Goal: Task Accomplishment & Management: Manage account settings

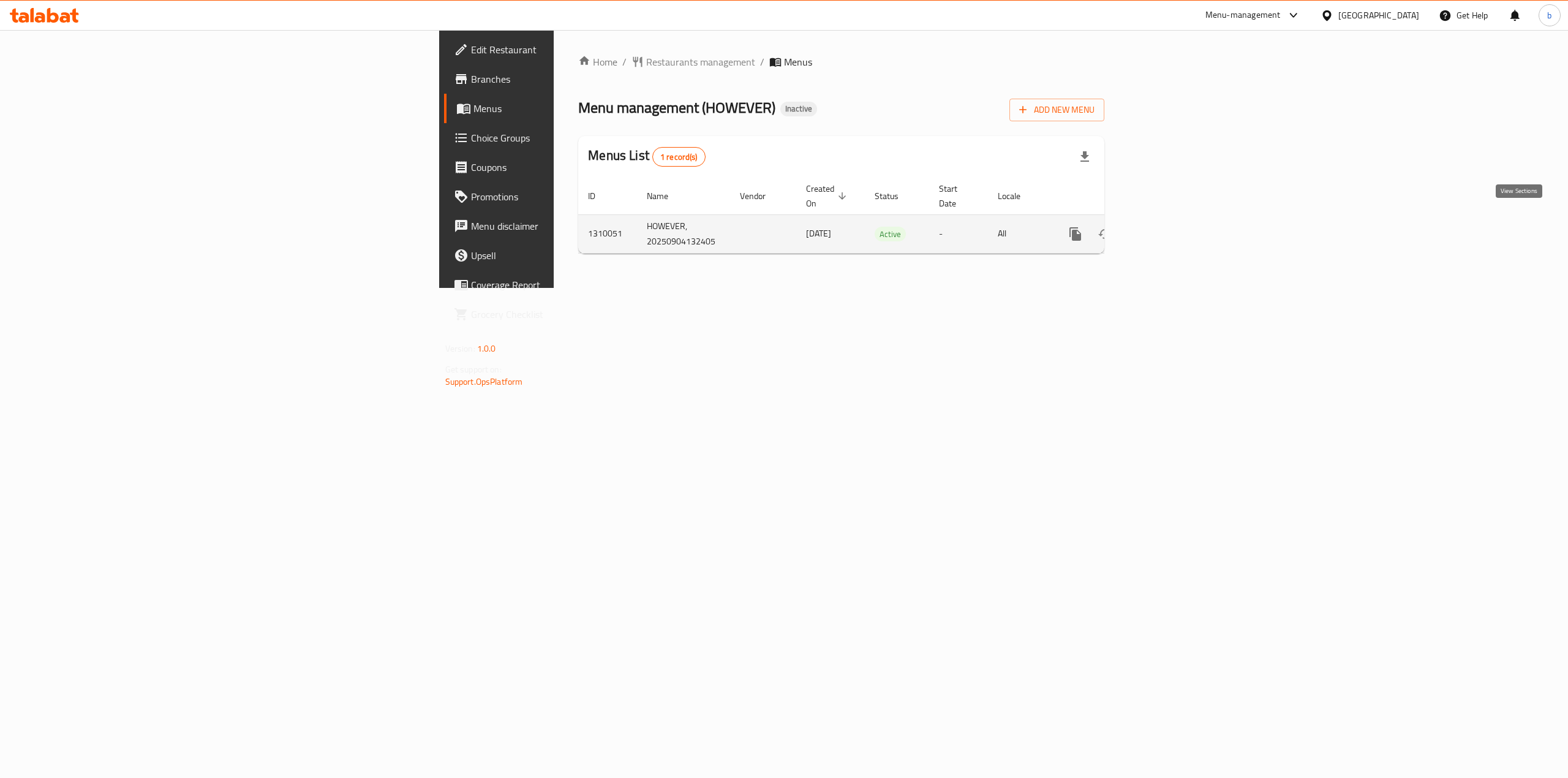
click at [1178, 219] on link "enhanced table" at bounding box center [1163, 234] width 30 height 30
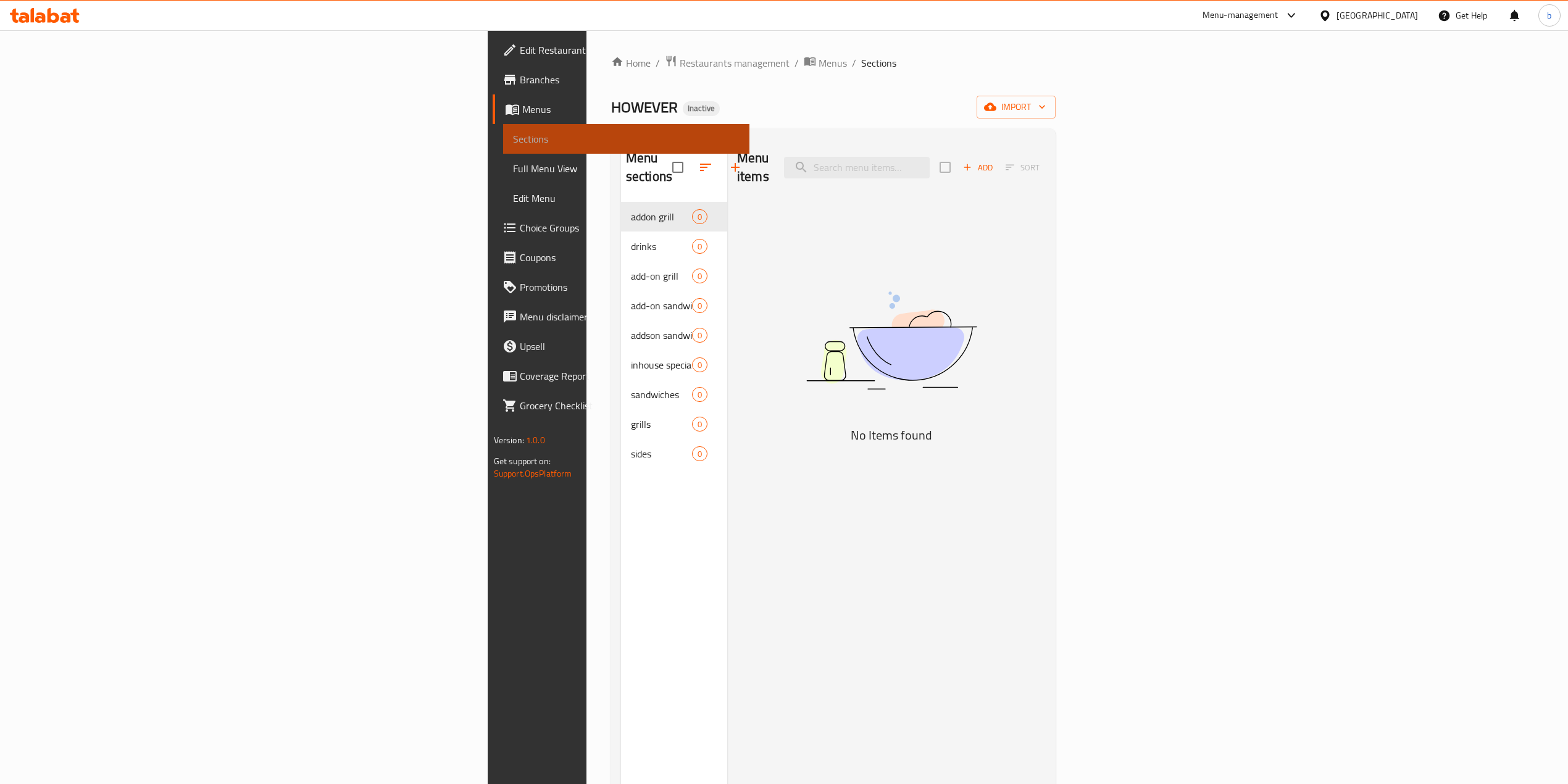
click at [513, 136] on span "Sections" at bounding box center [626, 139] width 227 height 15
click at [522, 109] on span "Menus" at bounding box center [630, 109] width 217 height 15
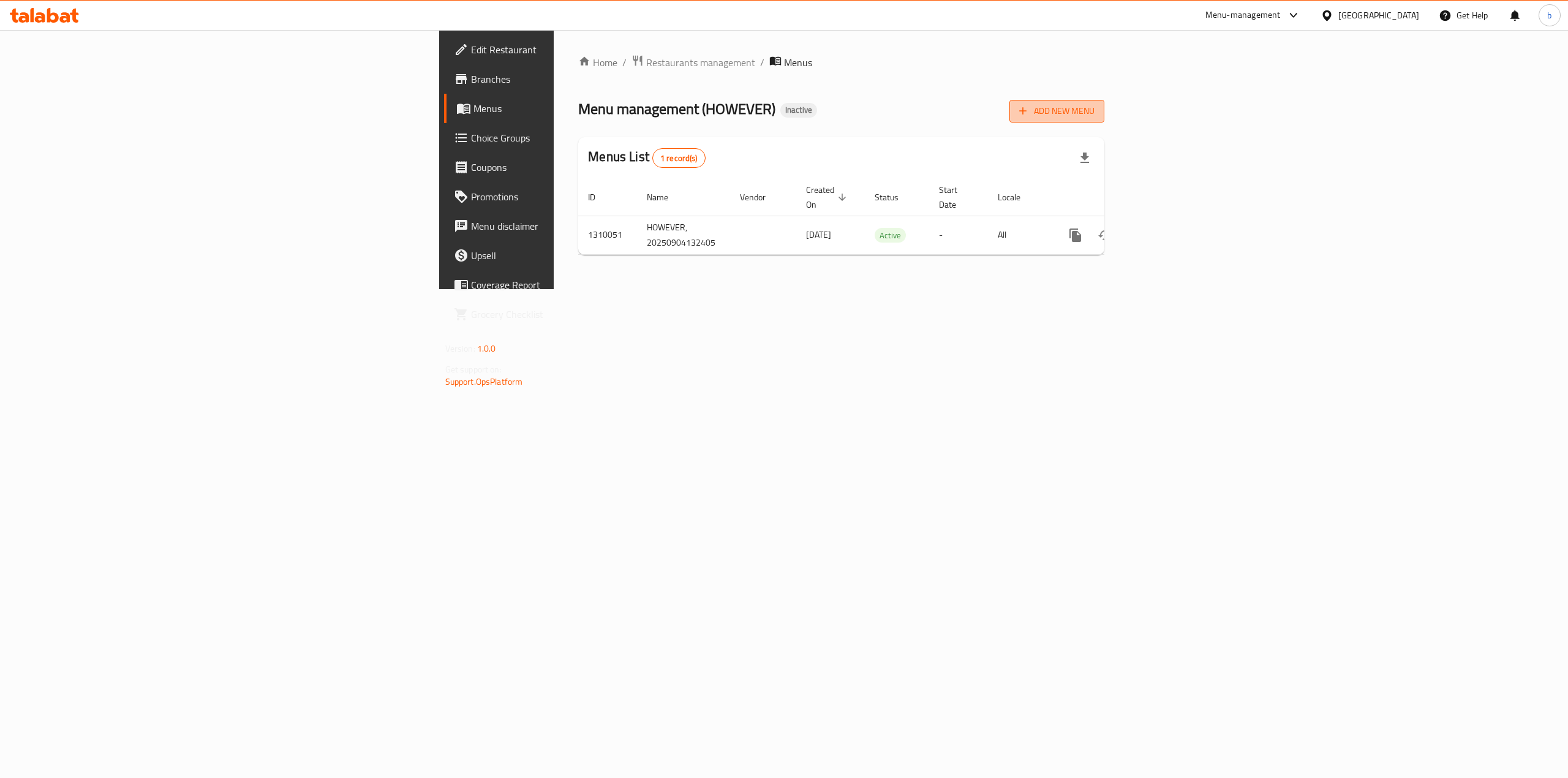
click at [1095, 109] on span "Add New Menu" at bounding box center [1057, 111] width 75 height 15
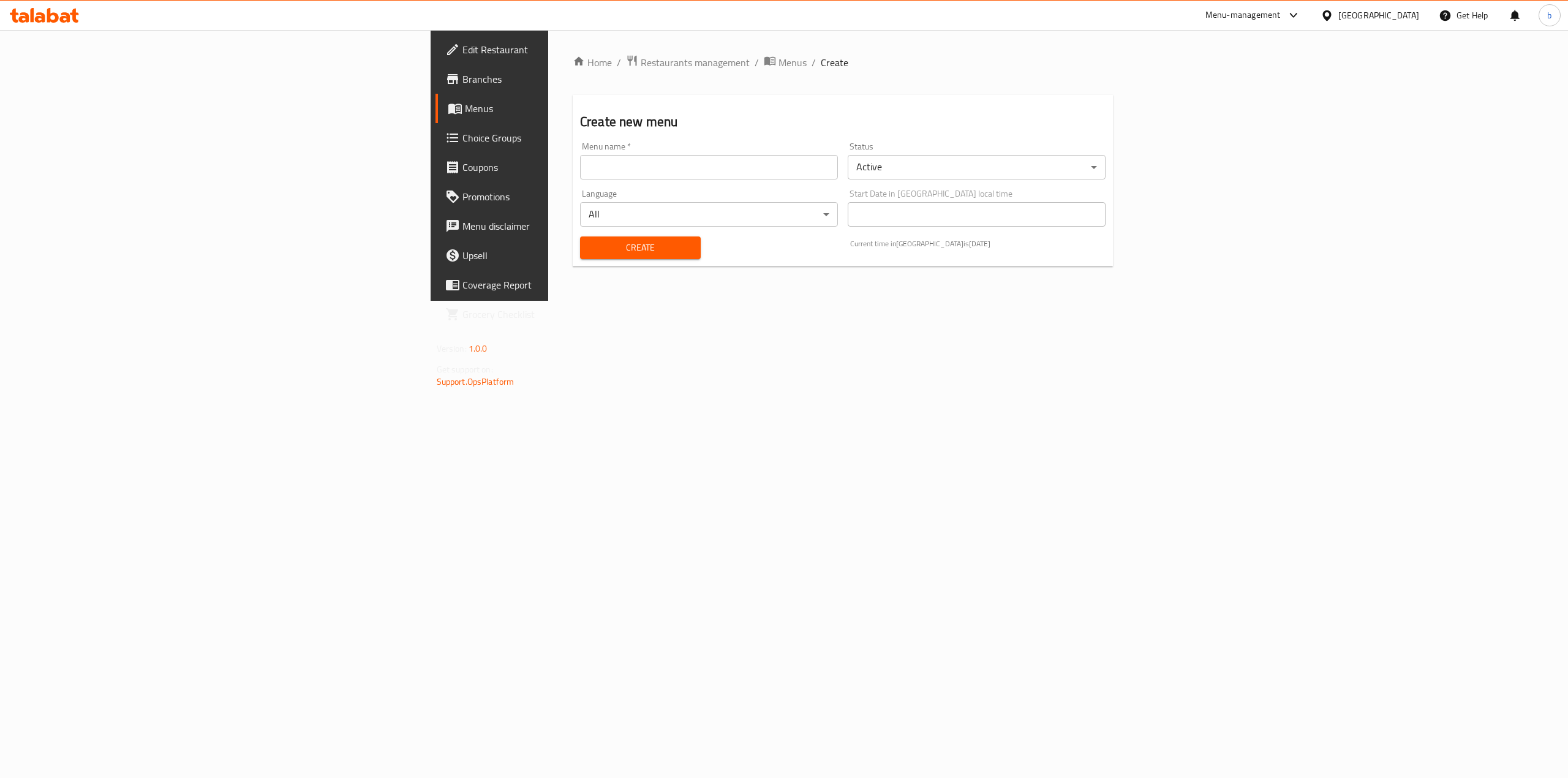
click at [679, 161] on input "text" at bounding box center [709, 167] width 258 height 24
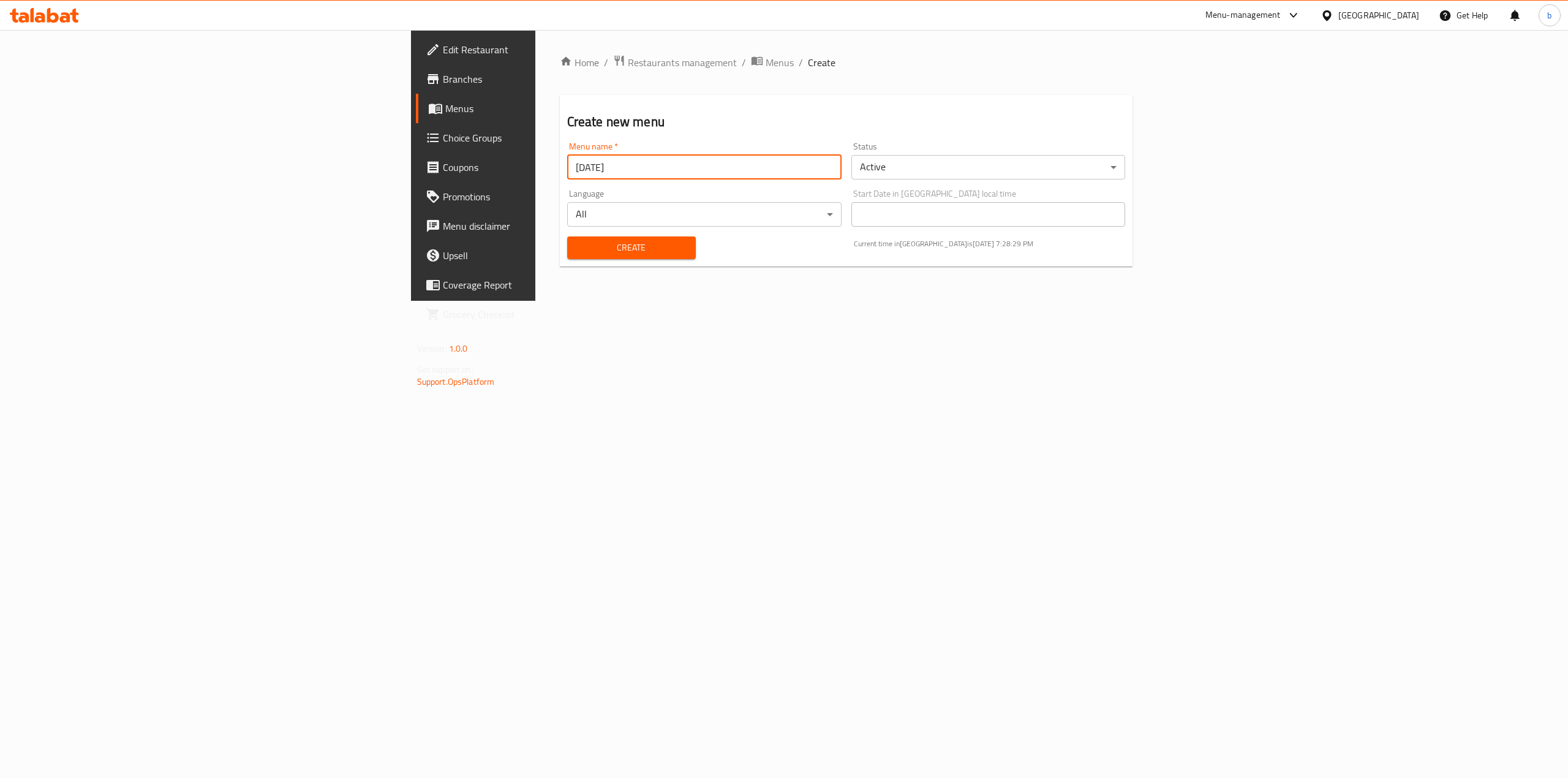
click at [567, 172] on input "3/9/2025" at bounding box center [704, 167] width 274 height 24
type input "[DATE]"
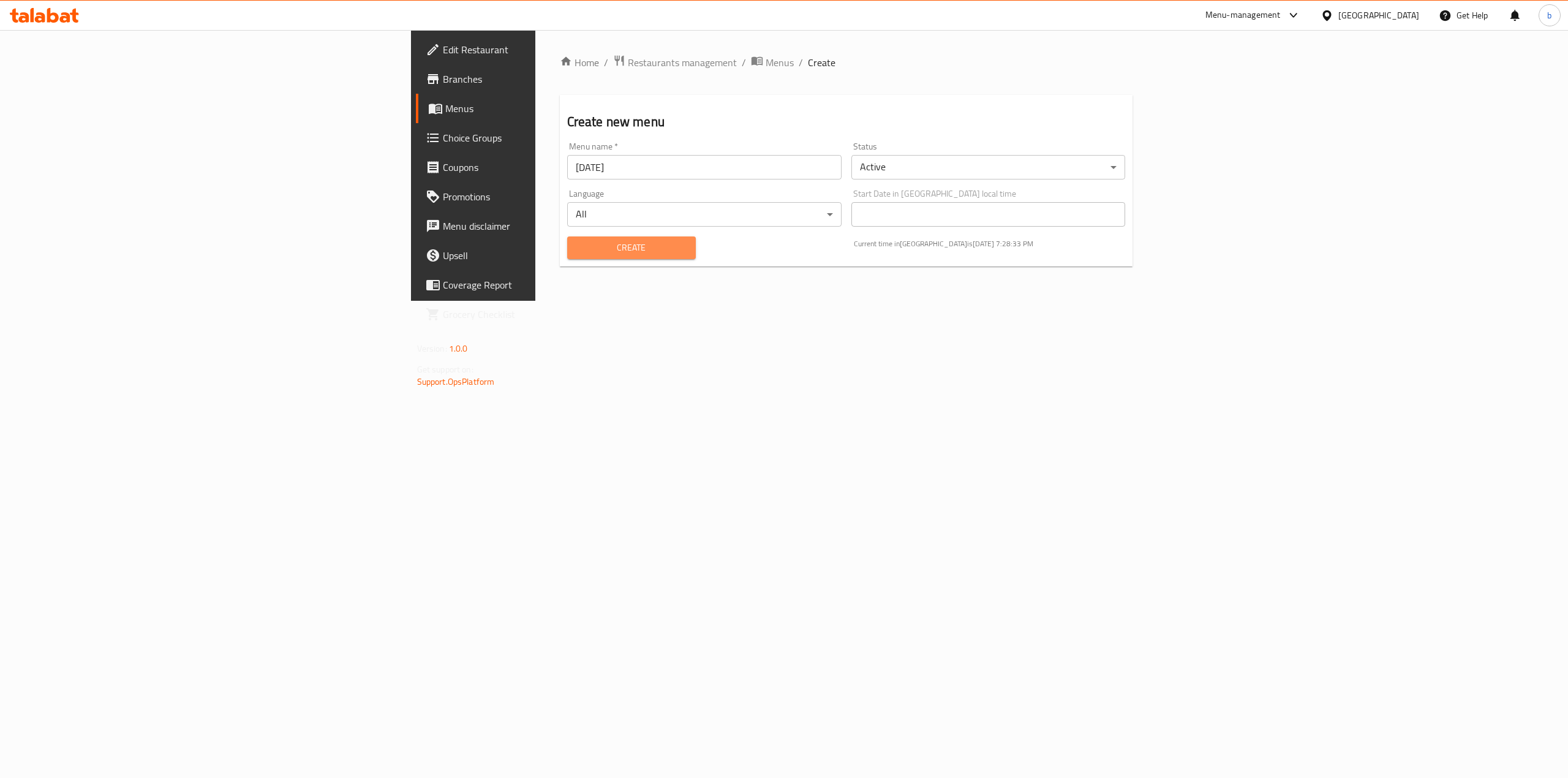
click at [577, 243] on span "Create" at bounding box center [632, 247] width 109 height 15
click at [416, 116] on link "Menus" at bounding box center [544, 108] width 257 height 30
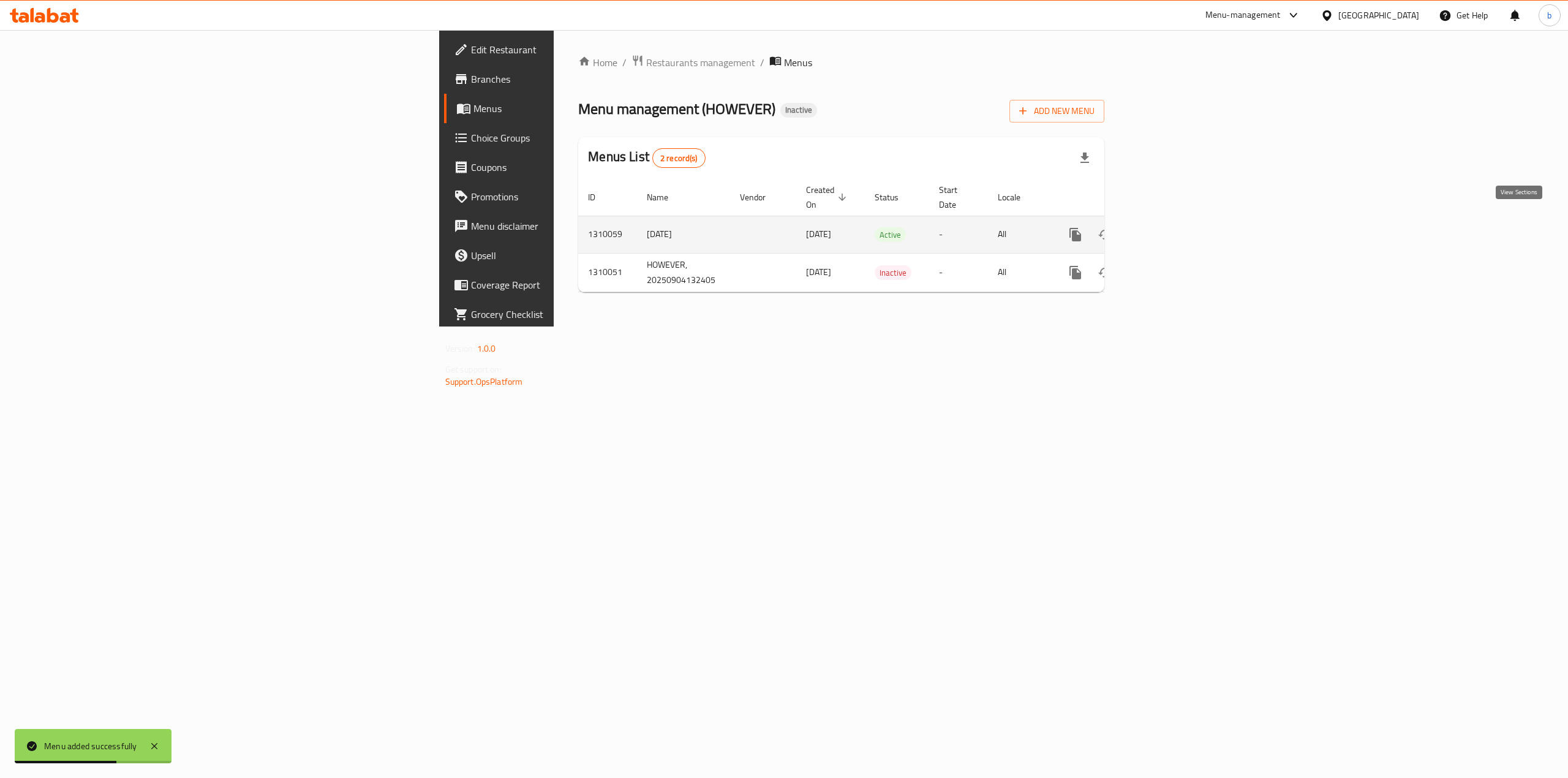
click at [1171, 229] on icon "enhanced table" at bounding box center [1163, 234] width 14 height 14
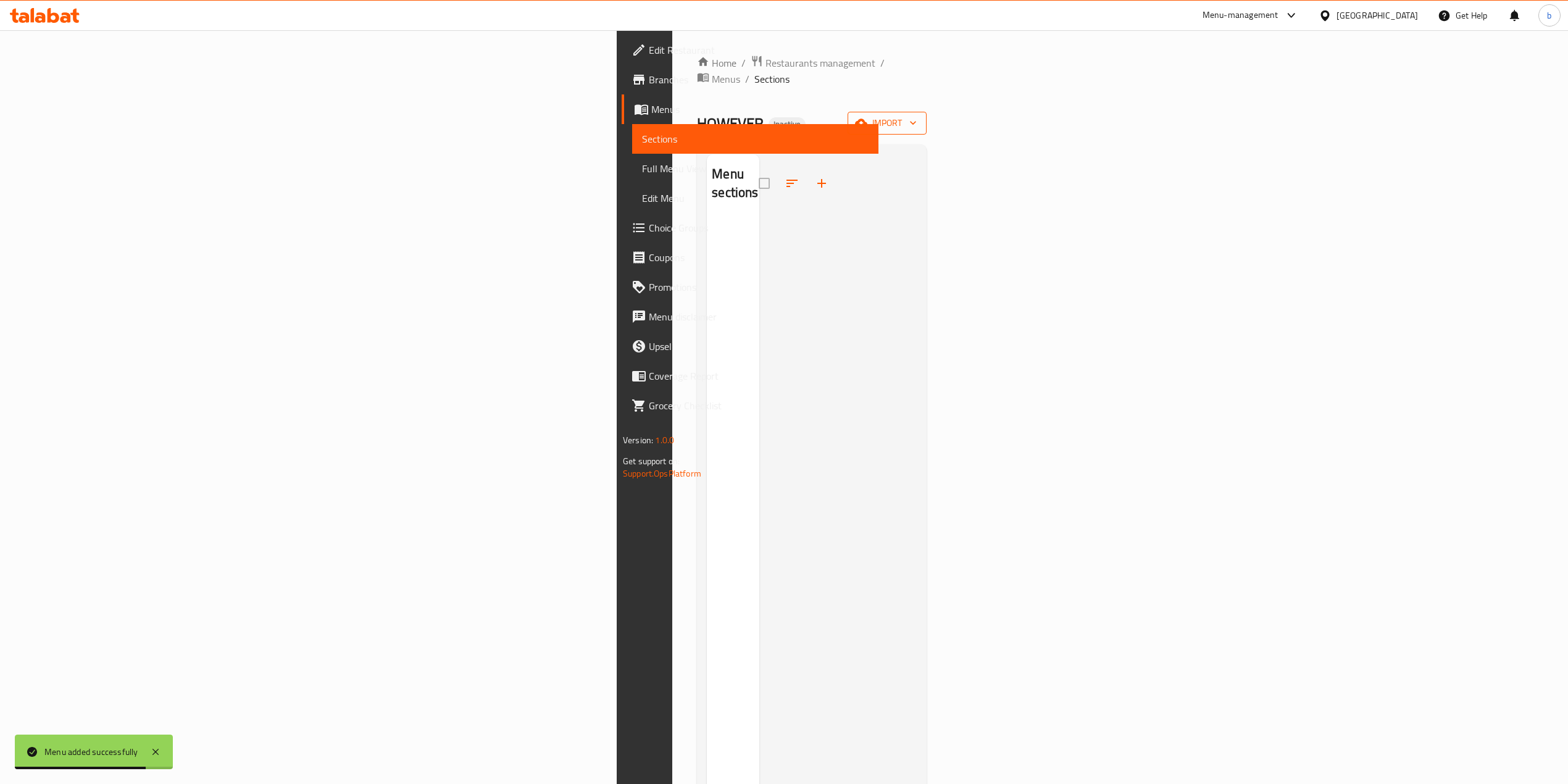
click at [917, 115] on span "import" at bounding box center [887, 123] width 60 height 15
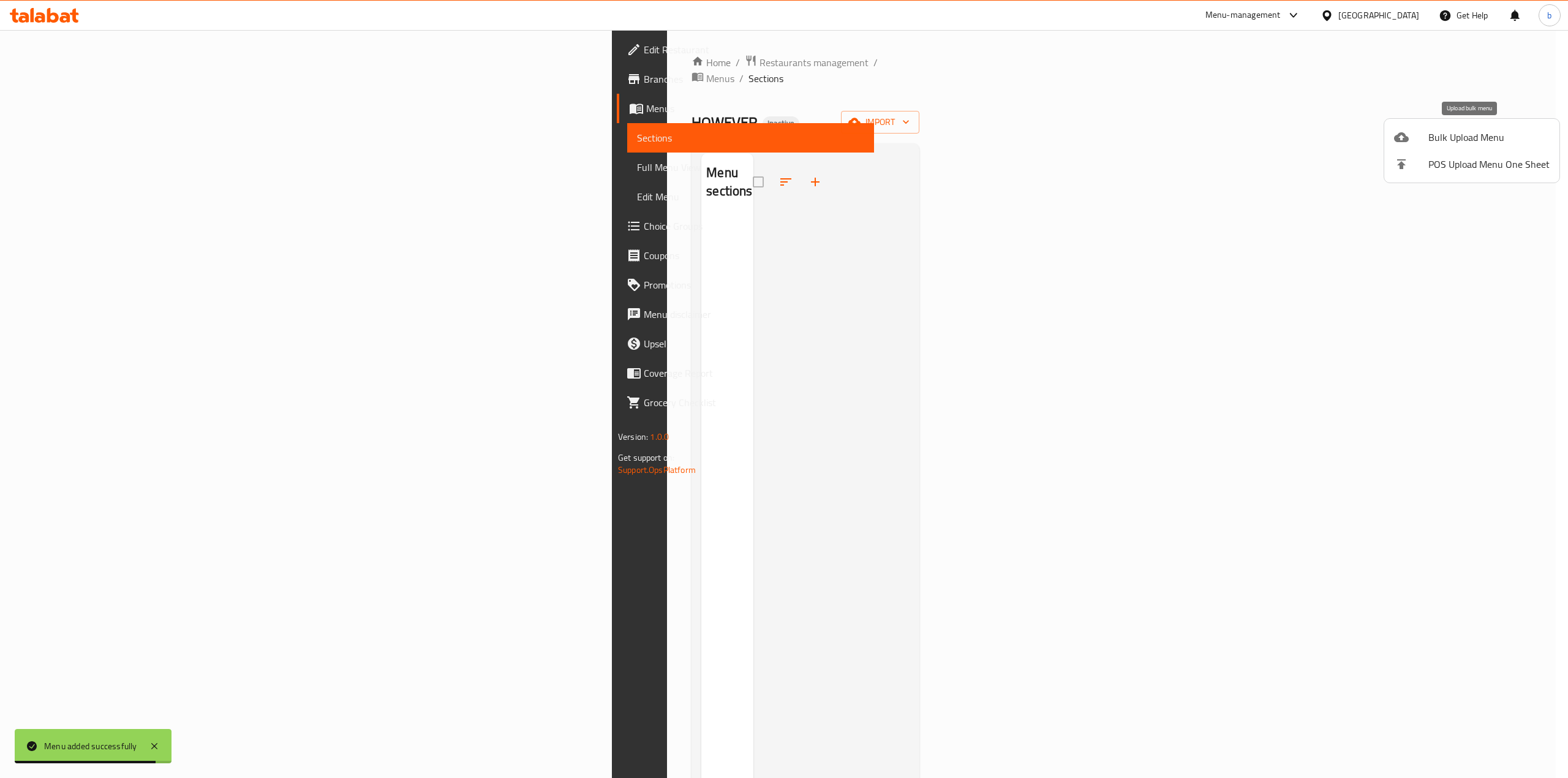
click at [1453, 121] on ul "Bulk Upload Menu POS Upload Menu One Sheet" at bounding box center [1471, 150] width 175 height 63
click at [1450, 138] on span "Bulk Upload Menu" at bounding box center [1488, 137] width 121 height 14
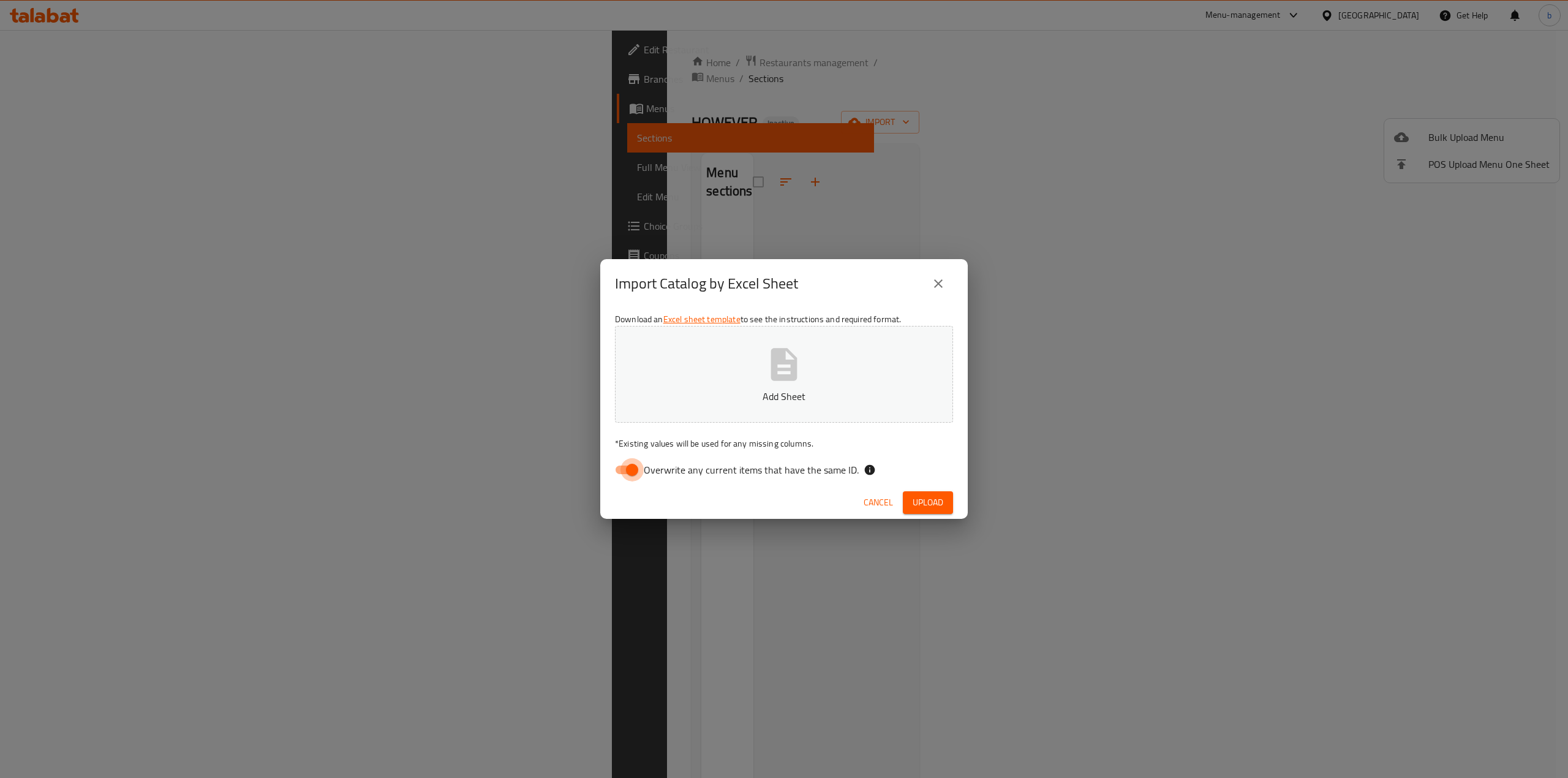
drag, startPoint x: 633, startPoint y: 467, endPoint x: 865, endPoint y: 348, distance: 260.7
click at [635, 466] on input "Overwrite any current items that have the same ID." at bounding box center [632, 469] width 70 height 23
checkbox input "false"
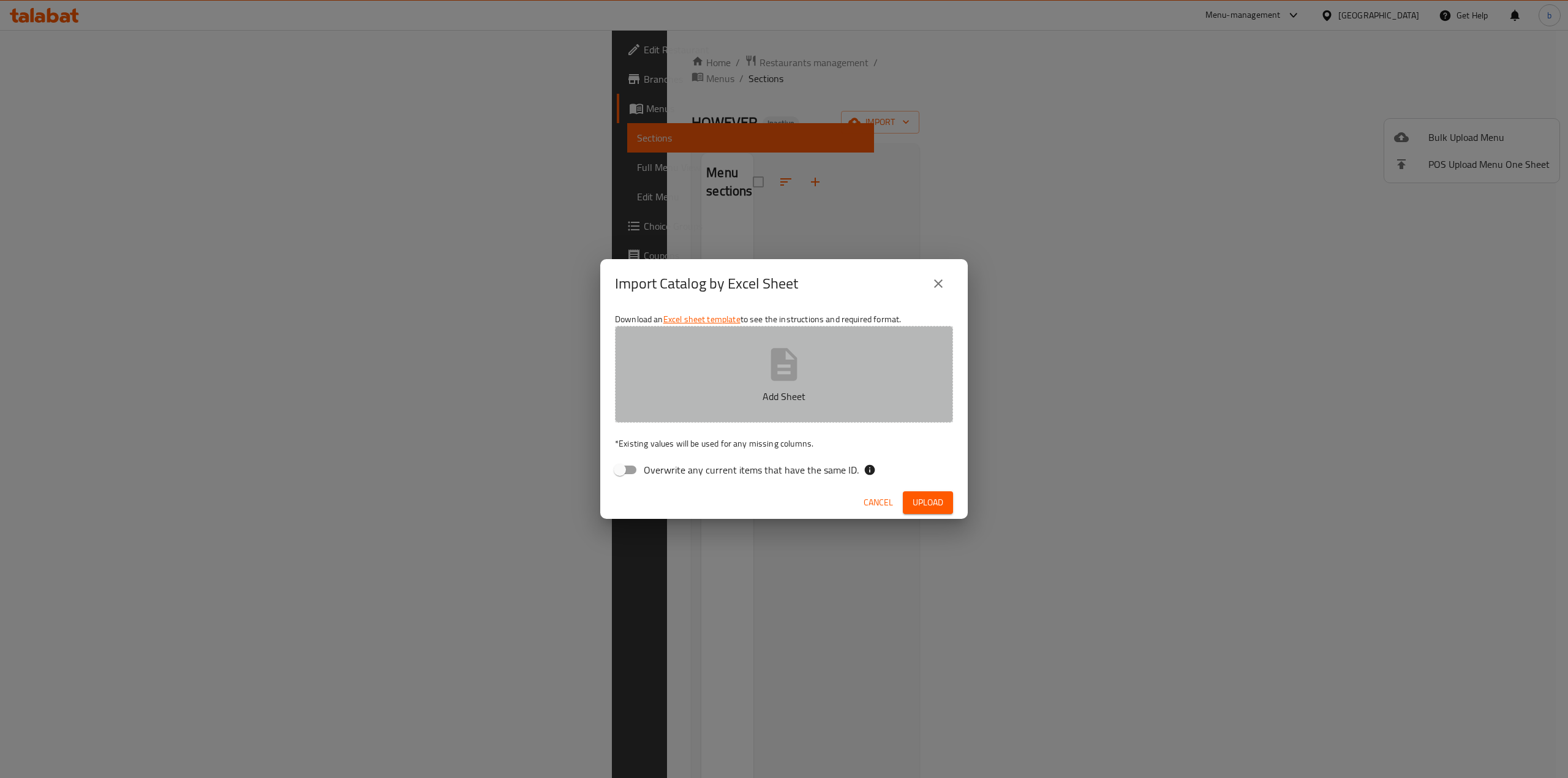
click at [863, 348] on button "Add Sheet" at bounding box center [784, 374] width 338 height 97
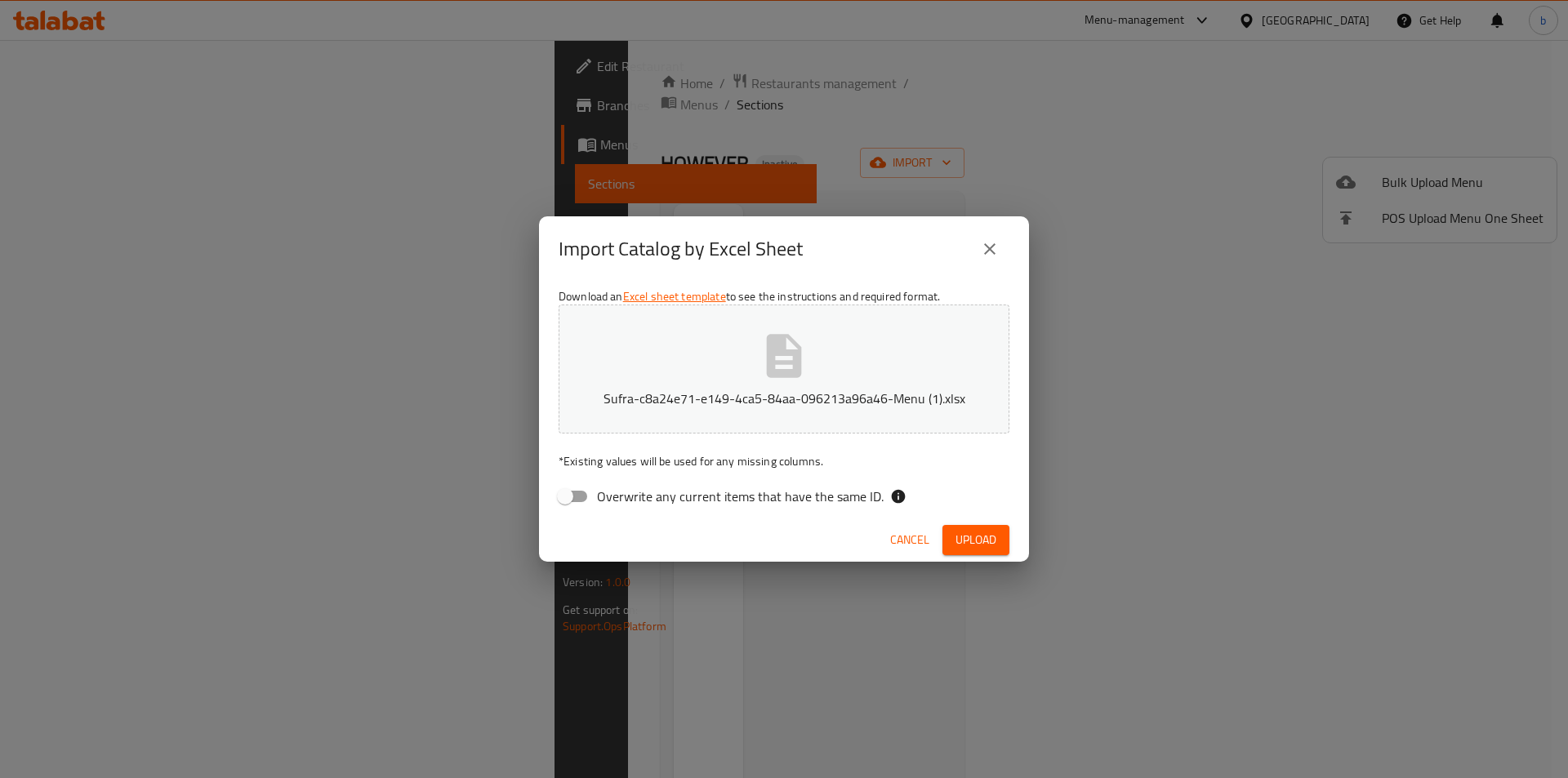
click at [972, 538] on span "Upload" at bounding box center [976, 540] width 41 height 20
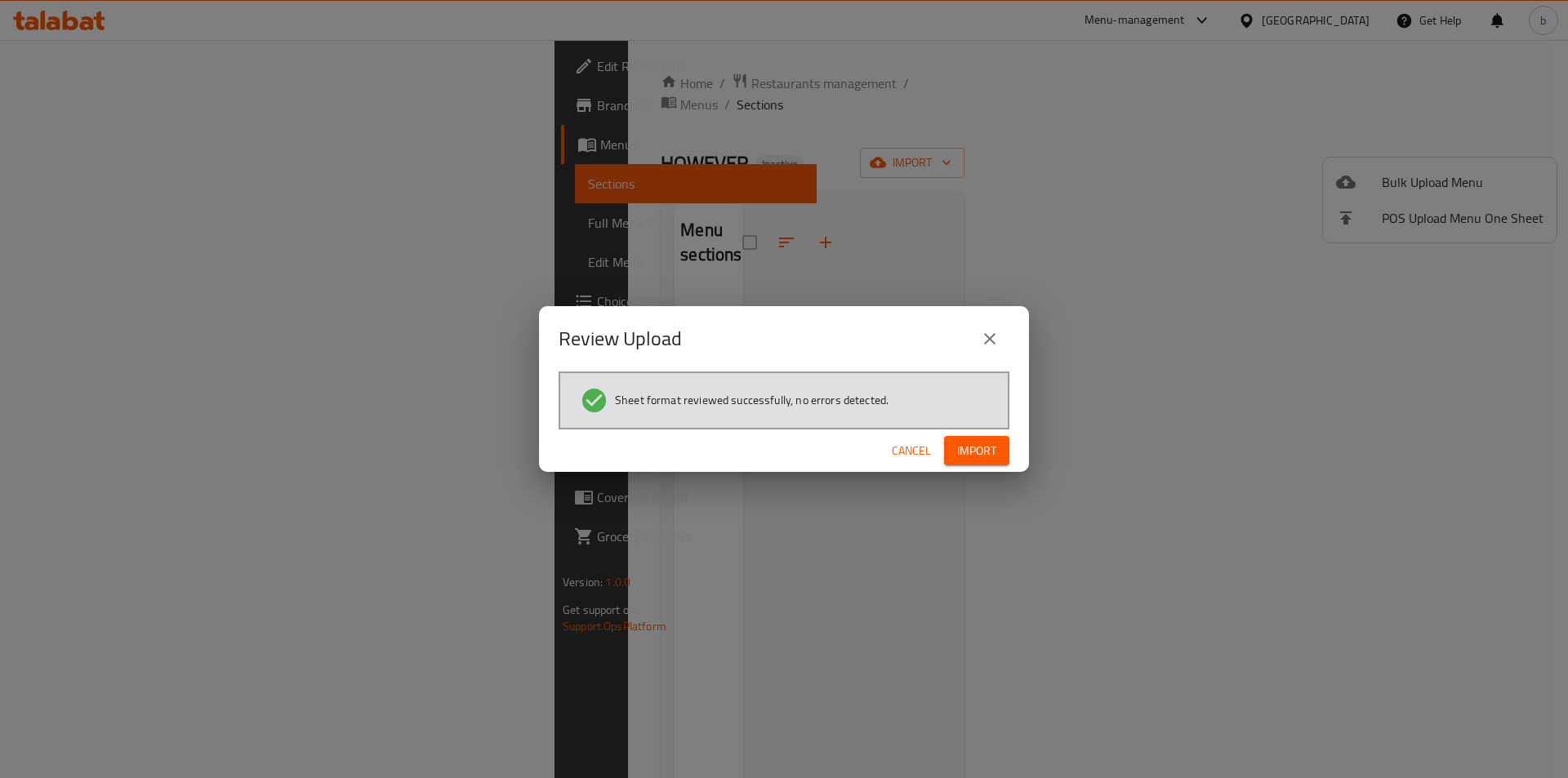
click at [954, 448] on button "Import" at bounding box center [977, 451] width 65 height 30
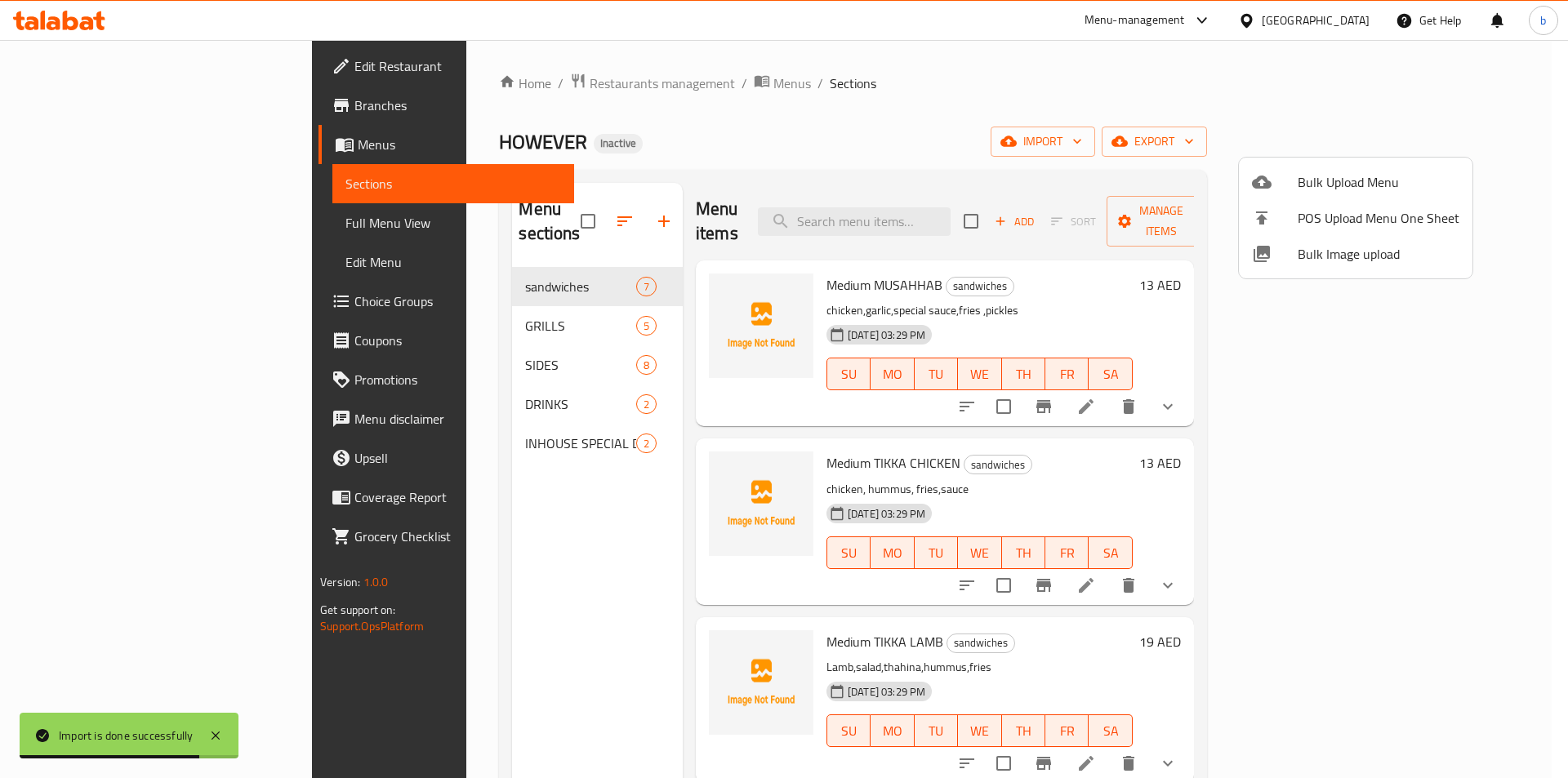
click at [53, 74] on div at bounding box center [784, 389] width 1568 height 778
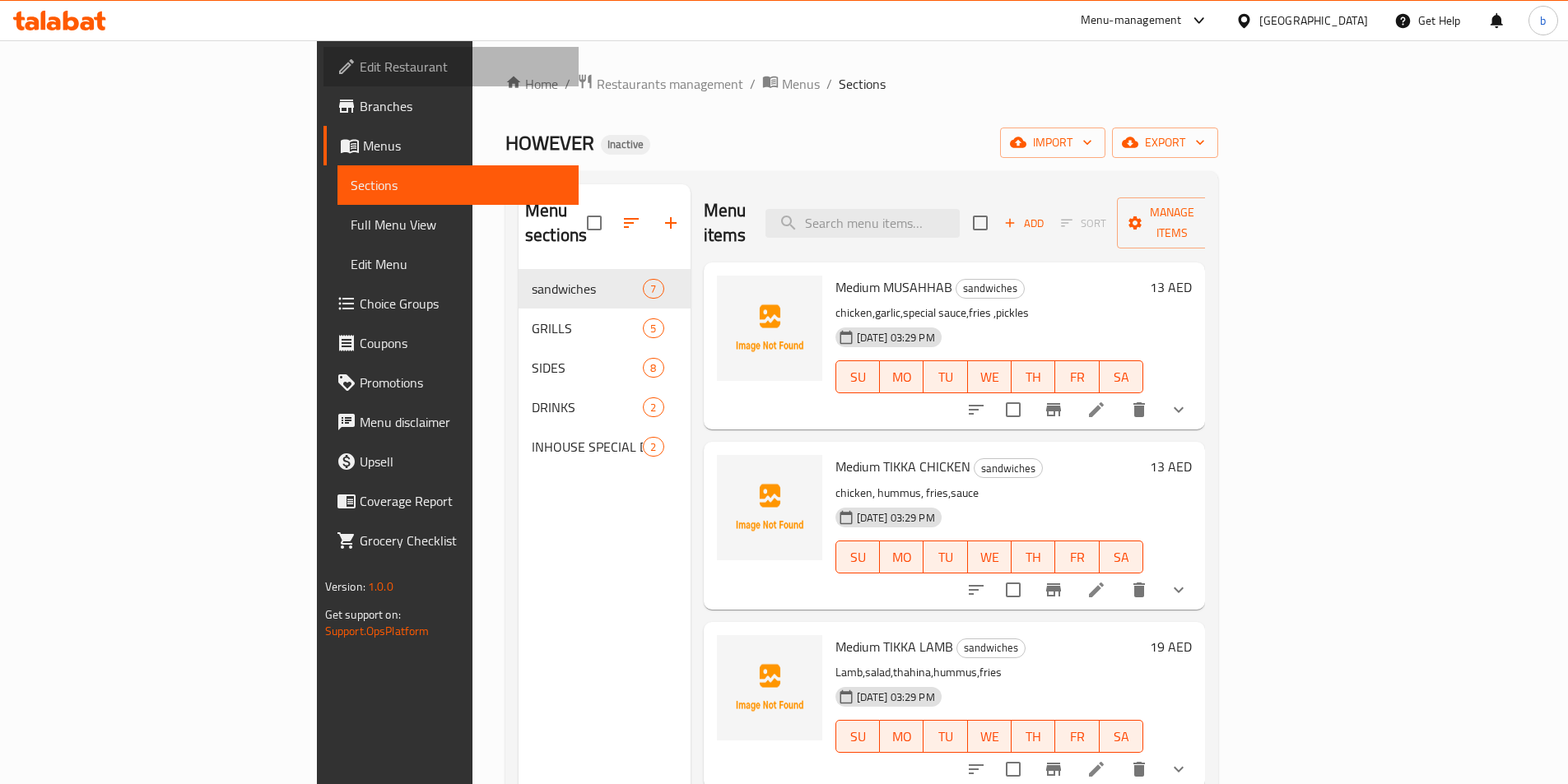
click at [360, 74] on span "Edit Restaurant" at bounding box center [462, 66] width 206 height 19
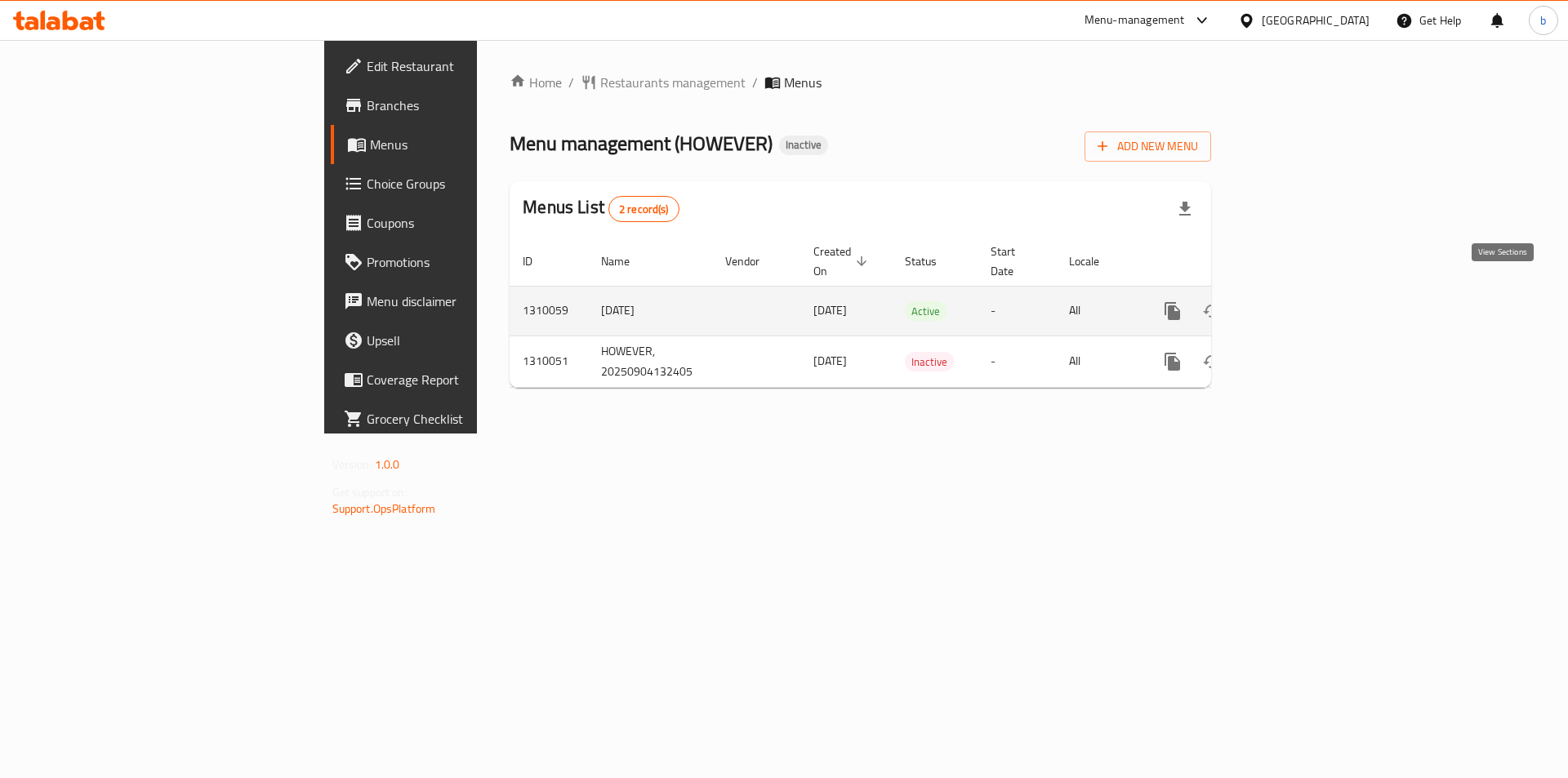
click at [1310, 291] on link "enhanced table" at bounding box center [1290, 311] width 39 height 39
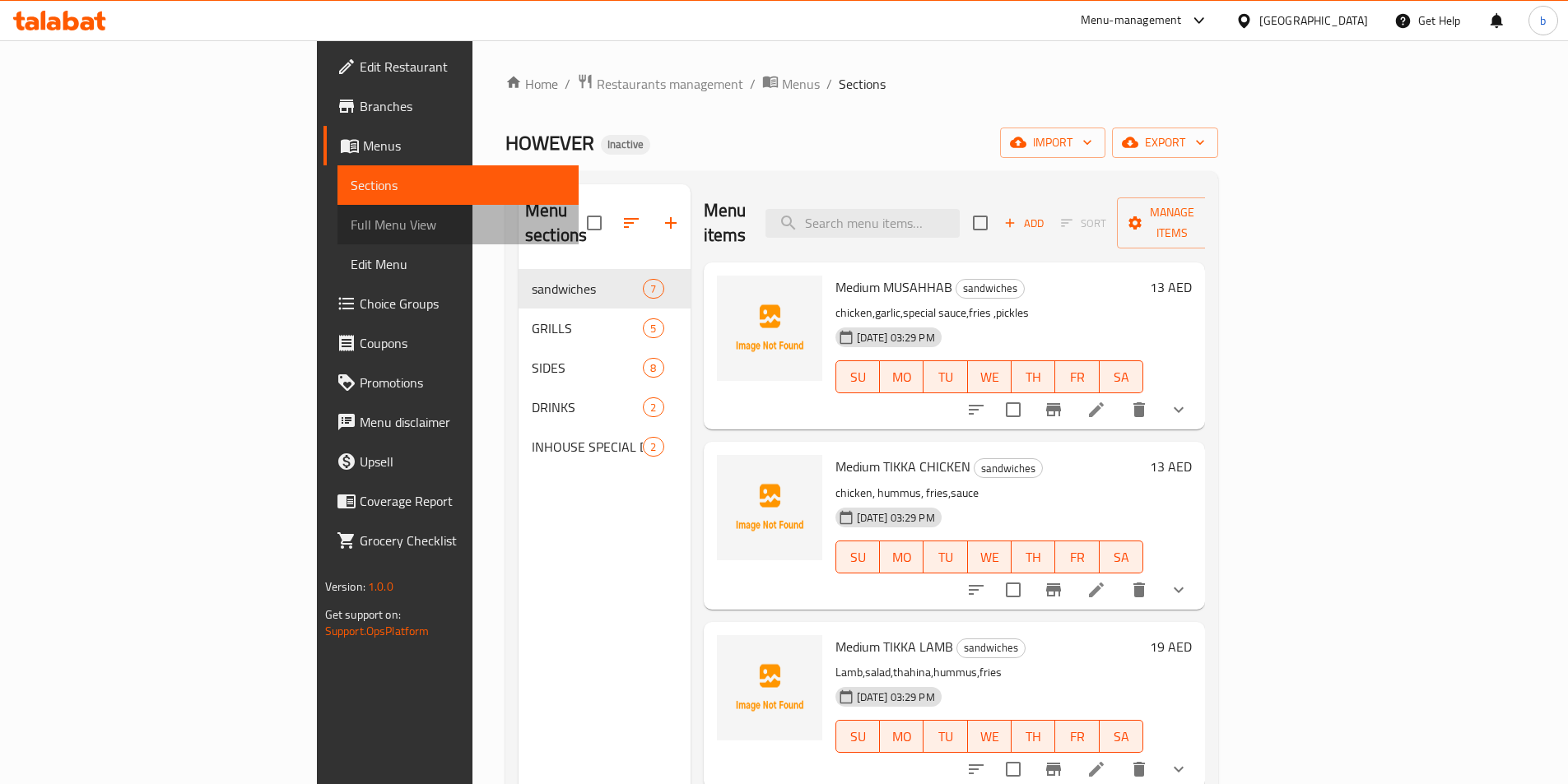
click at [350, 233] on span "Full Menu View" at bounding box center [457, 224] width 215 height 19
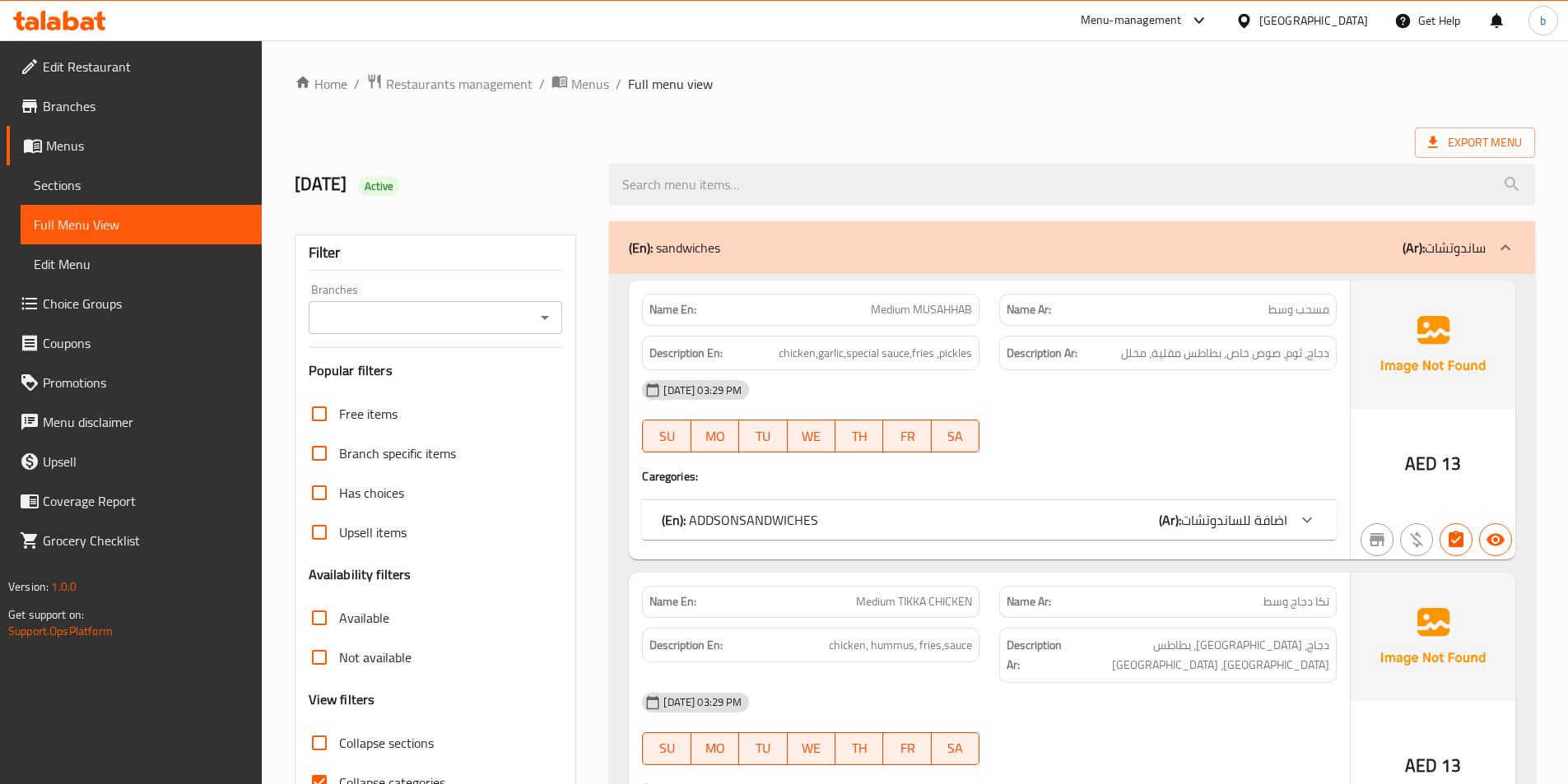
scroll to position [329, 0]
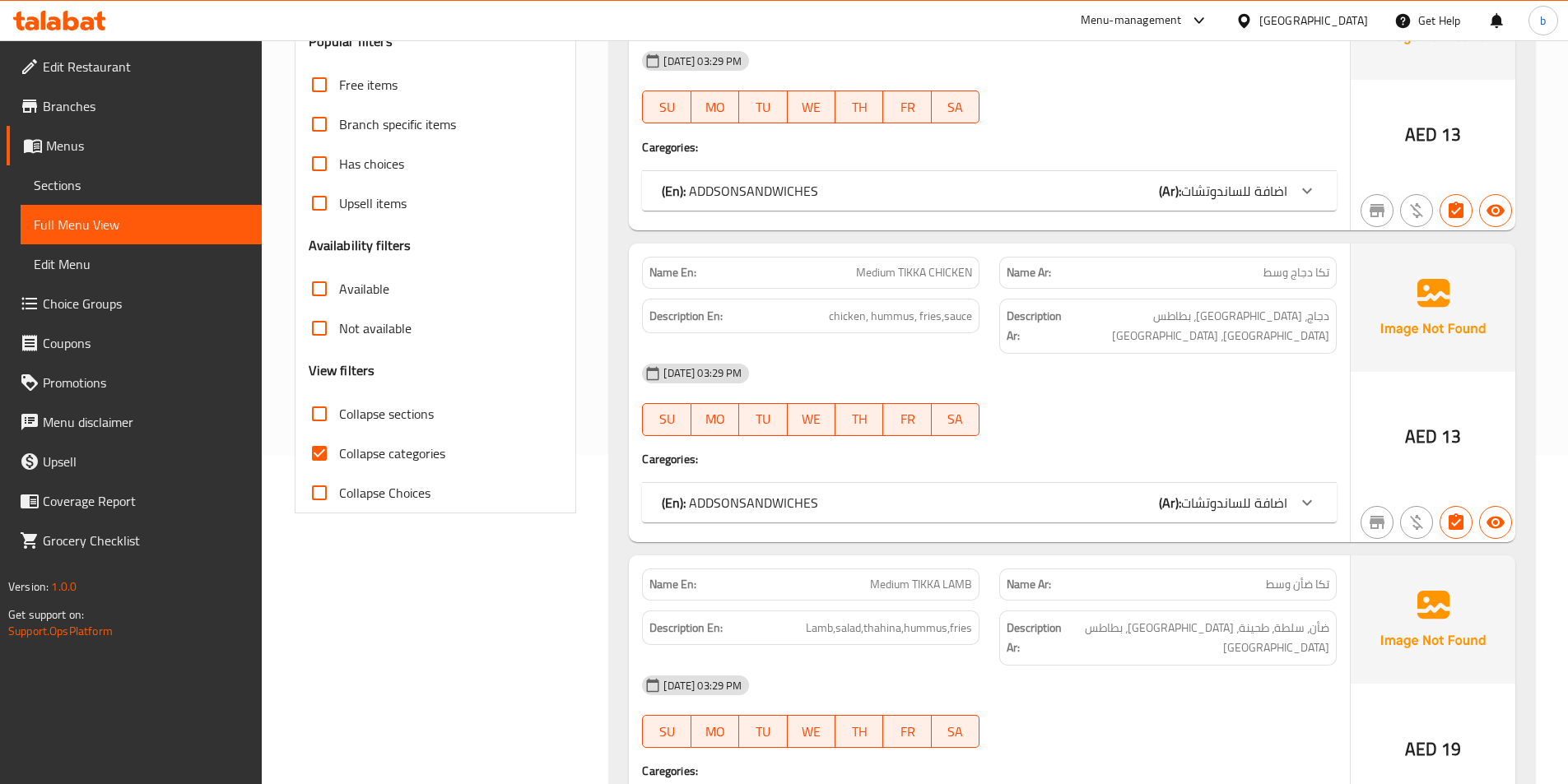
click at [388, 452] on span "Collapse categories" at bounding box center [392, 453] width 106 height 19
click at [339, 452] on input "Collapse categories" at bounding box center [319, 453] width 40 height 40
checkbox input "false"
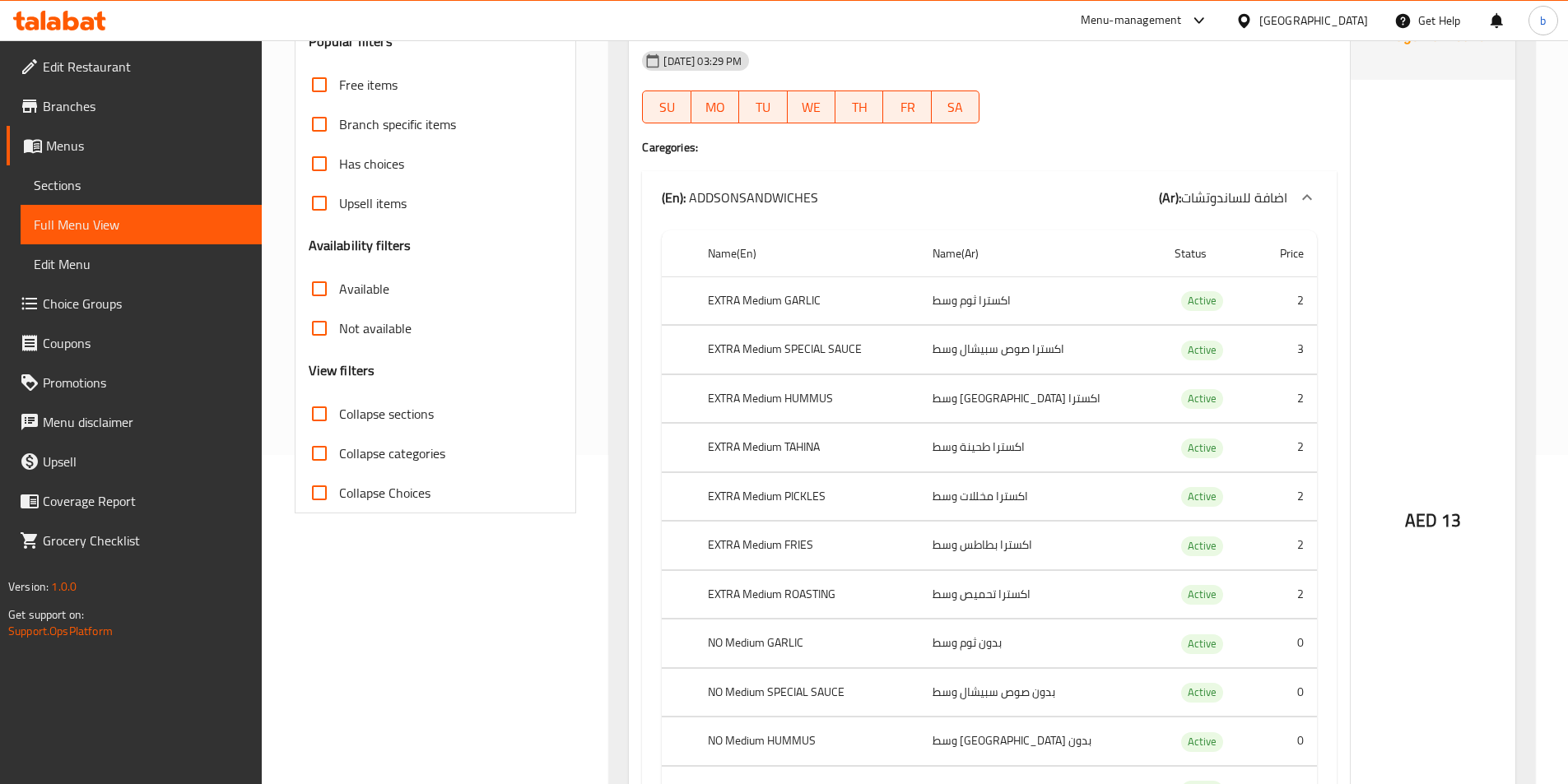
click at [181, 297] on span "Choice Groups" at bounding box center [146, 303] width 206 height 19
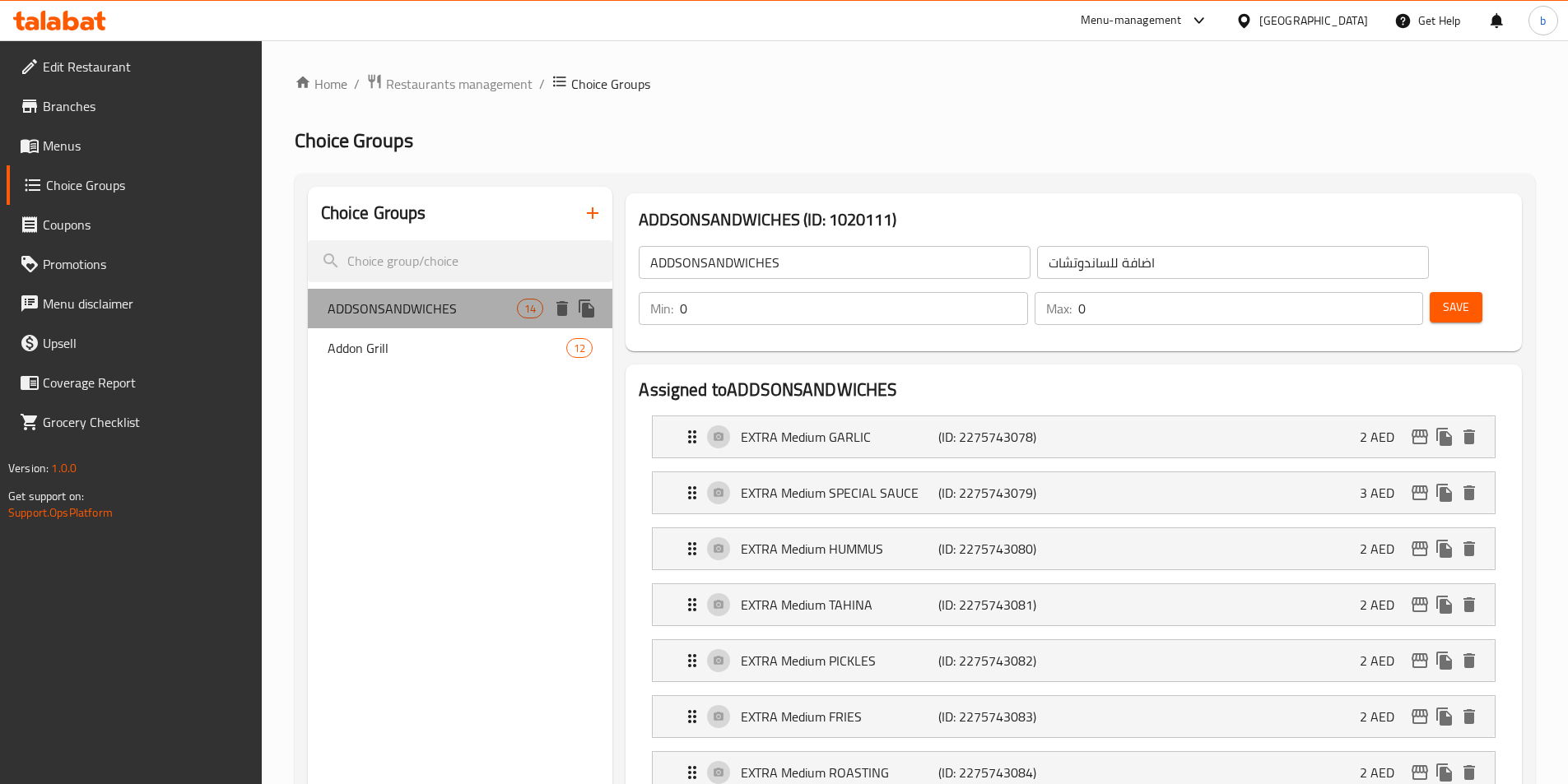
click at [416, 318] on span "ADDSONSANDWICHES" at bounding box center [422, 308] width 190 height 19
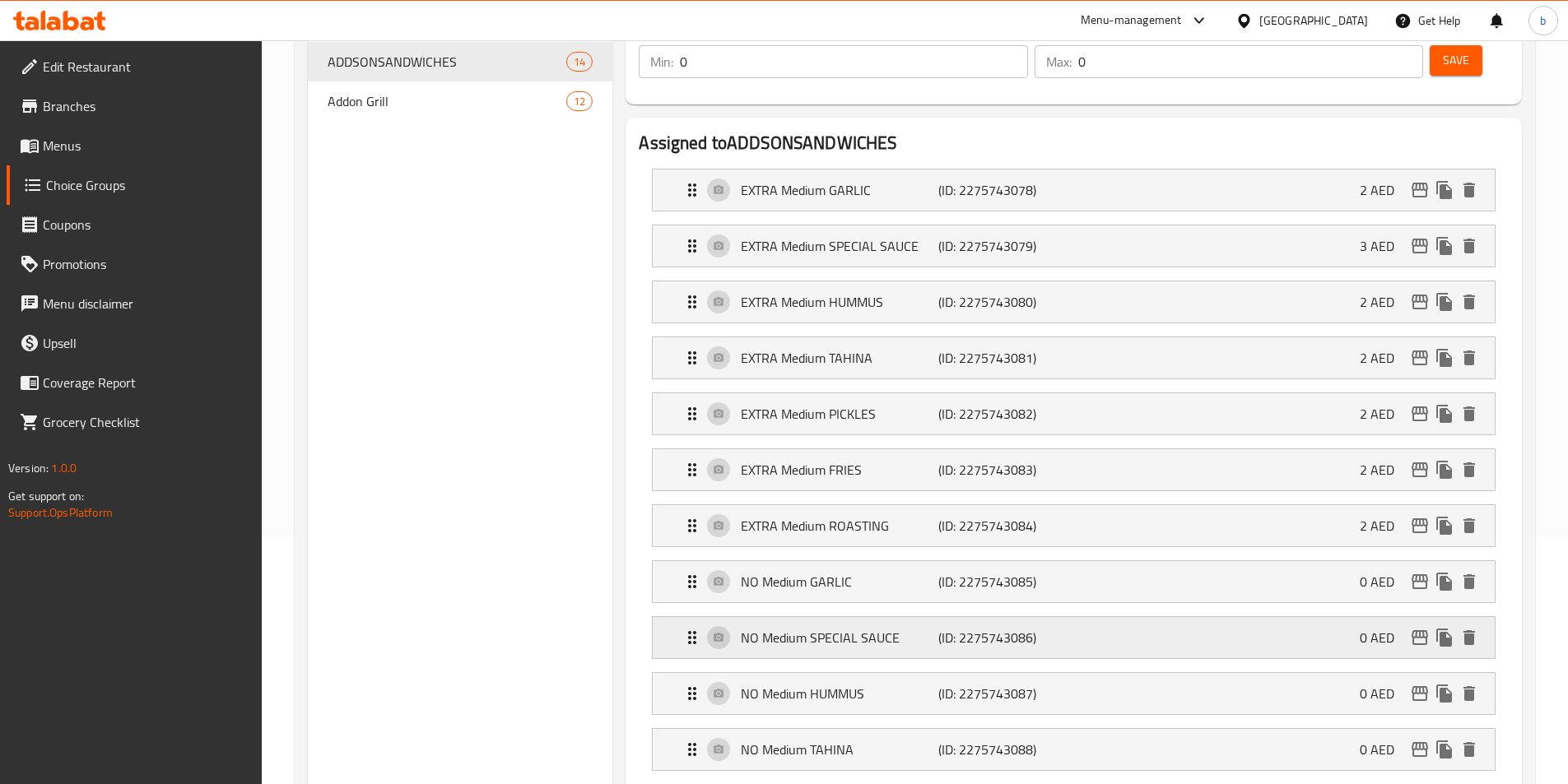
scroll to position [494, 0]
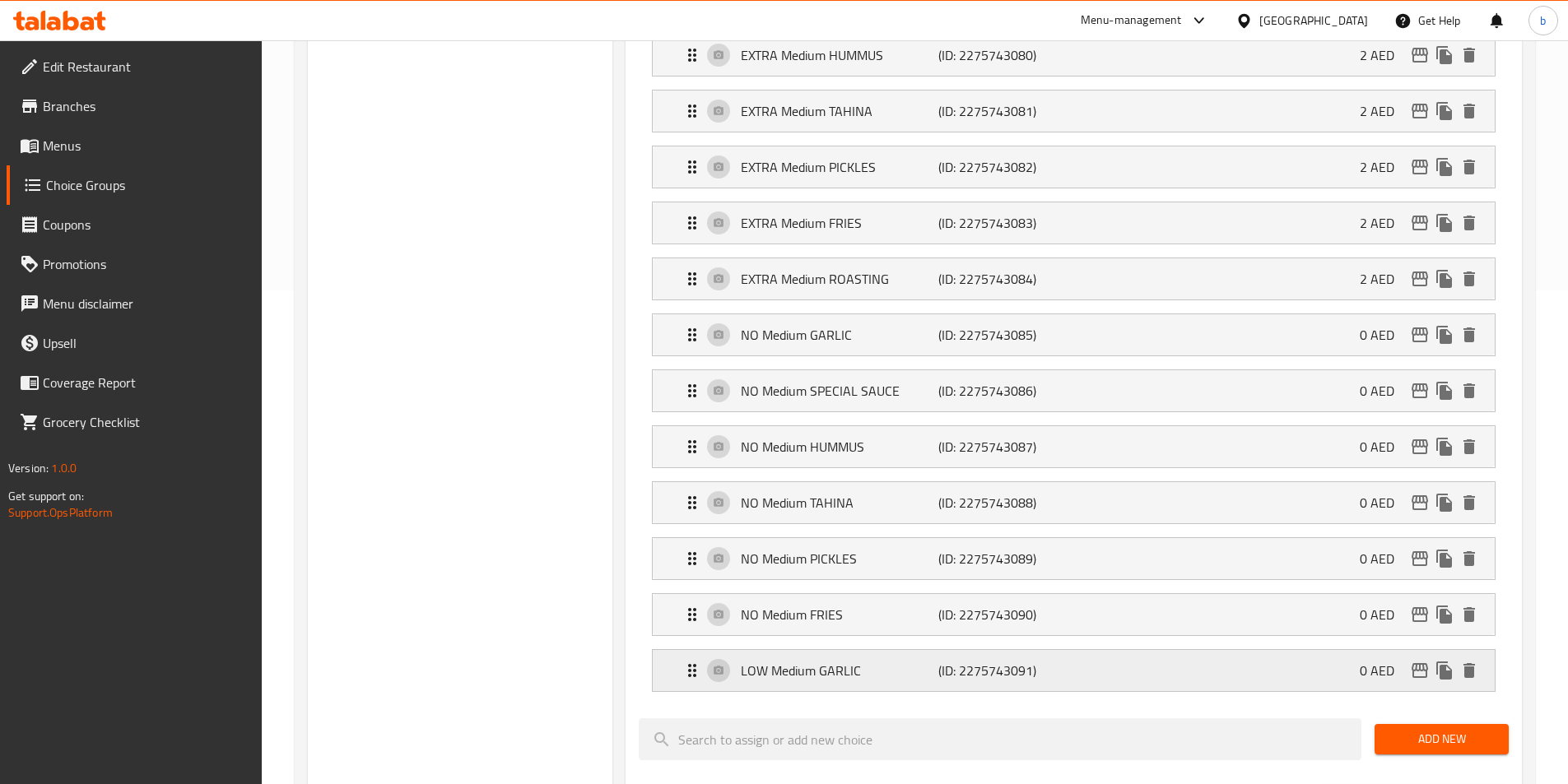
click at [1281, 650] on div "LOW Medium GARLIC (ID: 2275743091) 0 AED" at bounding box center [1078, 670] width 792 height 41
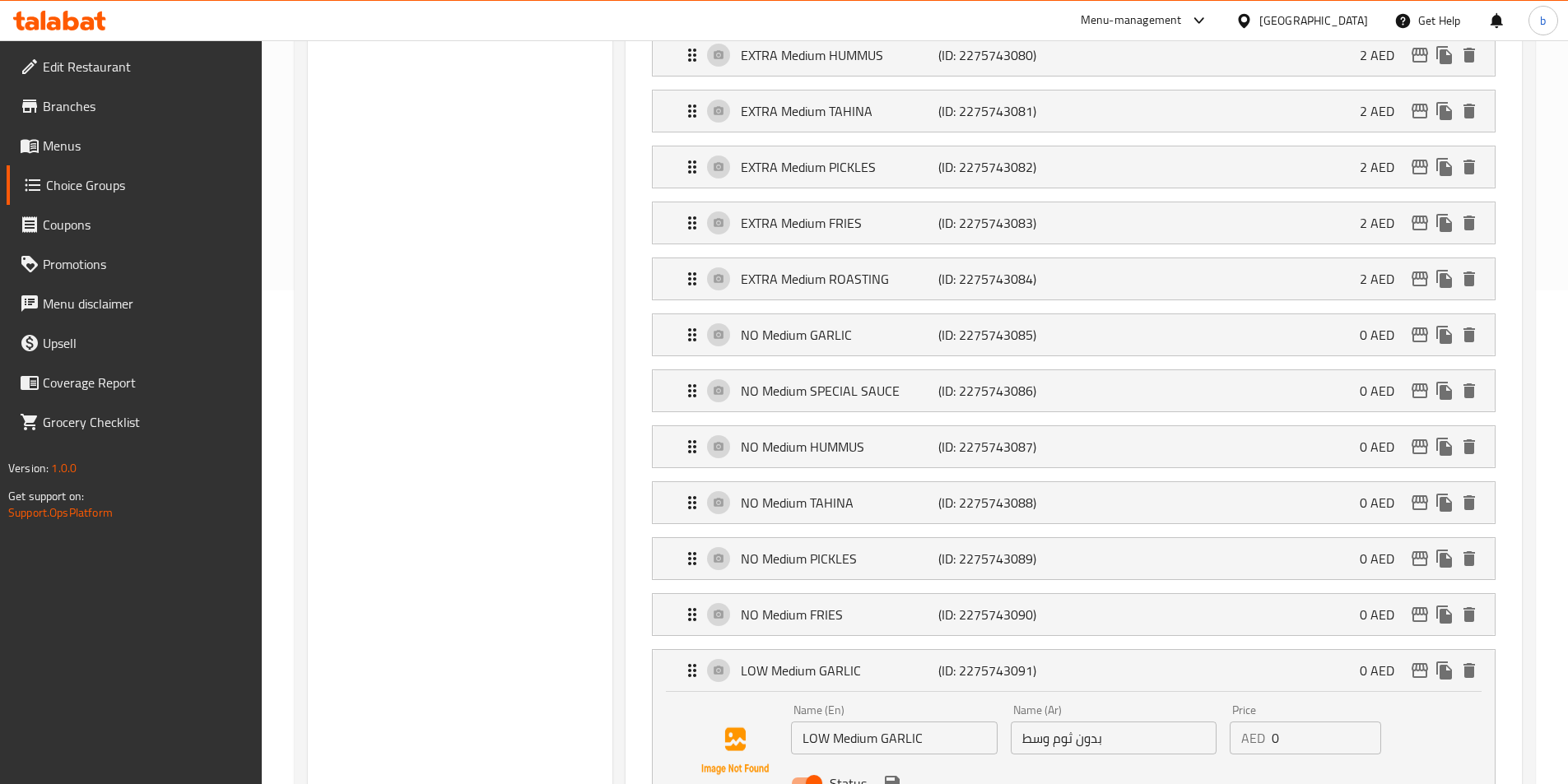
click at [1154, 722] on input "بدون ثوم وسط" at bounding box center [1114, 738] width 206 height 33
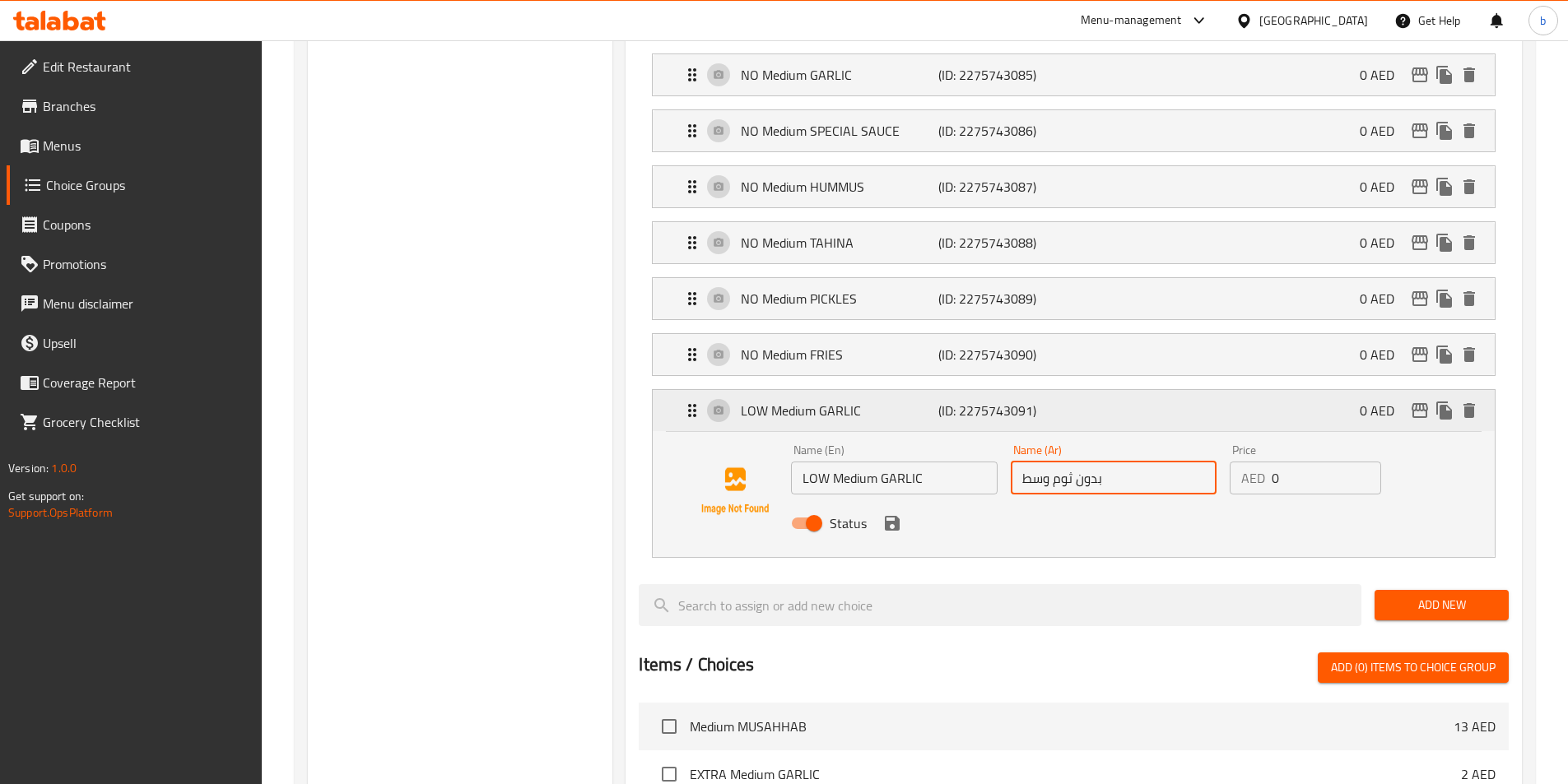
scroll to position [576, 0]
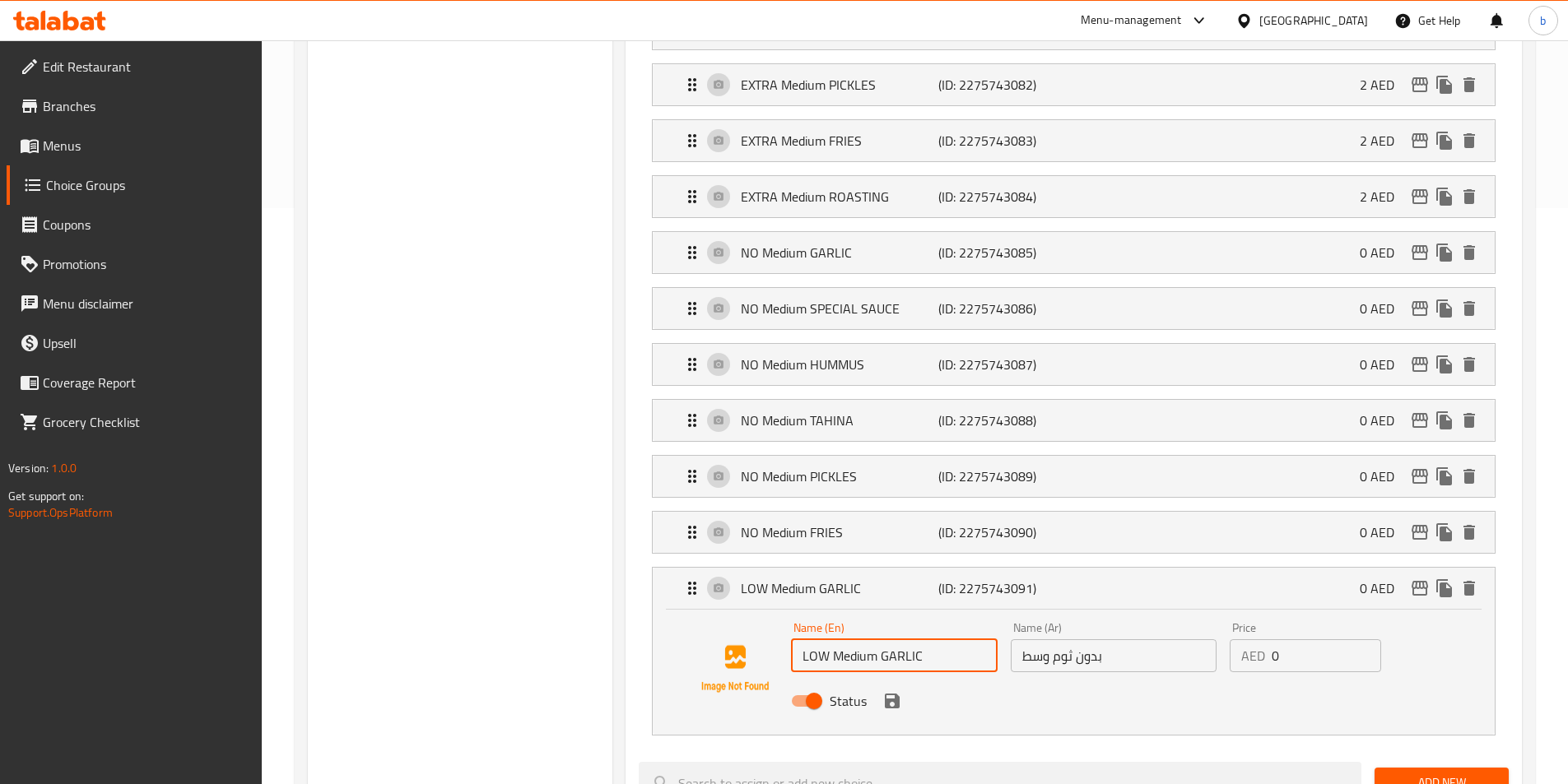
drag, startPoint x: 921, startPoint y: 615, endPoint x: 797, endPoint y: 615, distance: 124.0
click at [797, 640] on input "LOW Medium GARLIC" at bounding box center [894, 656] width 206 height 33
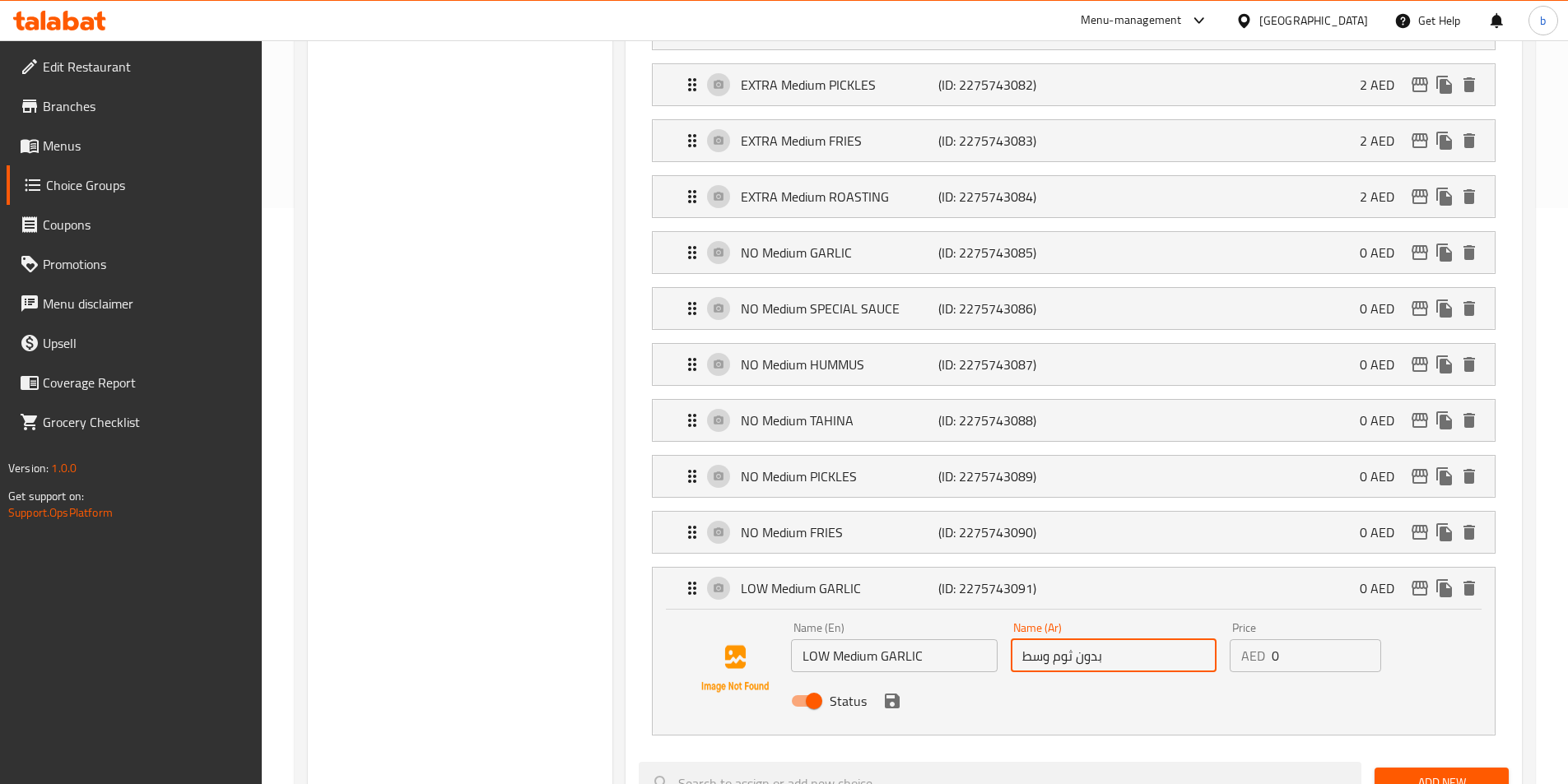
click at [1088, 640] on input "بدون ثوم وسط" at bounding box center [1114, 656] width 206 height 33
drag, startPoint x: 1069, startPoint y: 613, endPoint x: 1075, endPoint y: 619, distance: 8.5
click at [1075, 640] on input "بدون ثوم وسط" at bounding box center [1114, 656] width 206 height 33
click at [1079, 640] on input "بدون ثوم وسط" at bounding box center [1114, 656] width 206 height 33
drag, startPoint x: 1075, startPoint y: 614, endPoint x: 1111, endPoint y: 612, distance: 36.1
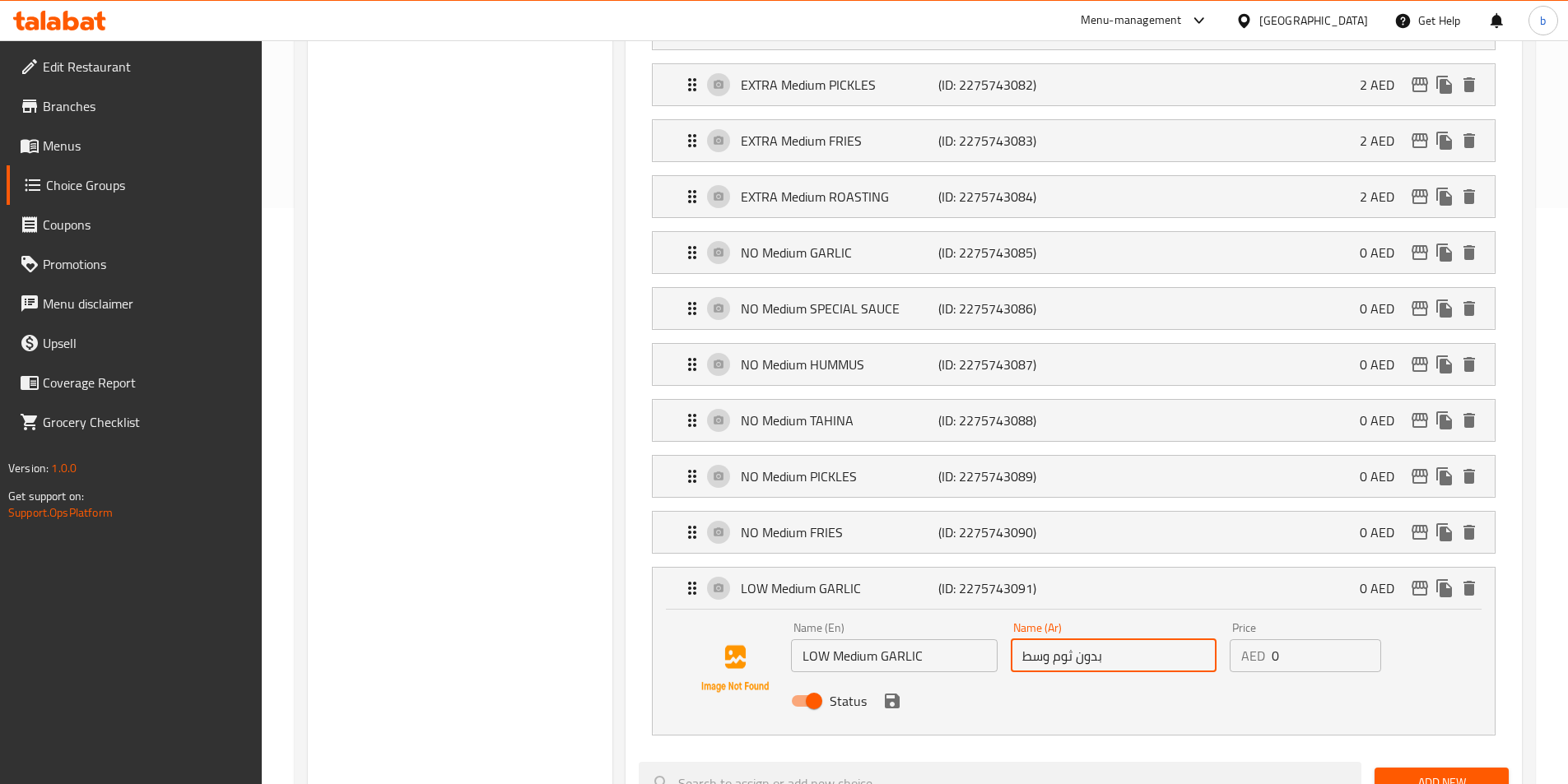
click at [1111, 640] on input "بدون ثوم وسط" at bounding box center [1114, 656] width 206 height 33
click at [1097, 640] on input "ثوم وسط" at bounding box center [1114, 656] width 206 height 33
click at [891, 679] on div "Status" at bounding box center [1112, 701] width 657 height 45
click at [889, 691] on icon "save" at bounding box center [891, 700] width 19 height 19
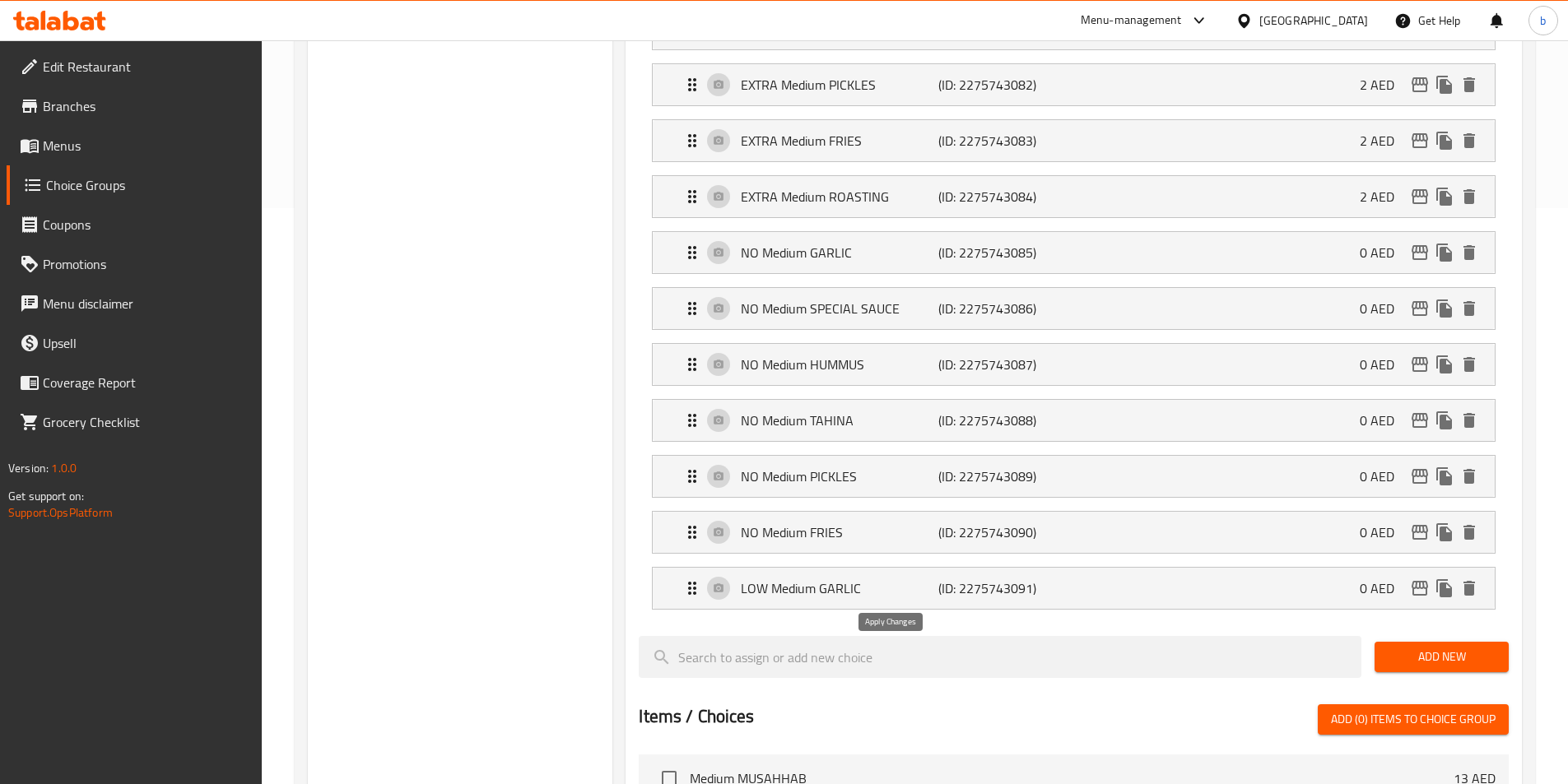
type input "ثوم وسط قليل"
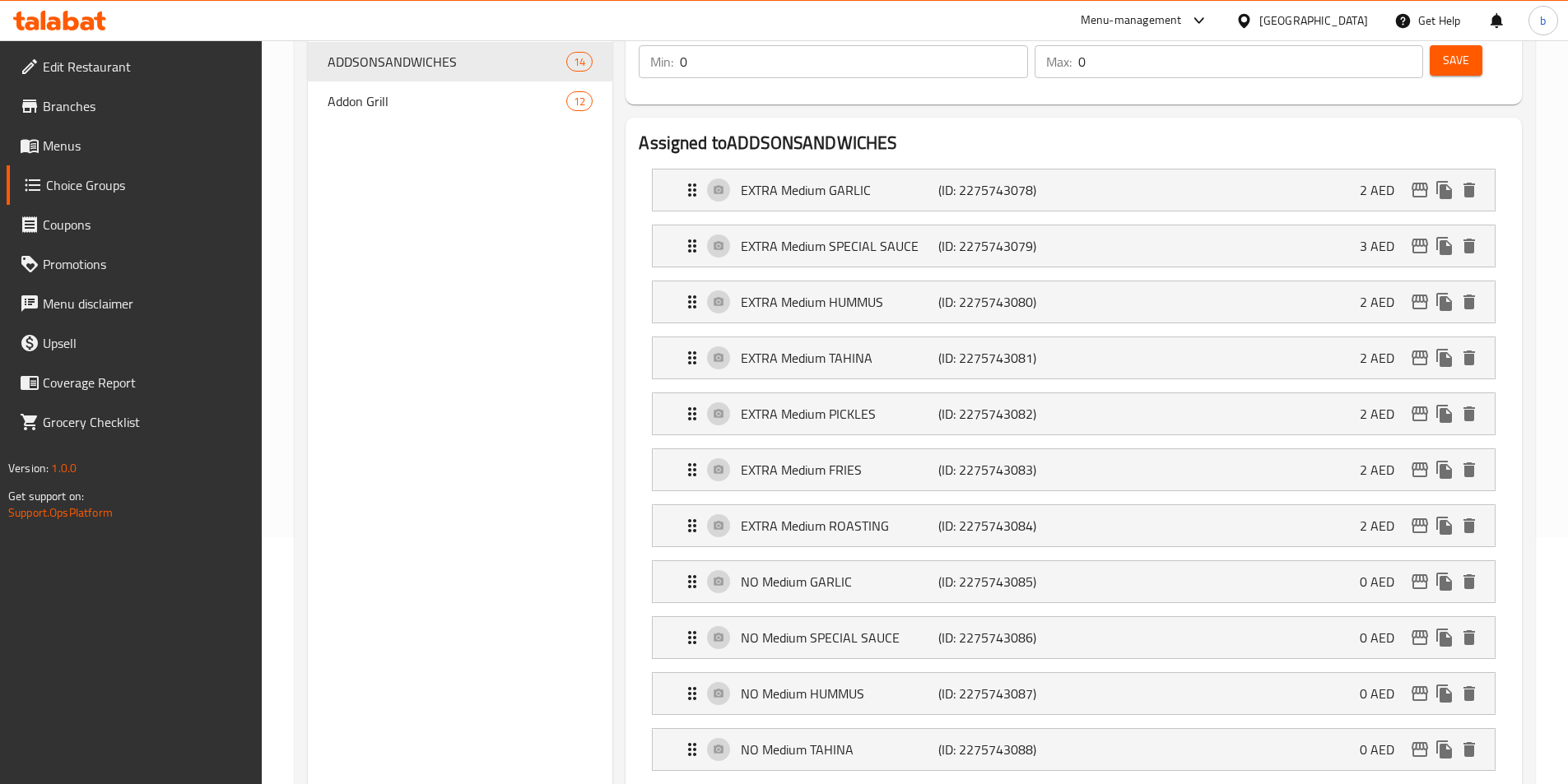
scroll to position [0, 0]
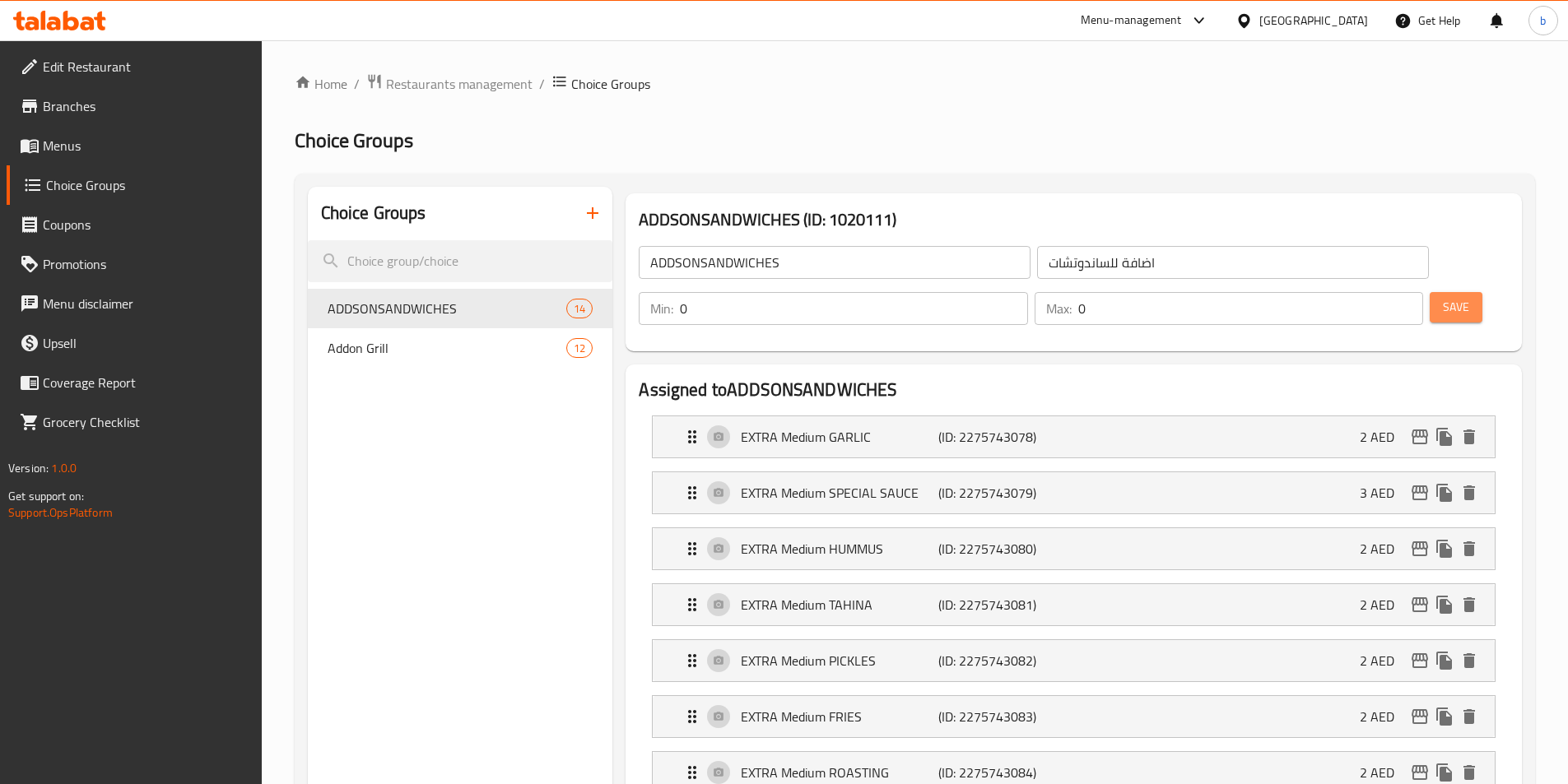
click at [1443, 297] on span "Save" at bounding box center [1456, 307] width 26 height 20
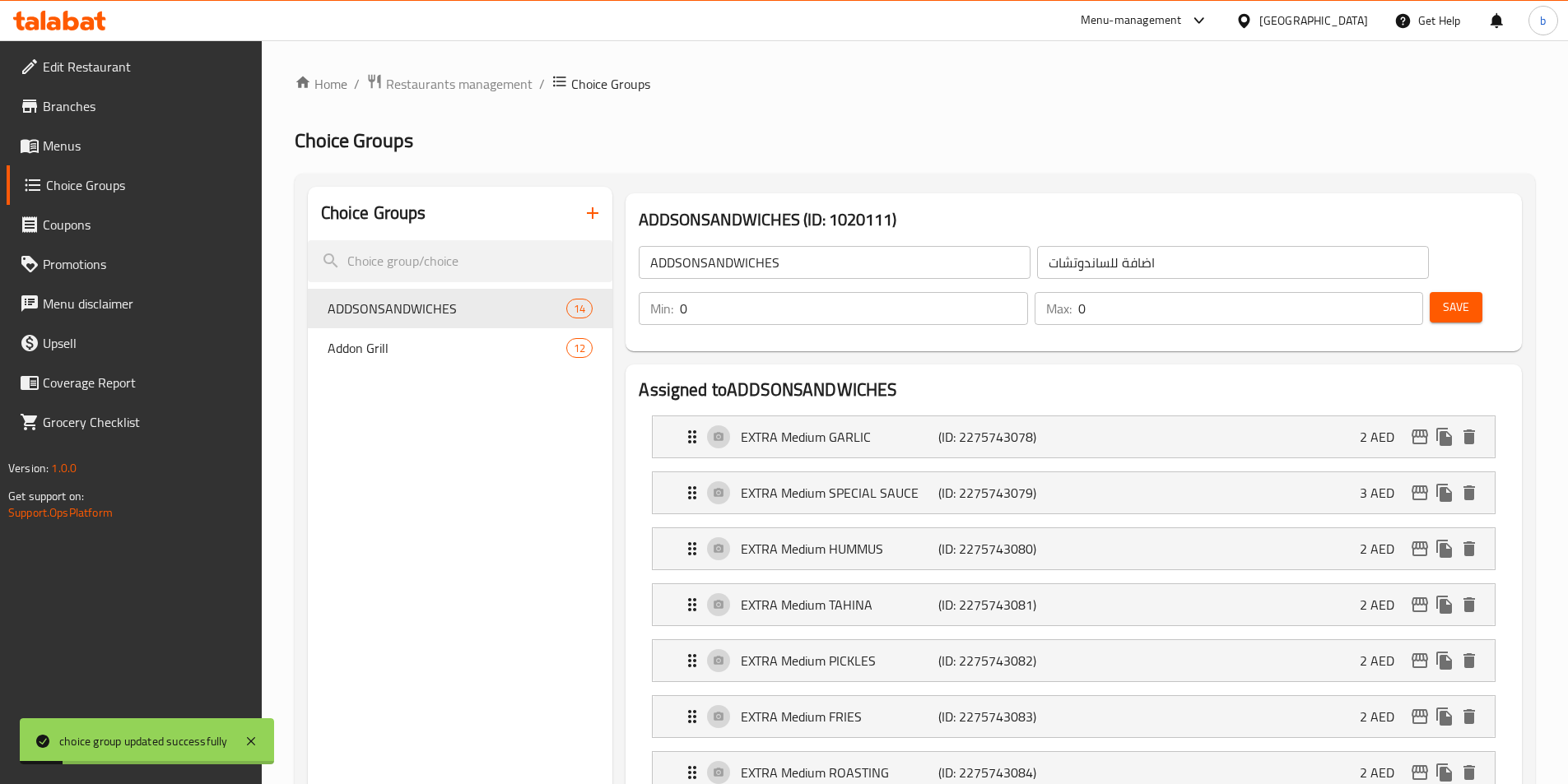
click at [111, 142] on span "Menus" at bounding box center [146, 145] width 206 height 19
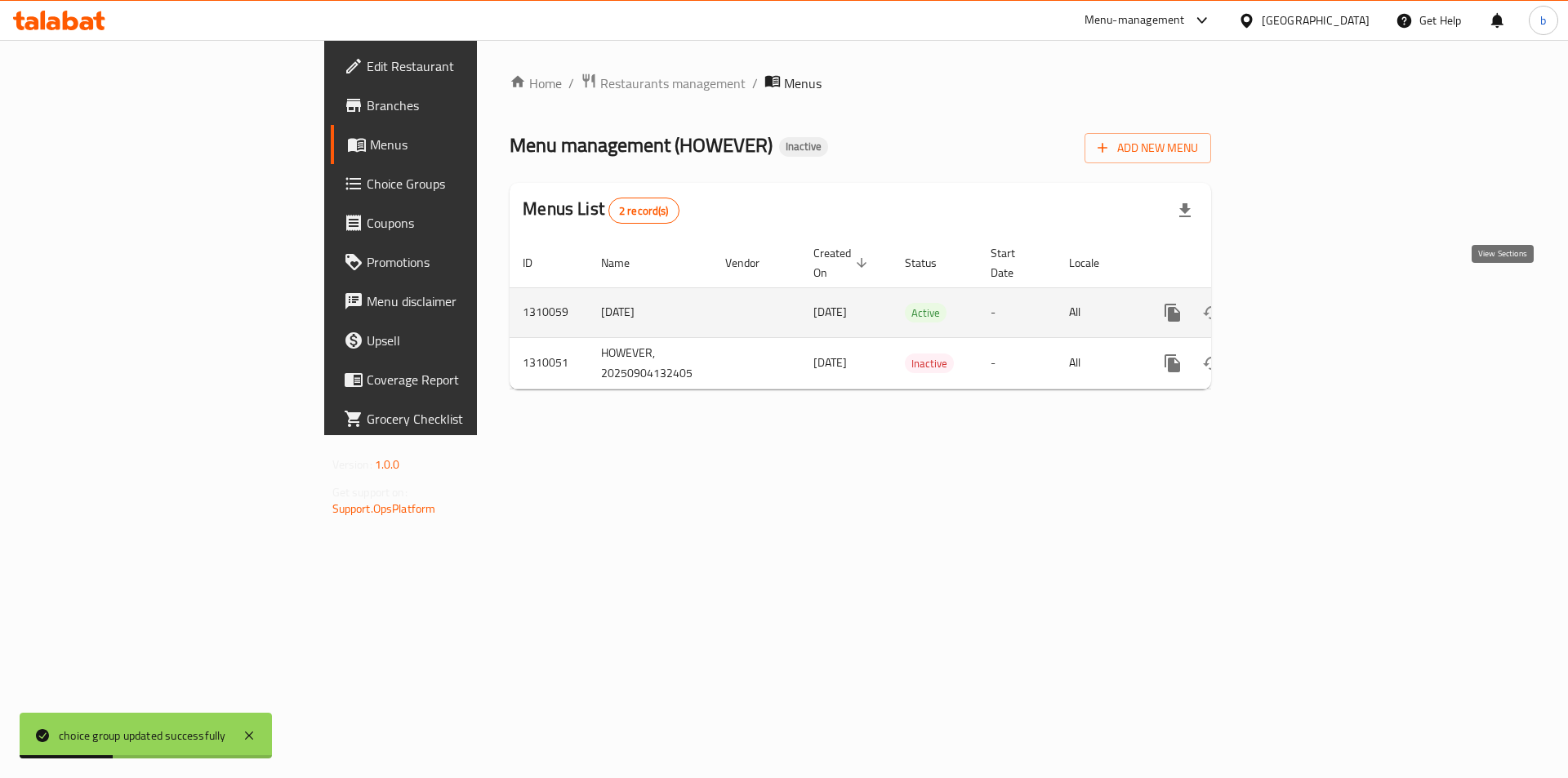
click at [1301, 303] on icon "enhanced table" at bounding box center [1290, 312] width 19 height 19
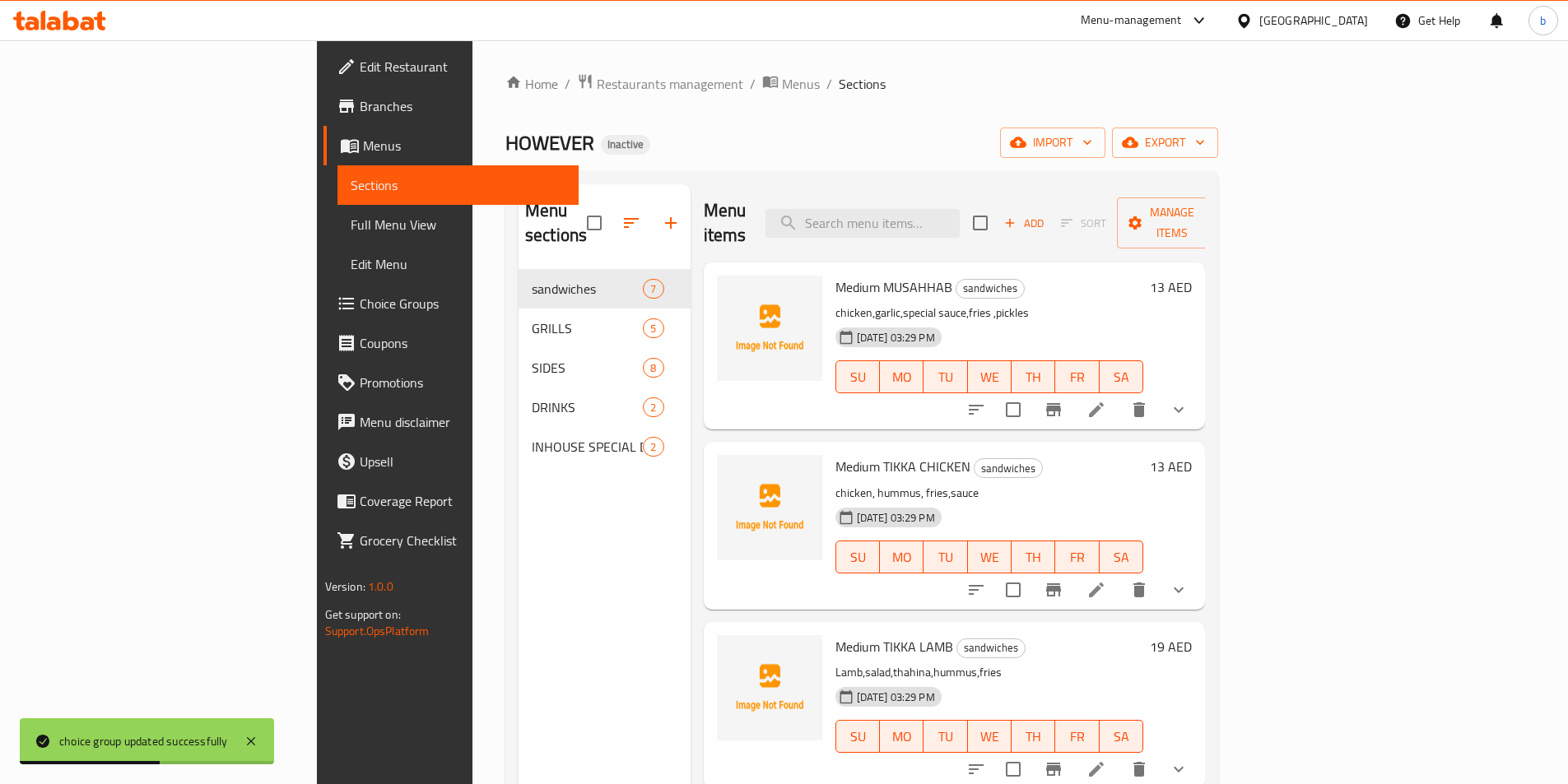
click at [350, 232] on span "Full Menu View" at bounding box center [457, 224] width 215 height 19
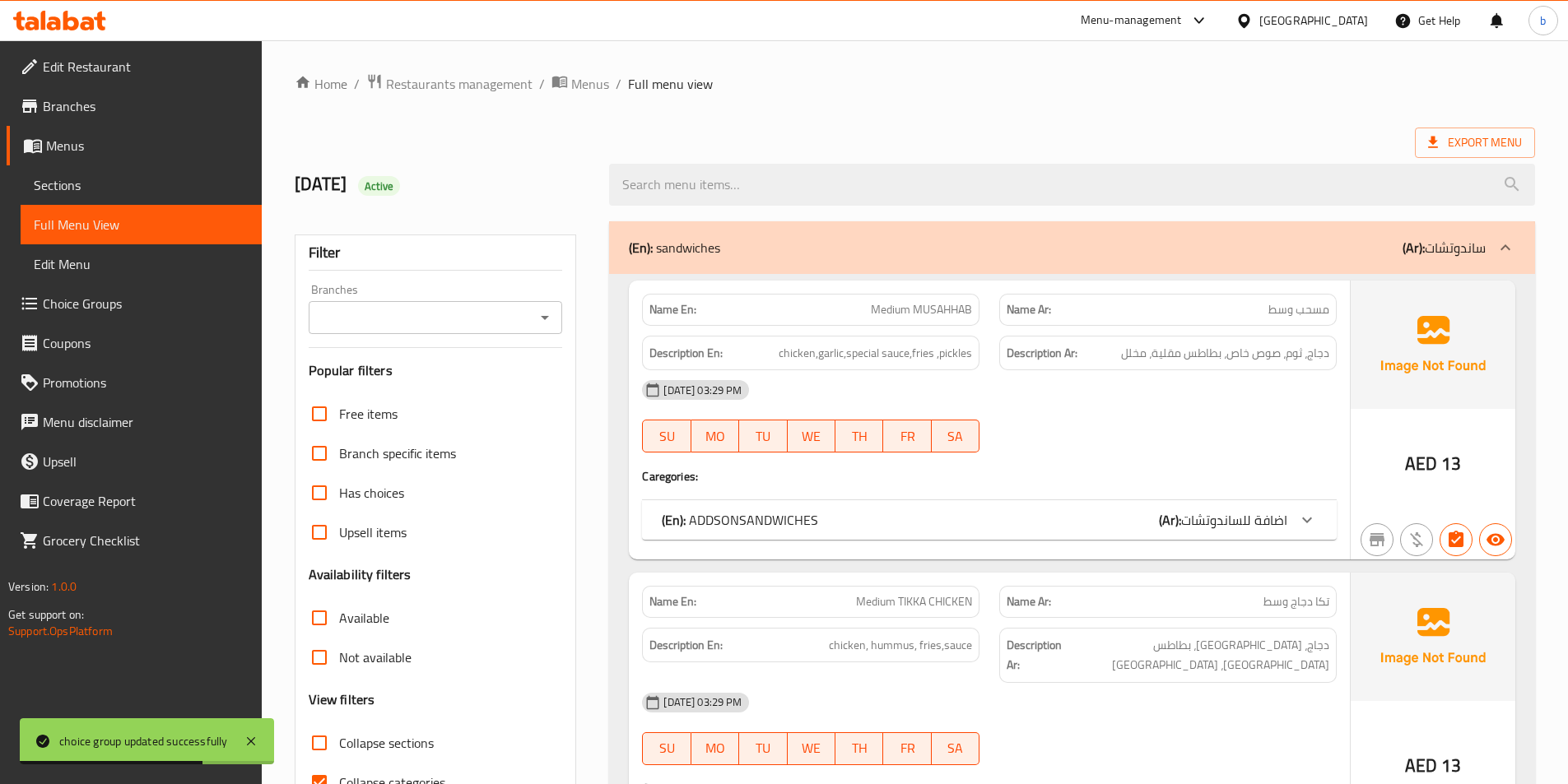
click at [1310, 524] on icon at bounding box center [1306, 520] width 19 height 19
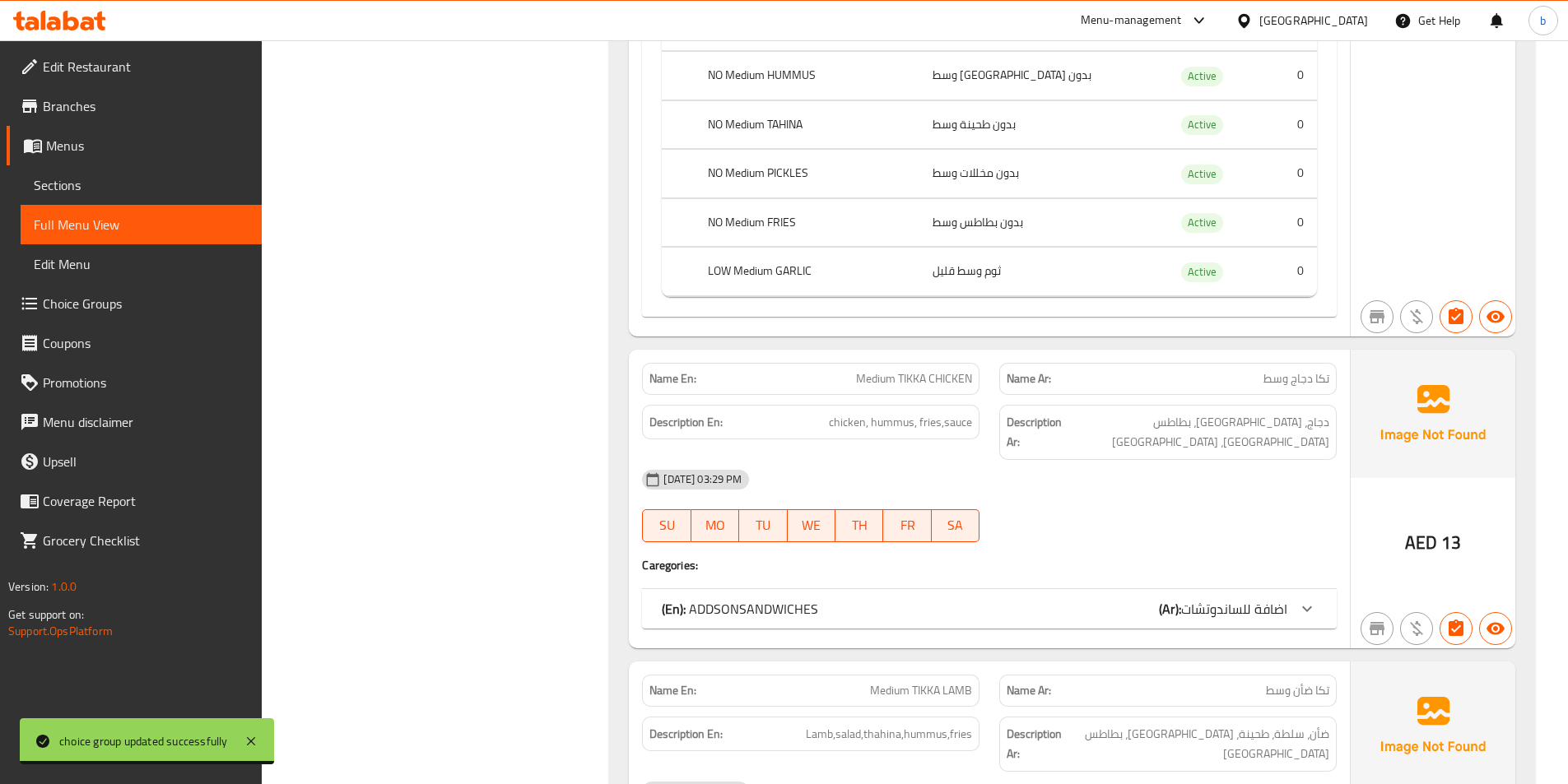
scroll to position [1317, 0]
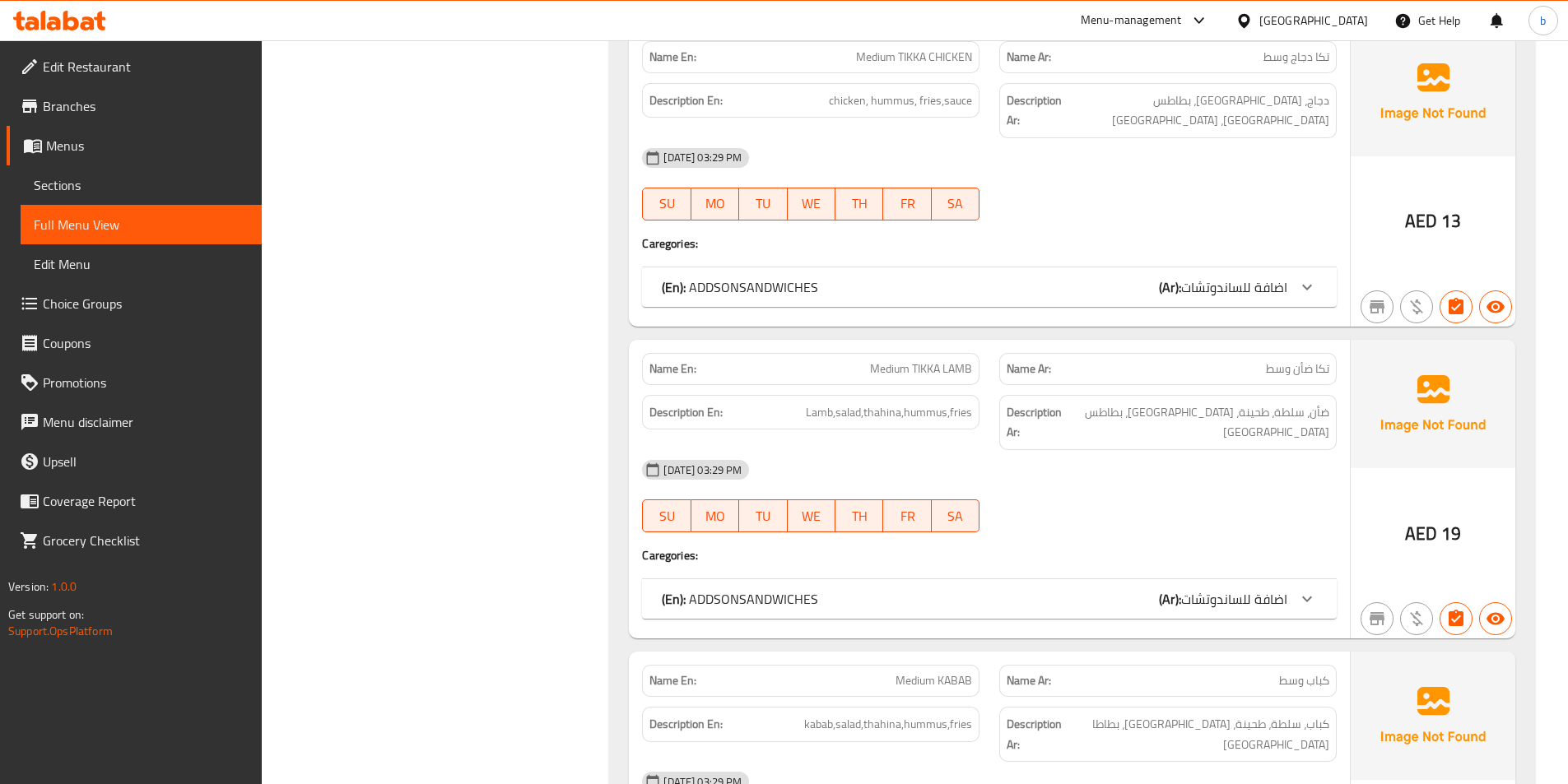
click at [1315, 589] on icon at bounding box center [1306, 598] width 19 height 19
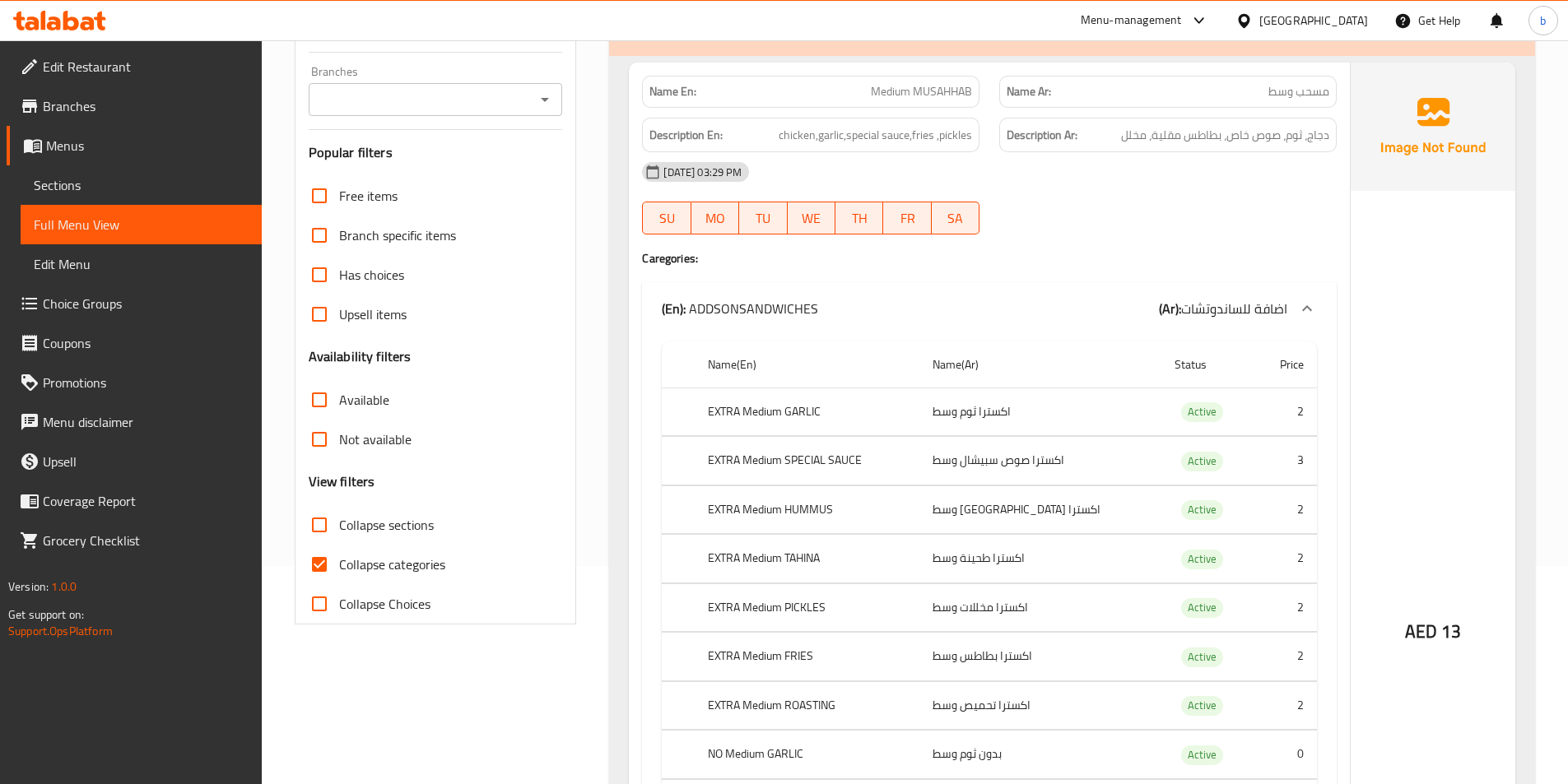
scroll to position [247, 0]
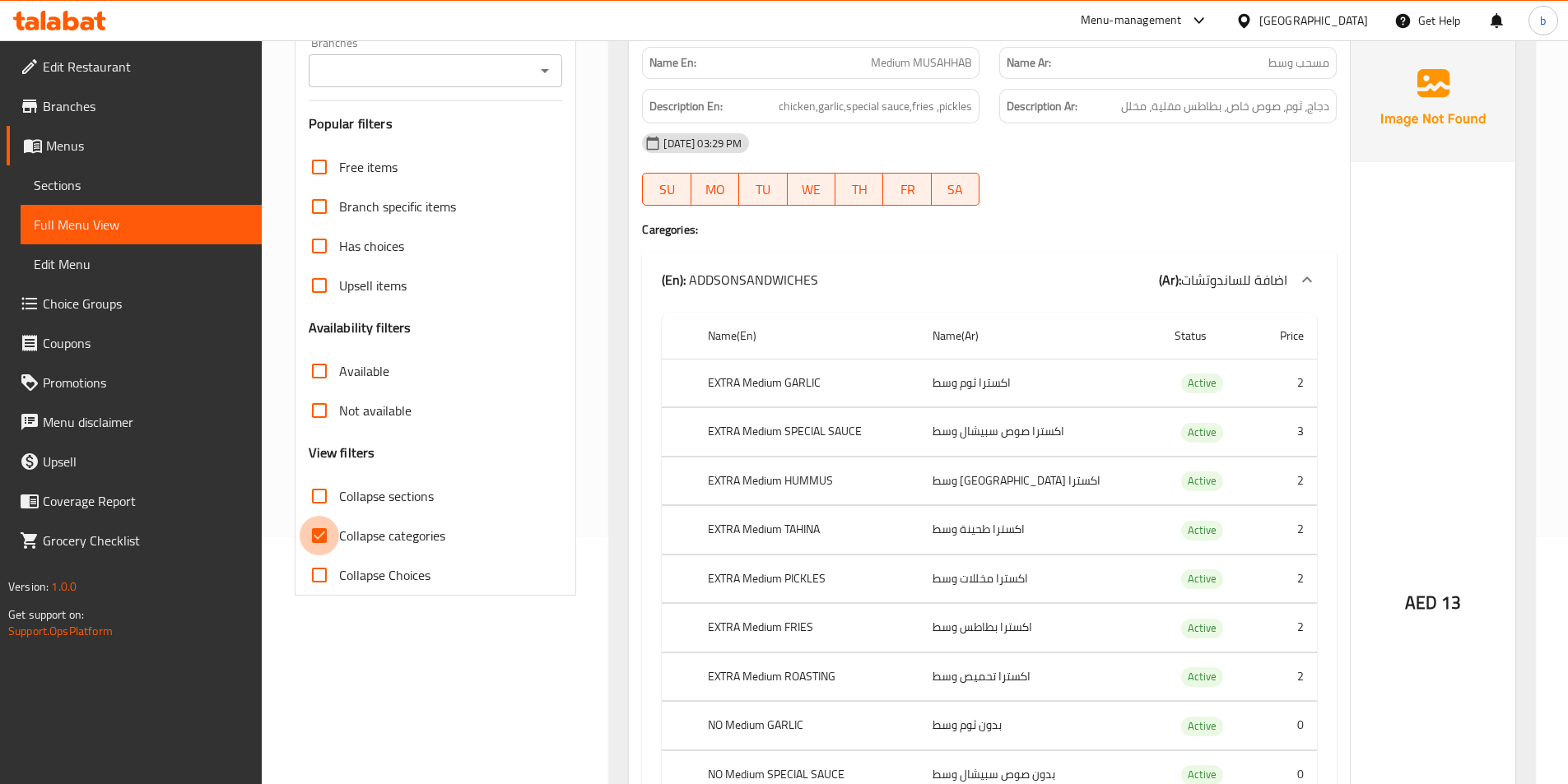
click at [316, 541] on input "Collapse categories" at bounding box center [319, 535] width 40 height 40
checkbox input "false"
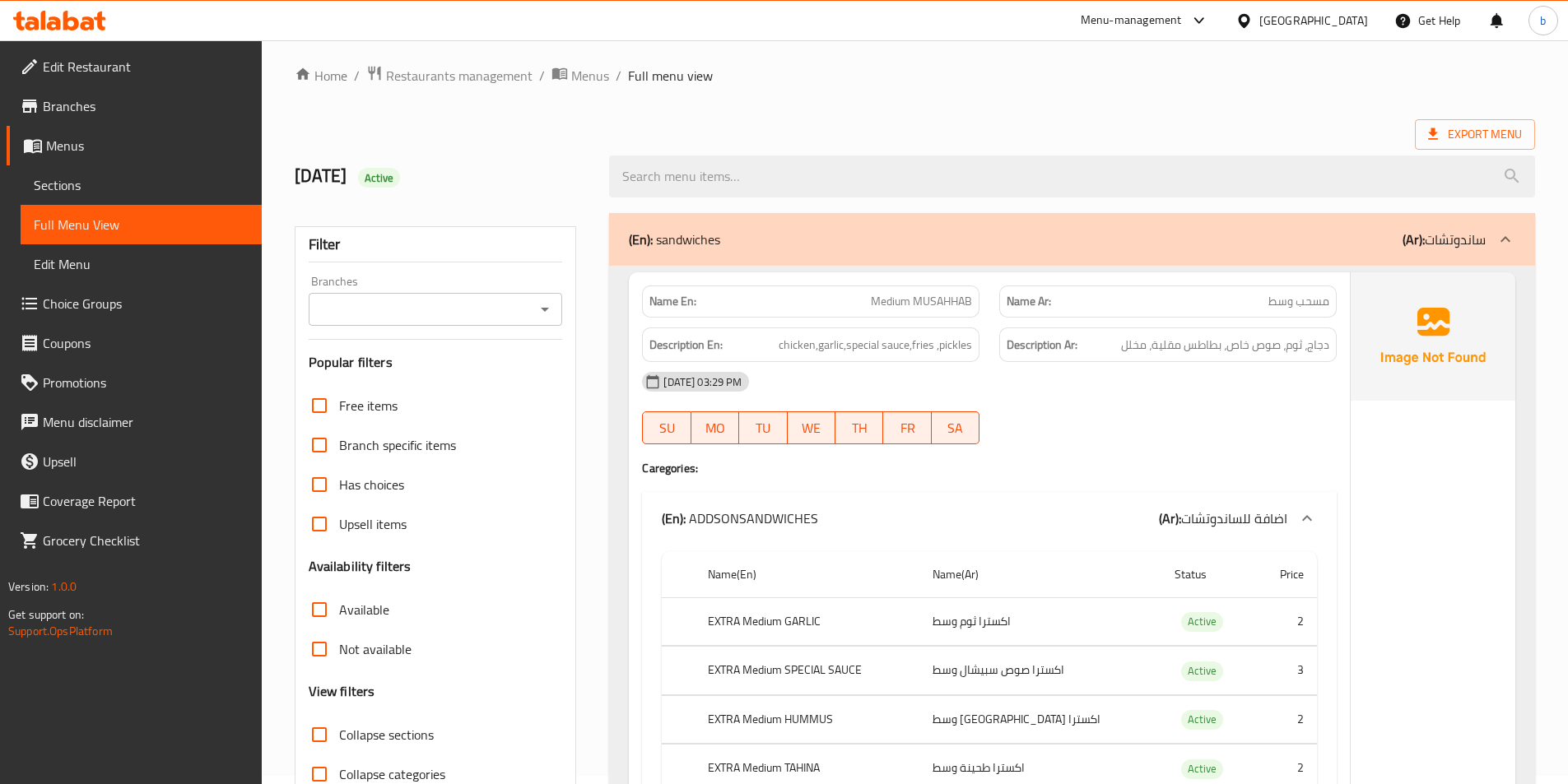
scroll to position [0, 0]
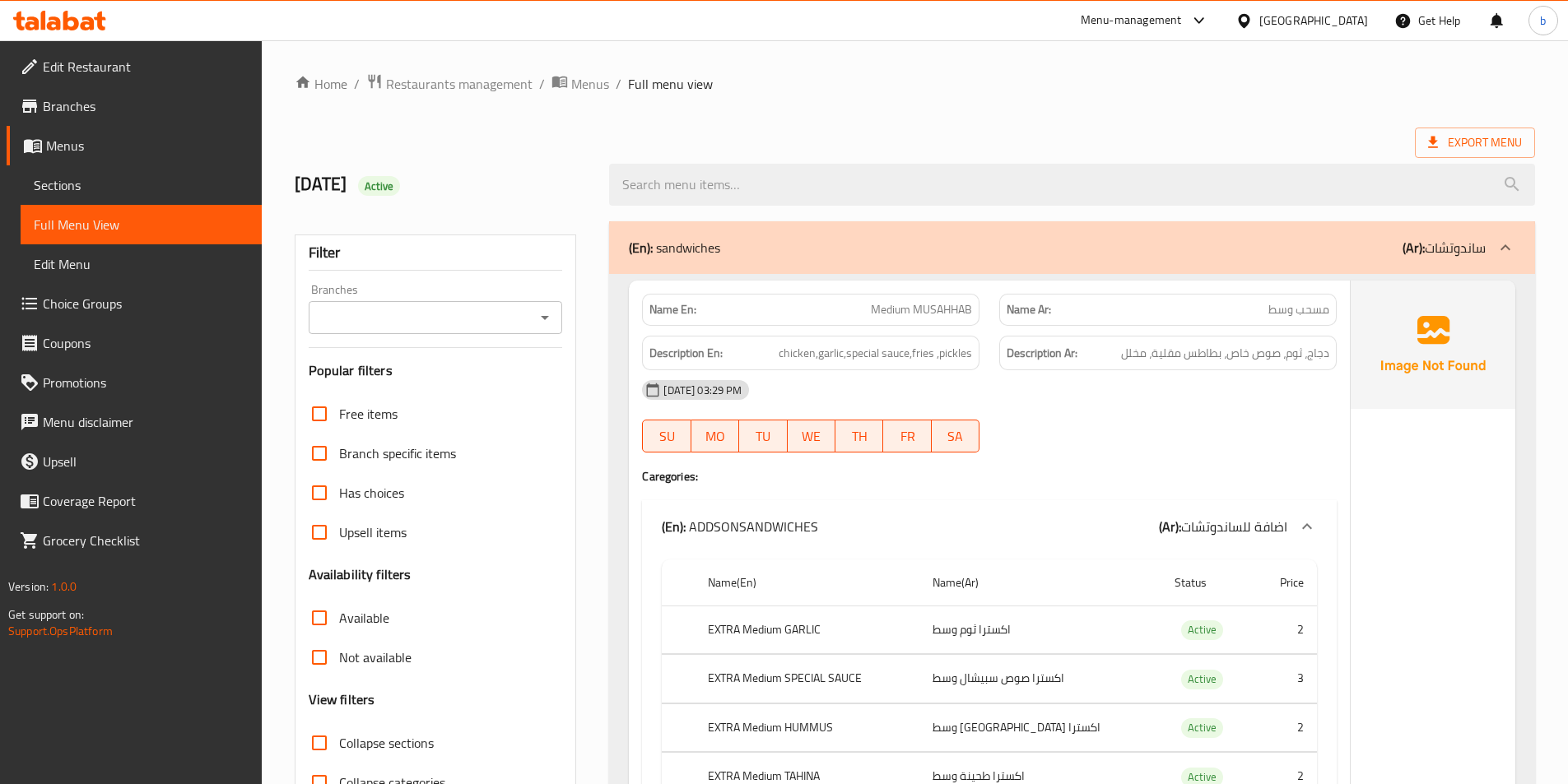
click at [72, 180] on span "Sections" at bounding box center [141, 185] width 215 height 19
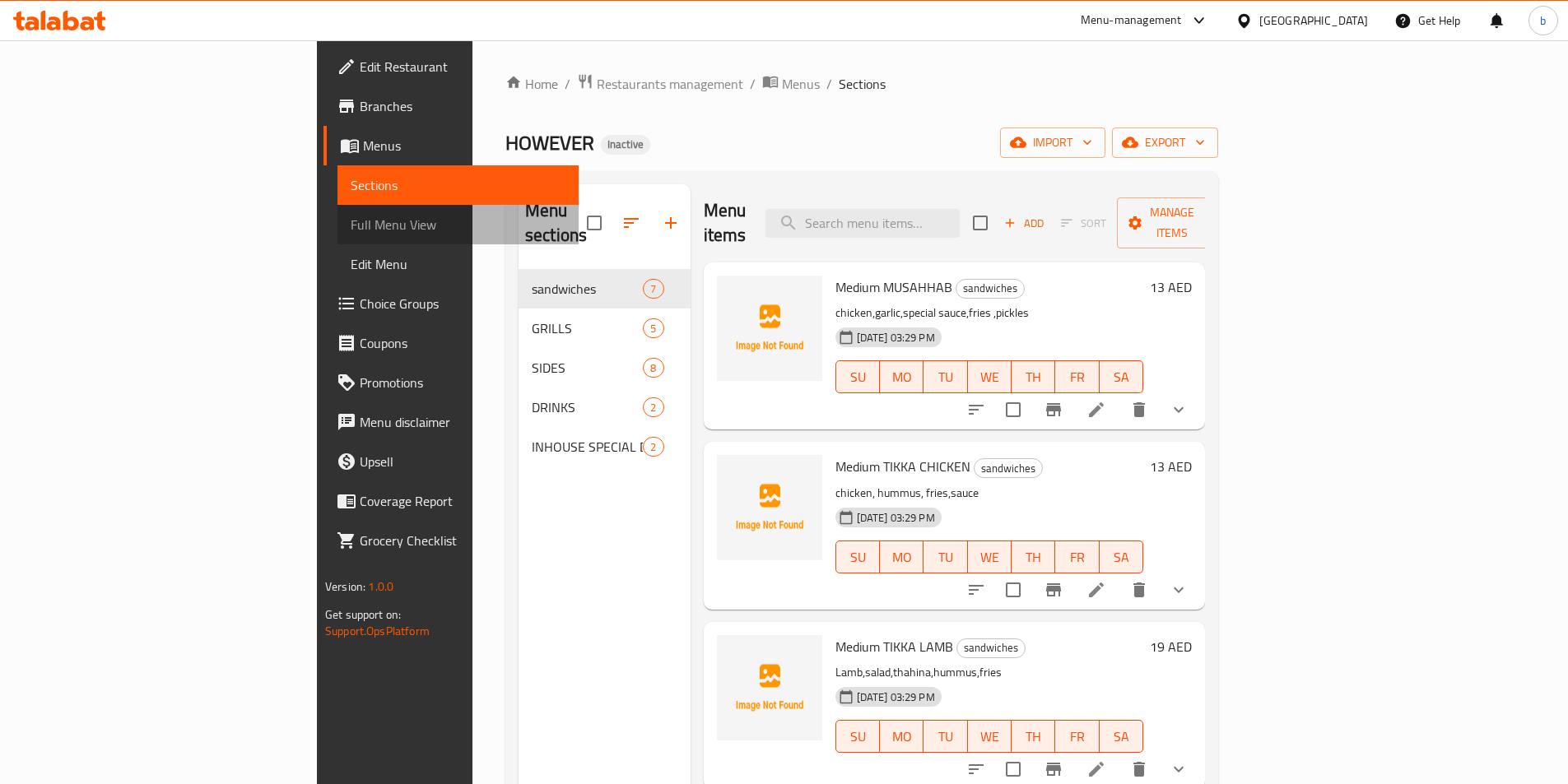
click at [350, 216] on span "Full Menu View" at bounding box center [457, 224] width 215 height 19
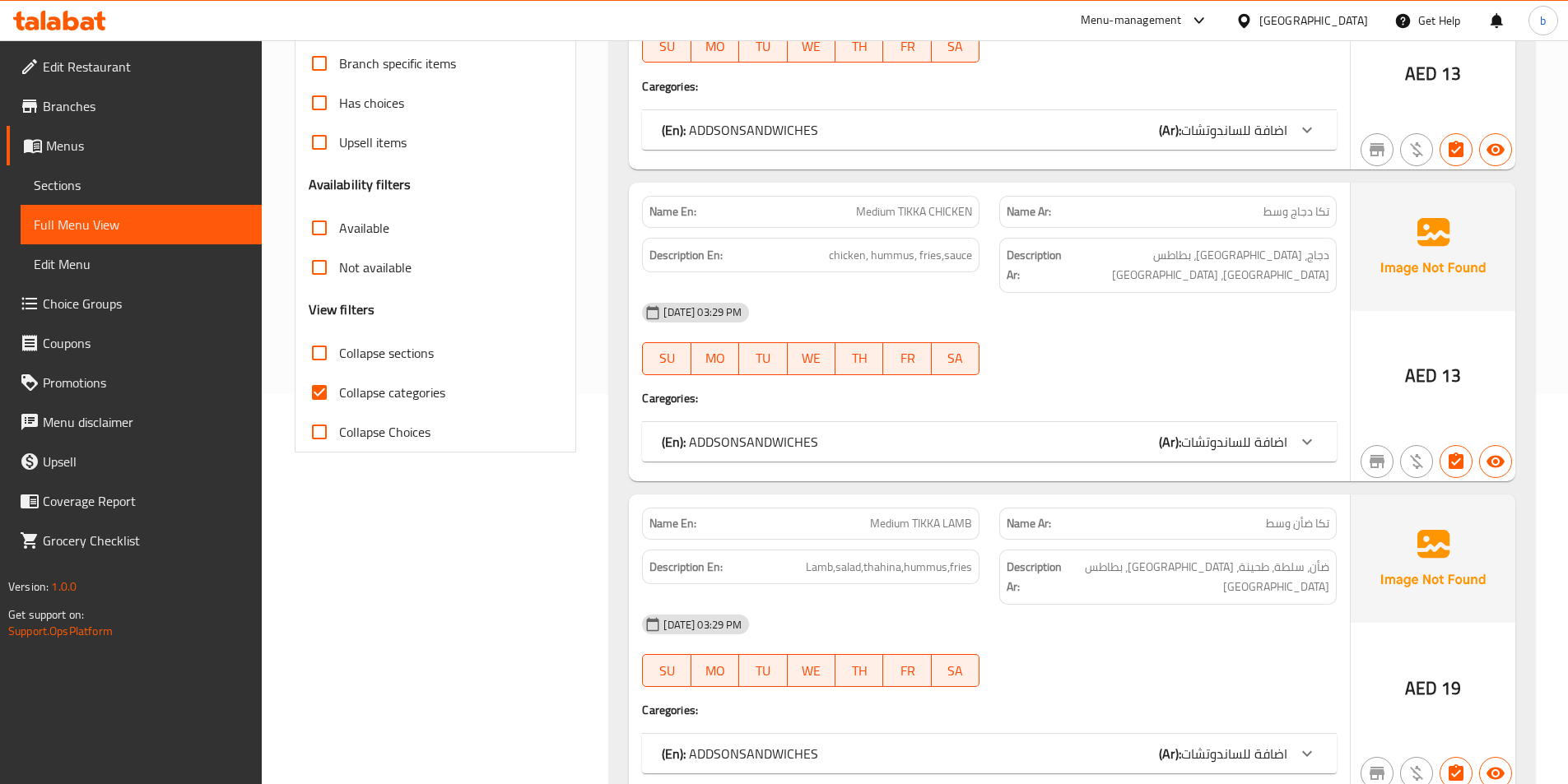
scroll to position [412, 0]
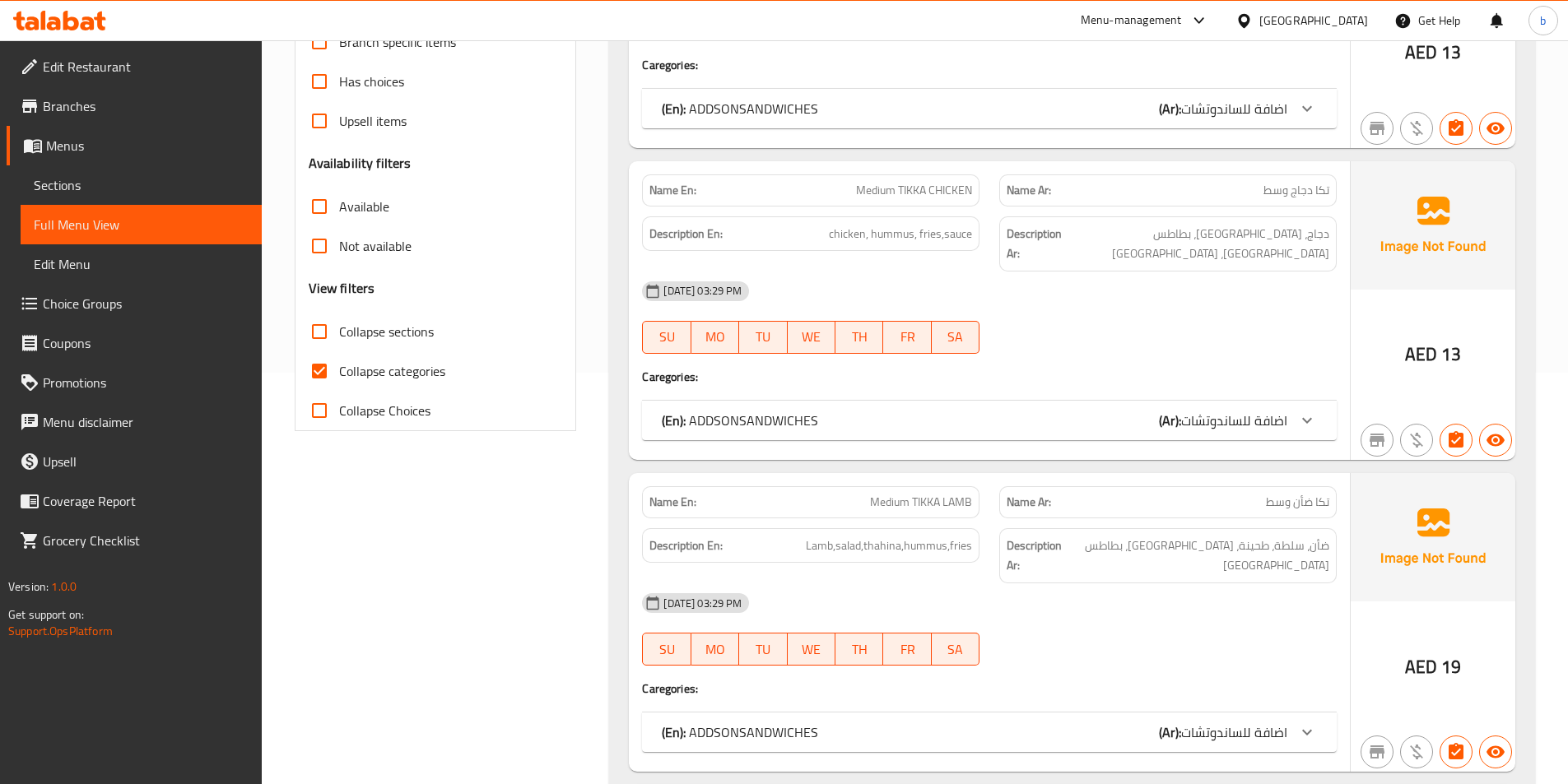
click at [346, 362] on span "Collapse categories" at bounding box center [392, 370] width 106 height 19
click at [339, 362] on input "Collapse categories" at bounding box center [319, 370] width 40 height 40
checkbox input "false"
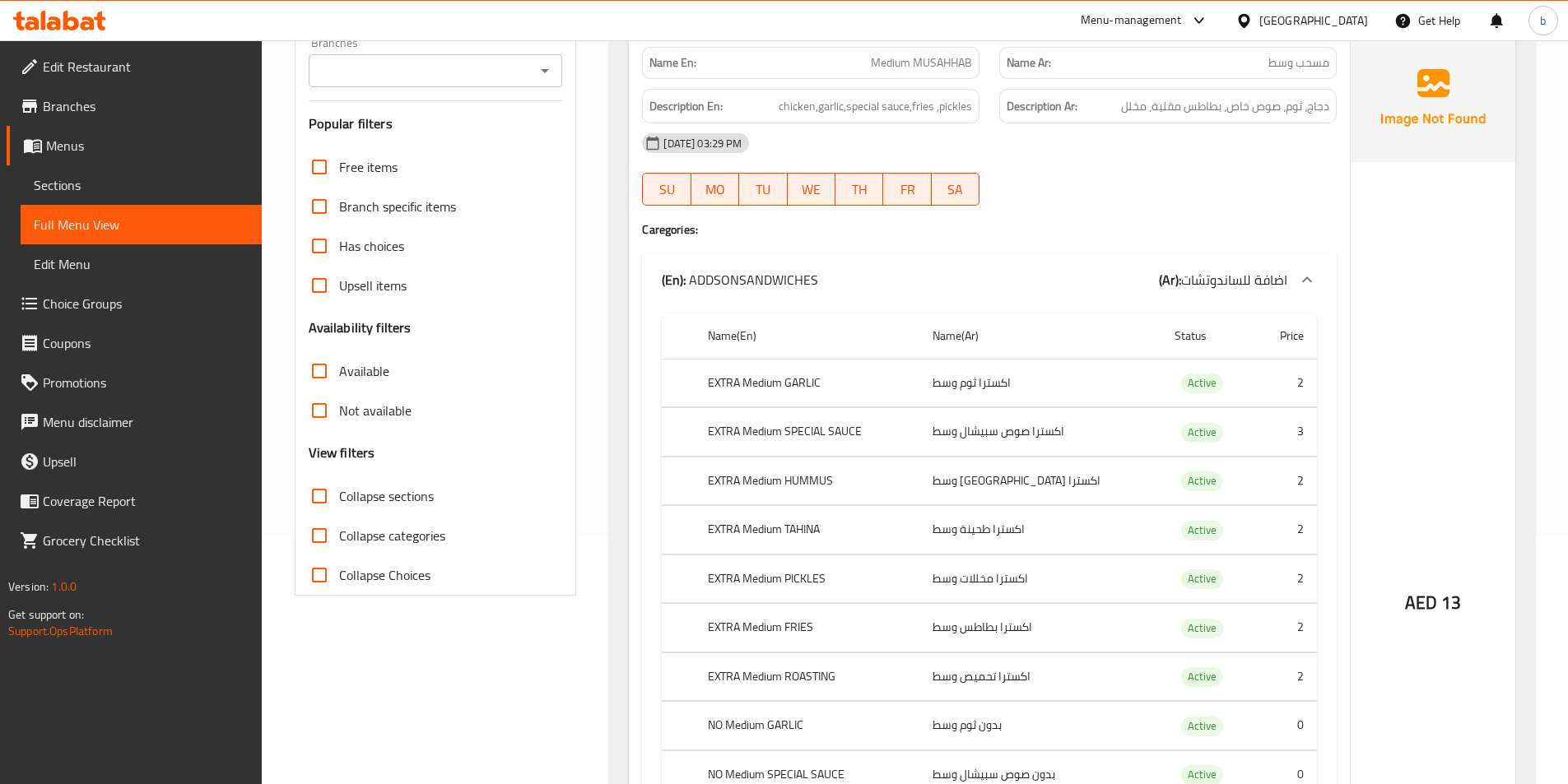
scroll to position [0, 0]
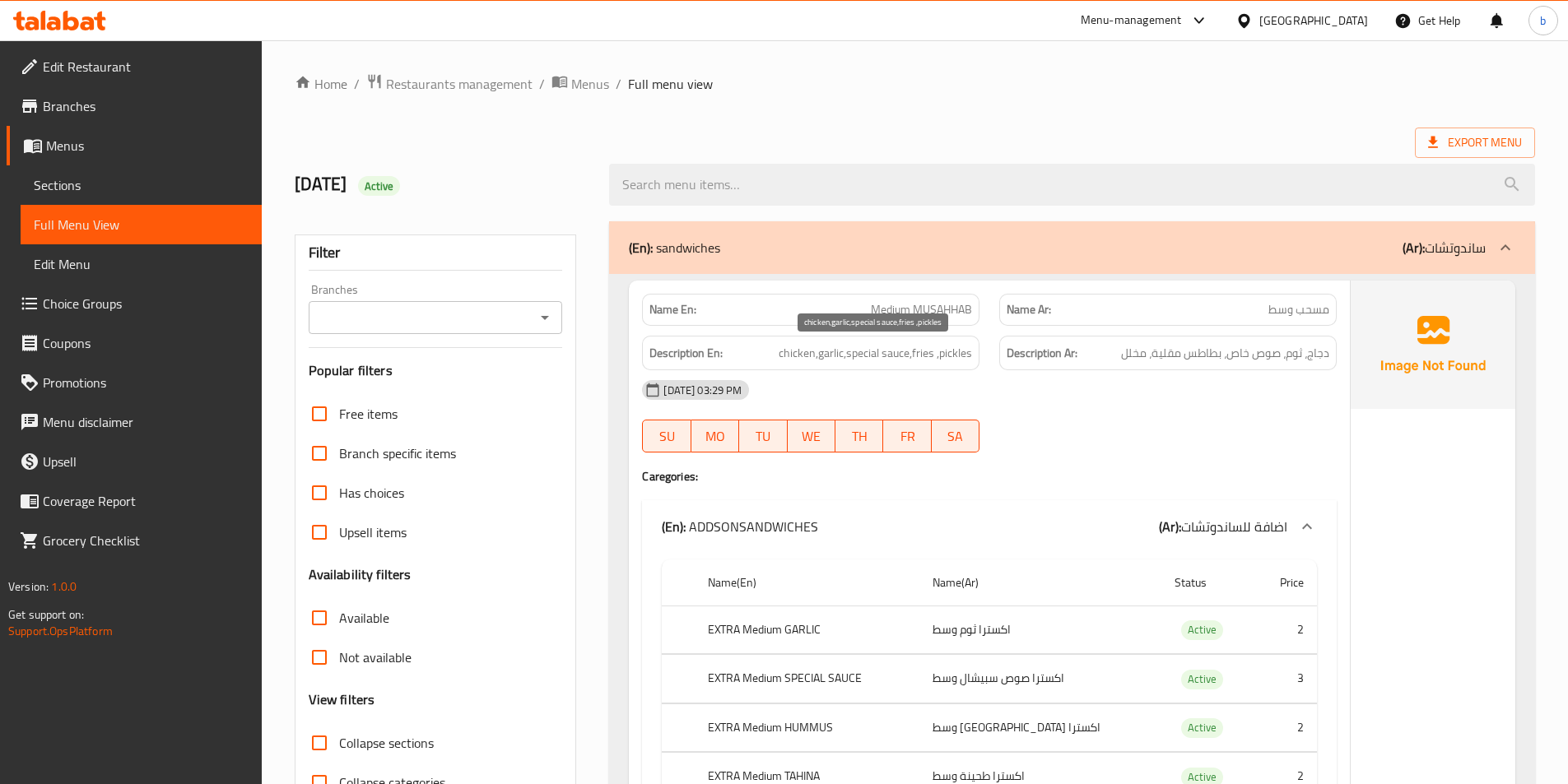
click at [808, 349] on span "chicken,garlic,special sauce,fries ,pickles" at bounding box center [875, 354] width 193 height 20
click at [1327, 356] on span "دجاج، ثوم، صوص خاص، بطاطس مقلية، مخلل" at bounding box center [1225, 354] width 208 height 20
click at [835, 349] on span "chicken,garlic,special sauce,fries ,pickles" at bounding box center [875, 354] width 193 height 20
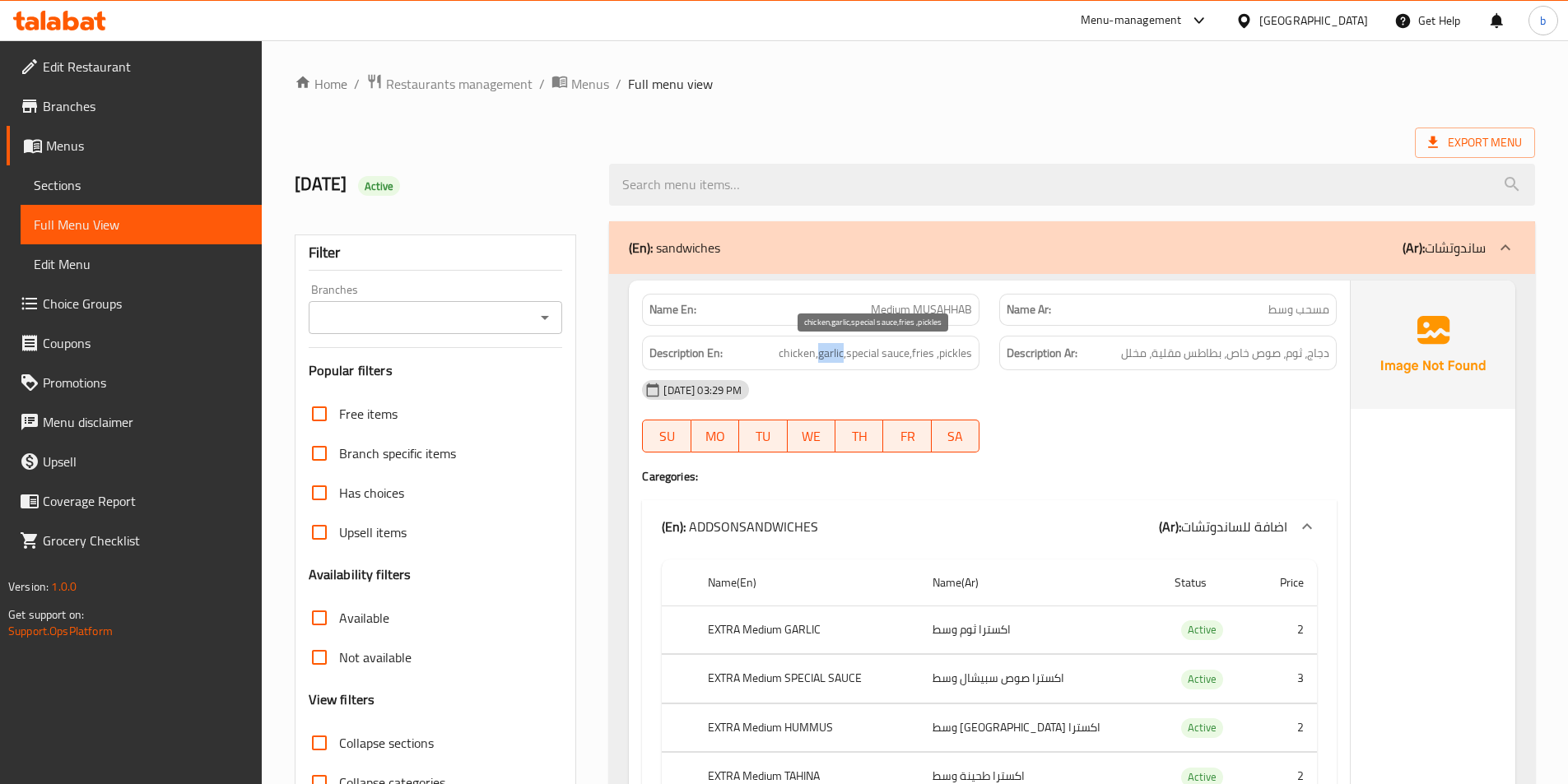
click at [835, 349] on span "chicken,garlic,special sauce,fries ,pickles" at bounding box center [875, 354] width 193 height 20
click at [1295, 349] on span "دجاج، ثوم، صوص خاص، بطاطس مقلية، مخلل" at bounding box center [1225, 354] width 208 height 20
click at [1247, 349] on span "دجاج، ثوم، صوص خاص، بطاطس مقلية، مخلل" at bounding box center [1225, 354] width 208 height 20
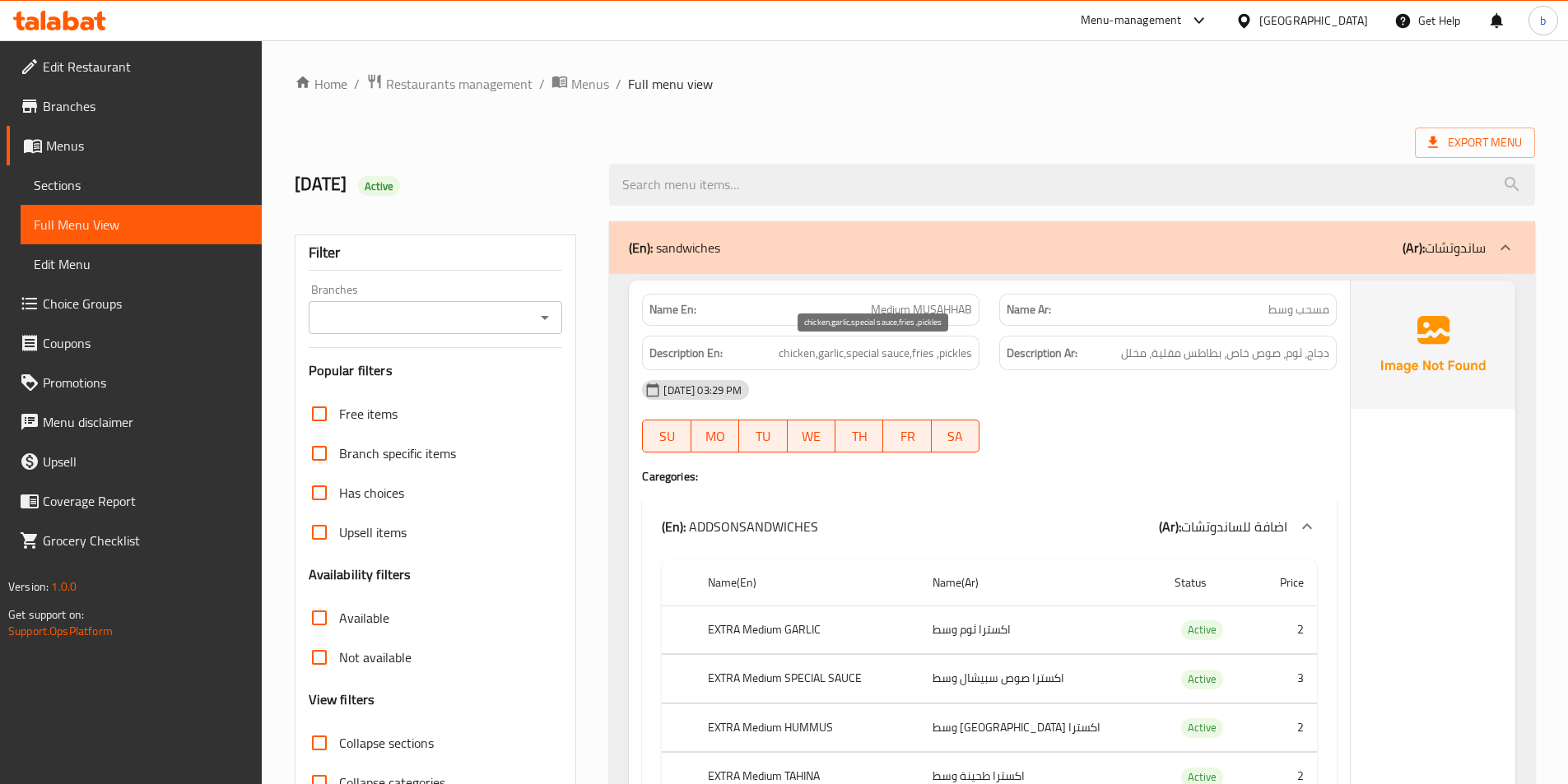
click at [862, 356] on span "chicken,garlic,special sauce,fries ,pickles" at bounding box center [875, 354] width 193 height 20
click at [858, 359] on span "chicken,garlic,special sauce,fries ,pickles" at bounding box center [875, 354] width 193 height 20
click at [1183, 352] on span "دجاج، ثوم، صوص خاص، بطاطس مقلية، مخلل" at bounding box center [1225, 354] width 208 height 20
click at [916, 359] on span "chicken,garlic,special sauce,fries ,pickles" at bounding box center [875, 354] width 193 height 20
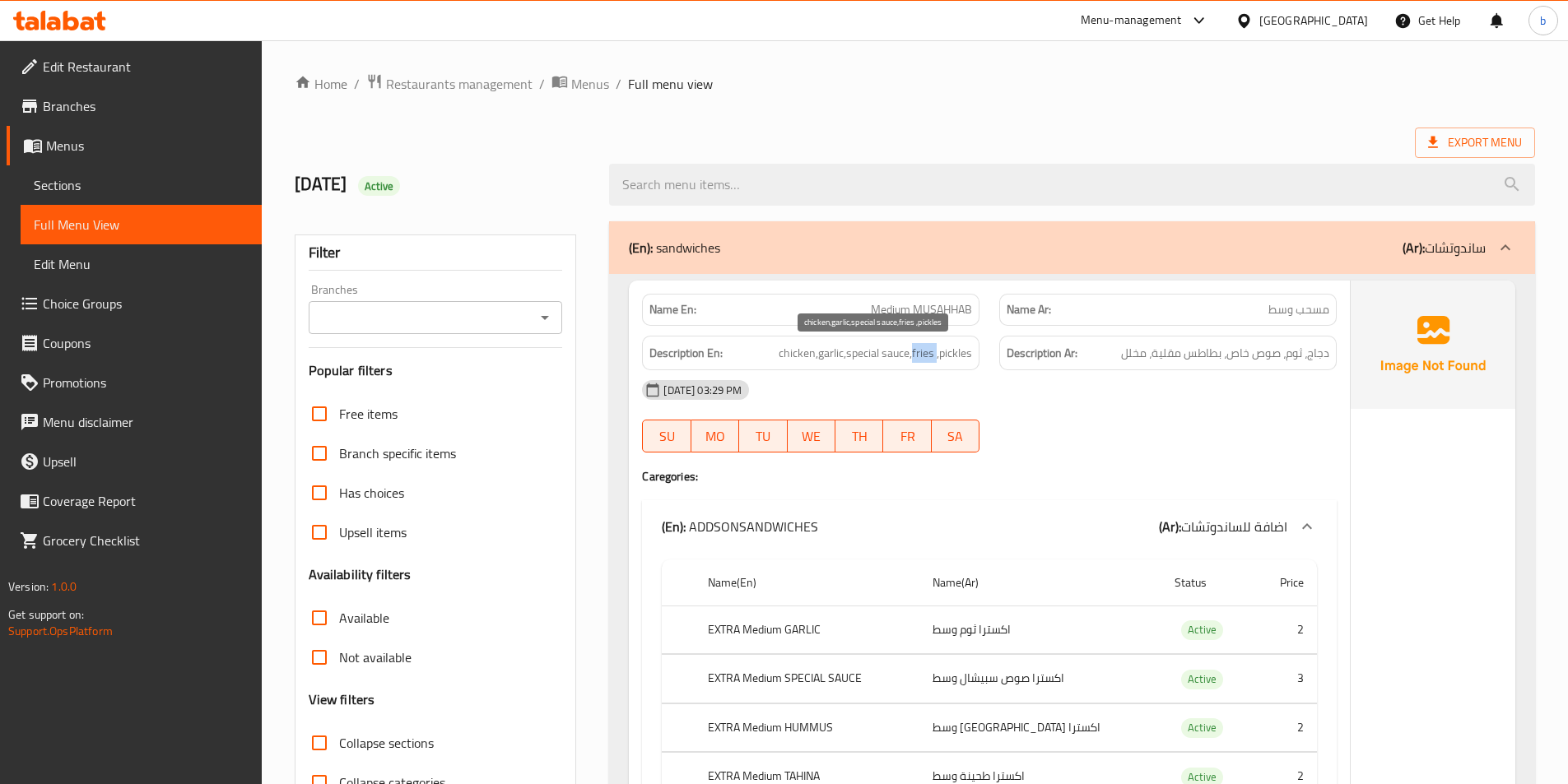
click at [916, 359] on span "chicken,garlic,special sauce,fries ,pickles" at bounding box center [875, 354] width 193 height 20
click at [959, 349] on span "chicken,garlic,special sauce,fries ,pickles" at bounding box center [875, 354] width 193 height 20
click at [1133, 349] on span "دجاج، ثوم، صوص خاص، بطاطس مقلية، مخلل" at bounding box center [1225, 354] width 208 height 20
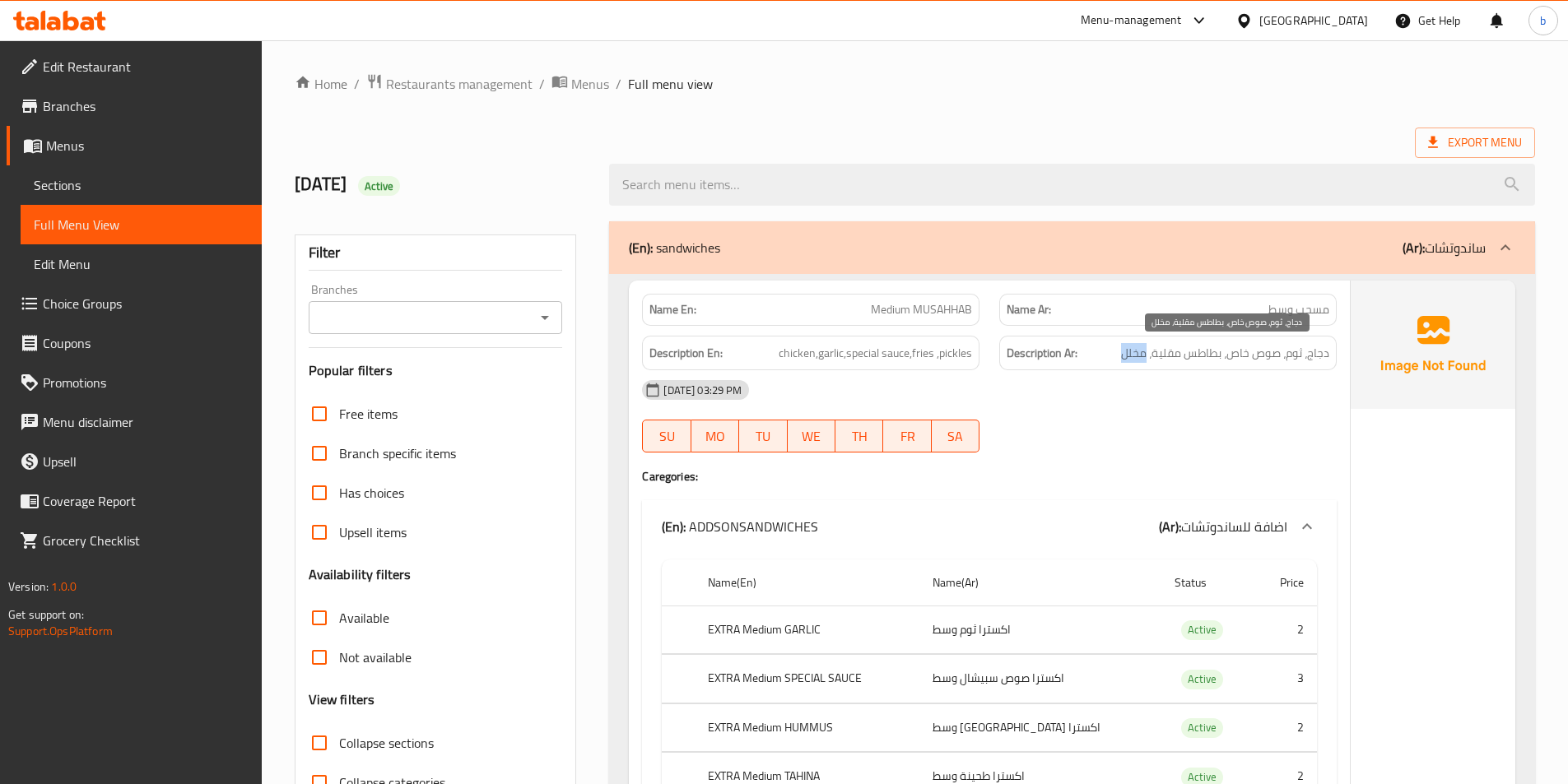
click at [1133, 349] on span "دجاج، ثوم، صوص خاص، بطاطس مقلية، مخلل" at bounding box center [1225, 354] width 208 height 20
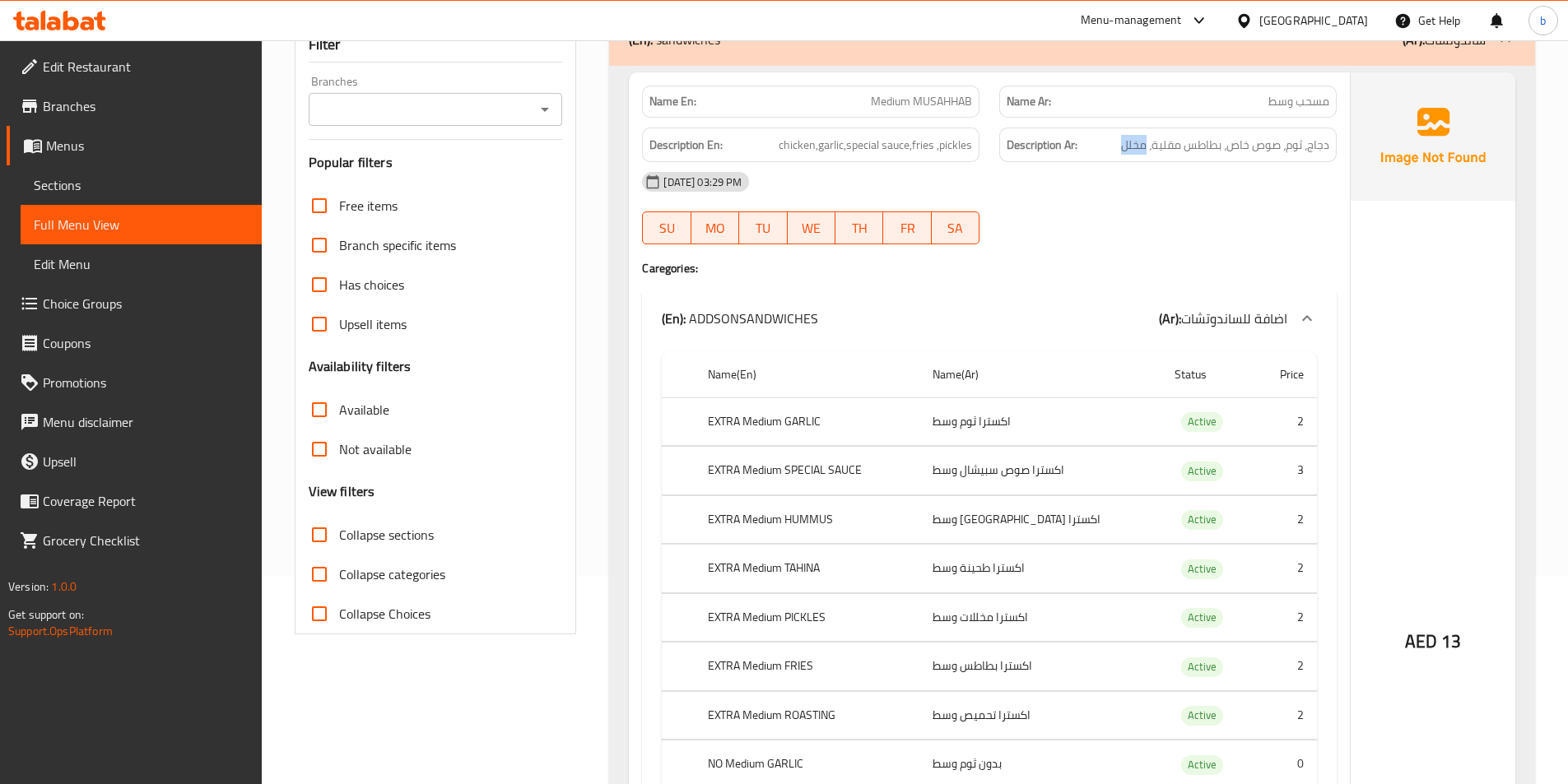
scroll to position [247, 0]
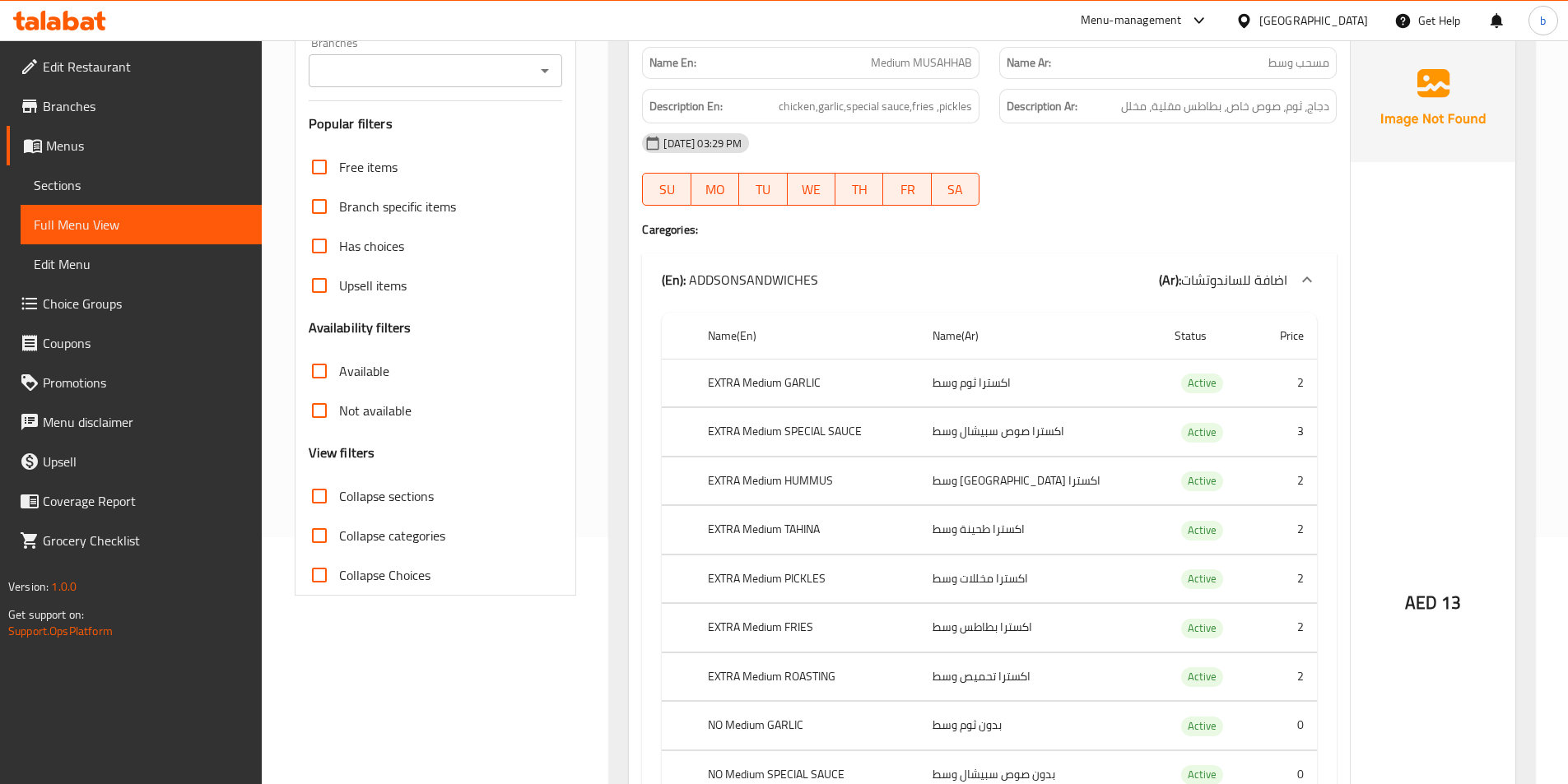
click at [1002, 585] on td "اكسترا مخللات وسط" at bounding box center [1040, 579] width 242 height 49
drag, startPoint x: 1011, startPoint y: 634, endPoint x: 1012, endPoint y: 651, distance: 17.0
click at [1012, 634] on td "اكسترا بطاطس وسط" at bounding box center [1040, 629] width 242 height 49
click at [1008, 676] on td "اكسترا تحميص وسط" at bounding box center [1040, 677] width 242 height 49
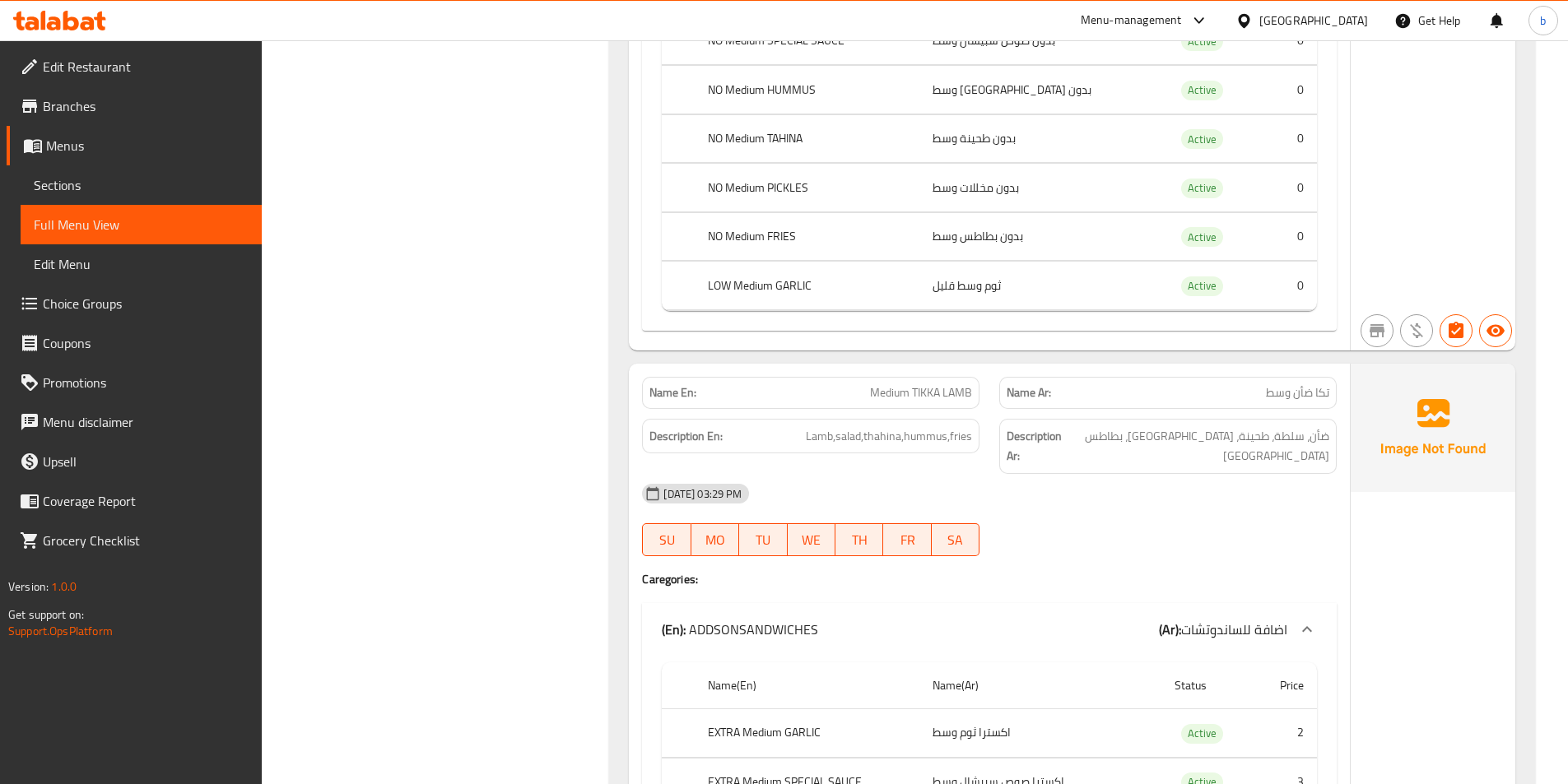
scroll to position [2057, 0]
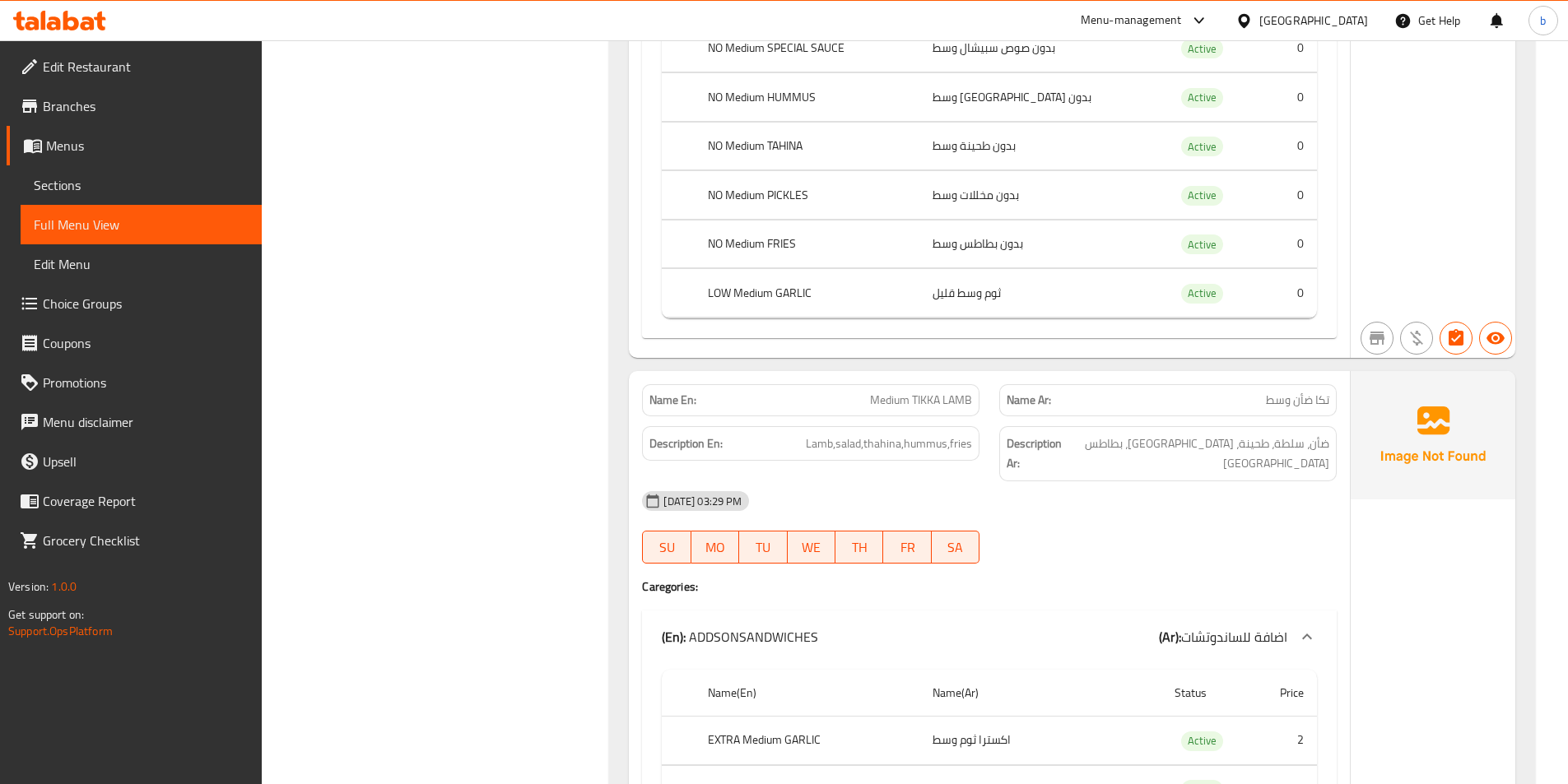
click at [892, 392] on span "Medium TIKKA LAMB" at bounding box center [921, 400] width 102 height 17
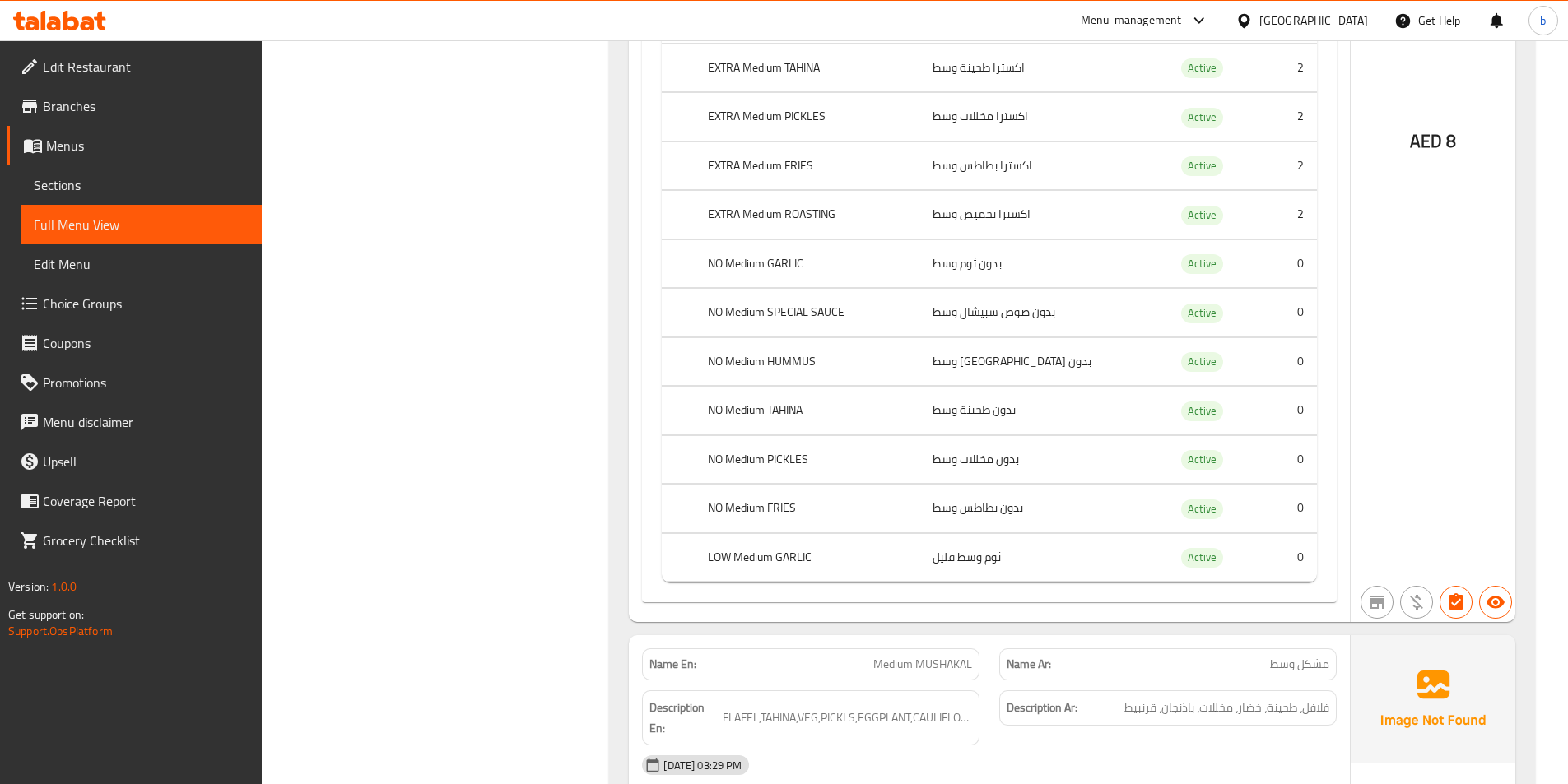
scroll to position [5267, 0]
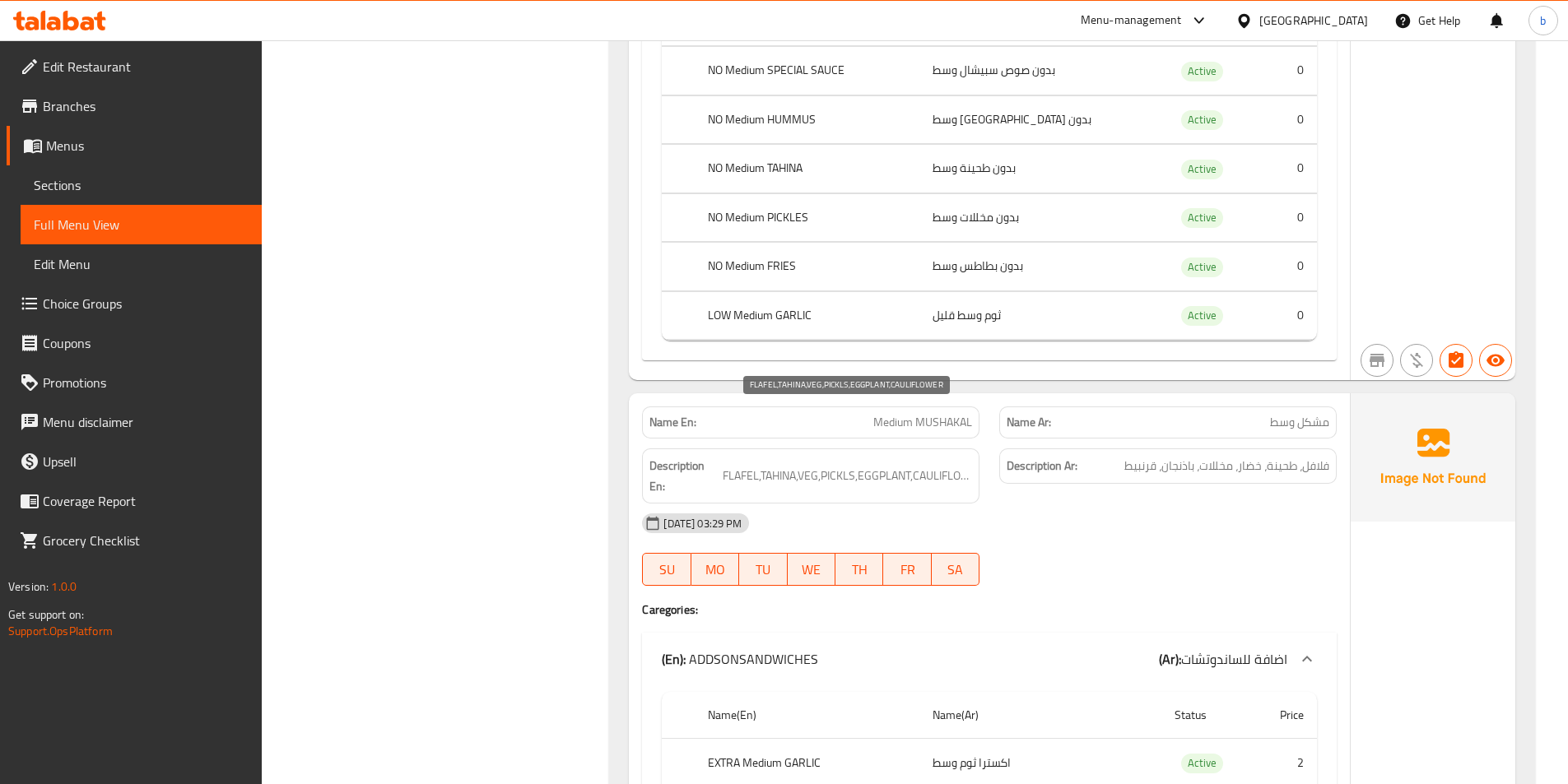
click at [727, 466] on span "FLAFEL,TAHINA,VEG,PICKLS,EGGPLANT,CAULIFLOWER" at bounding box center [846, 476] width 249 height 20
click at [793, 466] on span "FLAFEL,TAHINA,VEG,PICKLS,EGGPLANT,CAULIFLOWER" at bounding box center [846, 476] width 249 height 20
click at [809, 466] on span "FLAFEL,TAHINA,VEG,PICKLS,EGGPLANT,CAULIFLOWER" at bounding box center [846, 476] width 249 height 20
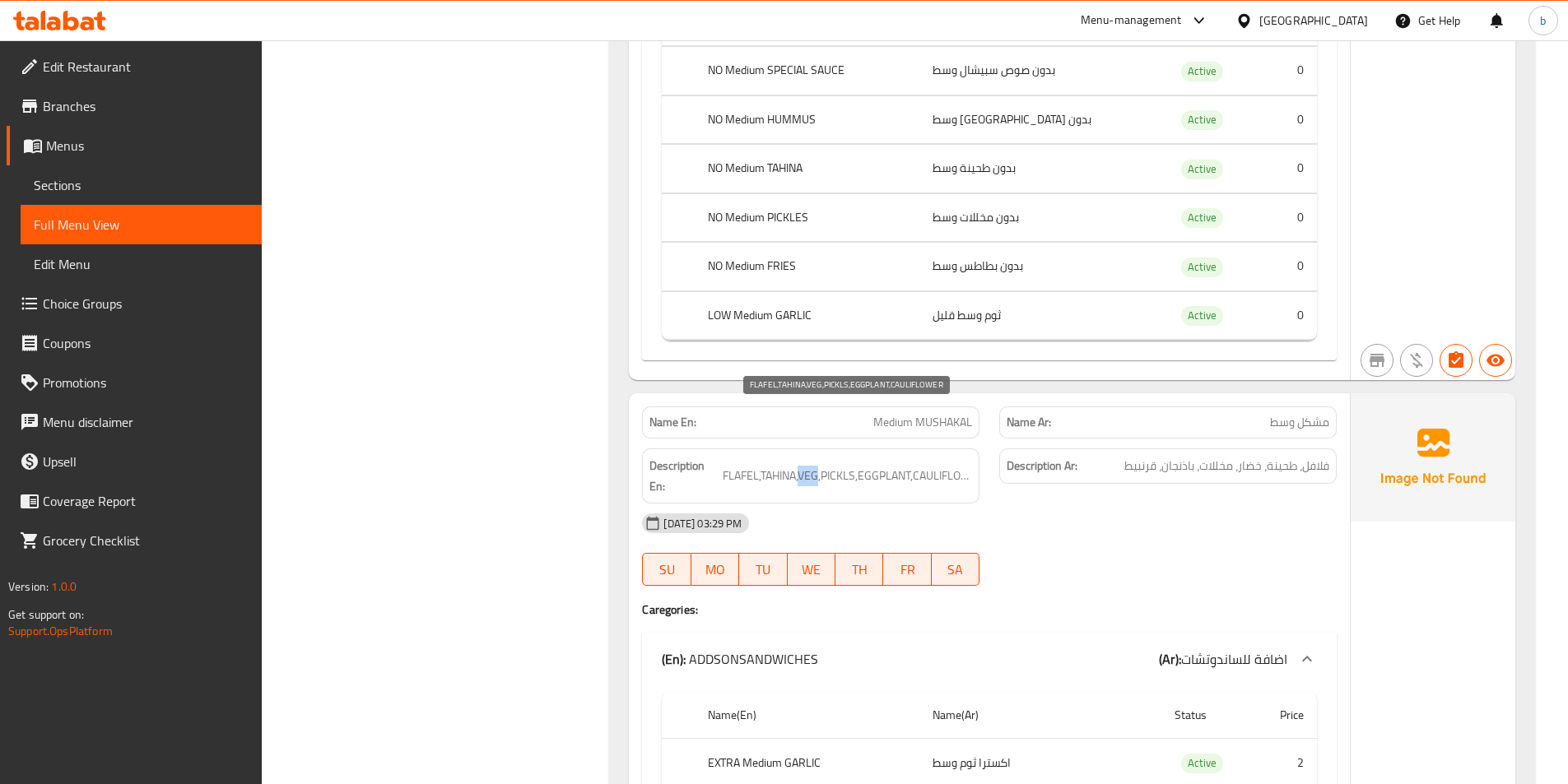
click at [809, 466] on span "FLAFEL,TAHINA,VEG,PICKLS,EGGPLANT,CAULIFLOWER" at bounding box center [846, 476] width 249 height 20
click at [840, 466] on span "FLAFEL,TAHINA,VEG,PICKLS,EGGPLANT,CAULIFLOWER" at bounding box center [846, 476] width 249 height 20
click at [891, 466] on span "FLAFEL,TAHINA,VEG,PICKLS,EGGPLANT,CAULIFLOWER" at bounding box center [846, 476] width 249 height 20
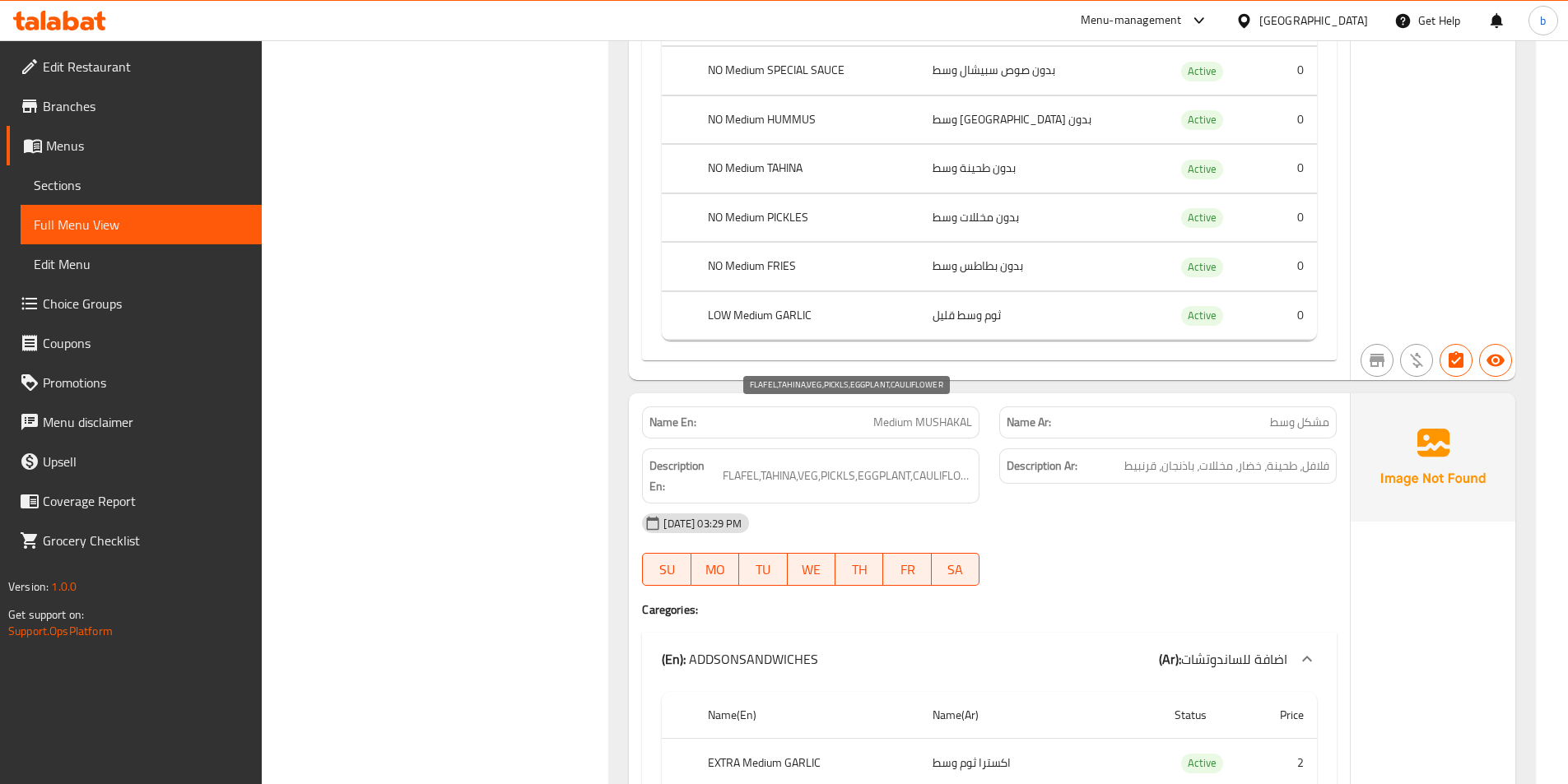
click at [936, 466] on span "FLAFEL,TAHINA,VEG,PICKLS,EGGPLANT,CAULIFLOWER" at bounding box center [846, 476] width 249 height 20
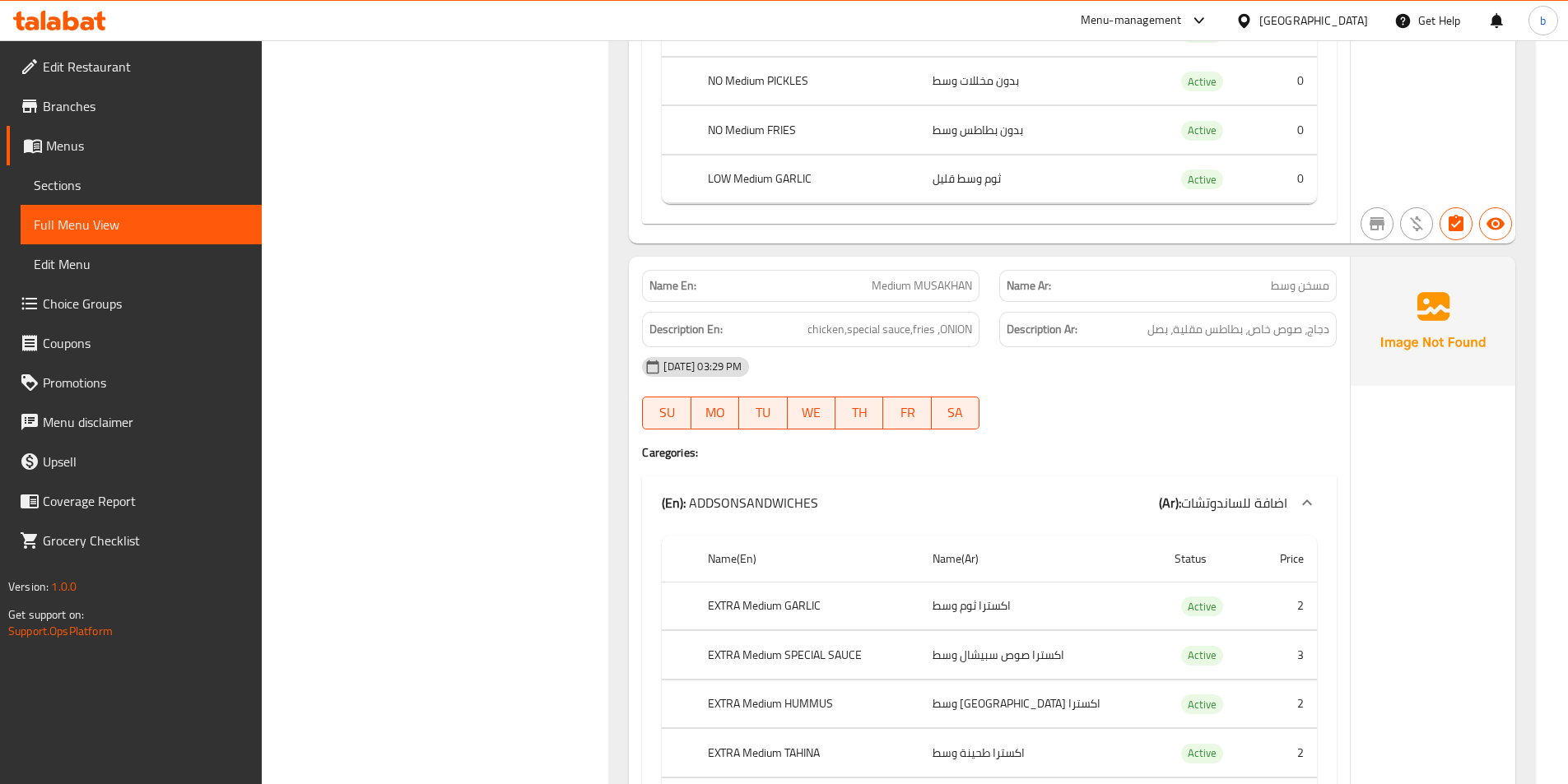
scroll to position [6420, 0]
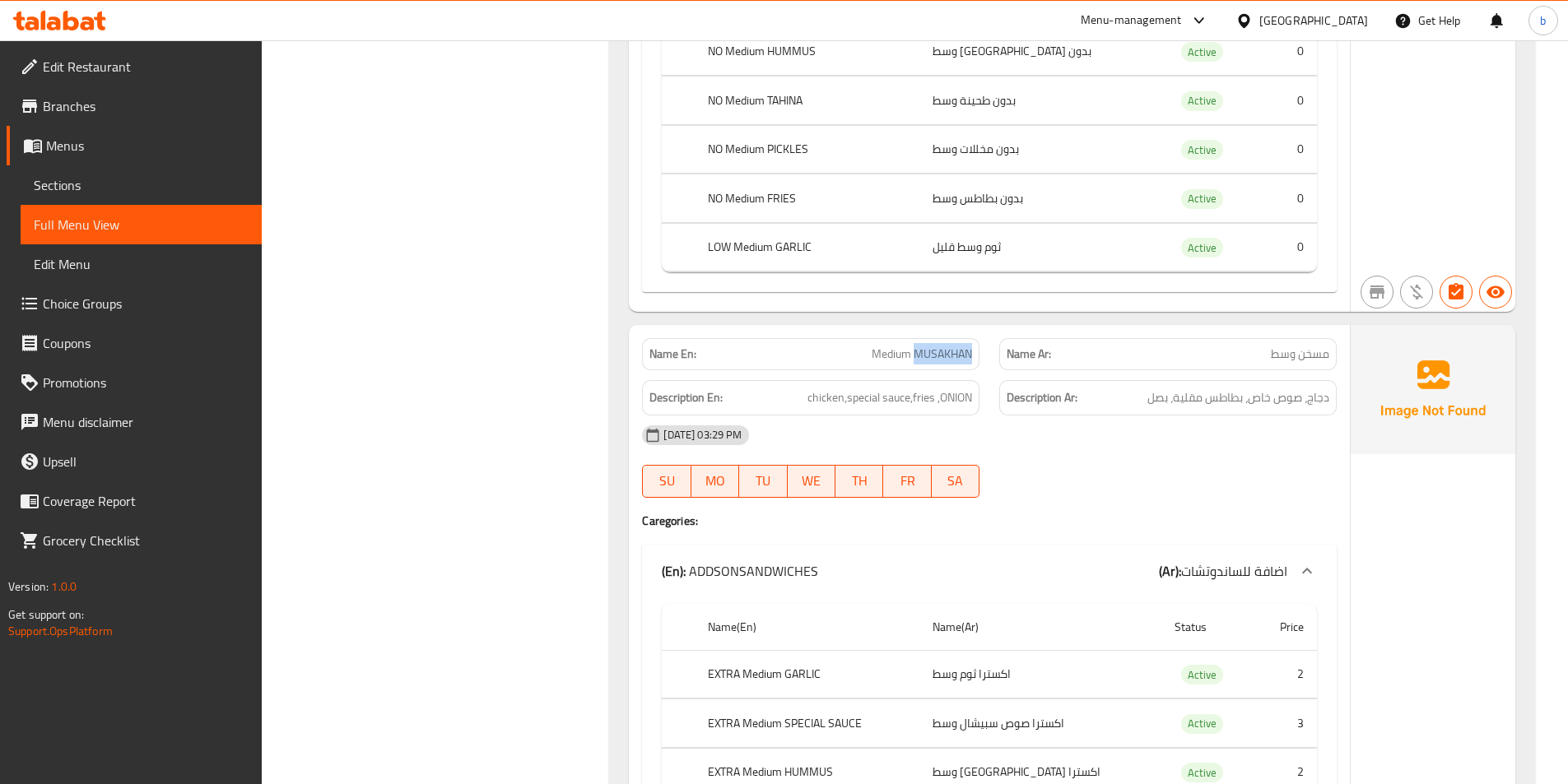
drag, startPoint x: 913, startPoint y: 297, endPoint x: 984, endPoint y: 289, distance: 71.4
click at [984, 328] on div "Name En: Medium MUSAKHAN" at bounding box center [810, 354] width 357 height 51
copy span "MUSAKHAN"
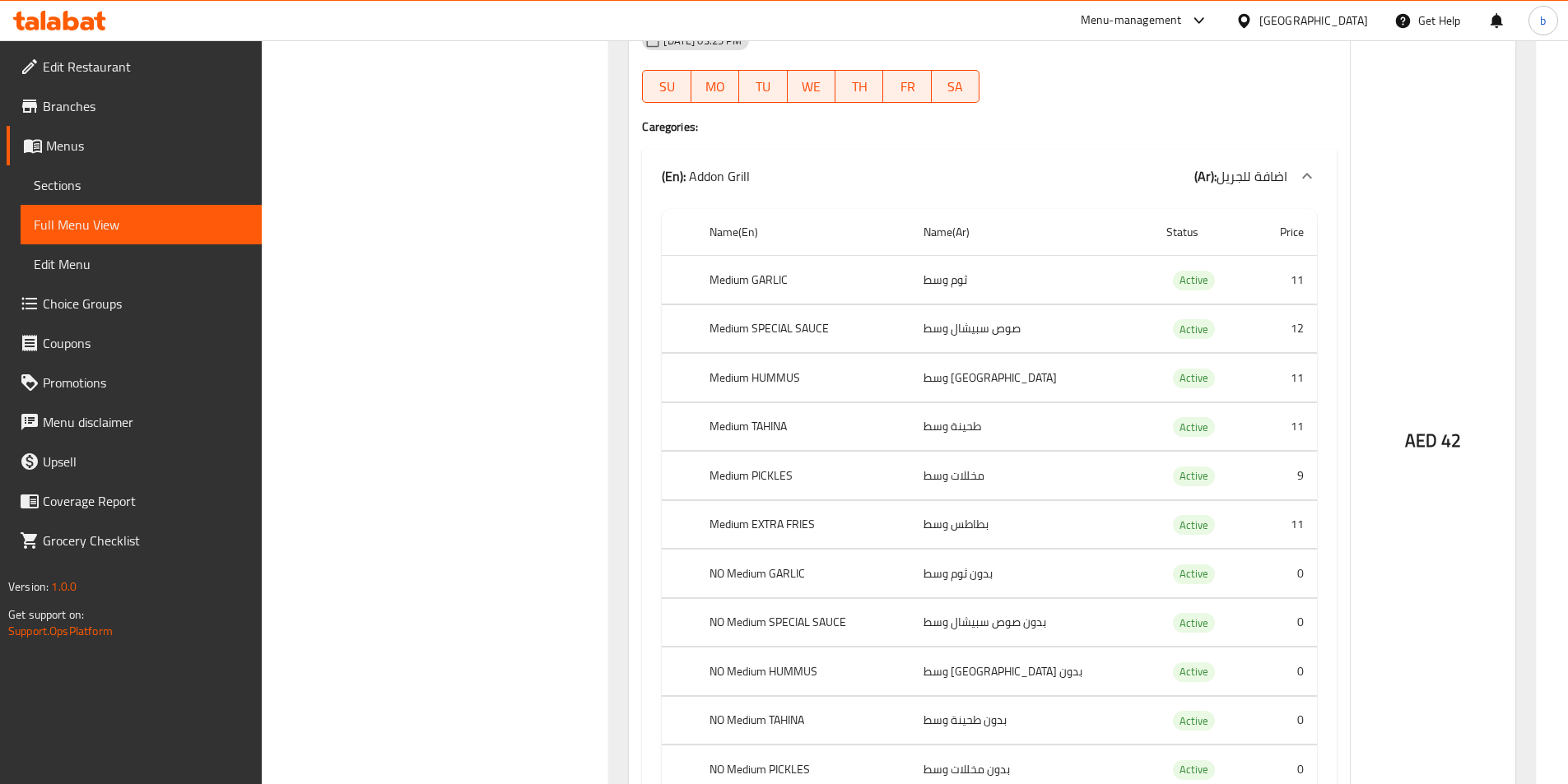
scroll to position [9135, 0]
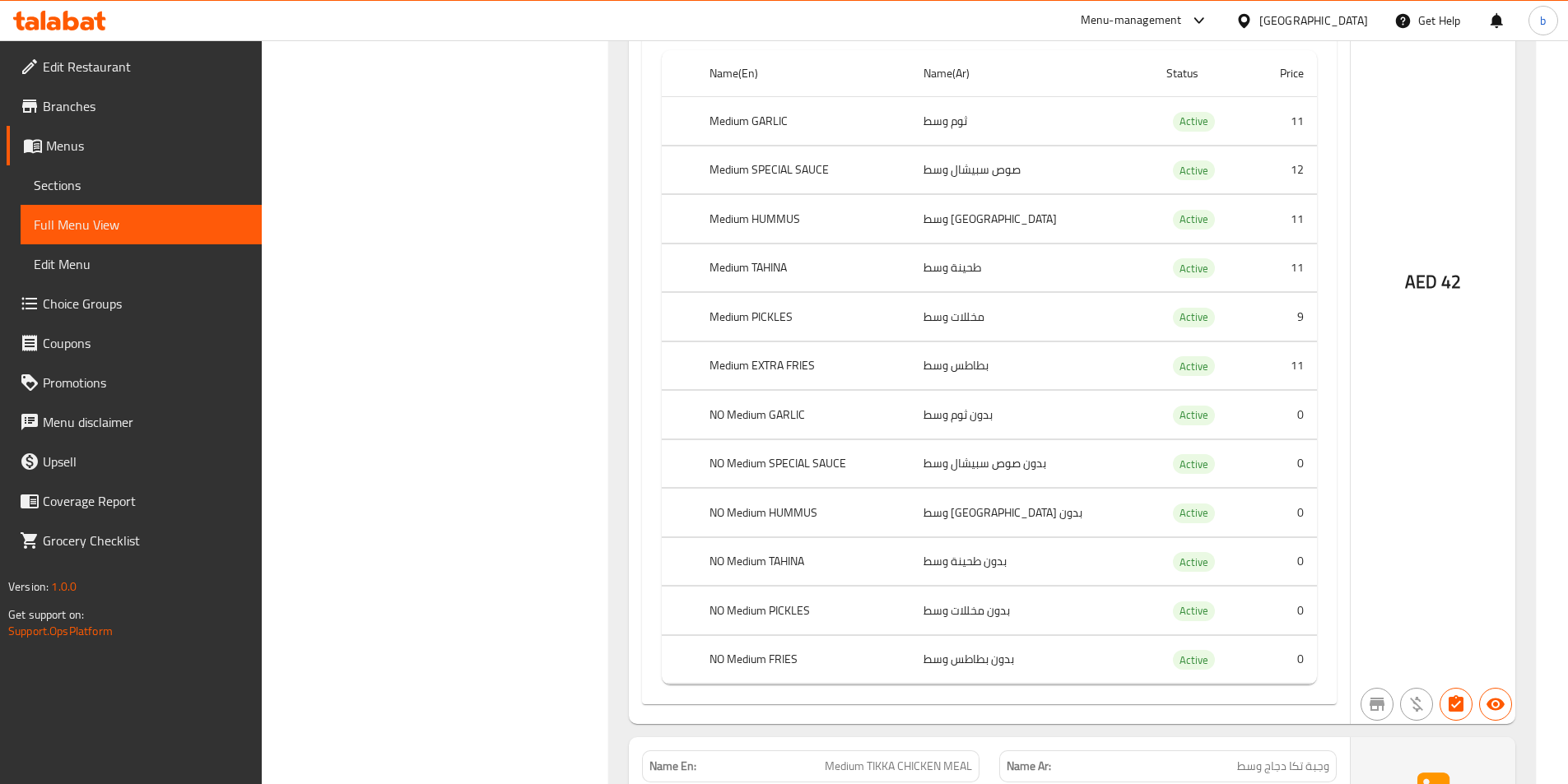
click at [105, 300] on span "Choice Groups" at bounding box center [146, 303] width 206 height 19
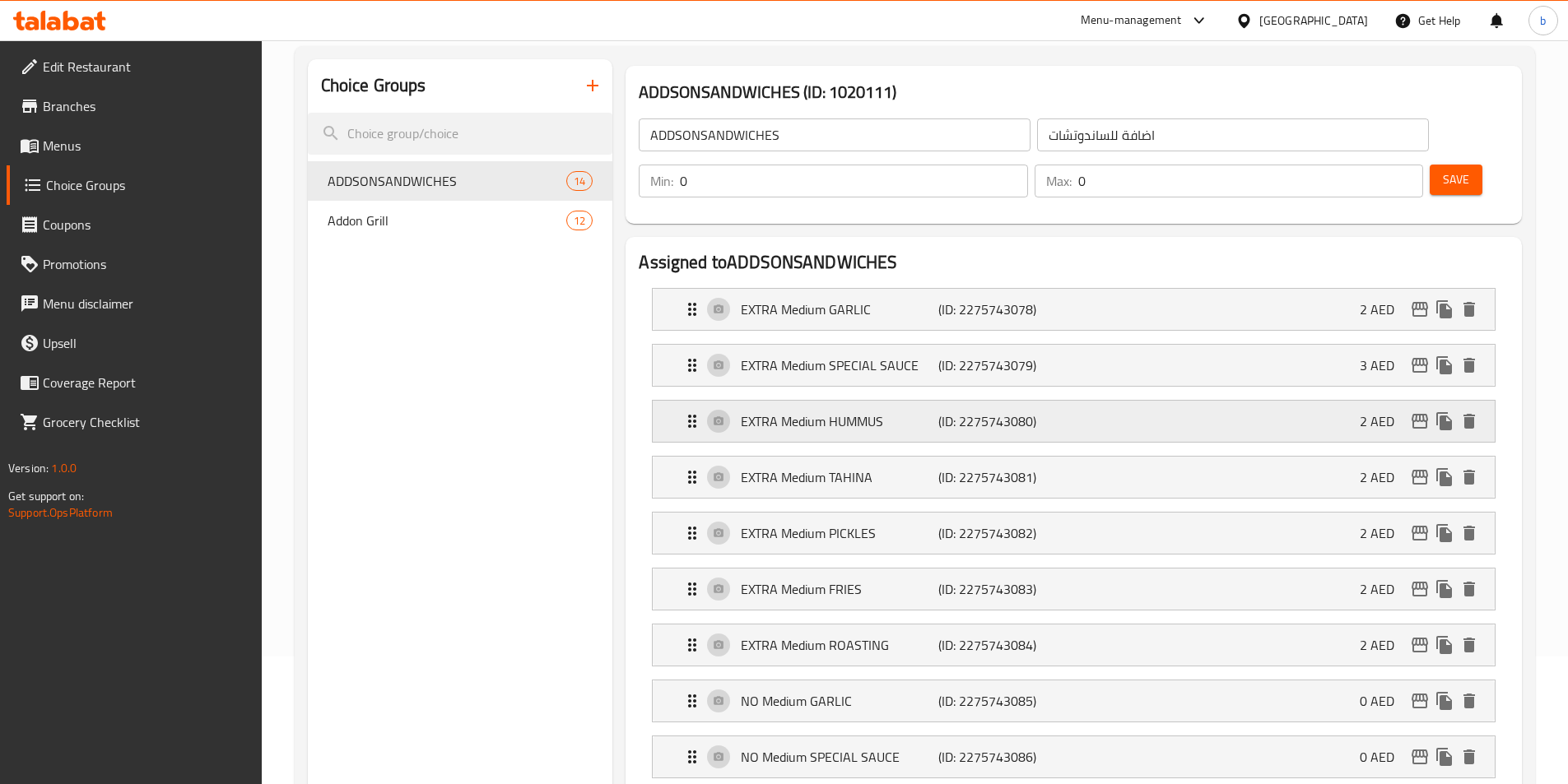
scroll to position [165, 0]
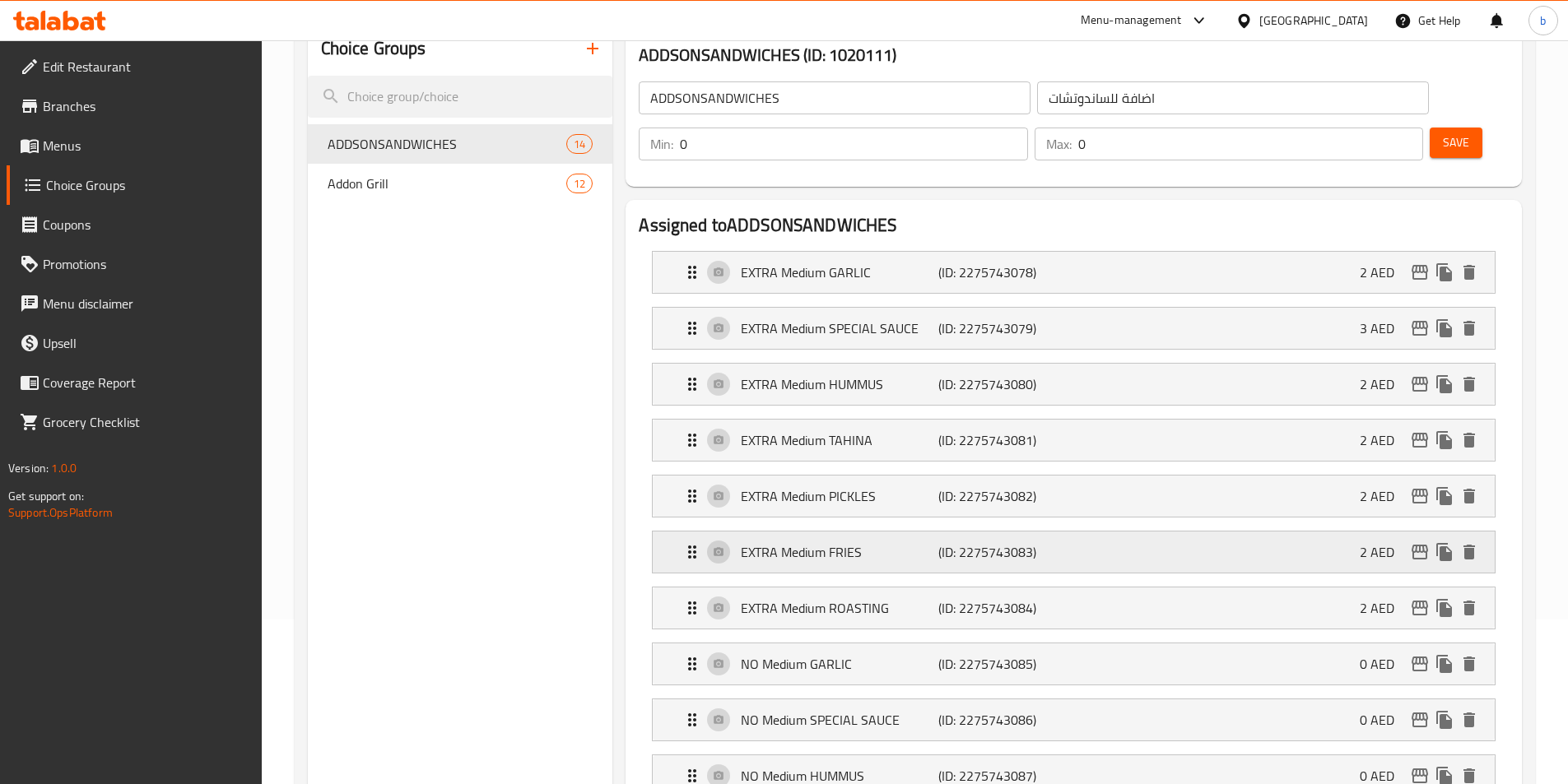
click at [929, 532] on div "EXTRA Medium FRIES (ID: 2275743083) 2 AED" at bounding box center [1078, 552] width 792 height 41
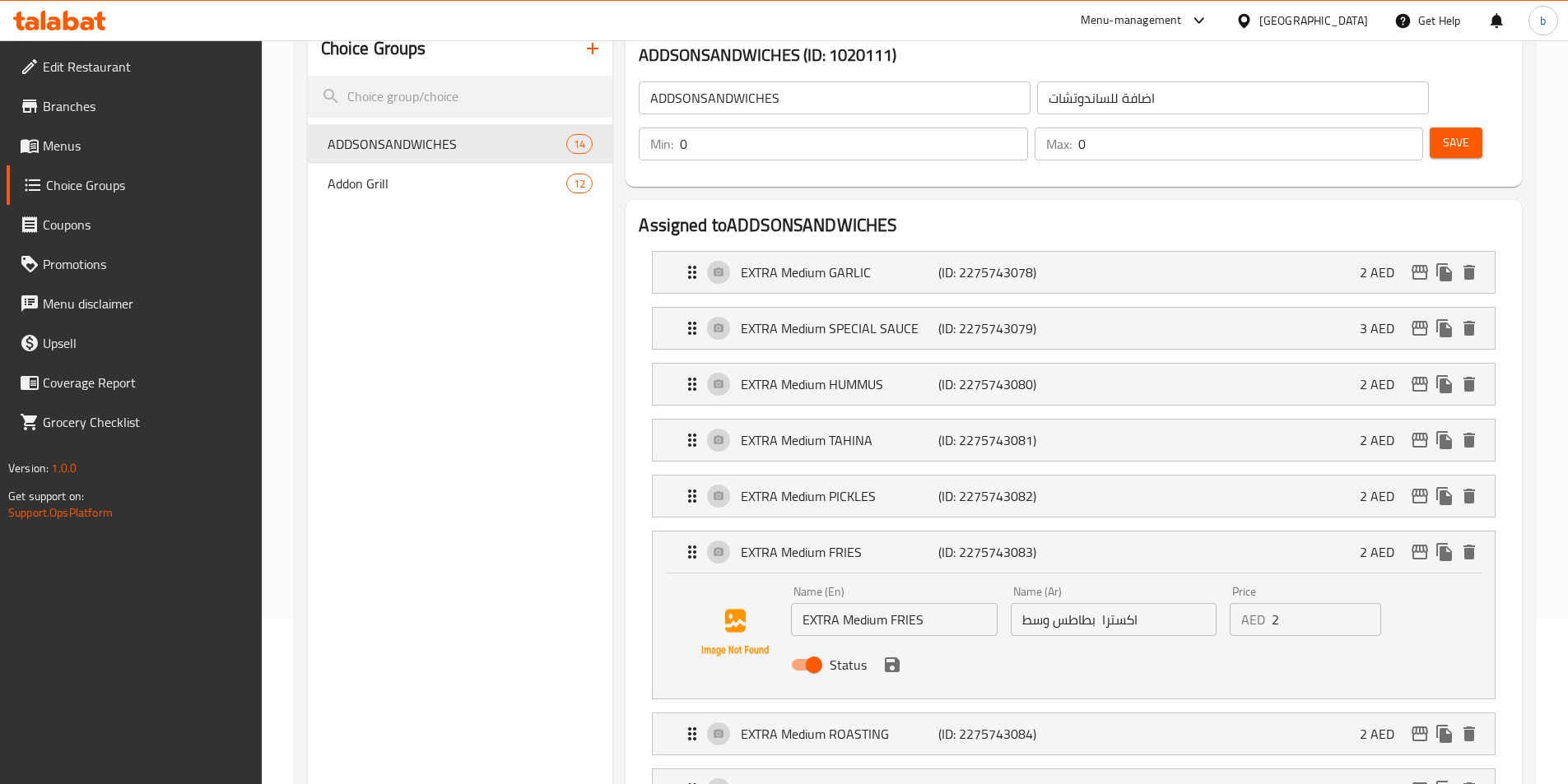
click at [1051, 603] on input "اكسترا بطاطس وسط" at bounding box center [1114, 619] width 206 height 33
drag, startPoint x: 1053, startPoint y: 576, endPoint x: 1089, endPoint y: 585, distance: 37.1
click at [1089, 603] on input "اكسترا بطاطس [GEOGRAPHIC_DATA] وسط" at bounding box center [1114, 619] width 206 height 33
type input "اكسترا بطاطس [GEOGRAPHIC_DATA] وسط"
click at [889, 652] on button "save" at bounding box center [891, 664] width 24 height 24
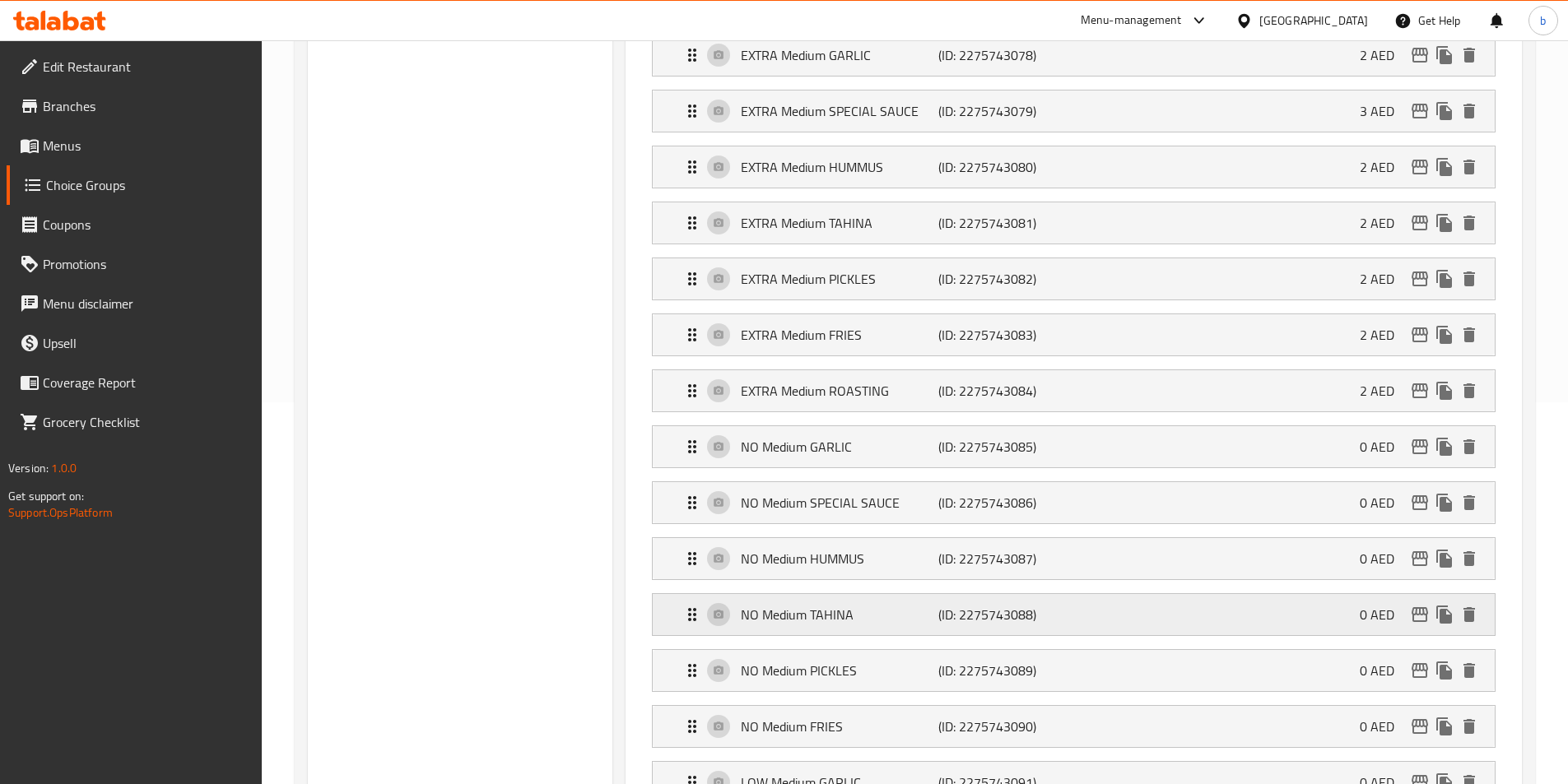
scroll to position [412, 0]
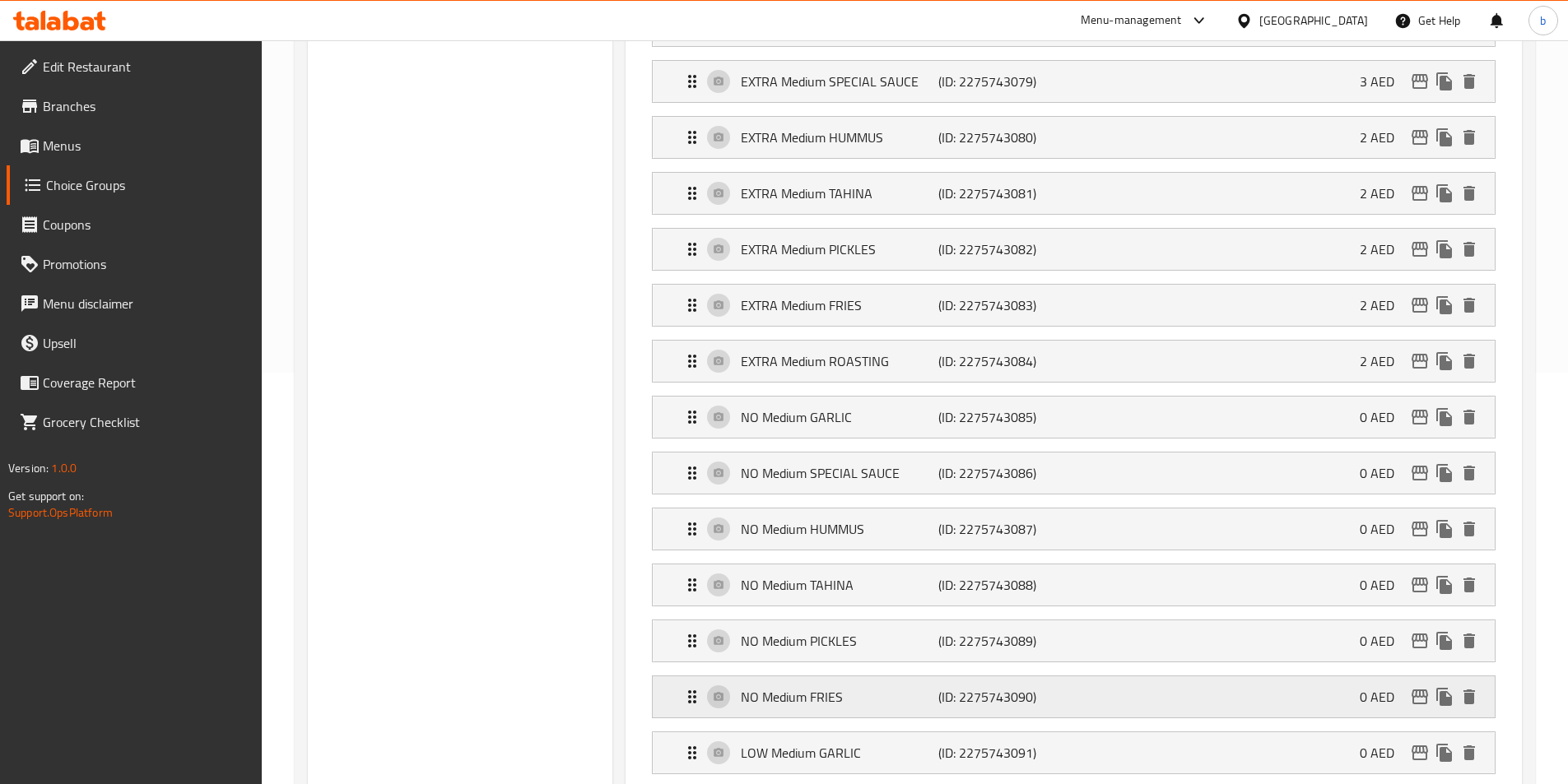
click at [863, 687] on p "NO Medium FRIES" at bounding box center [839, 696] width 197 height 19
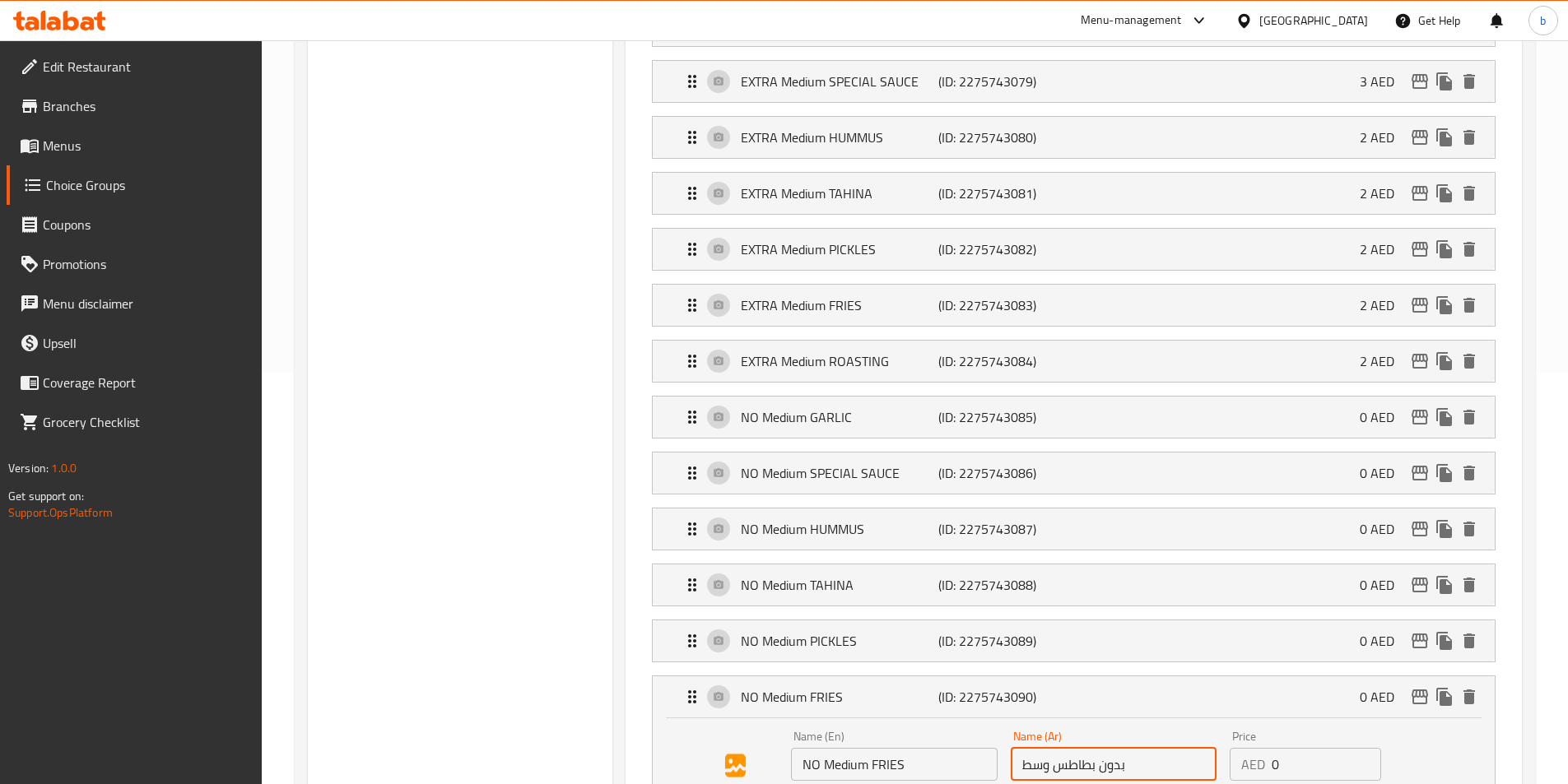
click at [1053, 748] on input "بدون بطاطس وسط" at bounding box center [1114, 764] width 206 height 33
paste input "قلية"
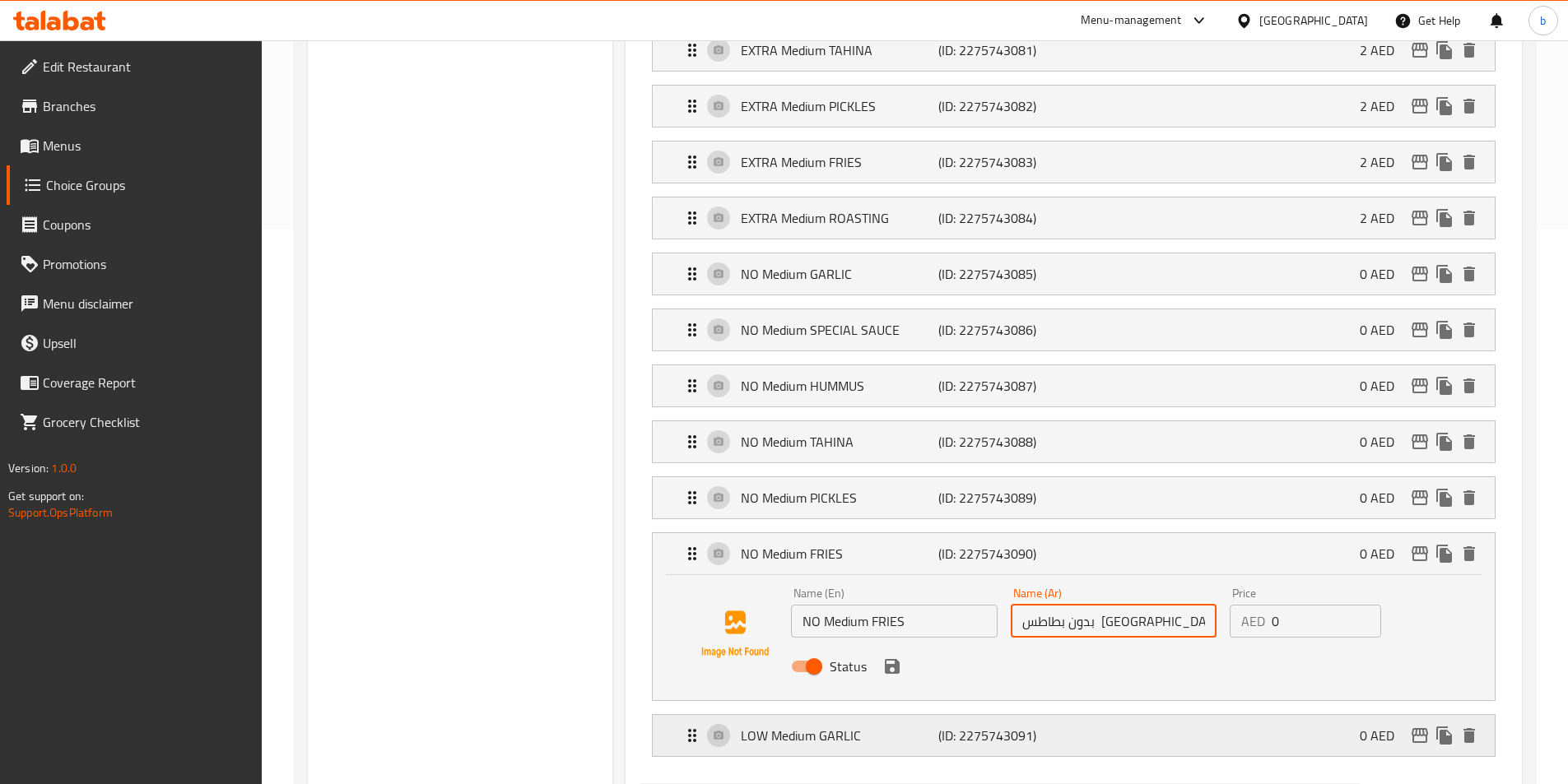
scroll to position [576, 0]
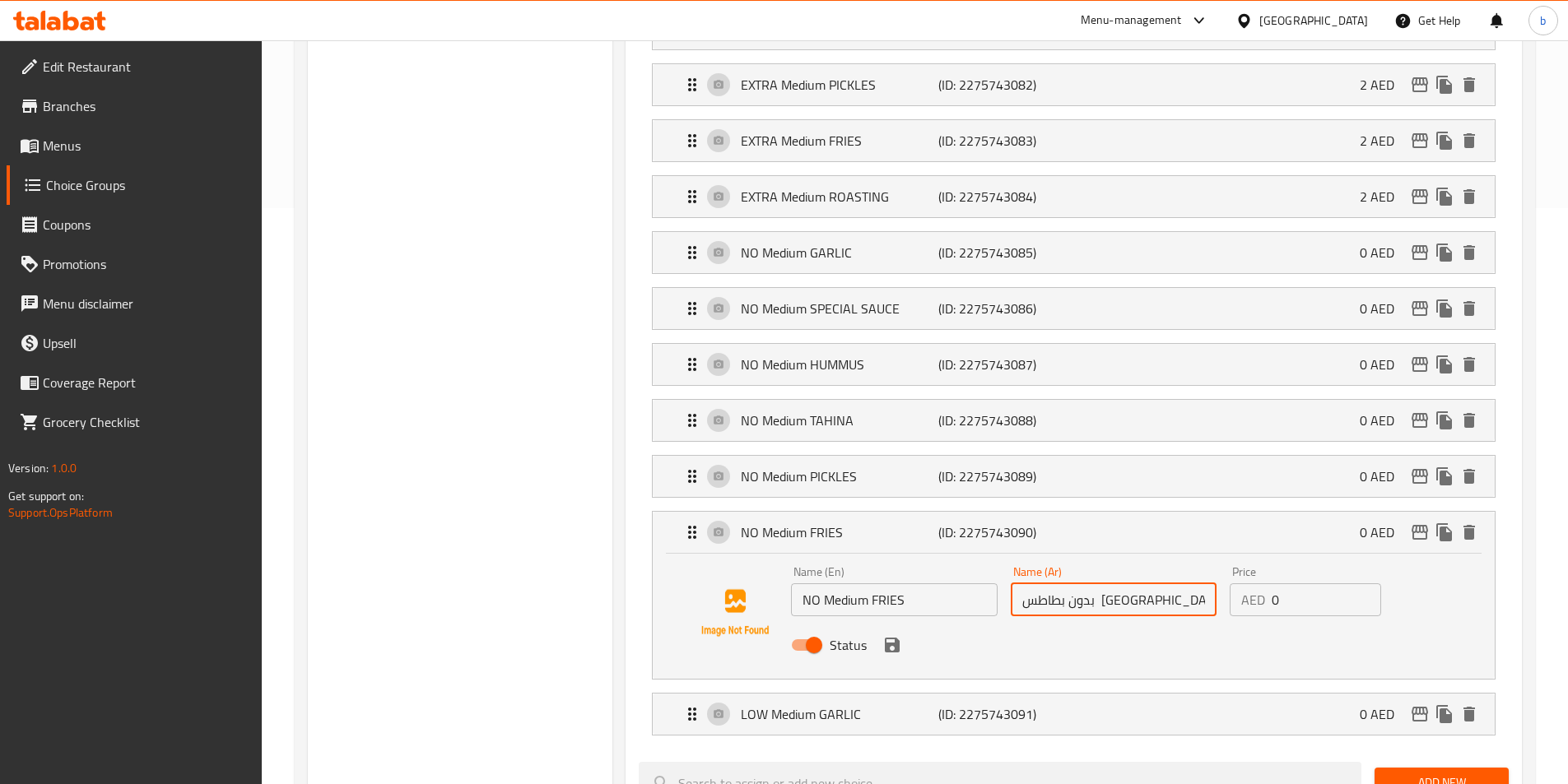
click at [894, 623] on div "Status" at bounding box center [1112, 645] width 657 height 45
type input "بدون بطاطس [GEOGRAPHIC_DATA] وسط"
click at [894, 633] on button "save" at bounding box center [891, 645] width 24 height 24
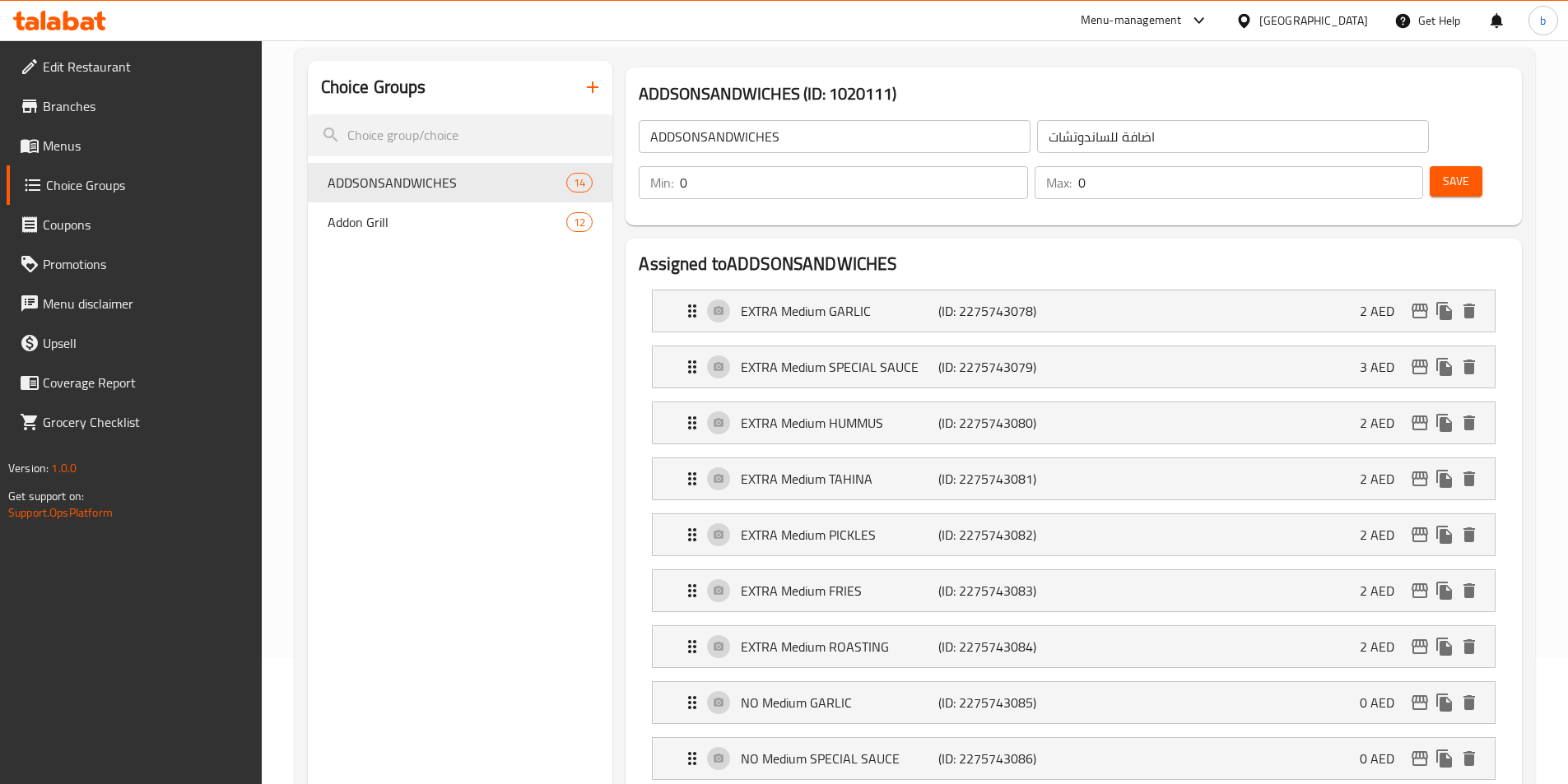
scroll to position [0, 0]
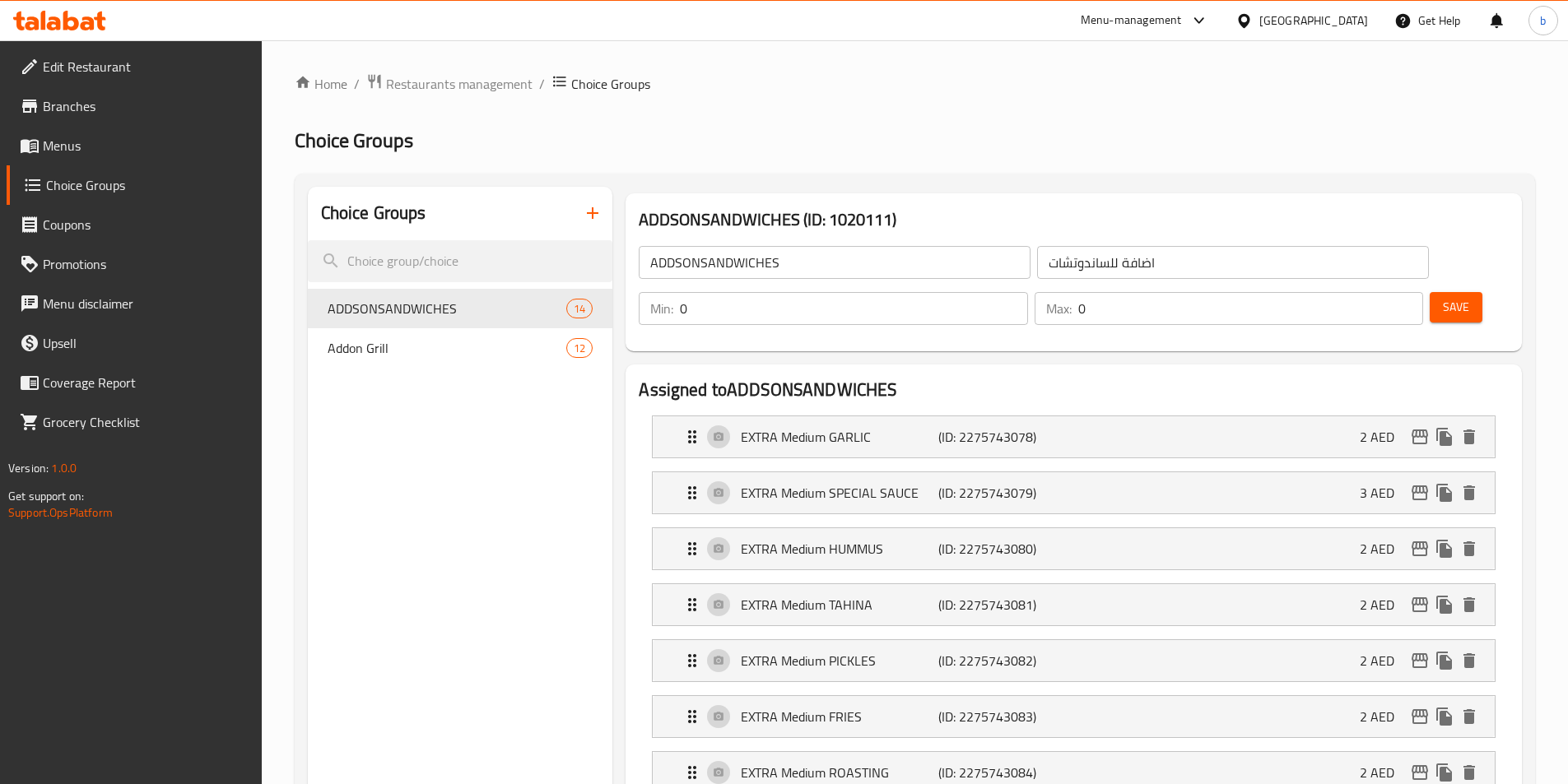
click at [1443, 297] on span "Save" at bounding box center [1456, 307] width 26 height 20
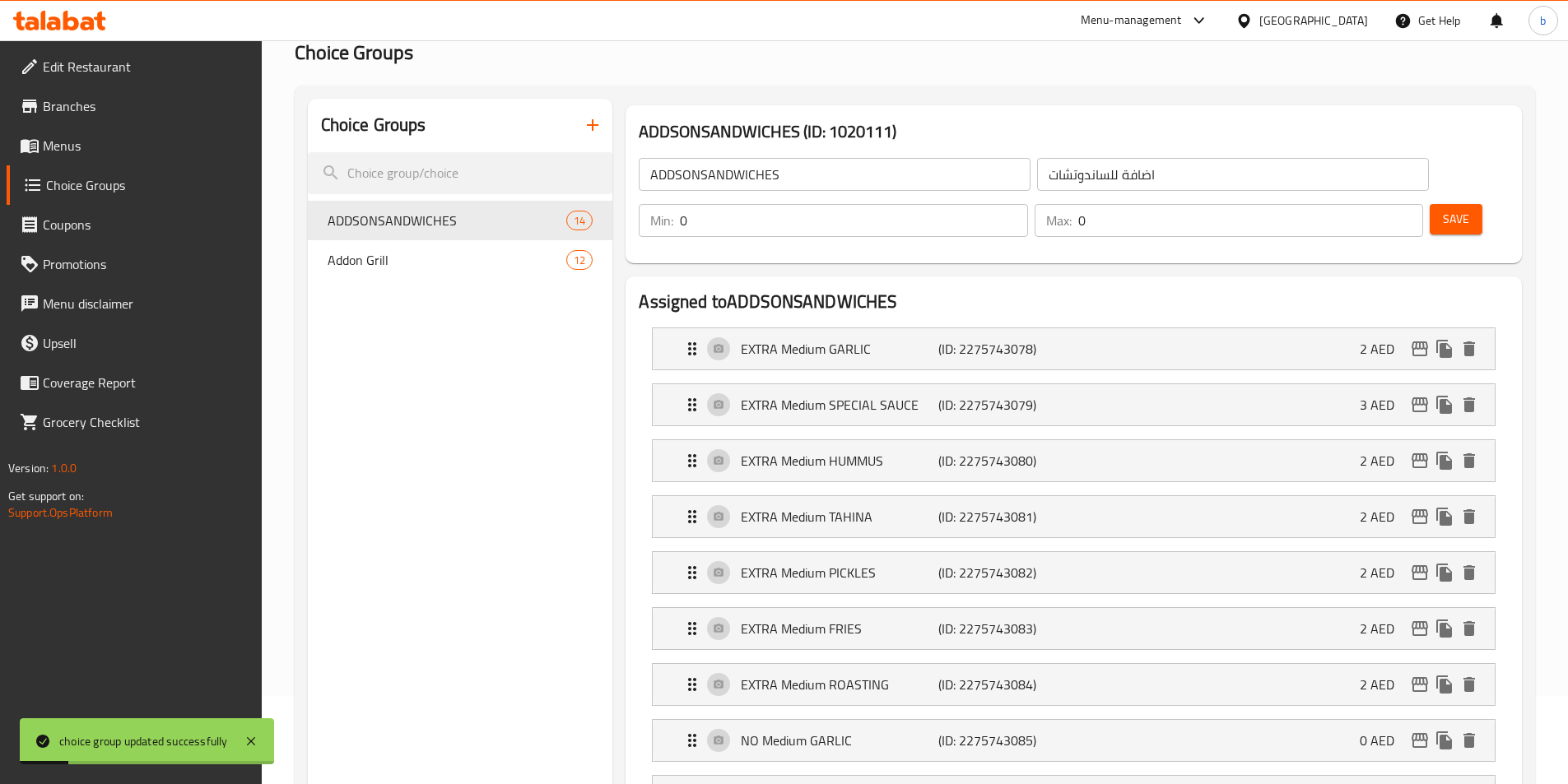
scroll to position [83, 0]
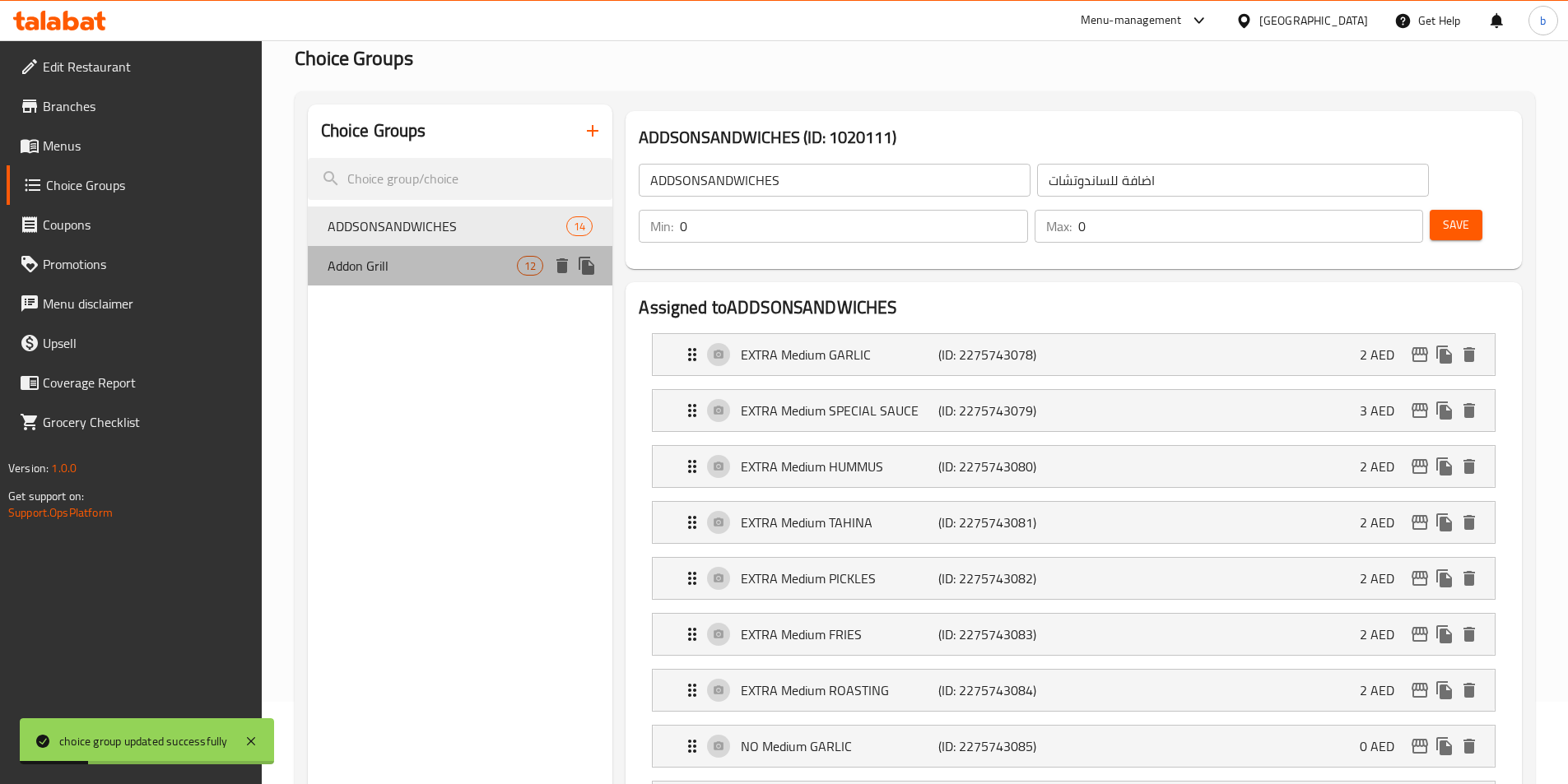
click at [370, 281] on div "Addon Grill 12" at bounding box center [461, 266] width 305 height 40
type input "Addon Grill"
type input "اضافة للجريل"
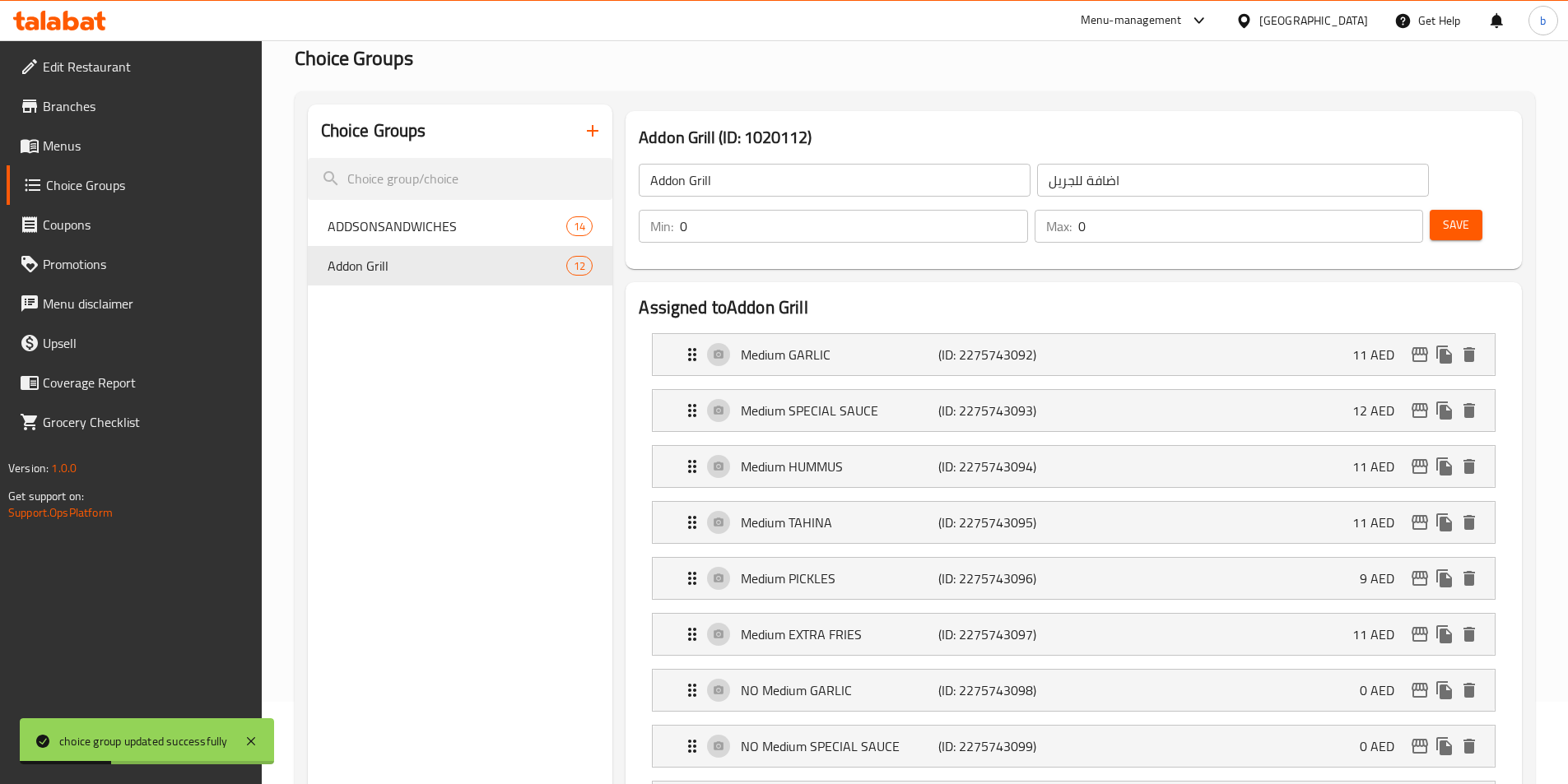
scroll to position [165, 0]
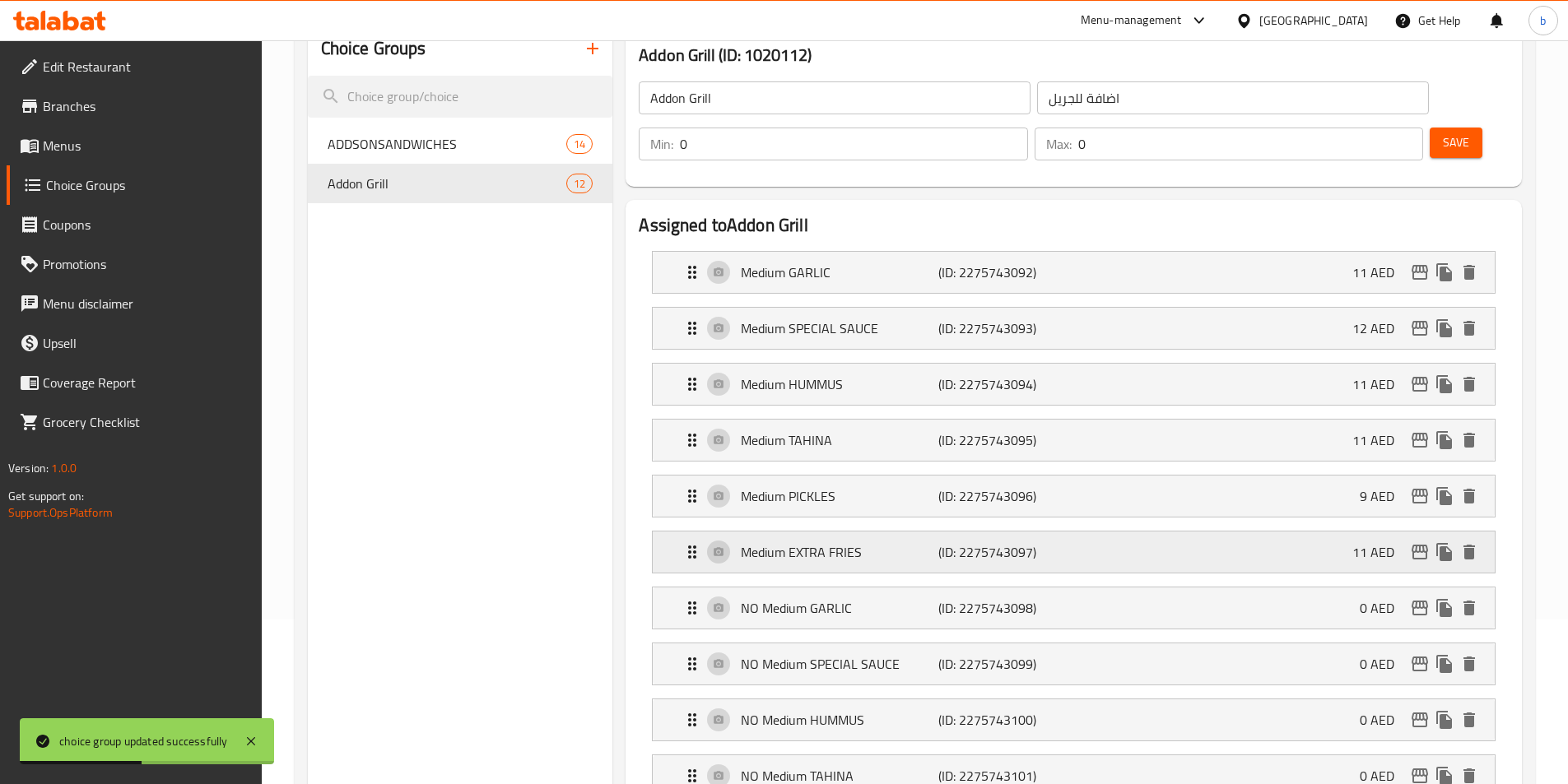
click at [874, 532] on div "Medium EXTRA FRIES (ID: 2275743097) 11 AED" at bounding box center [1078, 552] width 792 height 41
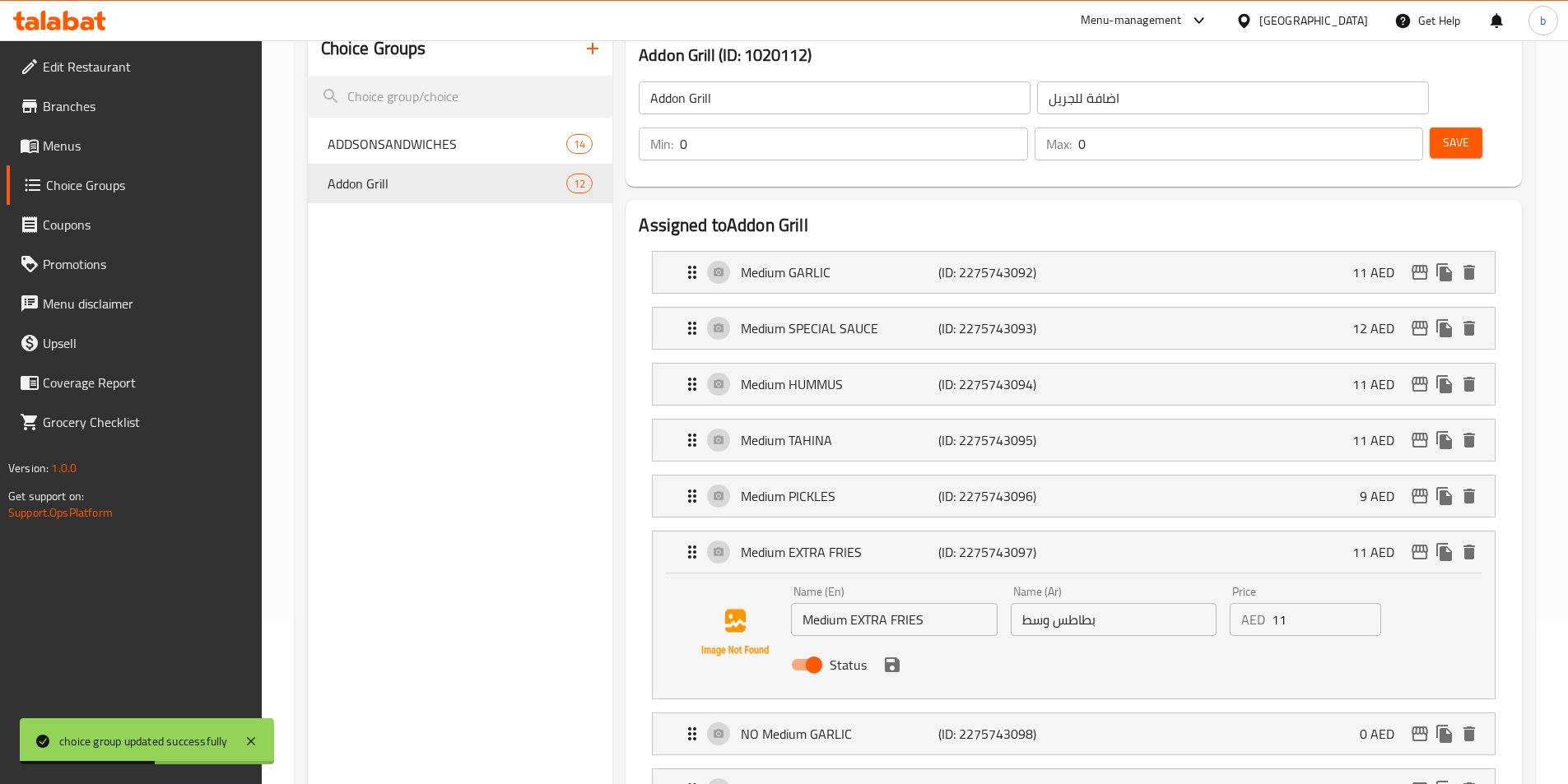
scroll to position [247, 0]
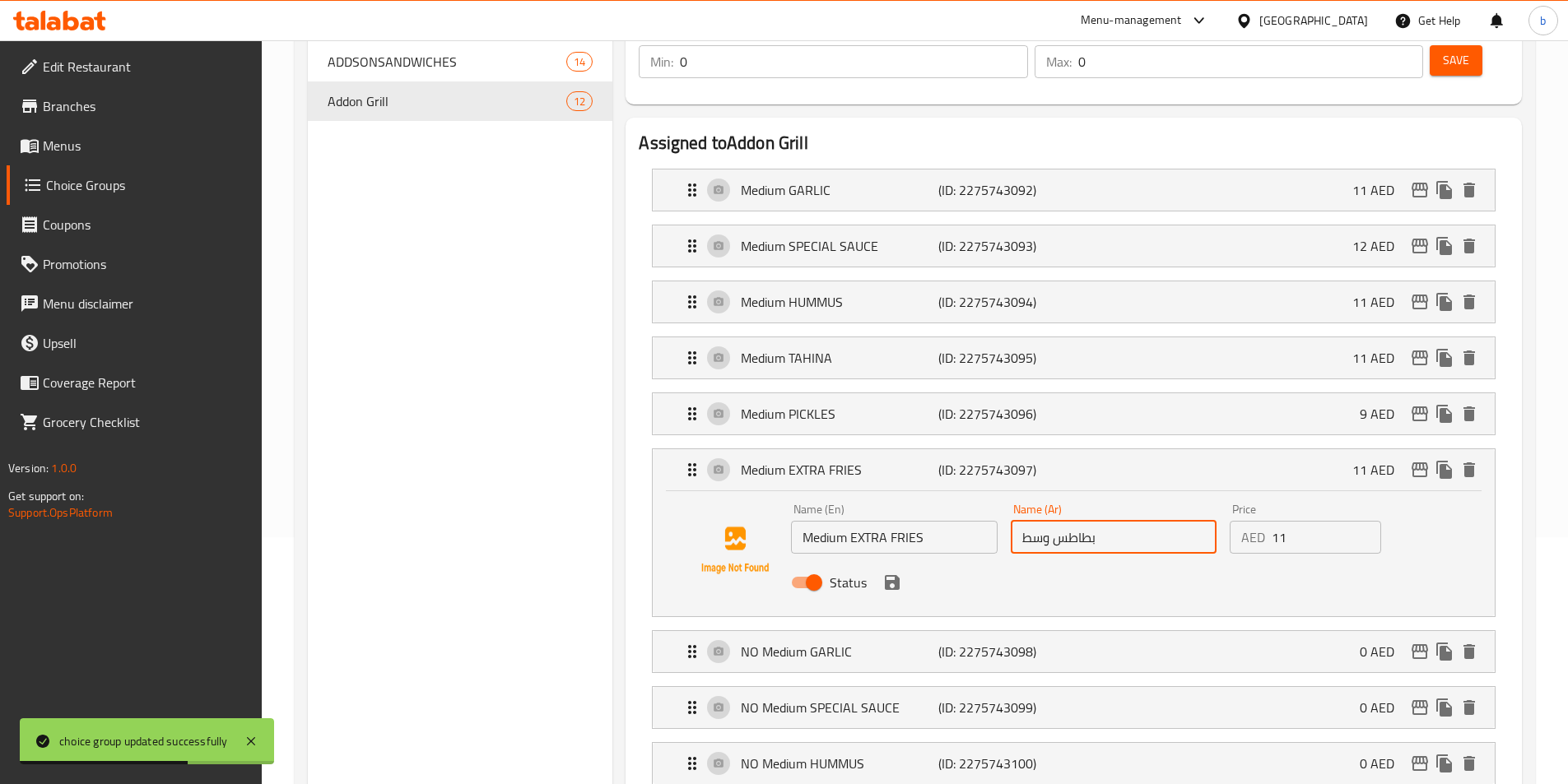
click at [1052, 521] on input "بطاطس وسط" at bounding box center [1114, 537] width 206 height 33
paste input "قلية"
click at [887, 560] on div "Status" at bounding box center [1112, 582] width 657 height 45
click at [895, 576] on icon "save" at bounding box center [892, 583] width 15 height 15
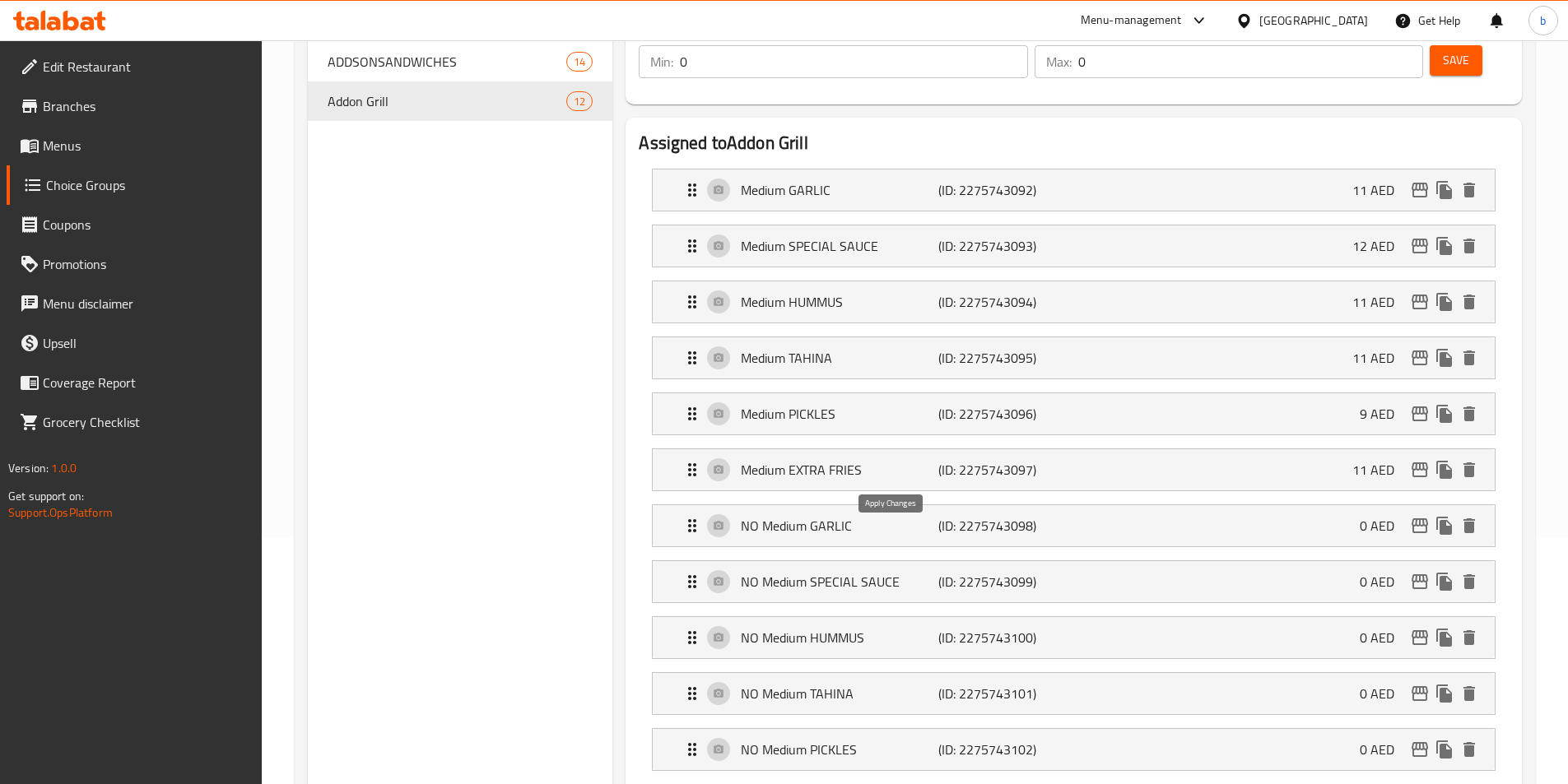
type input "بطاطس مقلية وسط"
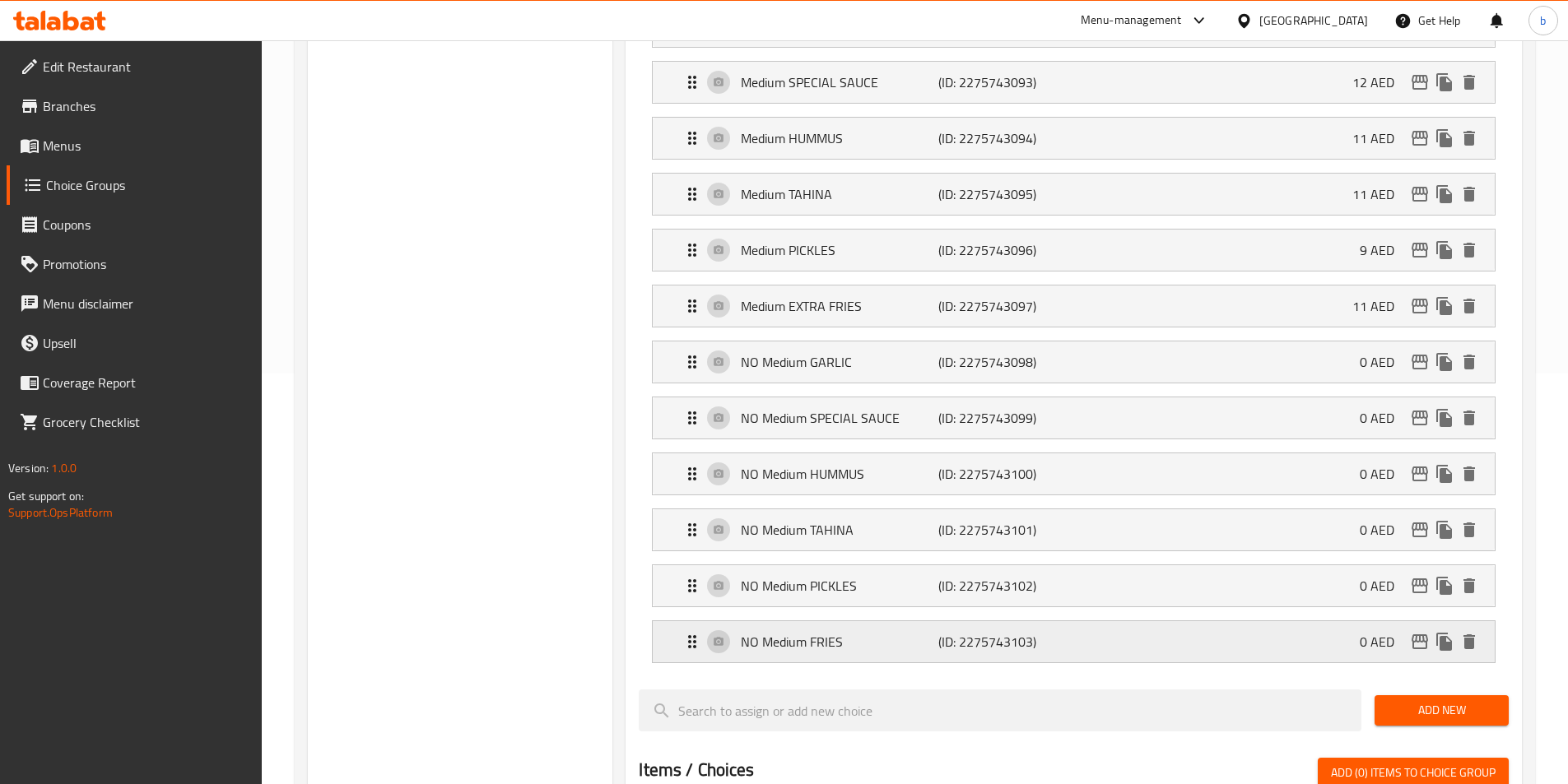
scroll to position [412, 0]
click at [879, 620] on div "NO Medium FRIES (ID: 2275743103) 0 AED" at bounding box center [1078, 641] width 792 height 41
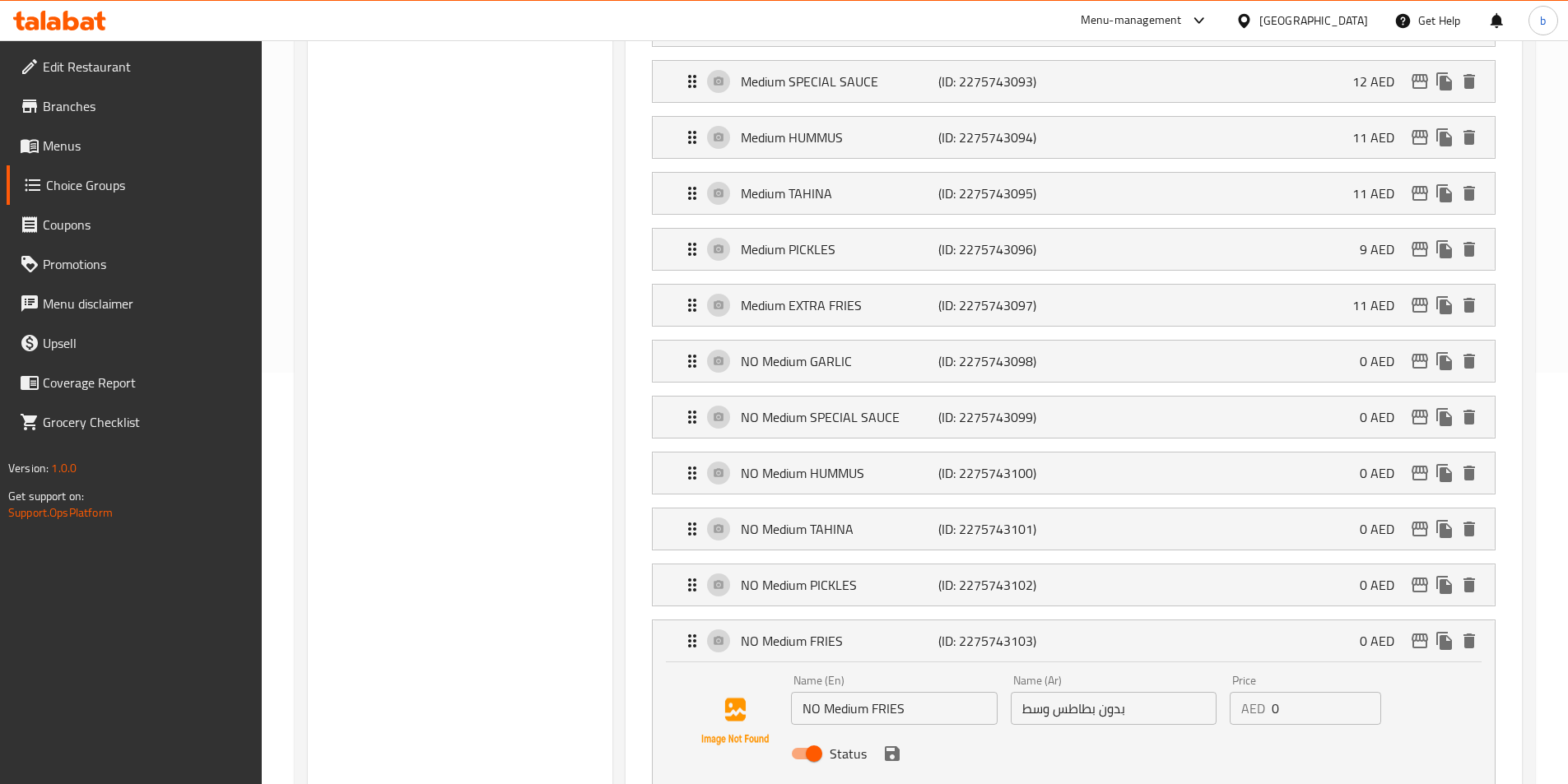
click at [1051, 692] on input "بدون بطاطس وسط" at bounding box center [1114, 708] width 206 height 33
paste input "[GEOGRAPHIC_DATA]"
click at [1090, 692] on input "بدون بطاطس [GEOGRAPHIC_DATA] وسط" at bounding box center [1114, 708] width 206 height 33
click at [901, 732] on div "Status" at bounding box center [1112, 754] width 657 height 45
type input "بدون بطاطس [GEOGRAPHIC_DATA] وسط"
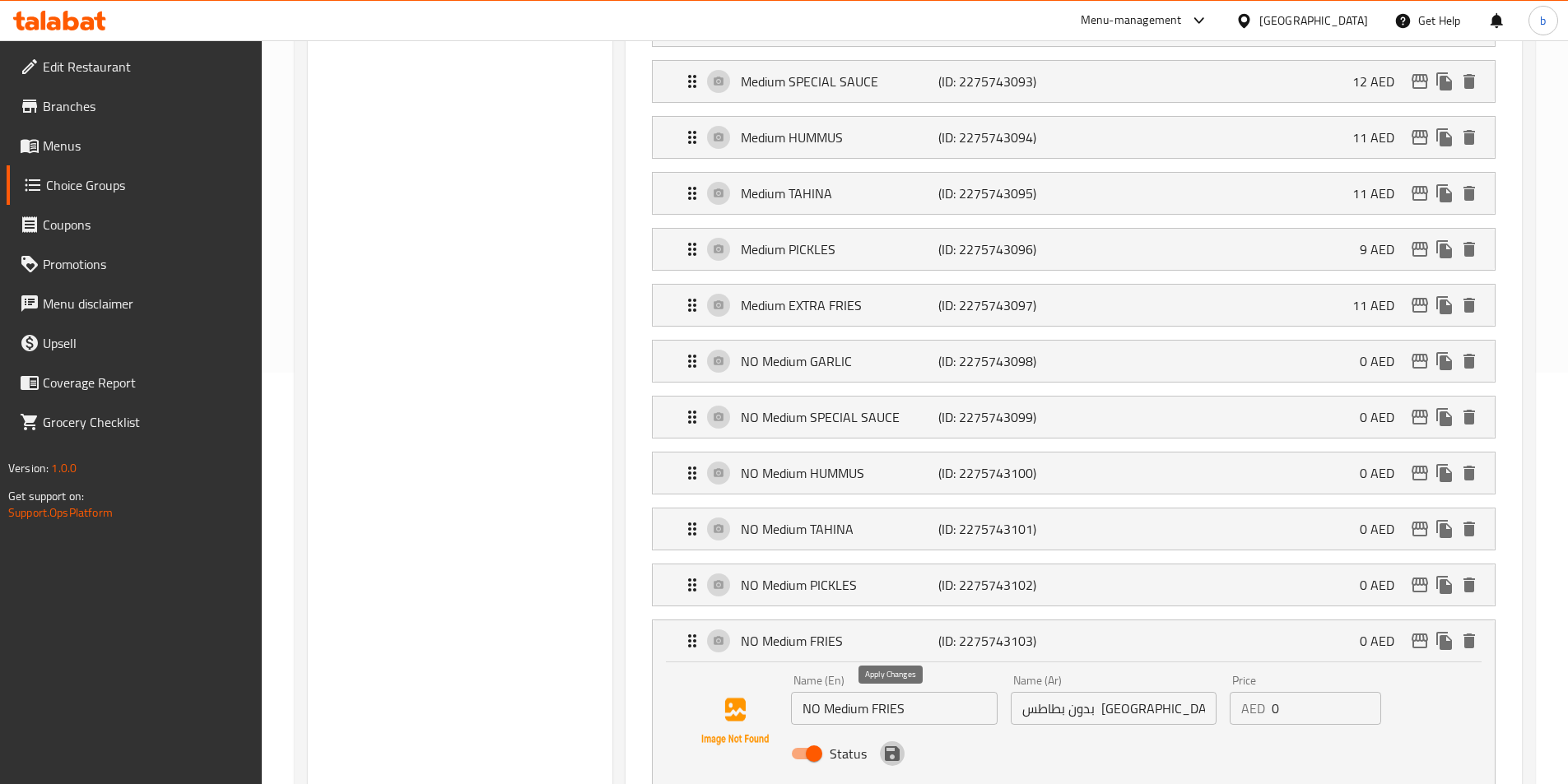
click at [895, 742] on button "save" at bounding box center [891, 754] width 24 height 24
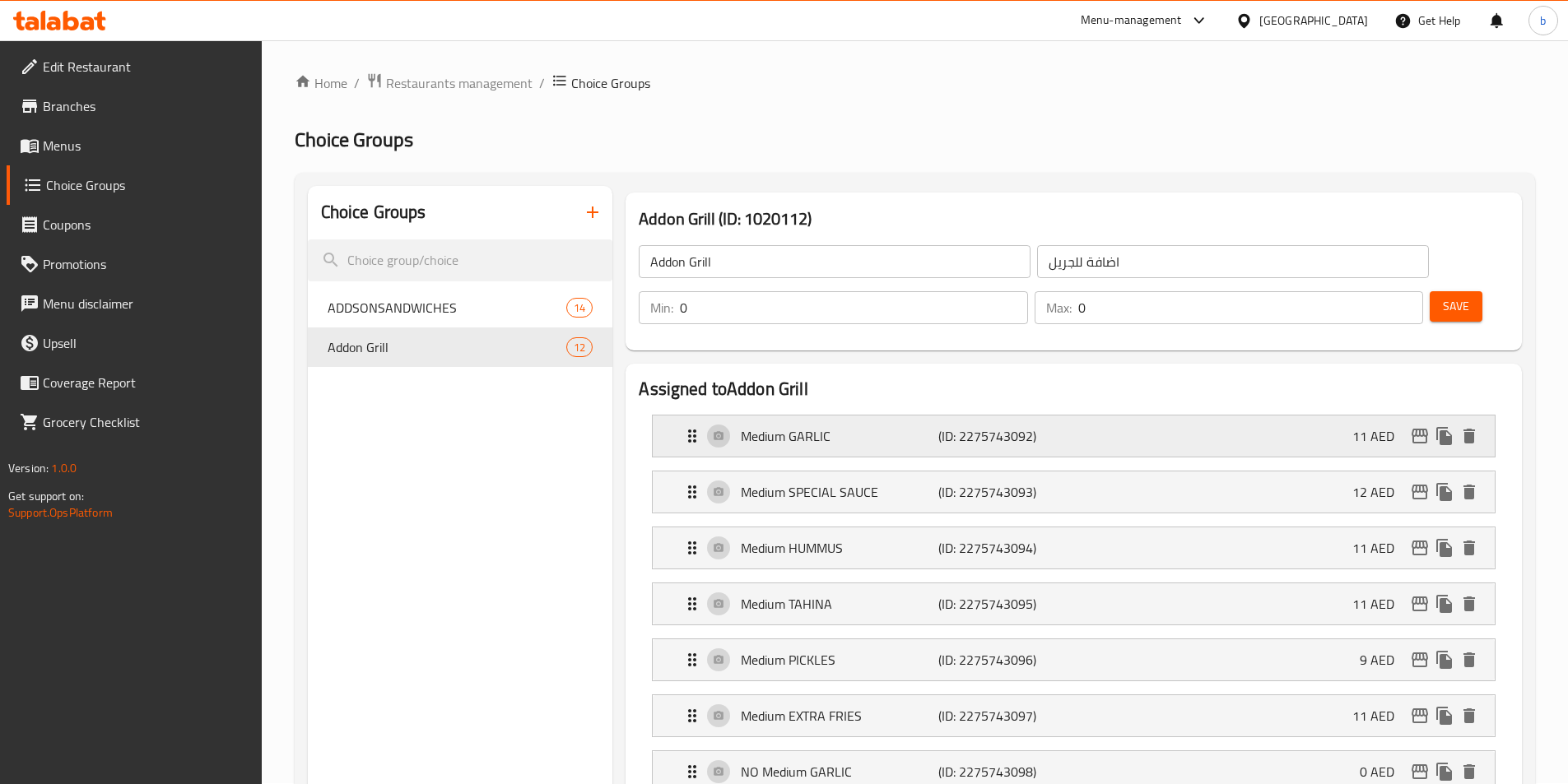
scroll to position [0, 0]
click at [1443, 297] on span "Save" at bounding box center [1456, 307] width 26 height 20
click at [77, 155] on span "Menus" at bounding box center [146, 145] width 206 height 19
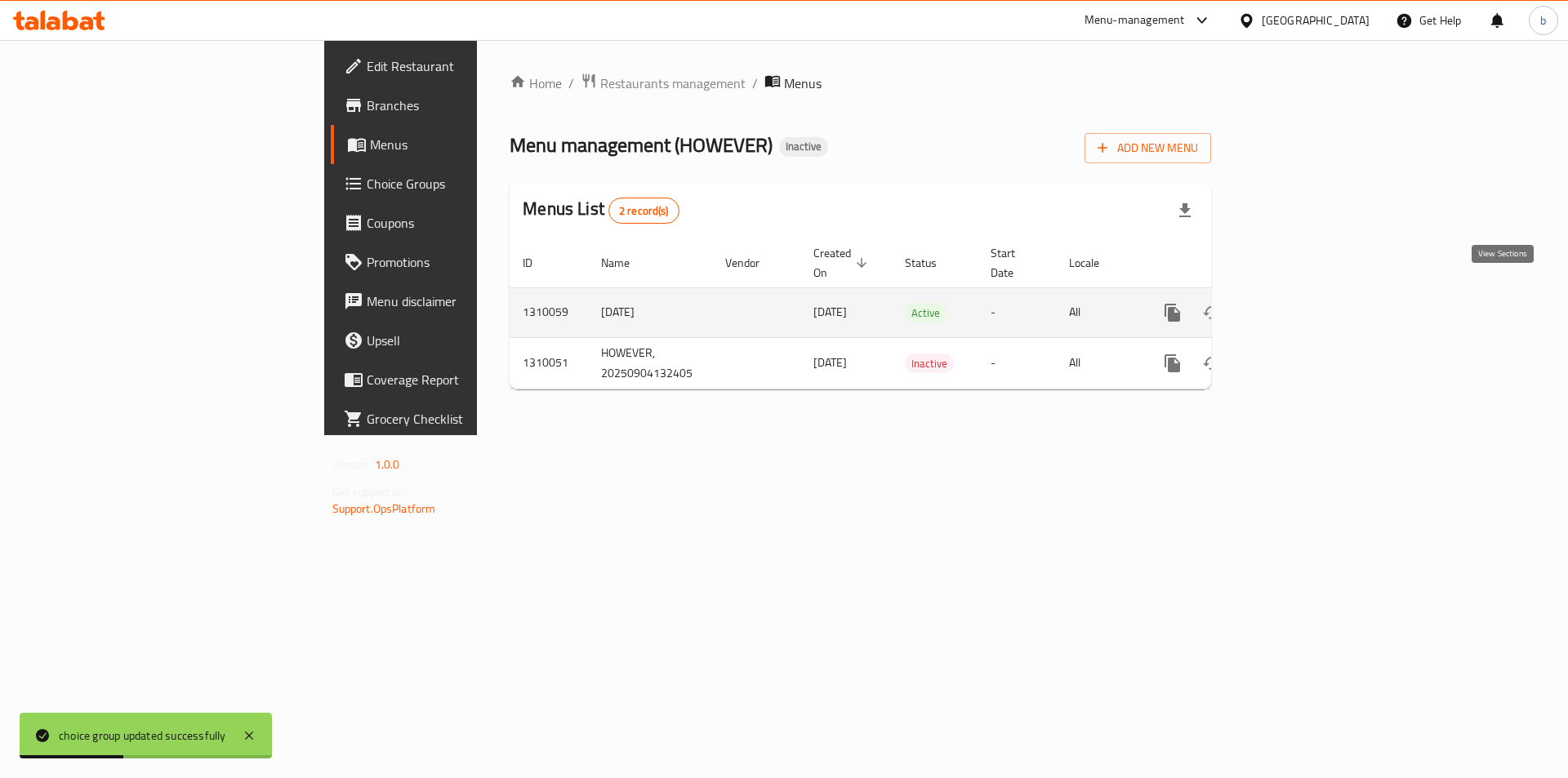
click at [1301, 303] on icon "enhanced table" at bounding box center [1290, 312] width 19 height 19
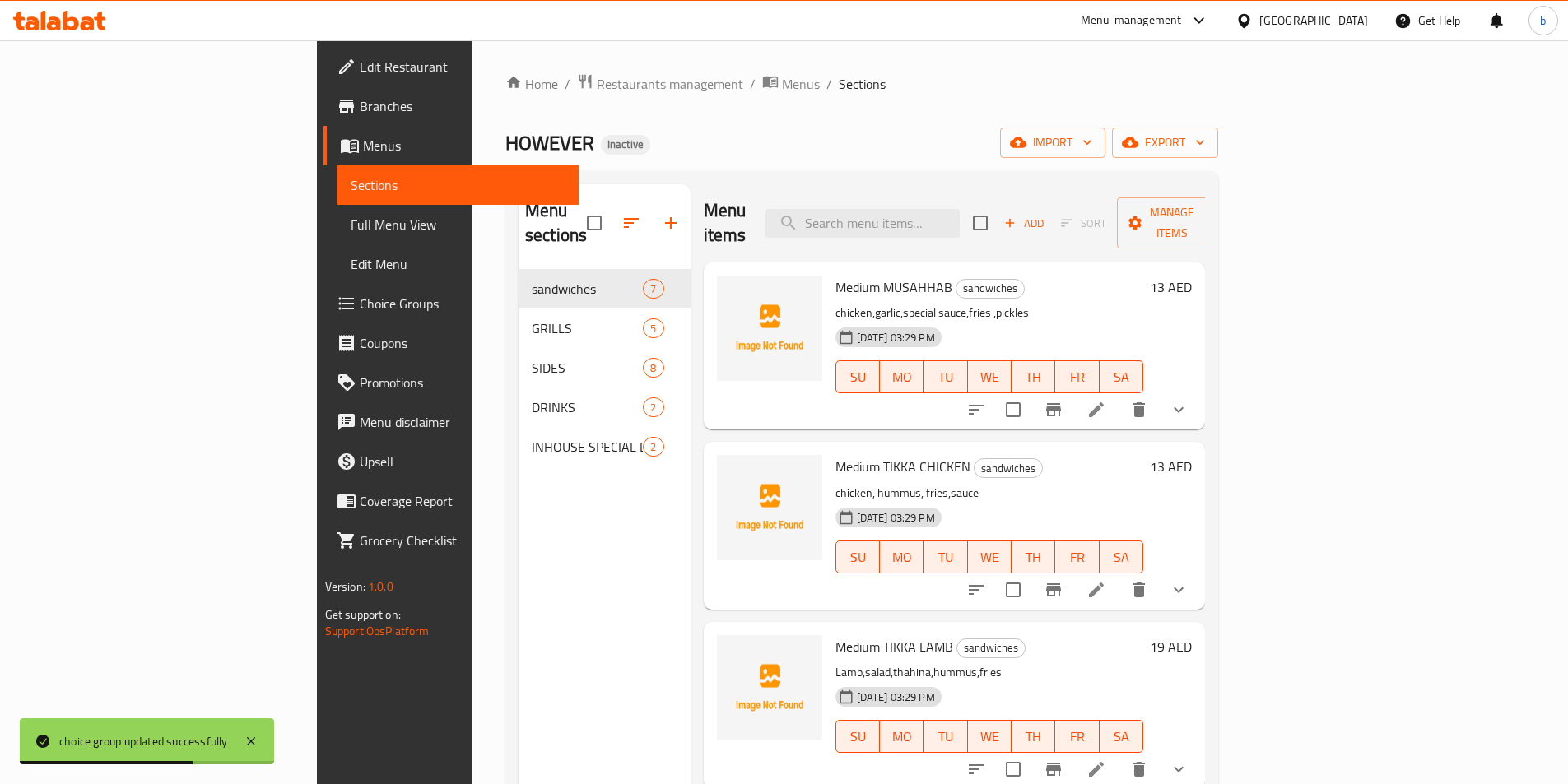
click at [350, 222] on span "Full Menu View" at bounding box center [457, 224] width 215 height 19
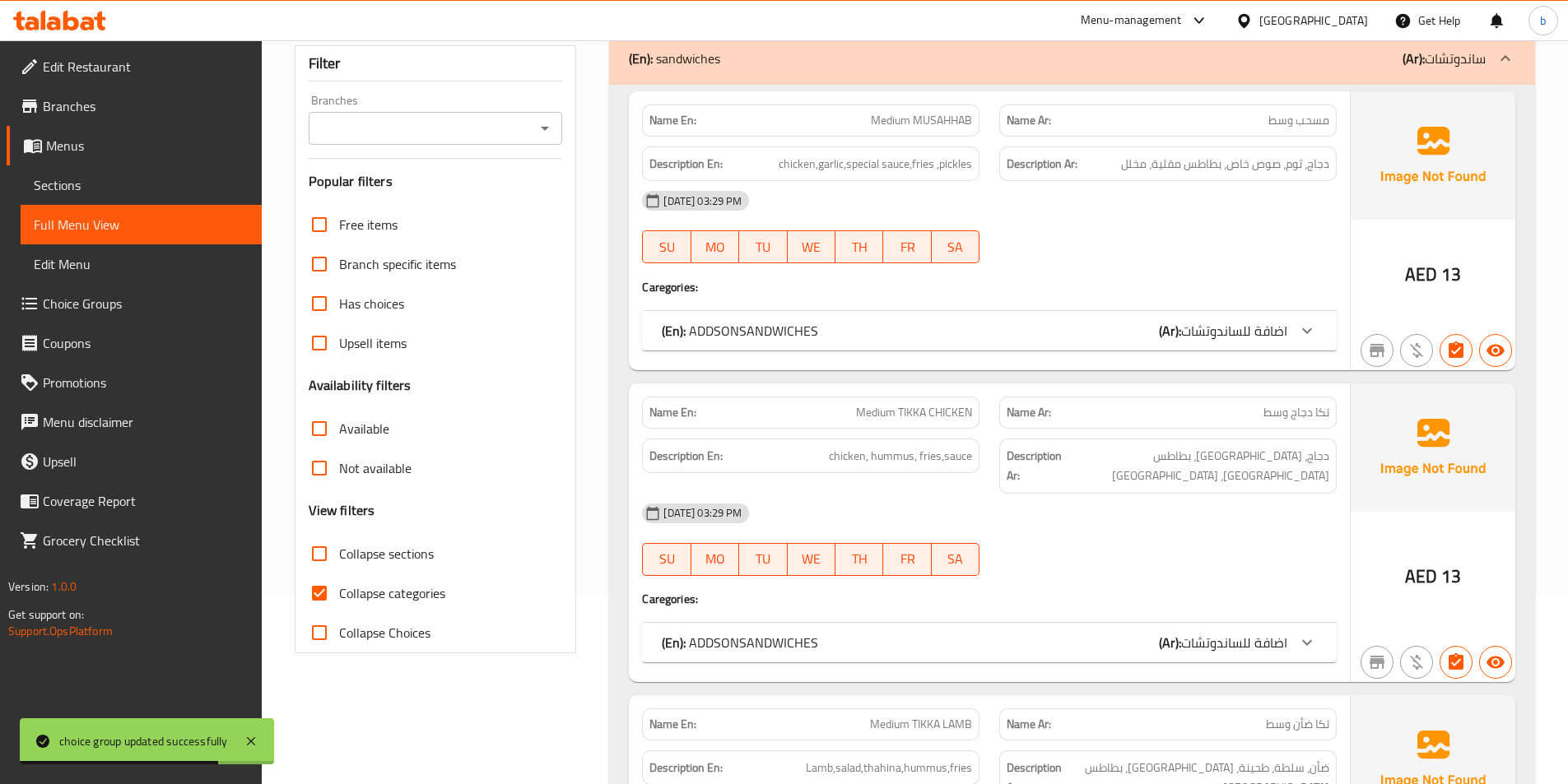
scroll to position [247, 0]
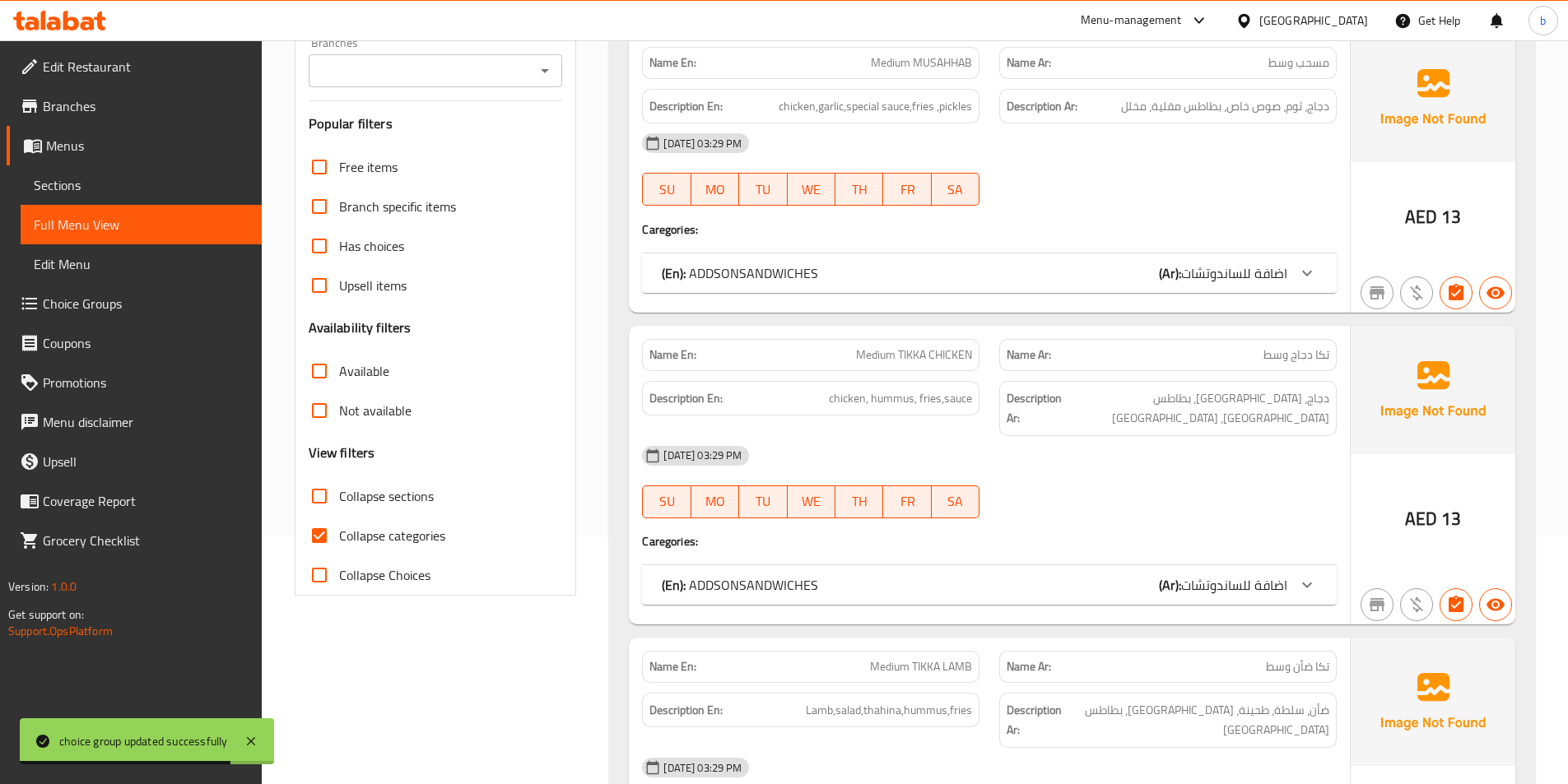
click at [336, 526] on input "Collapse categories" at bounding box center [319, 535] width 40 height 40
checkbox input "false"
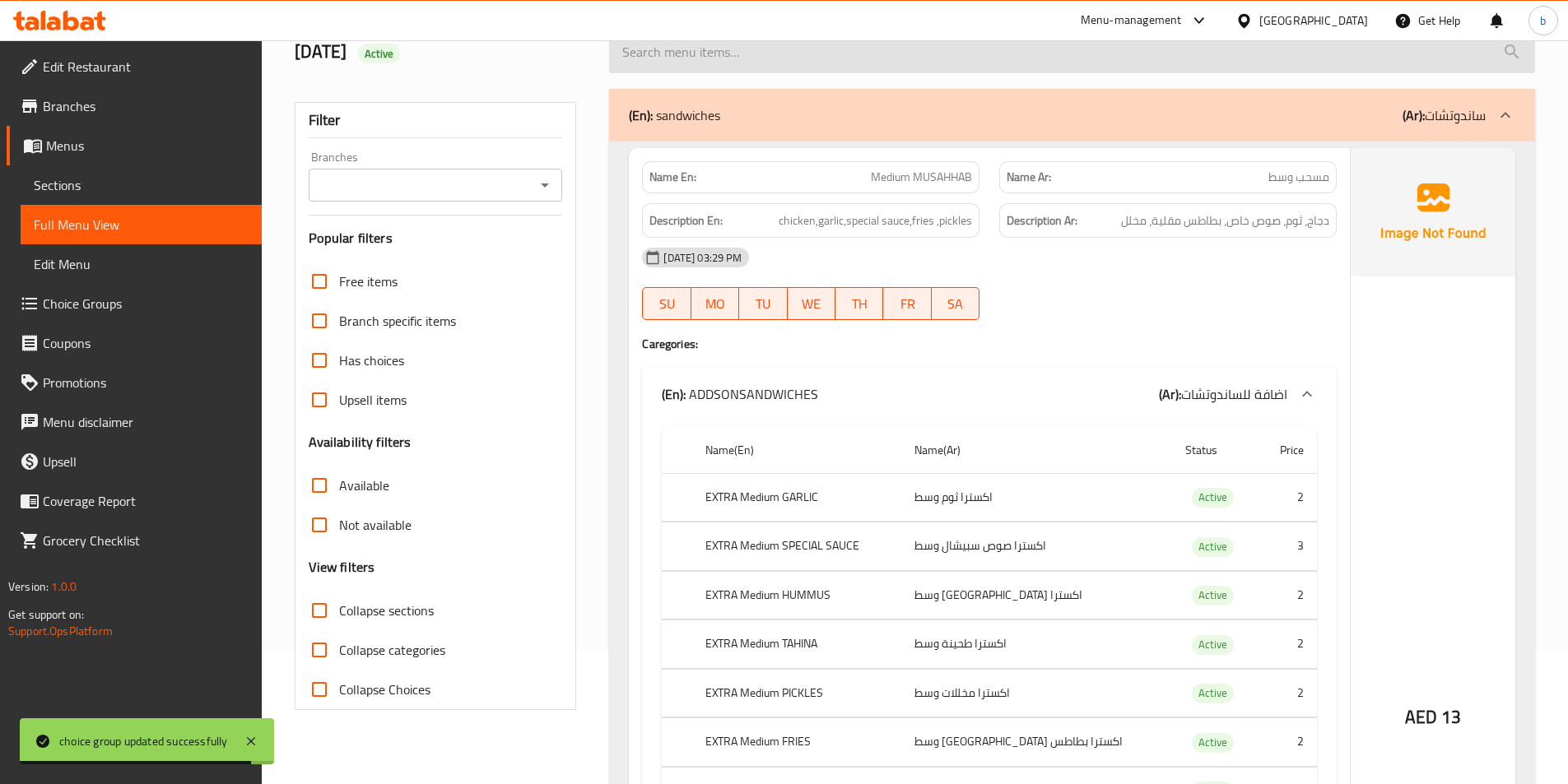
scroll to position [0, 0]
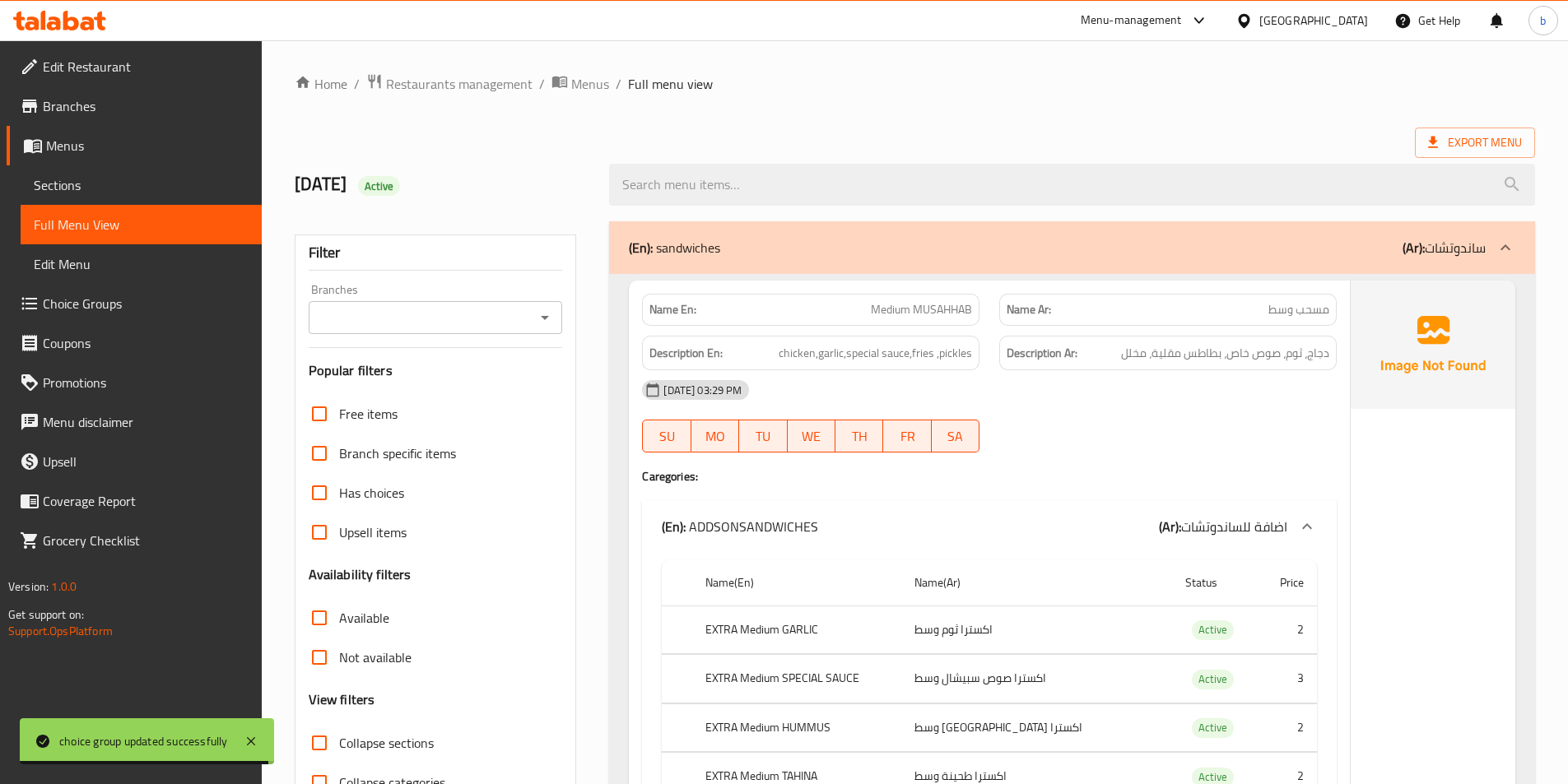
click at [1506, 250] on icon at bounding box center [1505, 247] width 19 height 19
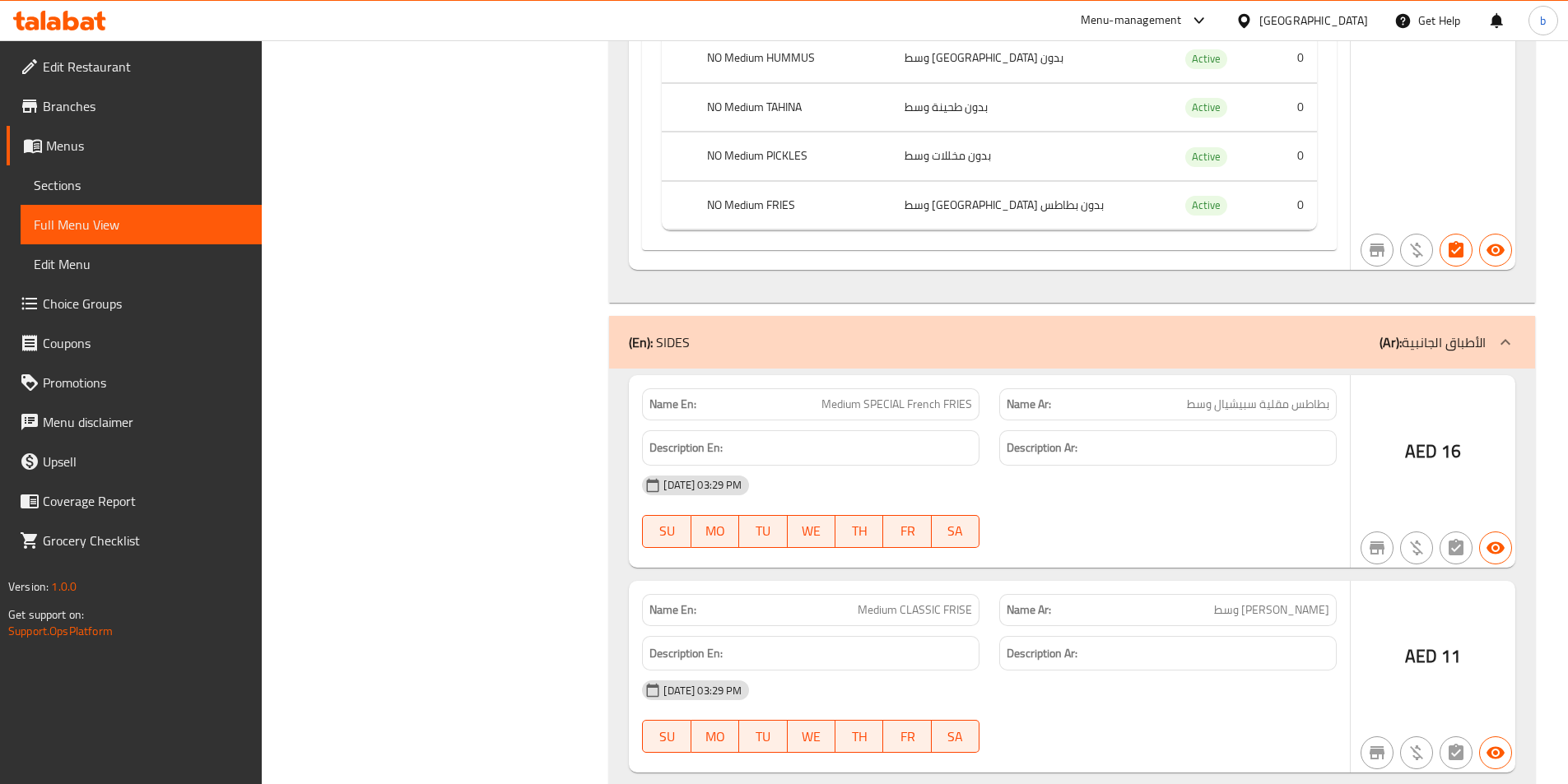
scroll to position [5102, 0]
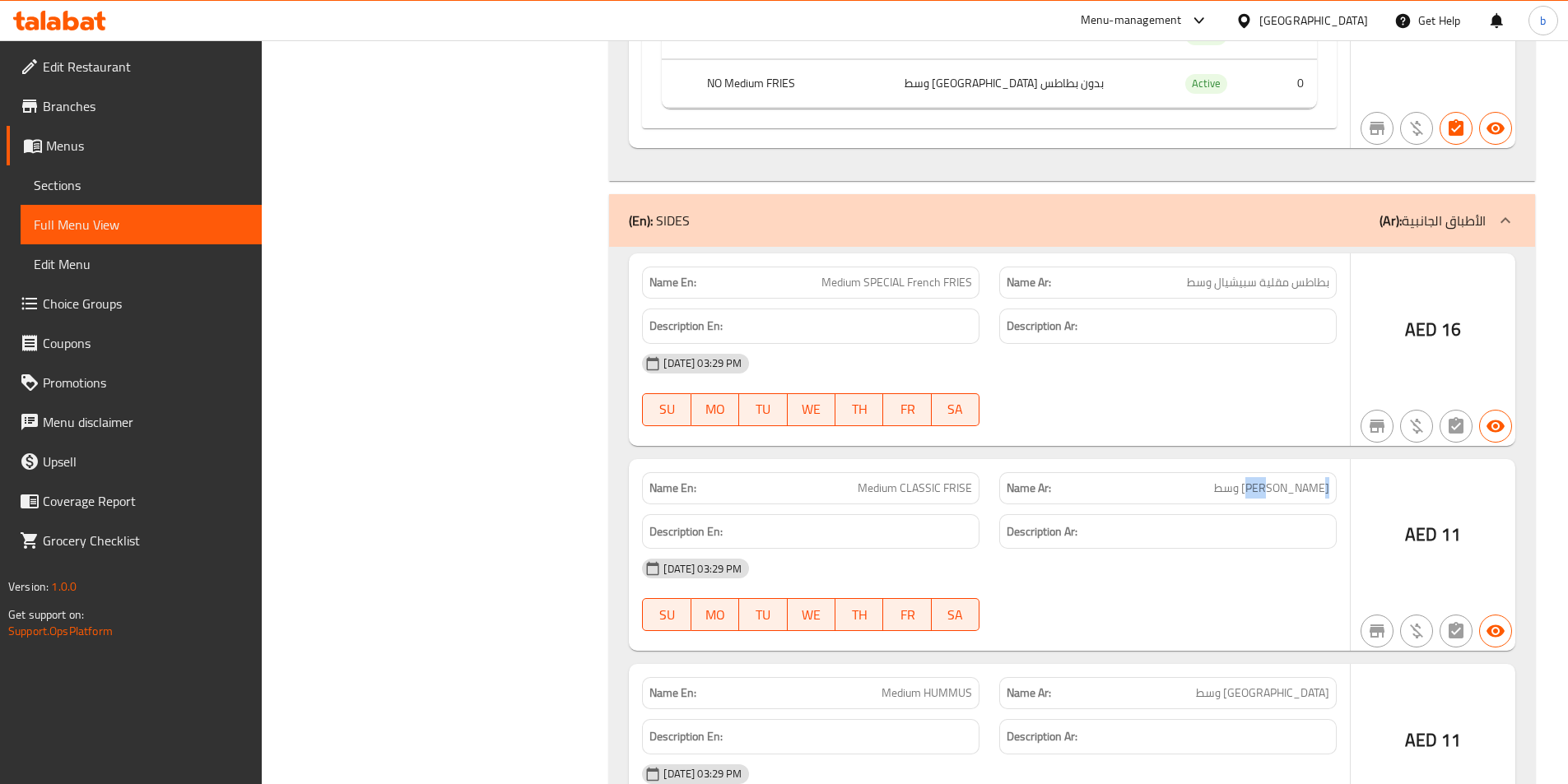
drag, startPoint x: 1311, startPoint y: 435, endPoint x: 1311, endPoint y: 446, distance: 11.0
click at [1330, 473] on div "Name Ar: [PERSON_NAME] وسط" at bounding box center [1168, 489] width 338 height 32
click at [954, 480] on span "Medium CLASSIC FRISE" at bounding box center [915, 489] width 115 height 17
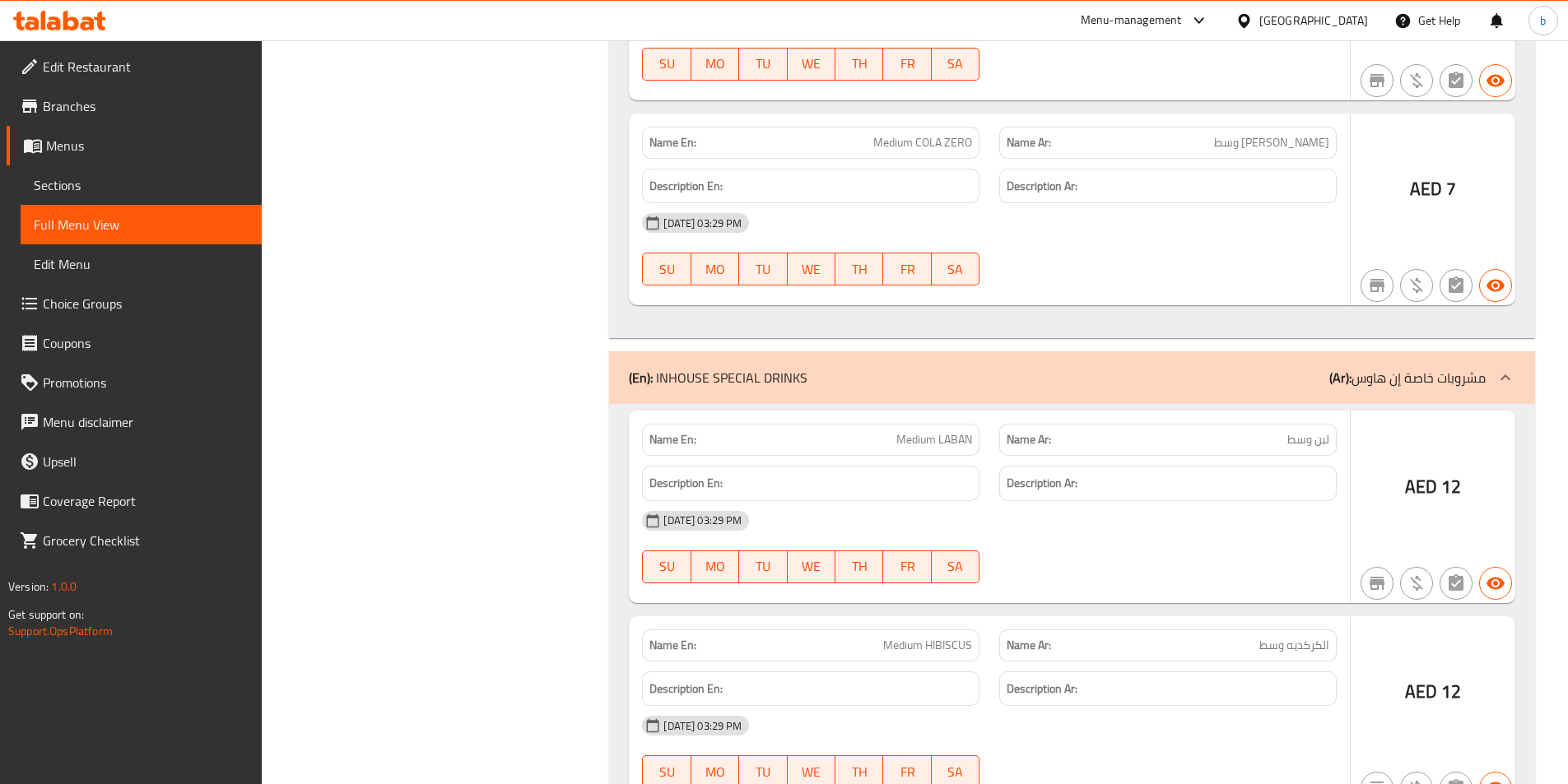
scroll to position [7213, 0]
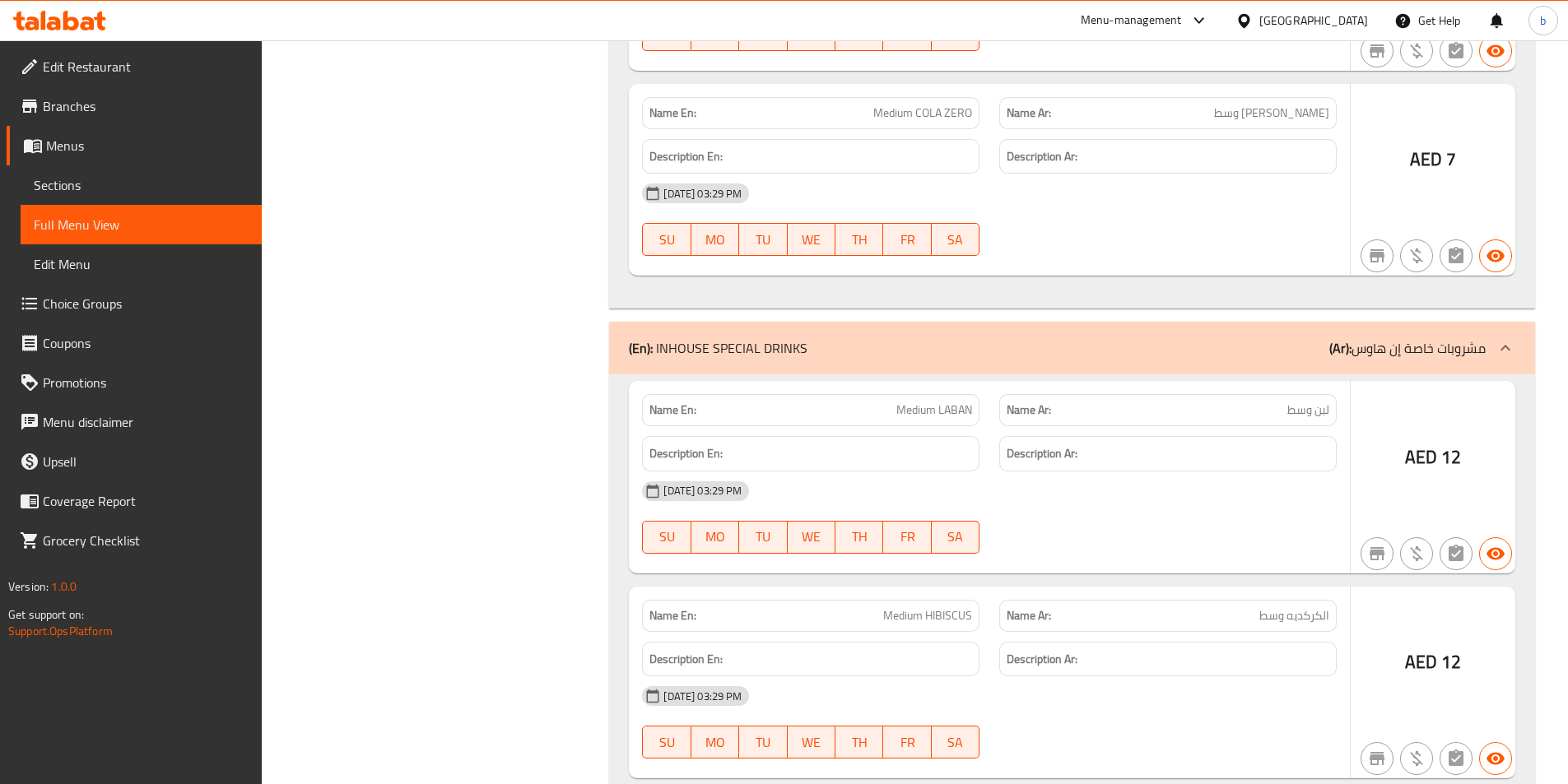
click at [950, 402] on span "Medium LABAN" at bounding box center [934, 410] width 76 height 17
copy span "LABAN"
click at [944, 608] on span "Medium HIBISCUS" at bounding box center [927, 616] width 89 height 17
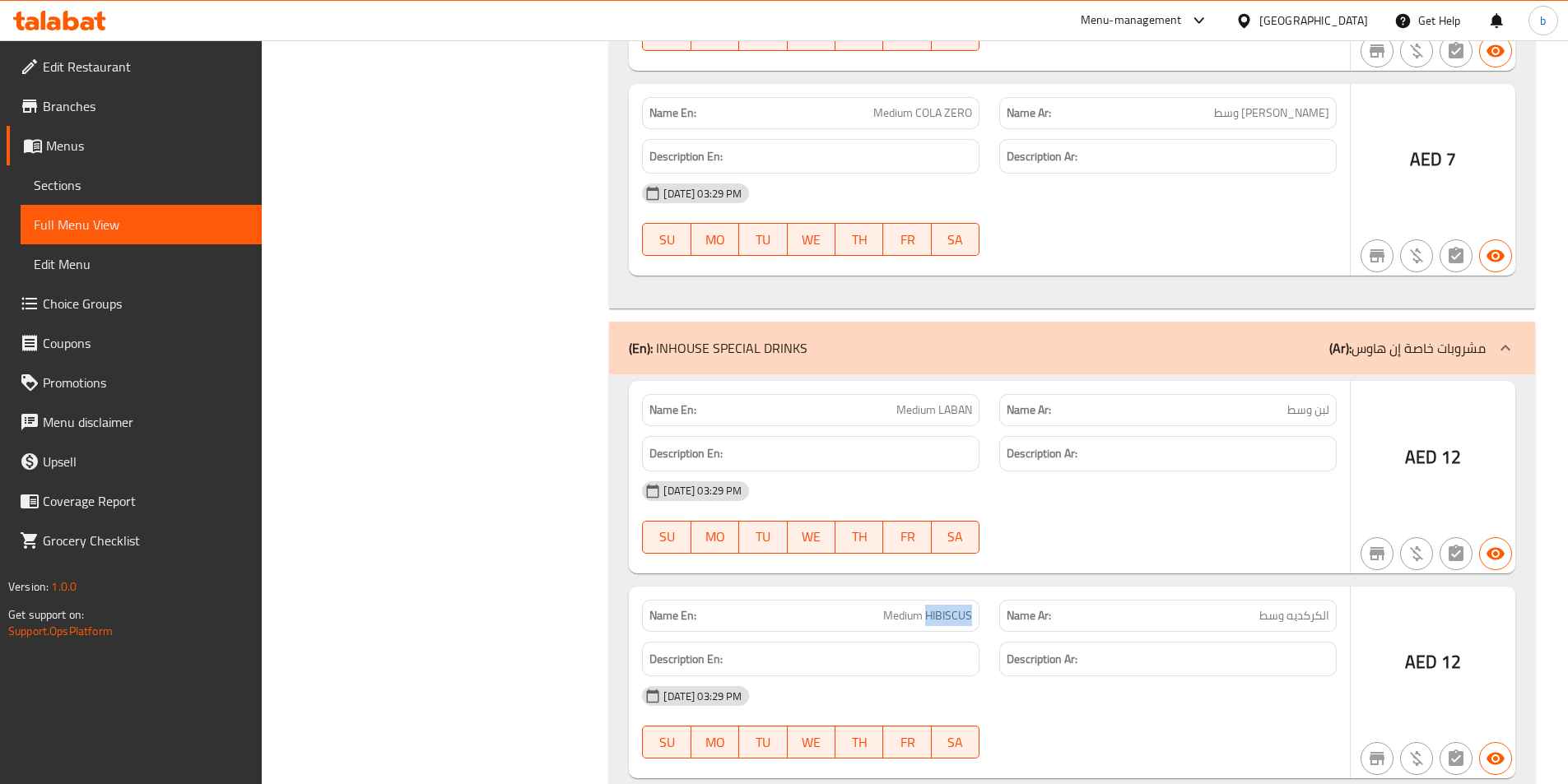
copy span "HIBISCUS"
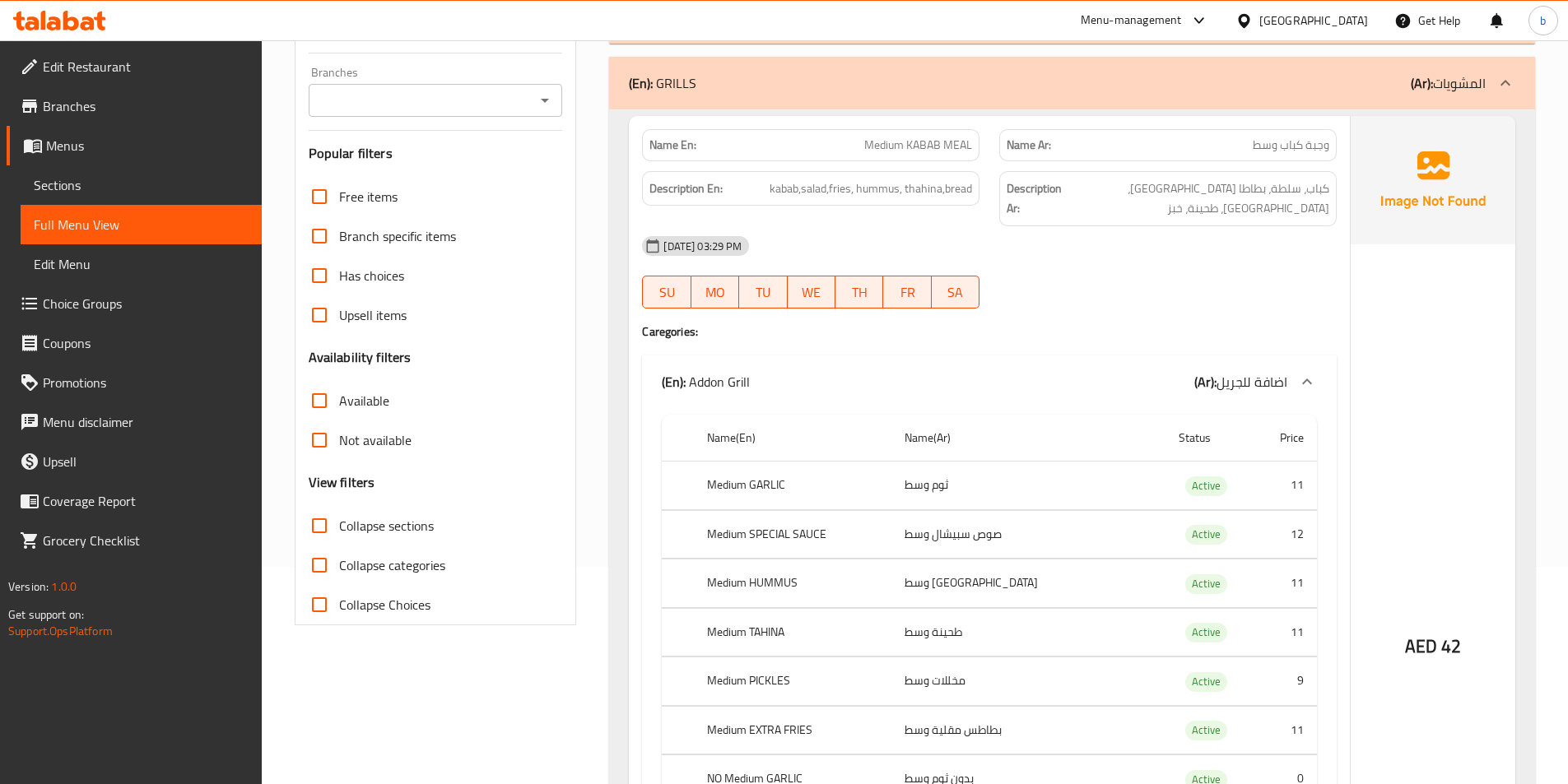
scroll to position [0, 0]
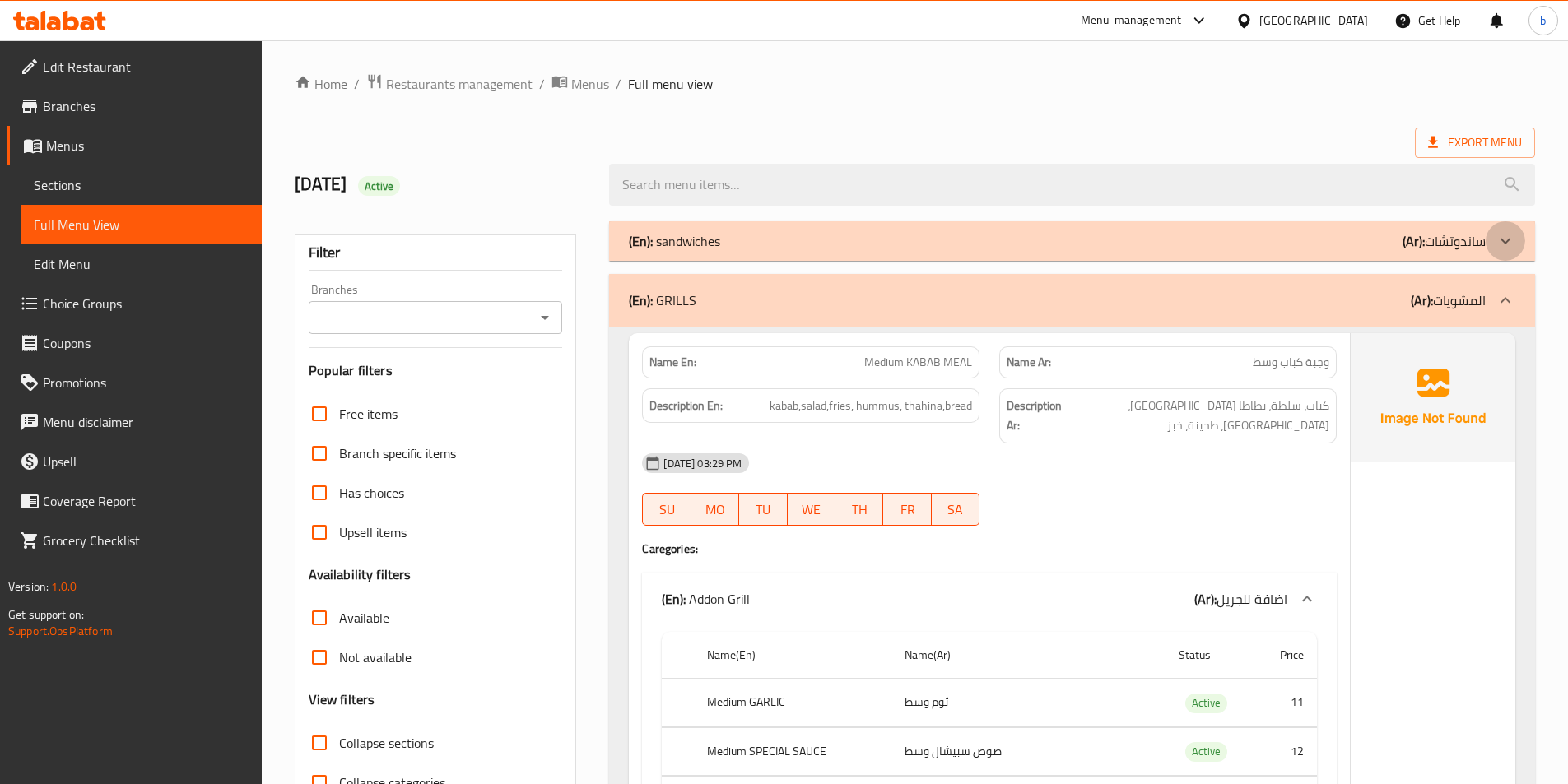
click at [1491, 245] on div at bounding box center [1505, 241] width 40 height 40
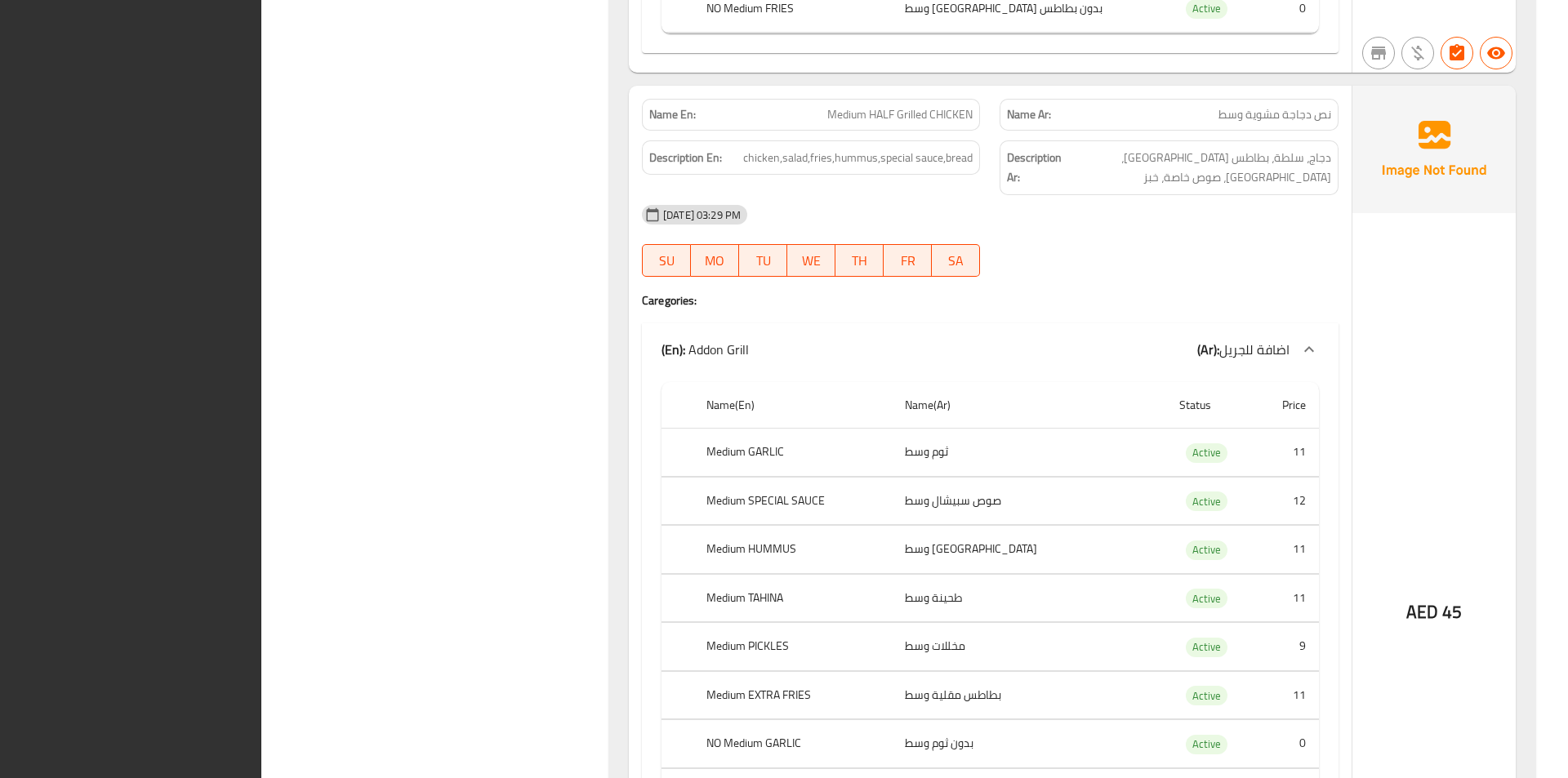
scroll to position [12283, 0]
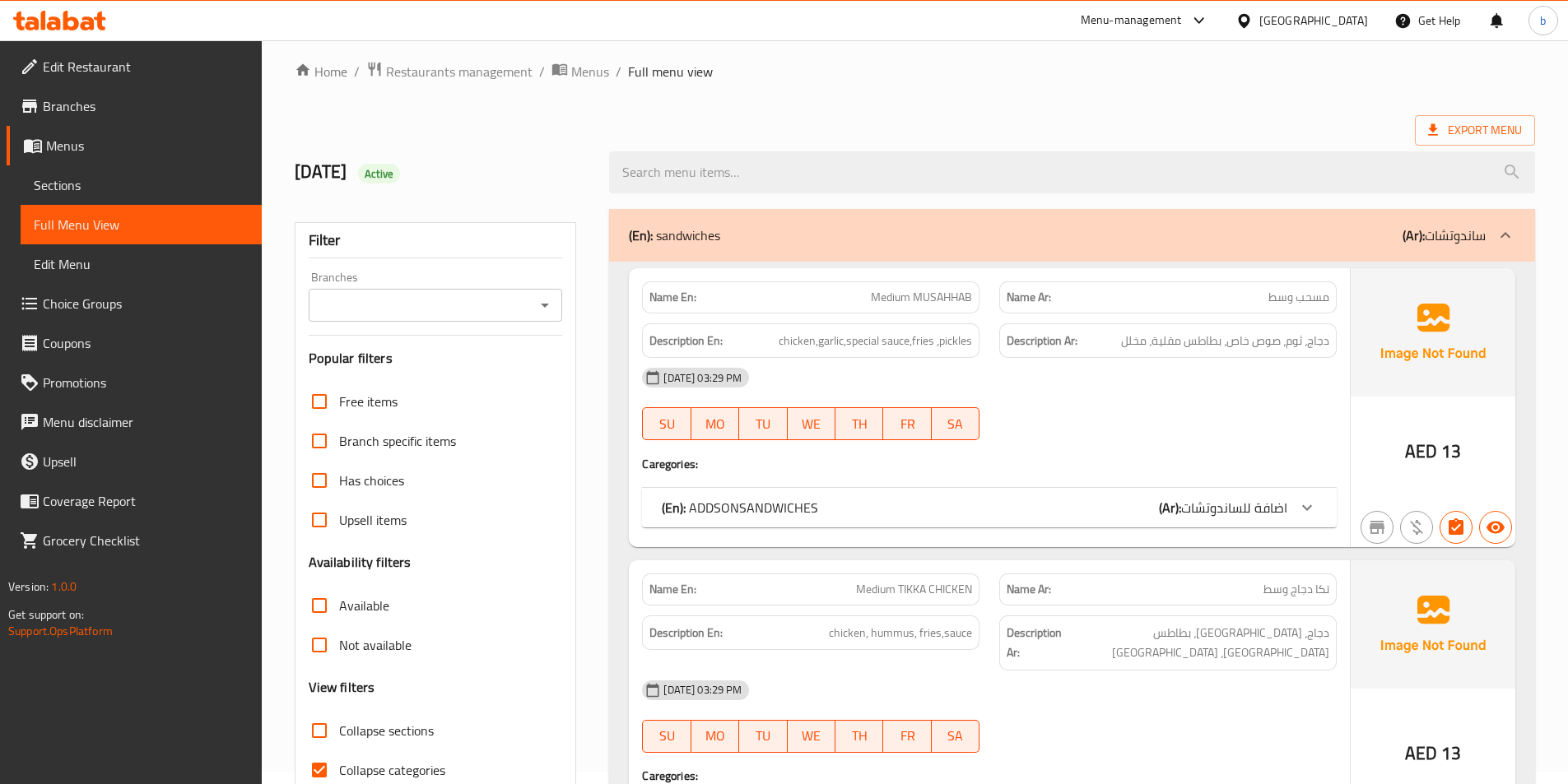
scroll to position [165, 0]
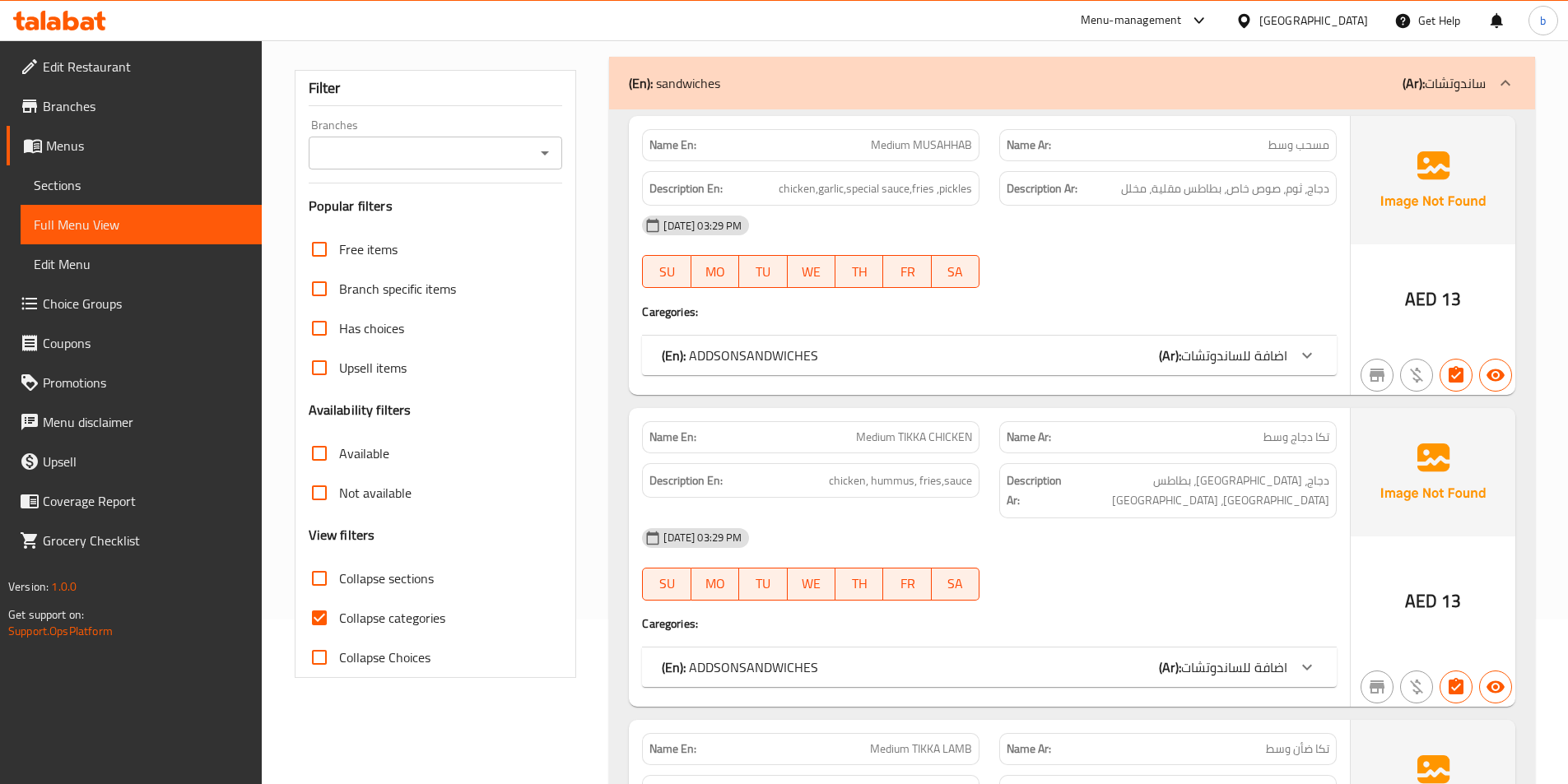
click at [71, 179] on span "Sections" at bounding box center [141, 185] width 215 height 19
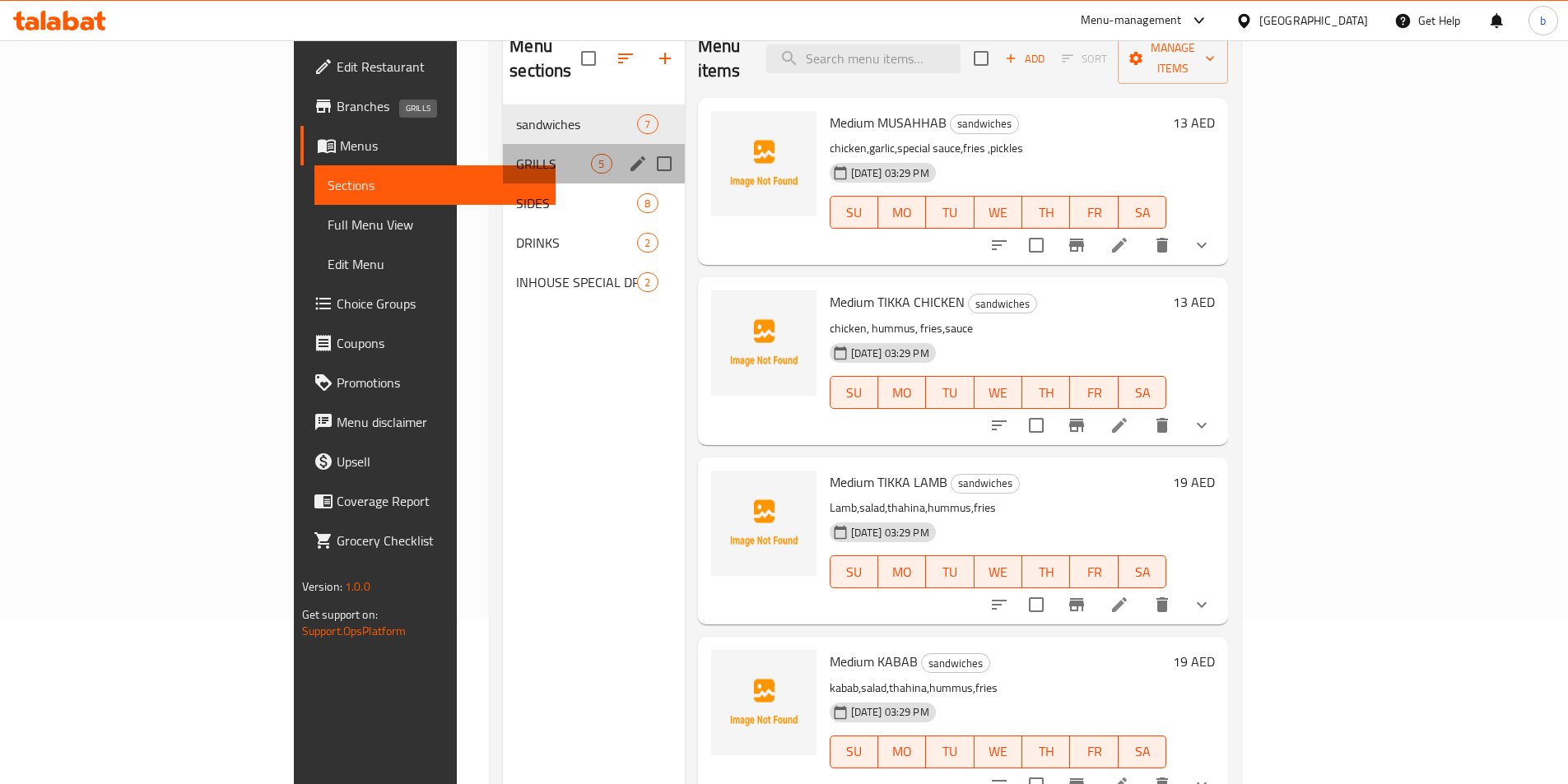
click at [516, 154] on span "GRILLS" at bounding box center [553, 163] width 75 height 19
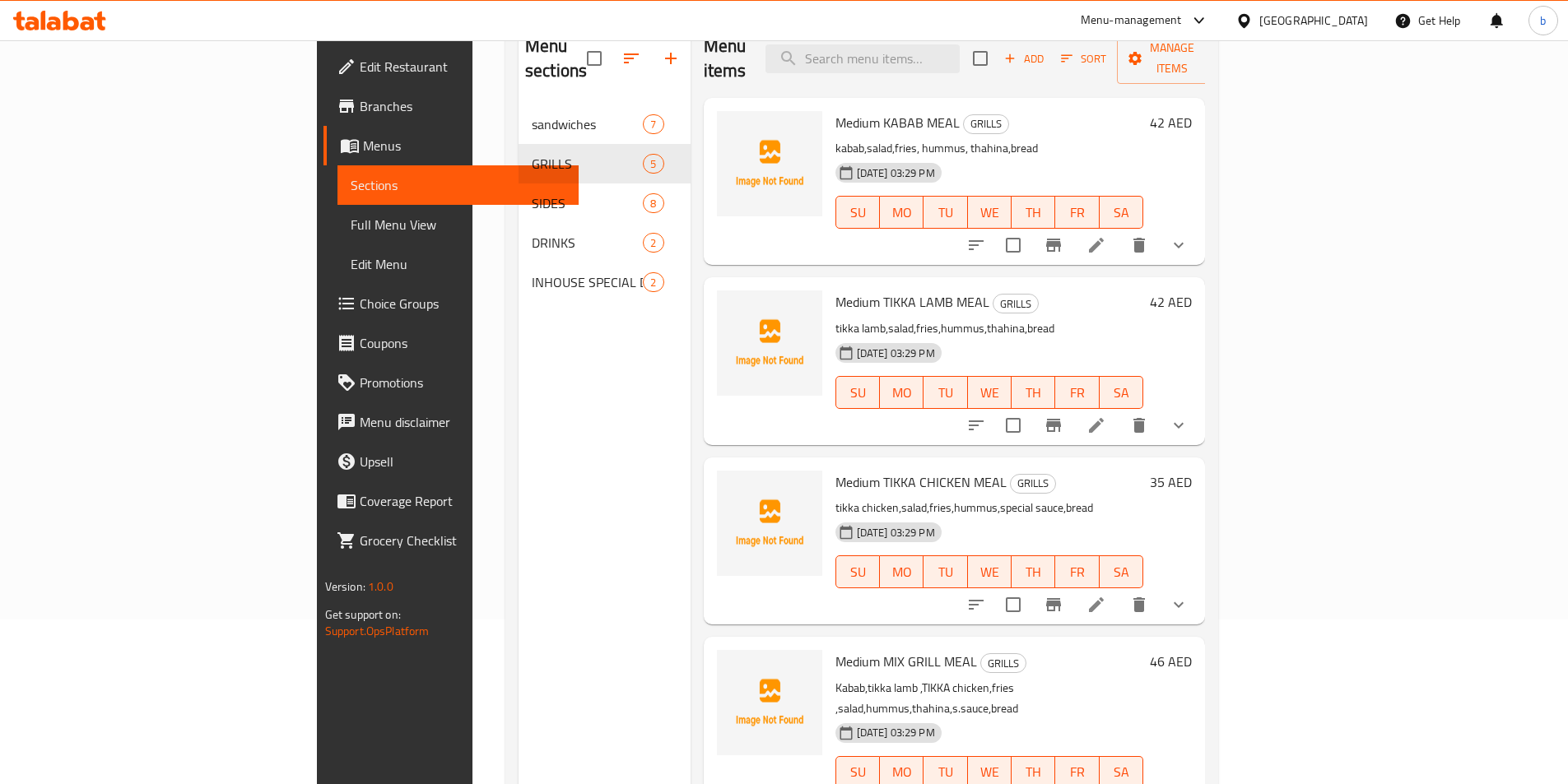
scroll to position [155, 0]
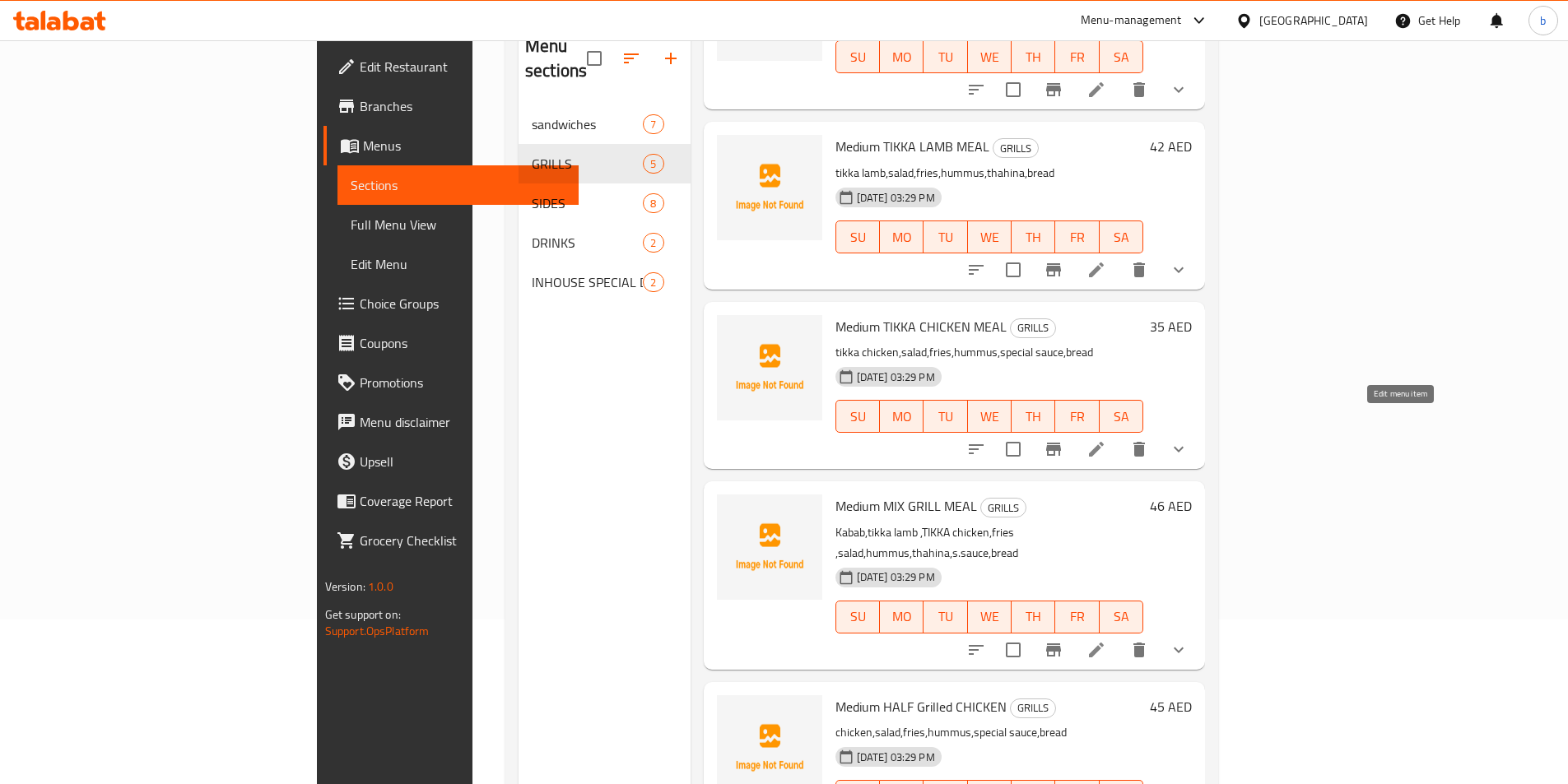
click at [1106, 440] on icon at bounding box center [1095, 449] width 19 height 19
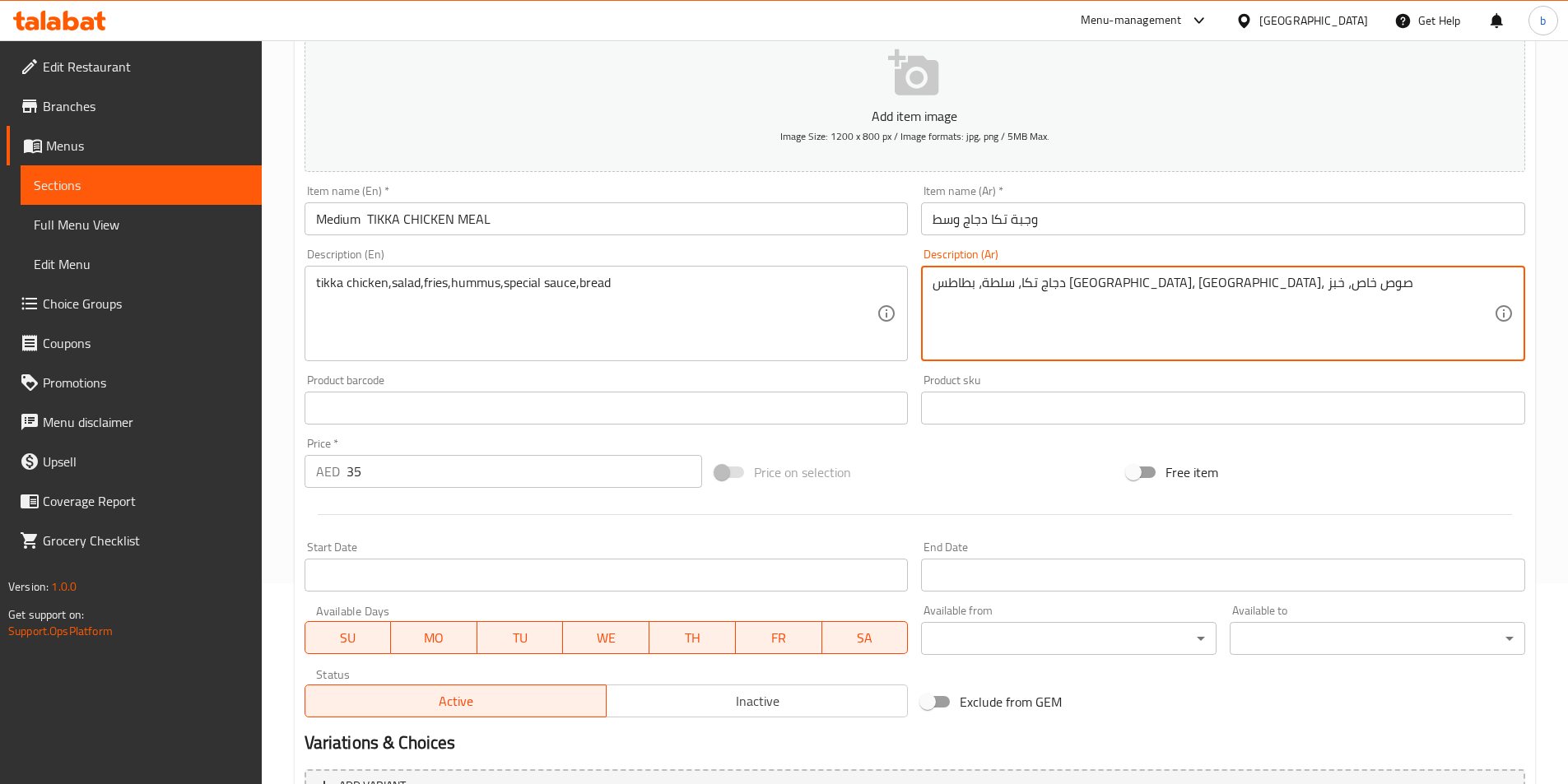
scroll to position [406, 0]
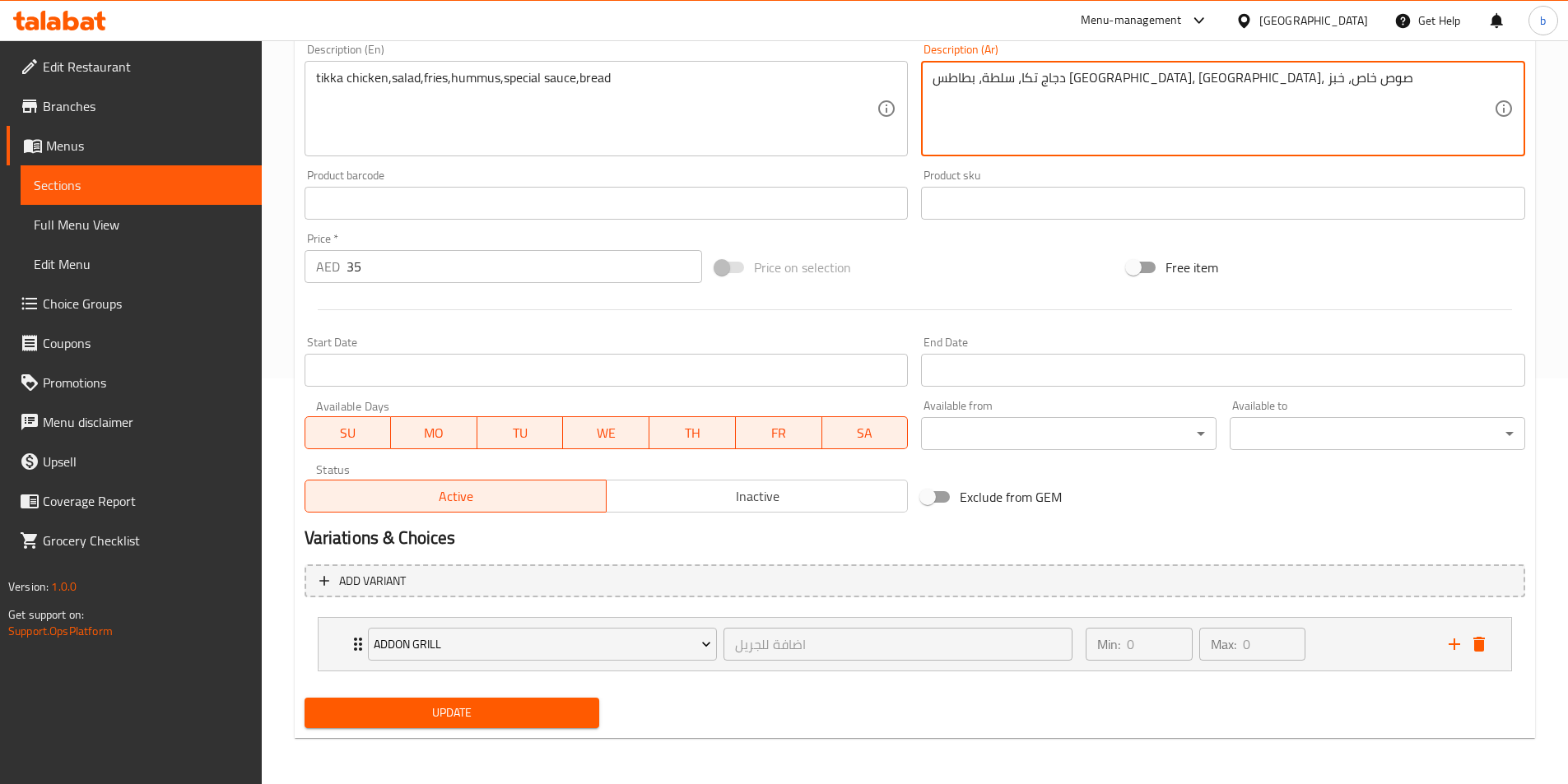
type textarea "دجاج تكا، سلطة، بطاطس مقلية، حمص، صوص خاص، خبز"
click at [540, 705] on span "Update" at bounding box center [451, 713] width 269 height 20
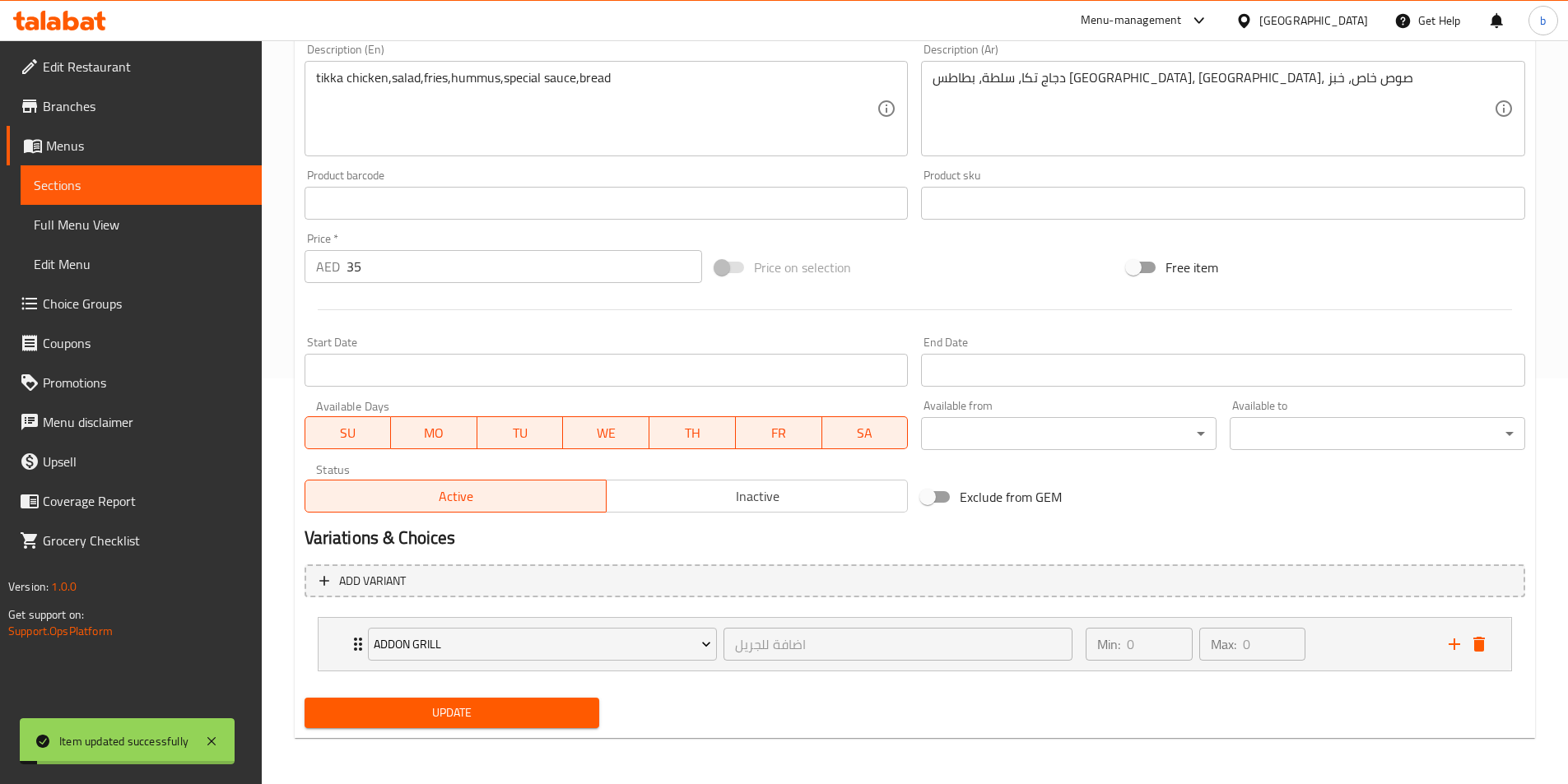
scroll to position [0, 0]
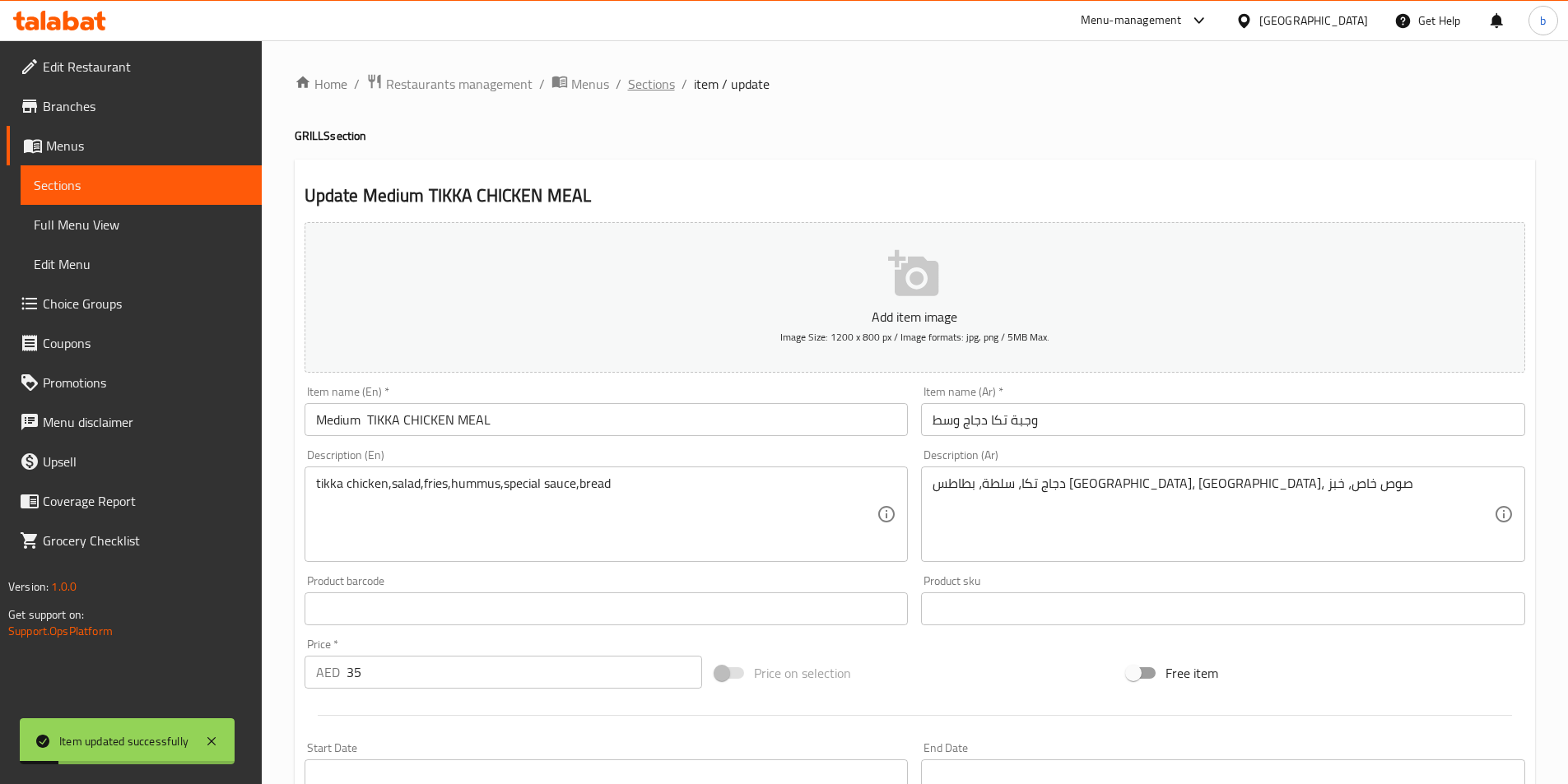
click at [646, 90] on span "Sections" at bounding box center [652, 84] width 47 height 19
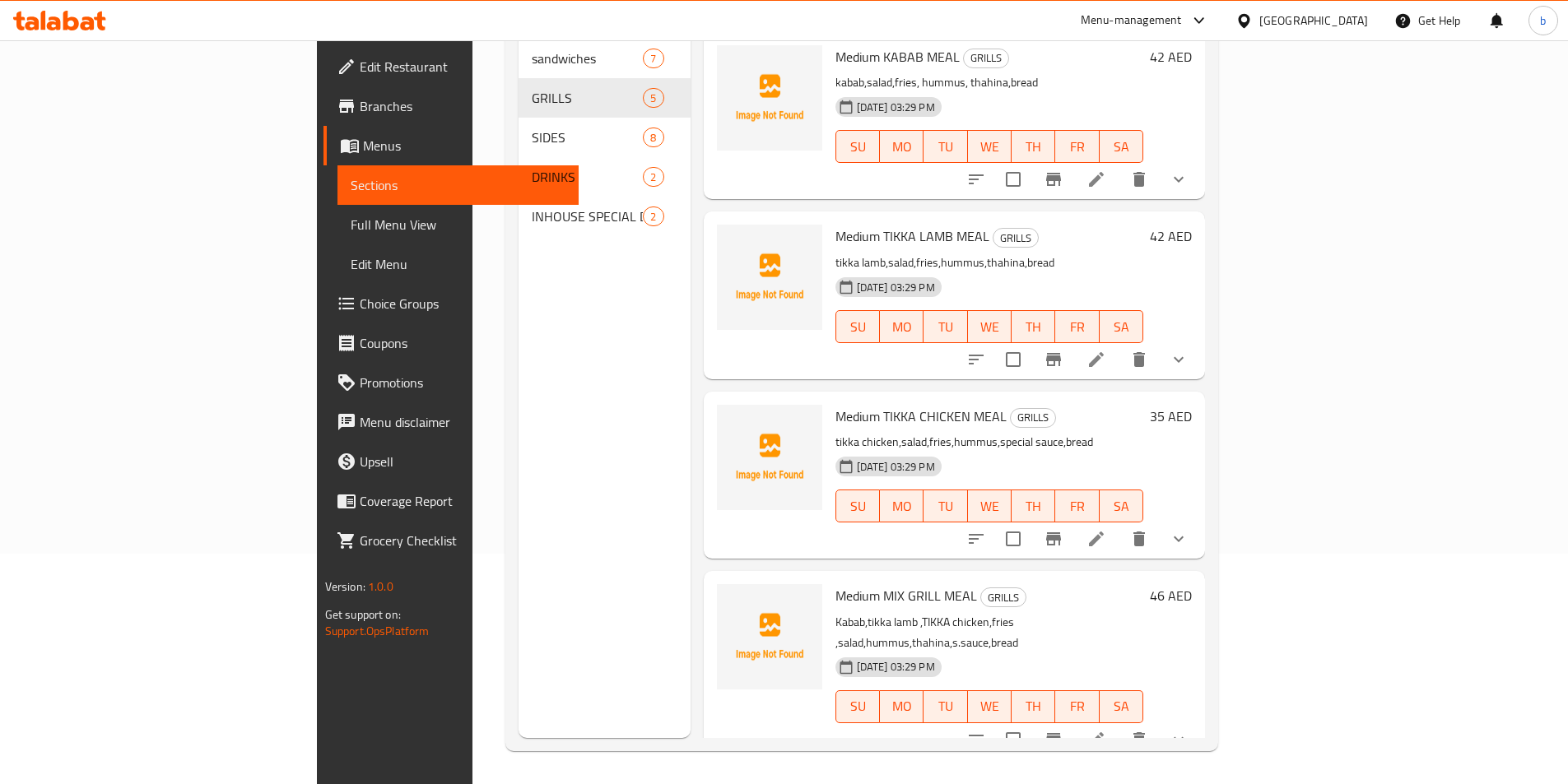
click at [350, 222] on span "Full Menu View" at bounding box center [457, 224] width 215 height 19
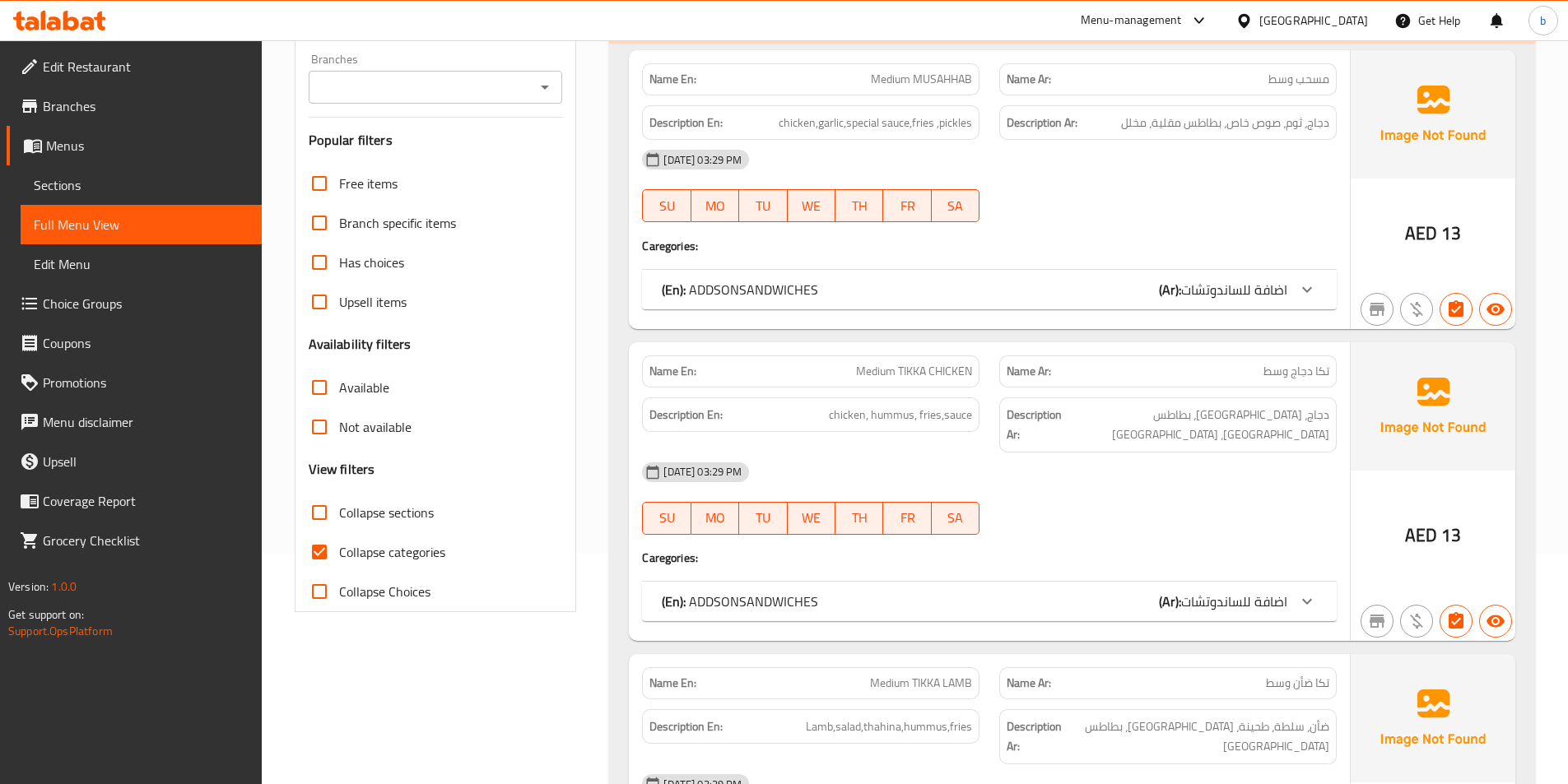
click at [67, 186] on span "Sections" at bounding box center [141, 185] width 215 height 19
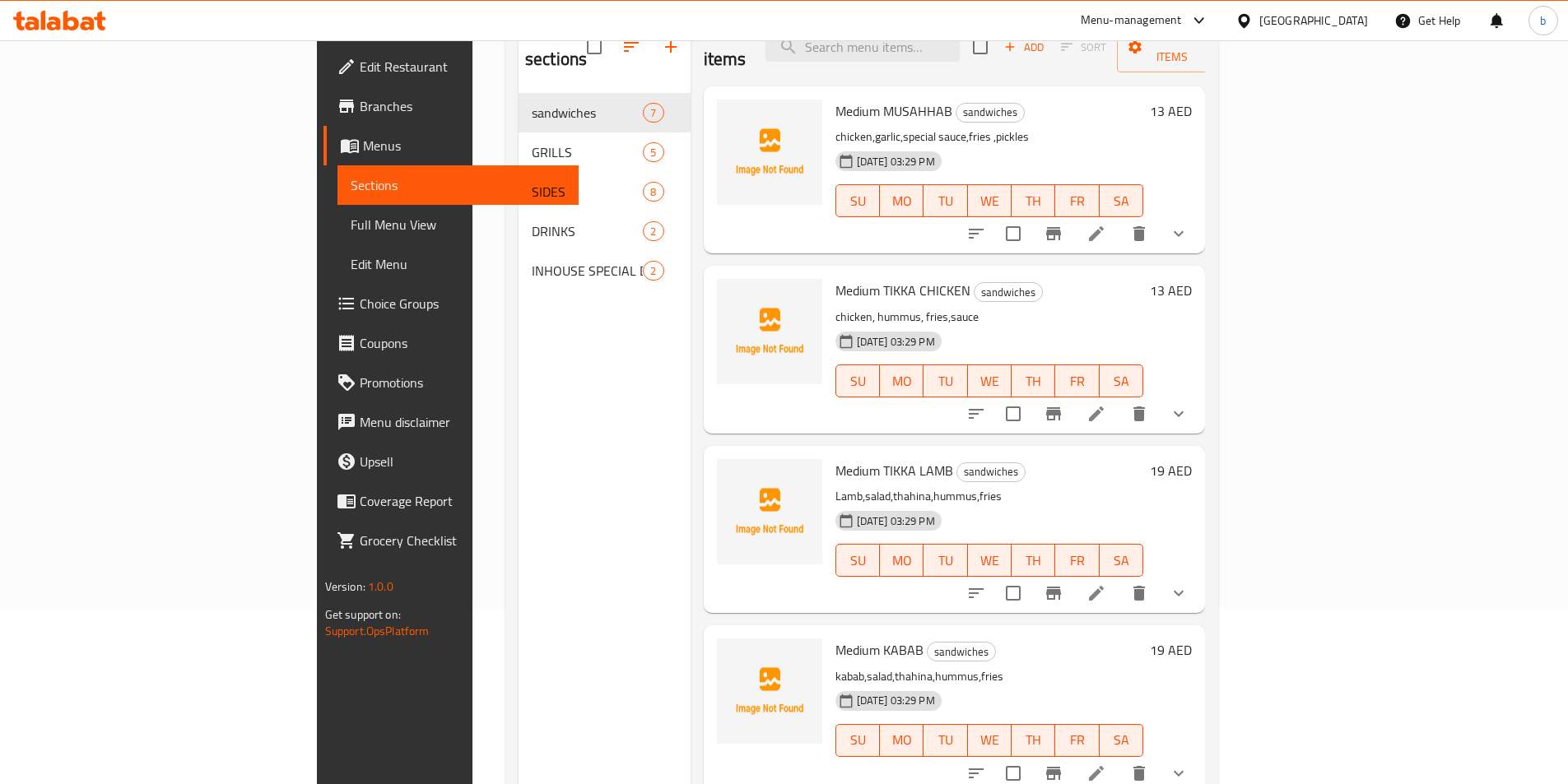
scroll to position [66, 0]
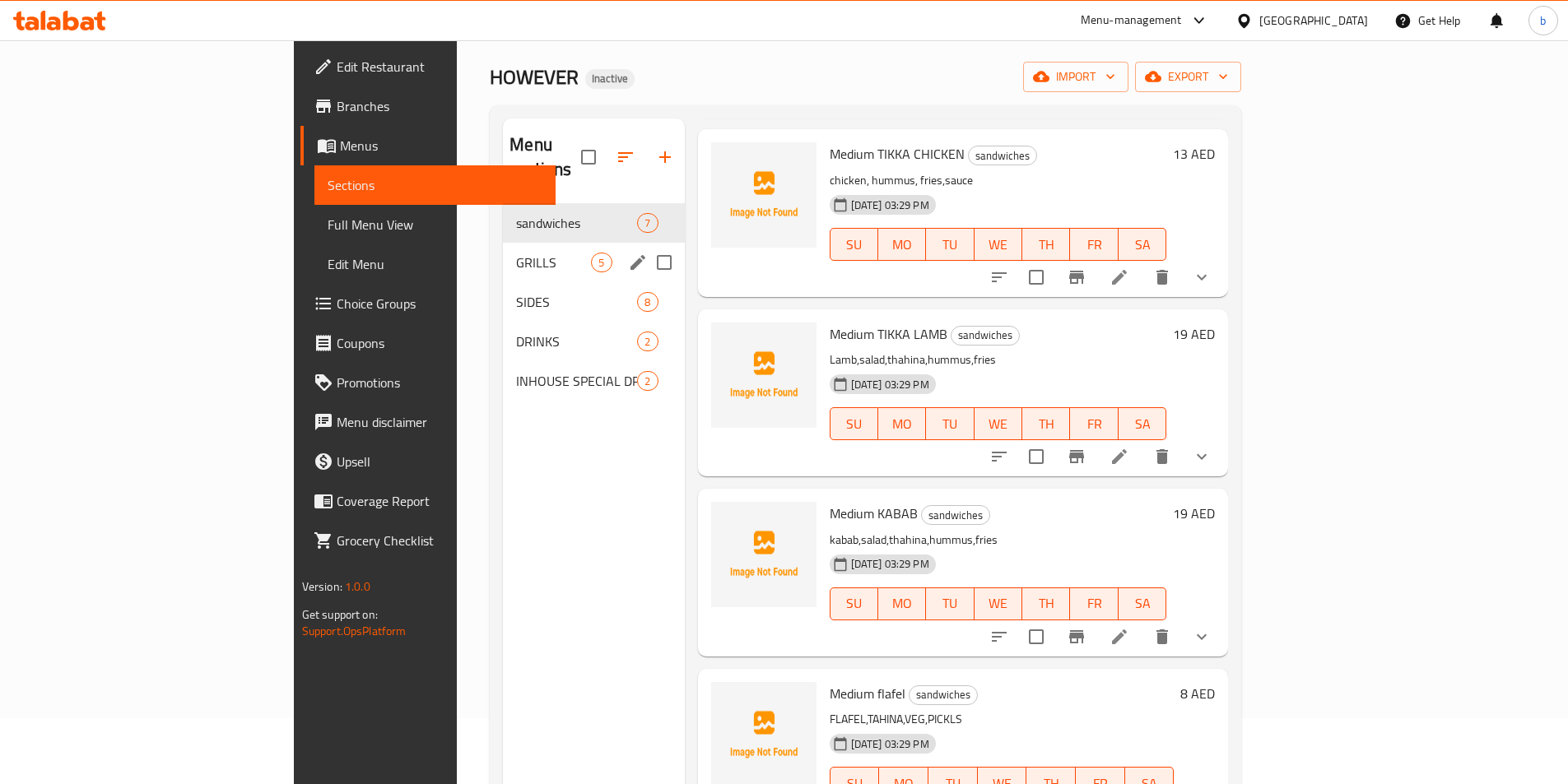
click at [516, 252] on span "GRILLS" at bounding box center [553, 262] width 75 height 19
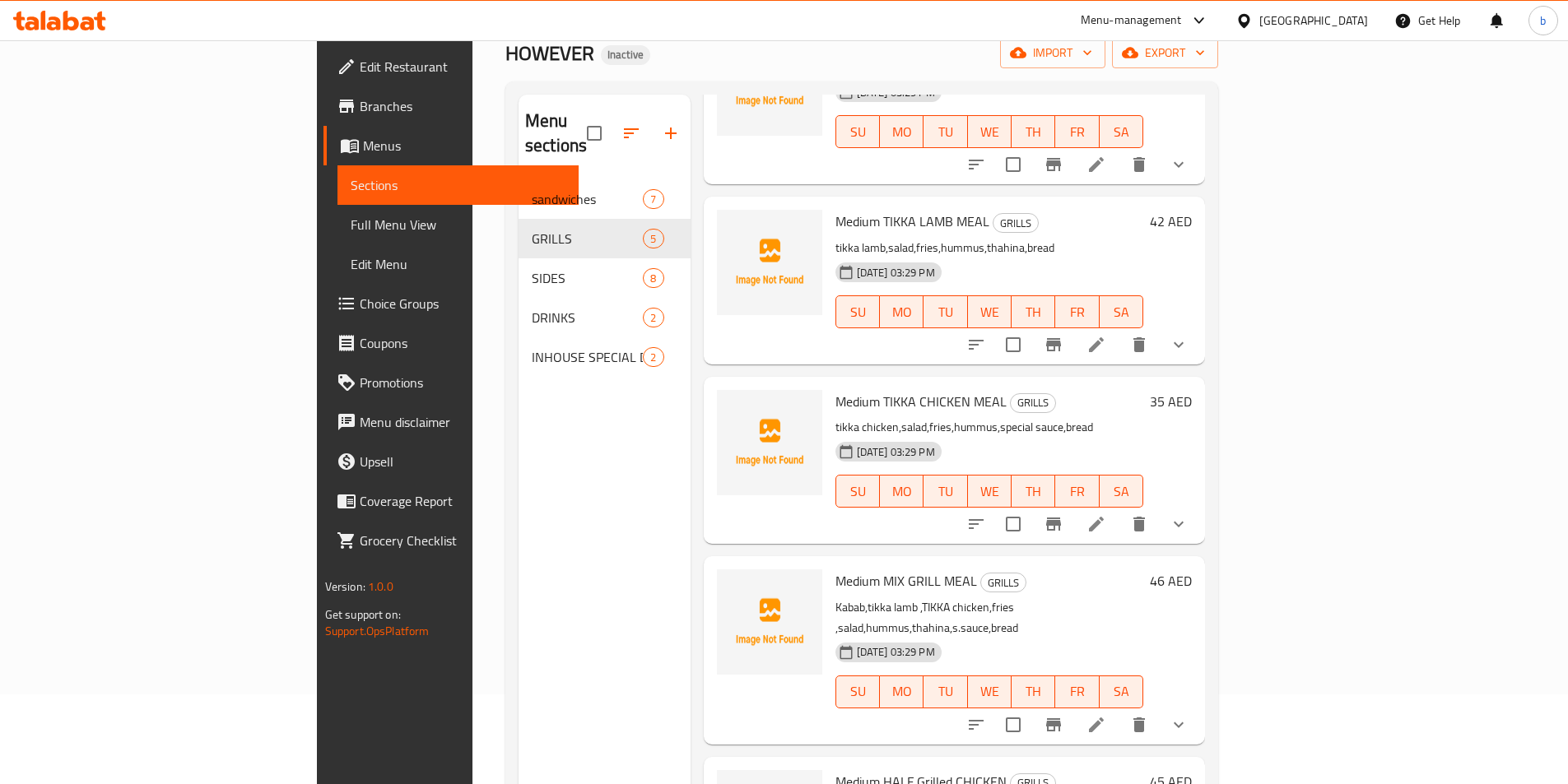
scroll to position [230, 0]
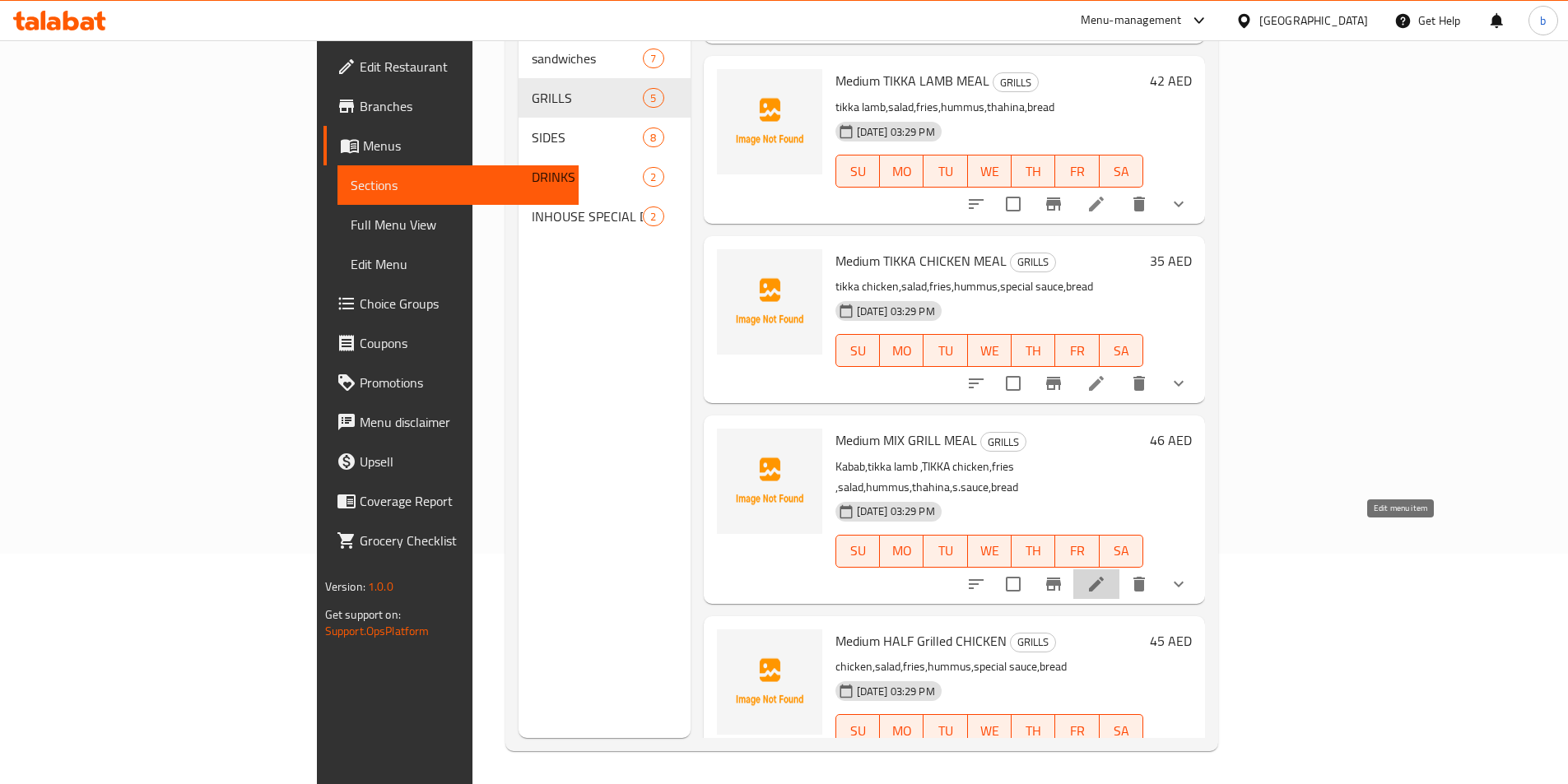
click at [1106, 575] on icon at bounding box center [1095, 584] width 19 height 19
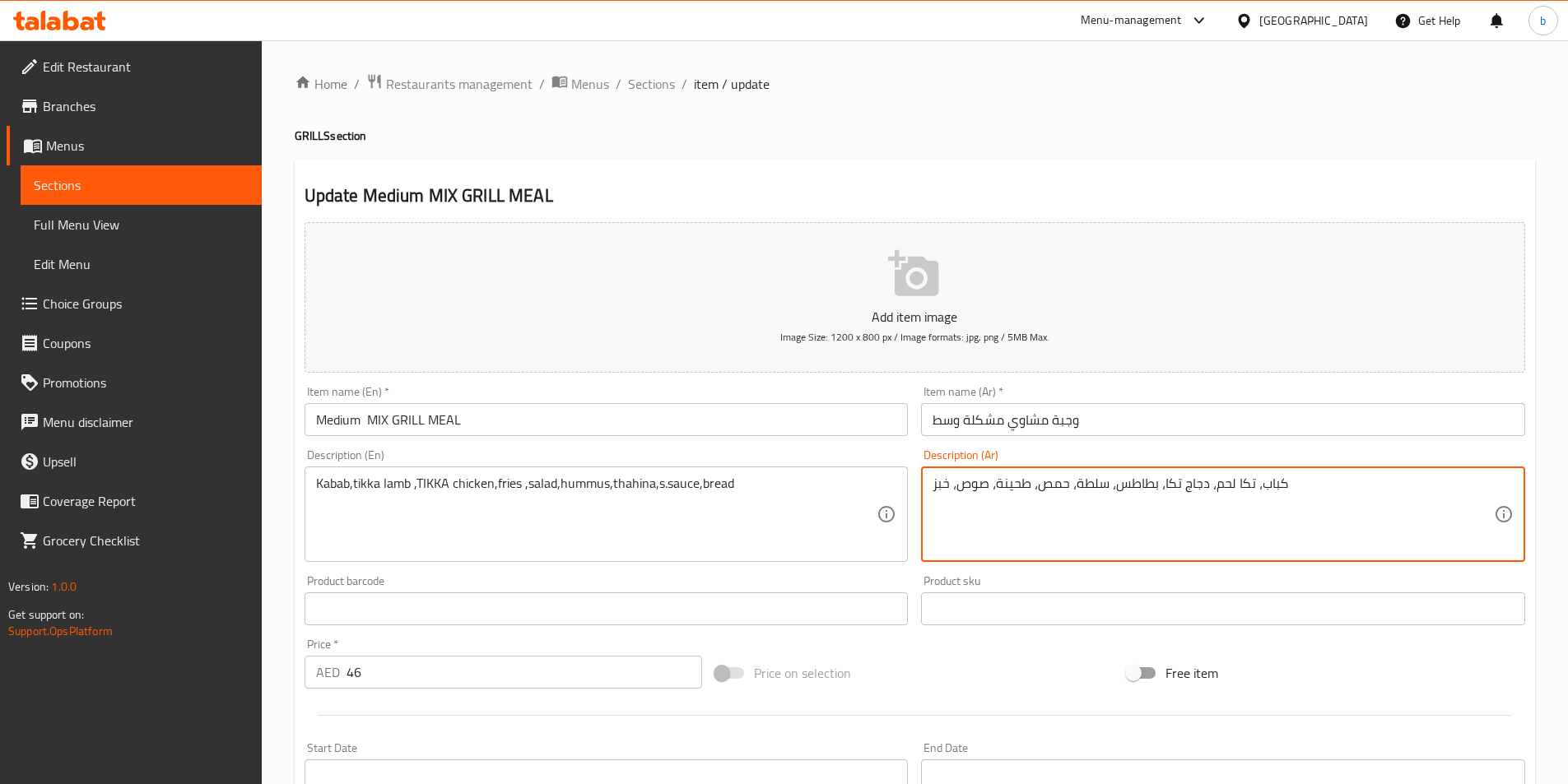
click at [1211, 483] on textarea "كباب، تكا لحم، دجاج تكا، بطاطس، سلطة، حمص، طحينة، صوص، خبز" at bounding box center [1213, 515] width 561 height 78
drag, startPoint x: 1212, startPoint y: 483, endPoint x: 1232, endPoint y: 487, distance: 20.4
click at [1232, 487] on textarea "كباب، تكا لحم، دجاج تكا، بطاطس، سلطة، حمص، طحينة، صوص، خبز" at bounding box center [1213, 515] width 561 height 78
click at [1196, 487] on textarea "كباب، تكا ضأن، دجاج تكا، بطاطس، سلطة، حمص، طحينة، صوص، خبز" at bounding box center [1213, 515] width 561 height 78
drag, startPoint x: 1214, startPoint y: 482, endPoint x: 1230, endPoint y: 489, distance: 17.5
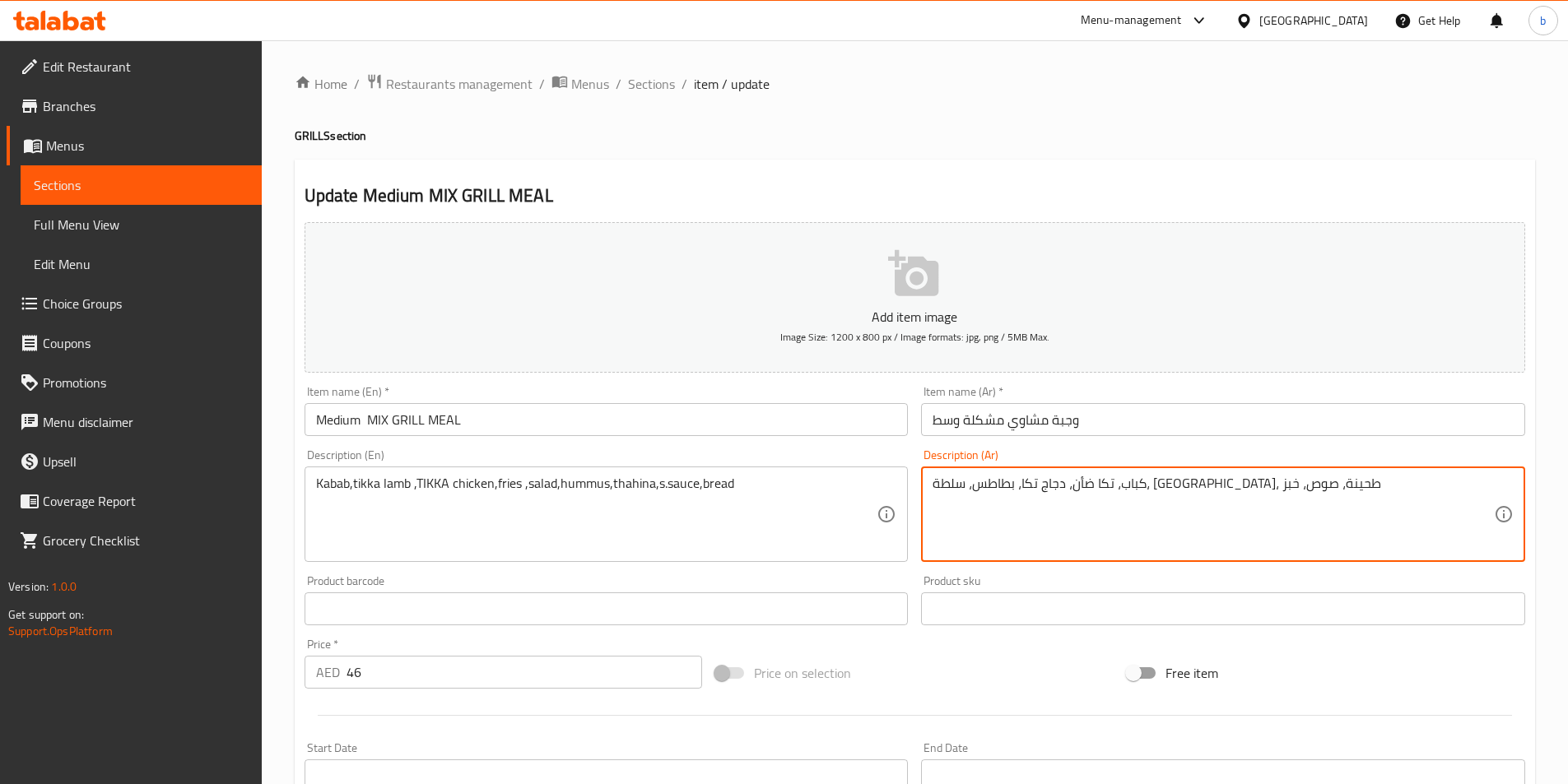
click at [1230, 489] on textarea "كباب، تكا ضأن، دجاج تكا، بطاطس، سلطة، حمص، طحينة، صوص، خبز" at bounding box center [1213, 515] width 561 height 78
click at [1228, 485] on textarea "كباب، تكا، دجاج تكا، بطاطس، سلطة، حمص، طحينة، صوص، خبز" at bounding box center [1213, 515] width 561 height 78
click at [1231, 483] on textarea "كباب، تكا، دجاج تكا، بطاطس، سلطة، حمص، طحينة، صوص، خبز" at bounding box center [1213, 515] width 561 height 78
click at [1257, 480] on textarea "كباب،ضأن تكا، دجاج تكا، بطاطس، سلطة، حمص، طحينة، صوص، خبز" at bounding box center [1213, 515] width 561 height 78
click at [1255, 483] on textarea "كباب،ضأن تكا، دجاج تكا، بطاطس، سلطة، حمص، طحينة، صوص، خبز" at bounding box center [1213, 515] width 561 height 78
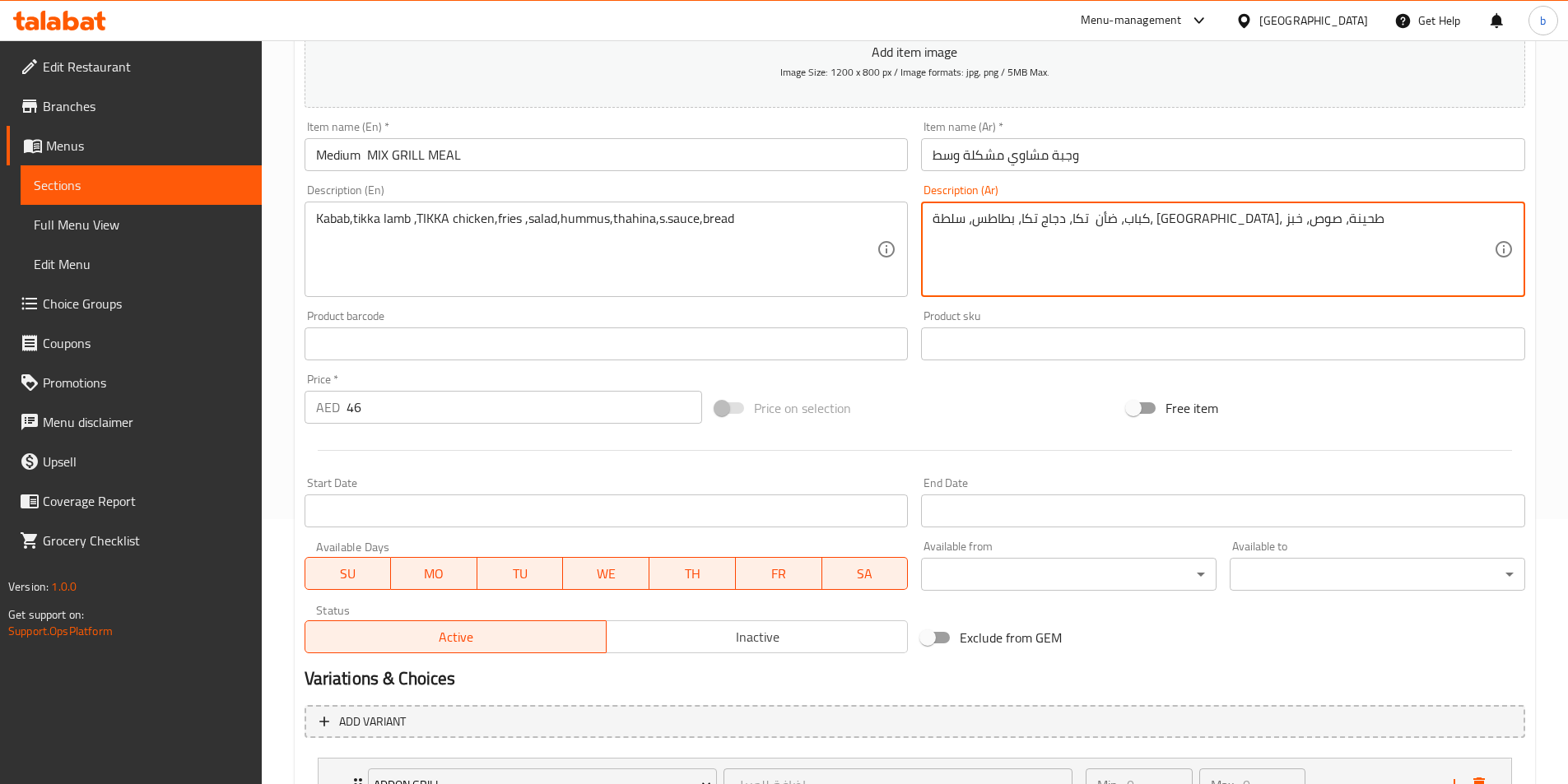
scroll to position [406, 0]
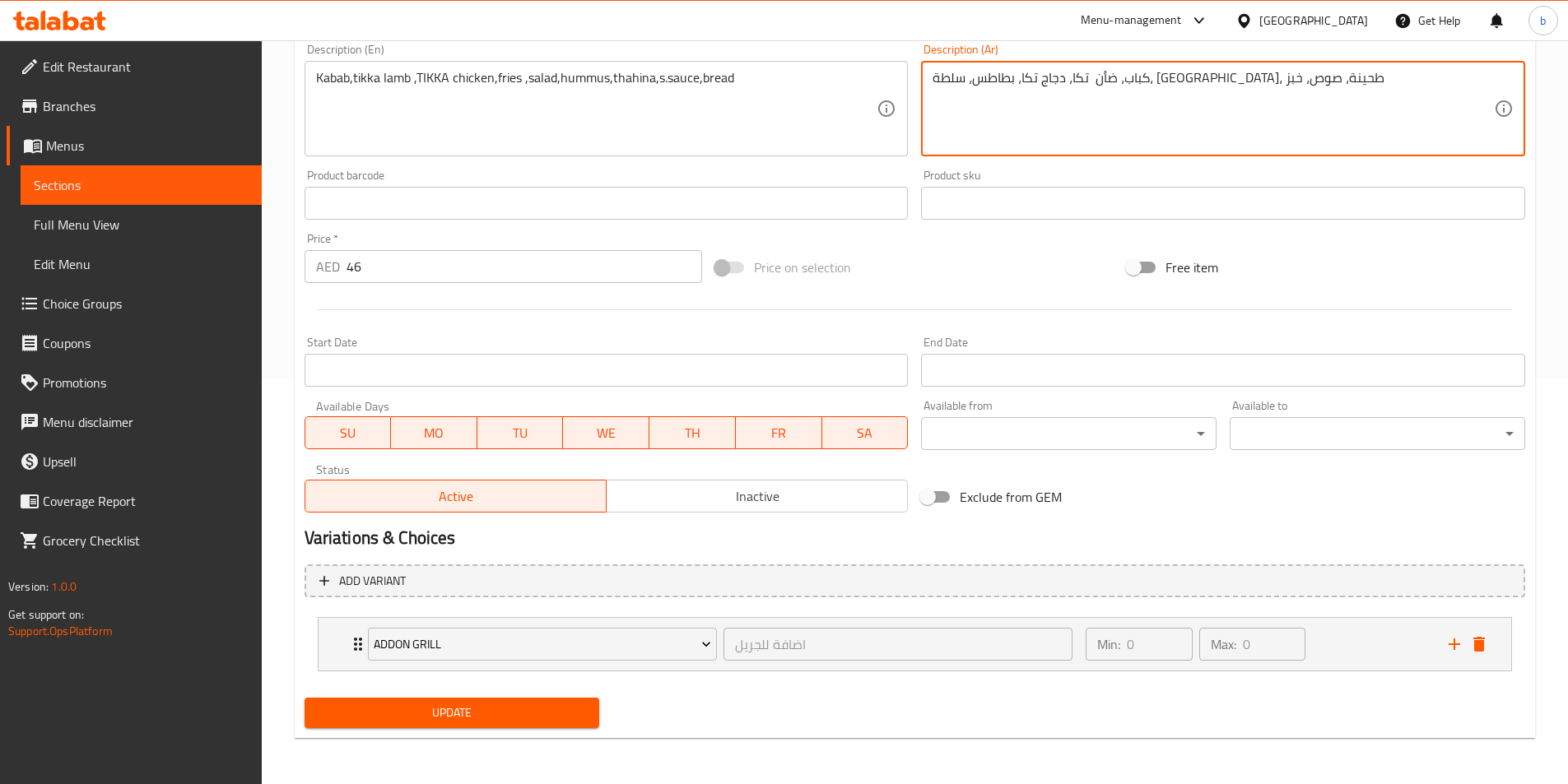
type textarea "كباب، ضأن تكا، دجاج تكا، بطاطس، سلطة، حمص، طحينة، صوص، خبز"
click at [468, 714] on span "Update" at bounding box center [451, 713] width 269 height 20
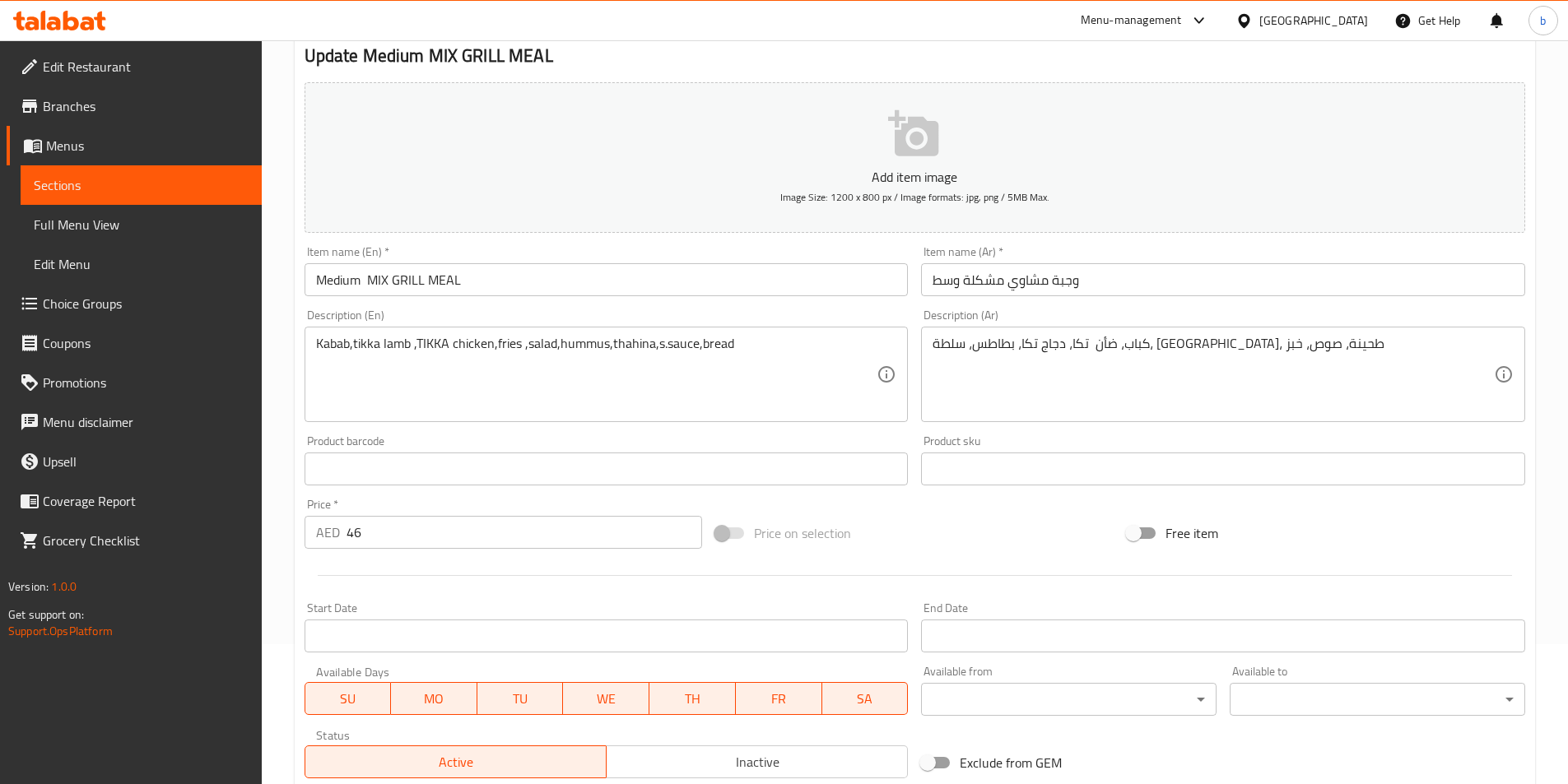
scroll to position [0, 0]
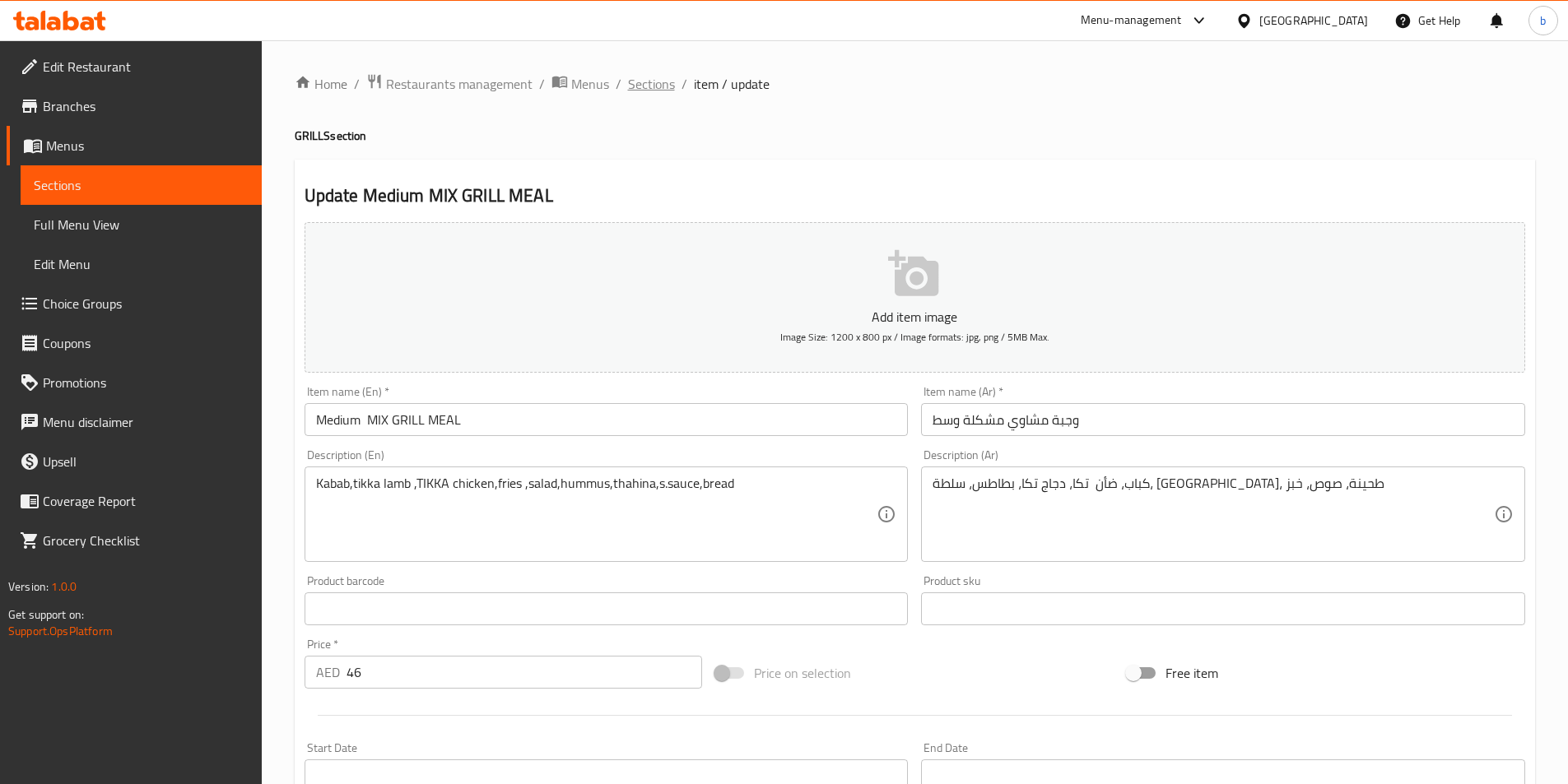
click at [643, 78] on span "Sections" at bounding box center [652, 84] width 47 height 19
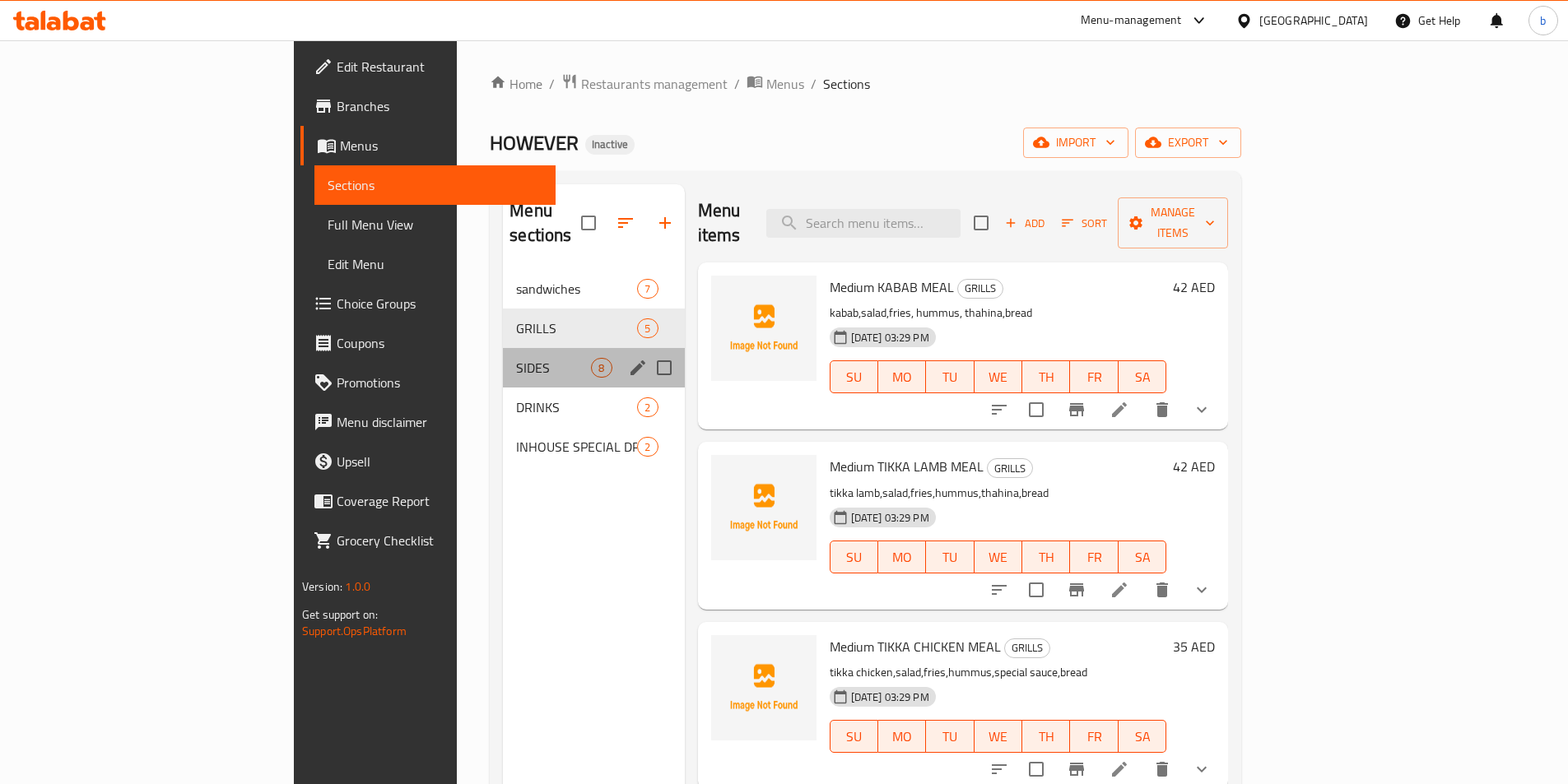
click at [503, 354] on div "SIDES 8" at bounding box center [593, 368] width 181 height 40
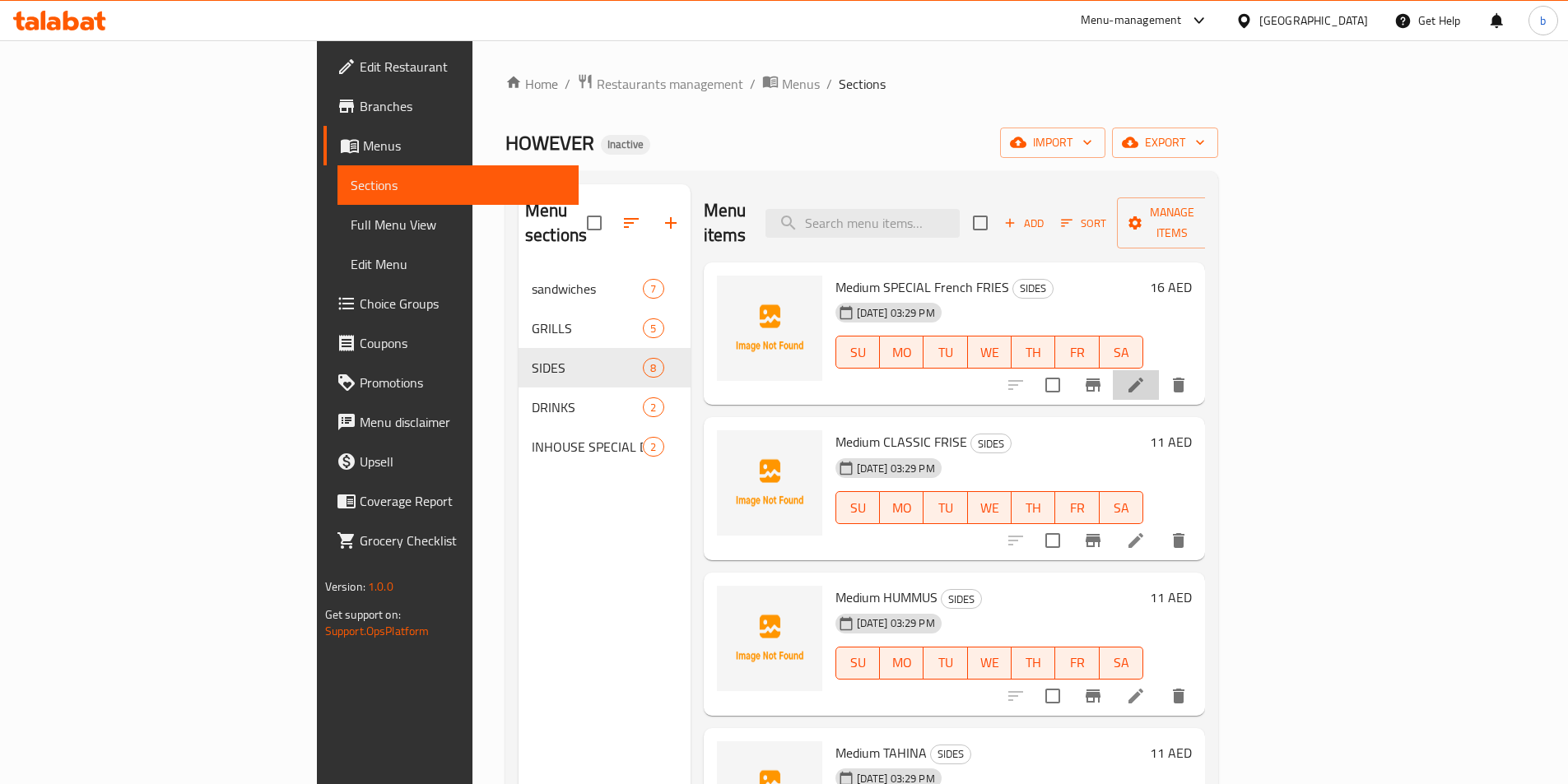
click at [1159, 370] on li at bounding box center [1135, 385] width 46 height 30
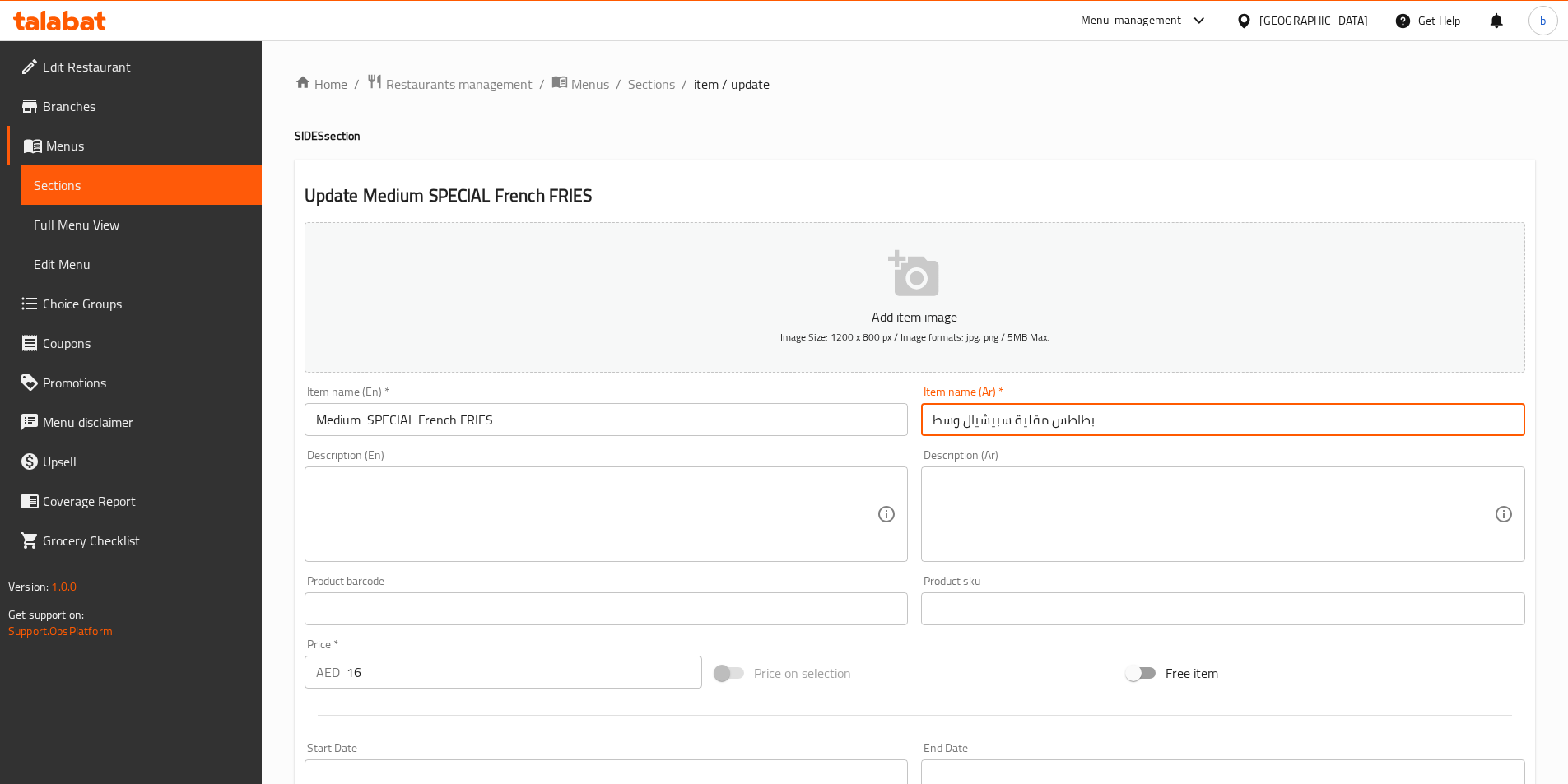
drag, startPoint x: 965, startPoint y: 411, endPoint x: 1010, endPoint y: 419, distance: 45.7
click at [1010, 419] on input "بطاطس مقلية سبيشيال وسط" at bounding box center [1223, 419] width 604 height 33
type input "بطاطس مقلية خاصة وسط"
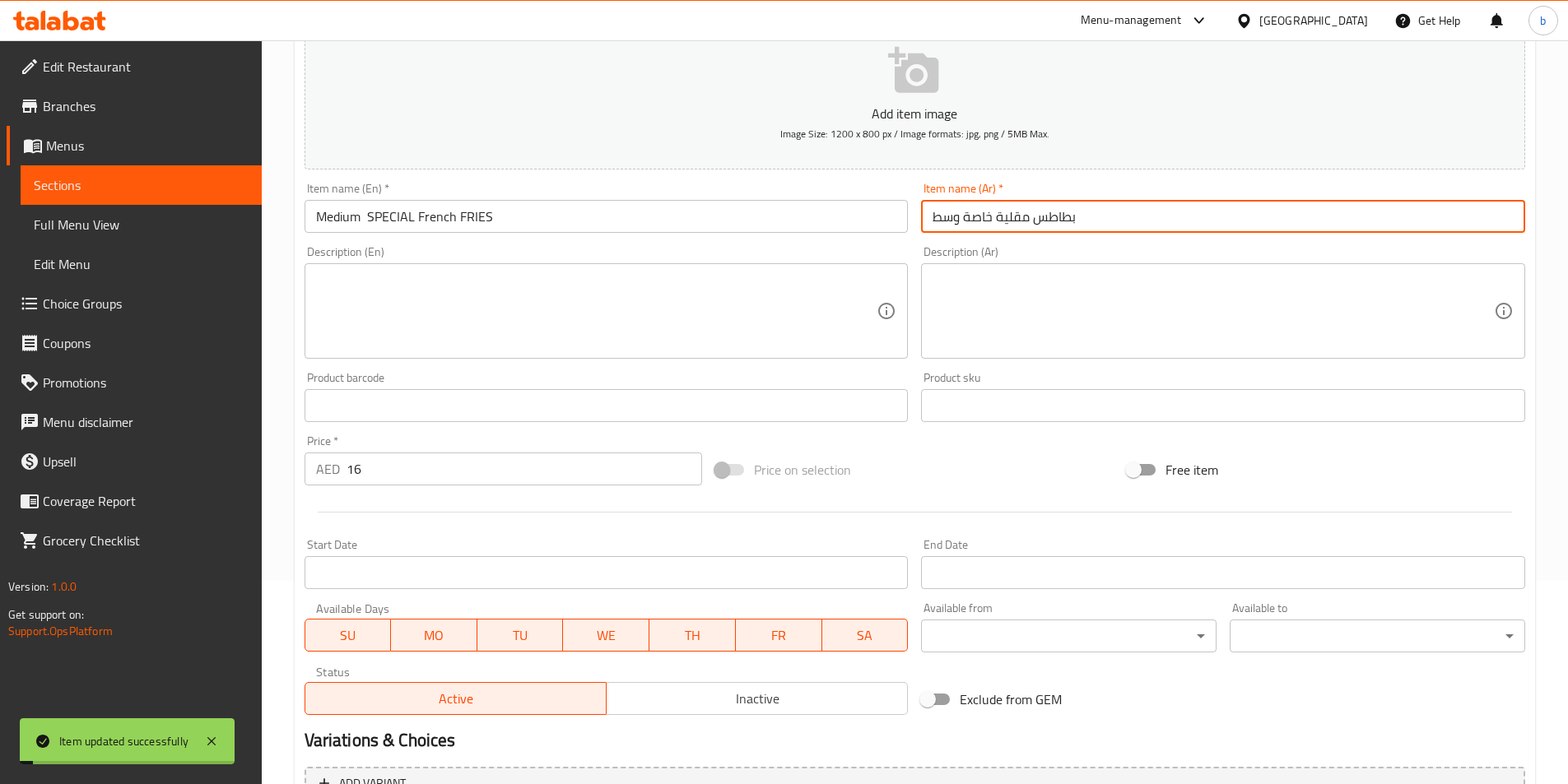
scroll to position [379, 0]
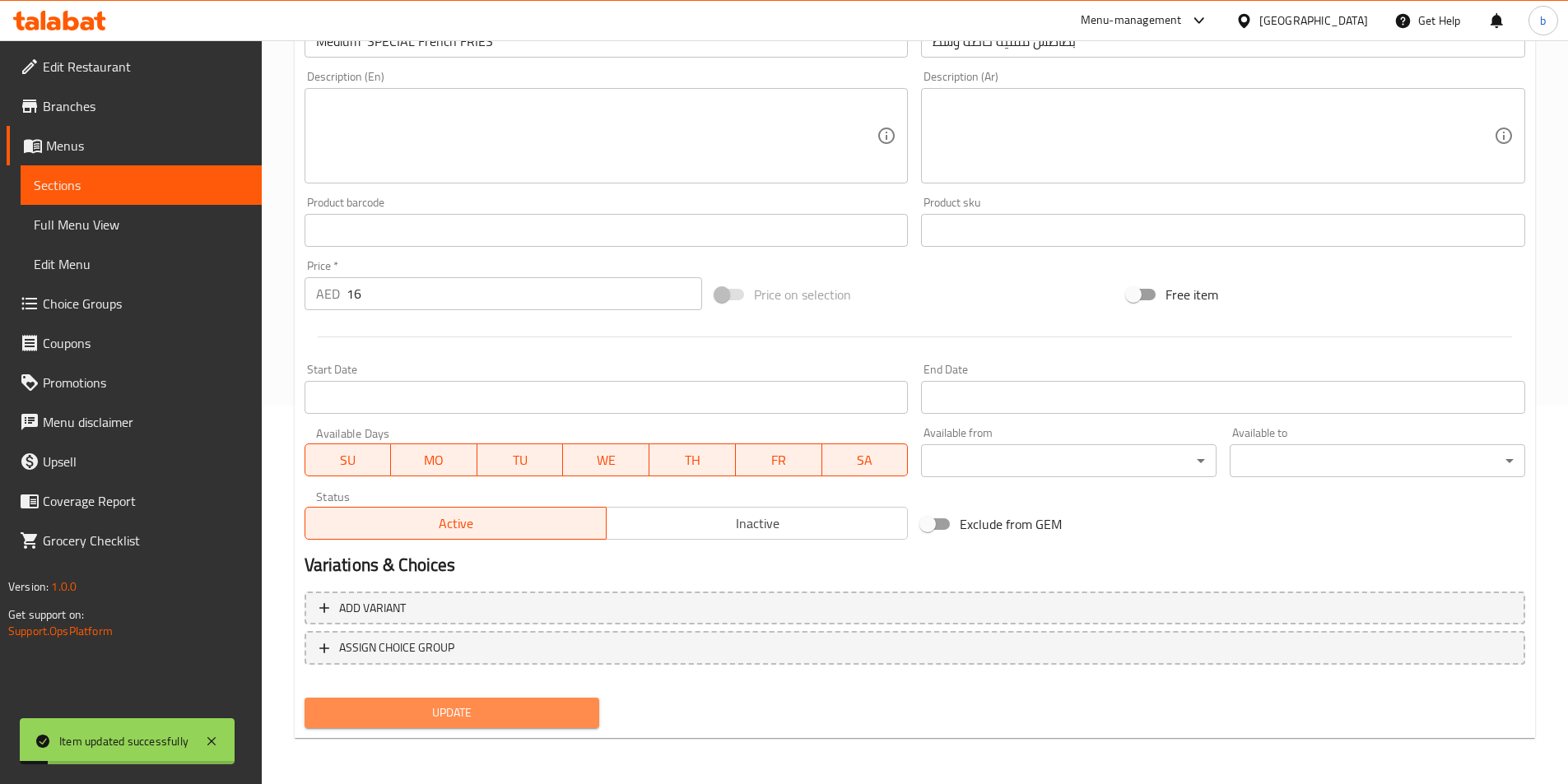
click at [509, 716] on span "Update" at bounding box center [451, 713] width 269 height 20
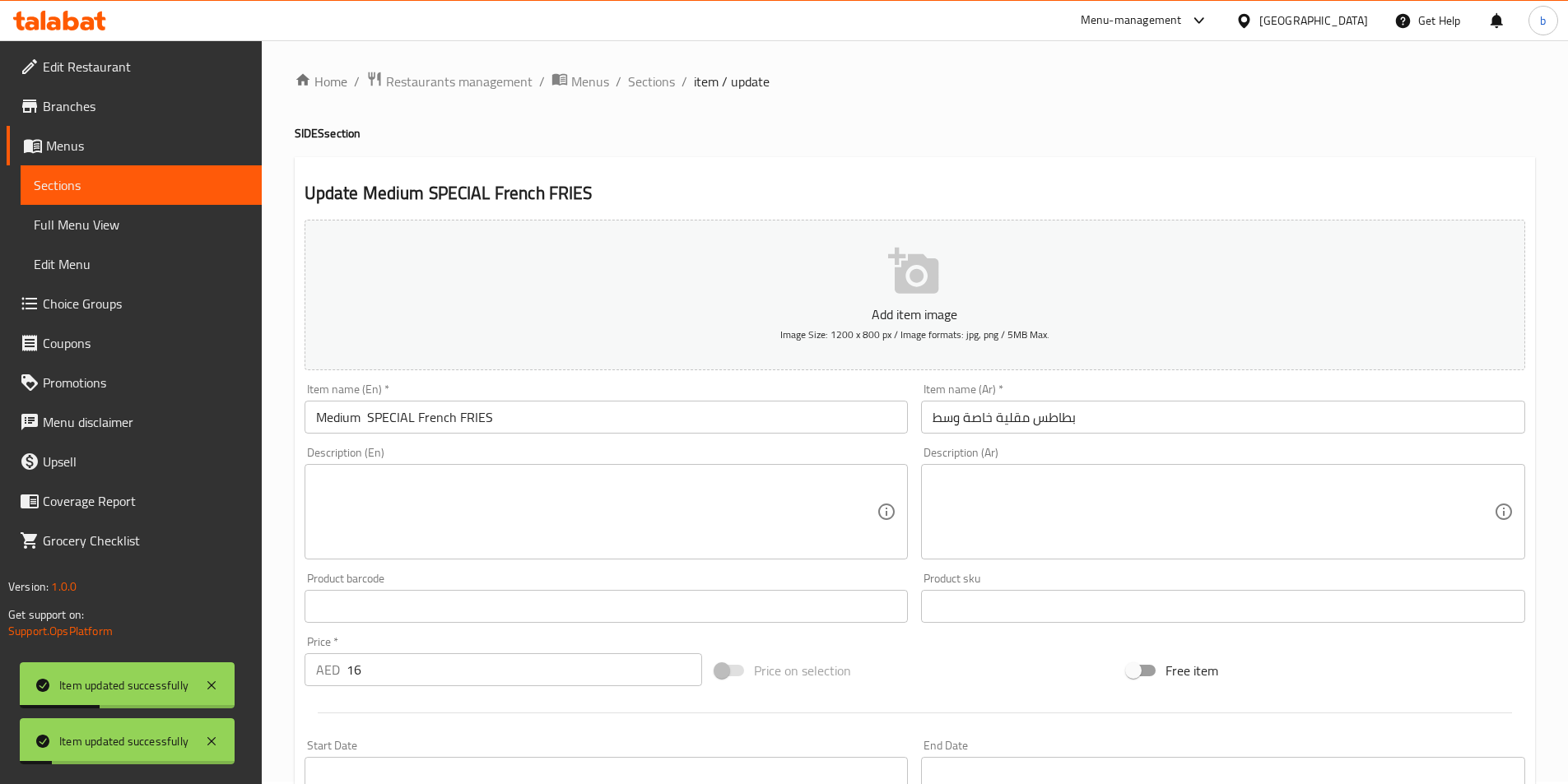
scroll to position [0, 0]
click at [665, 84] on span "Sections" at bounding box center [652, 84] width 47 height 19
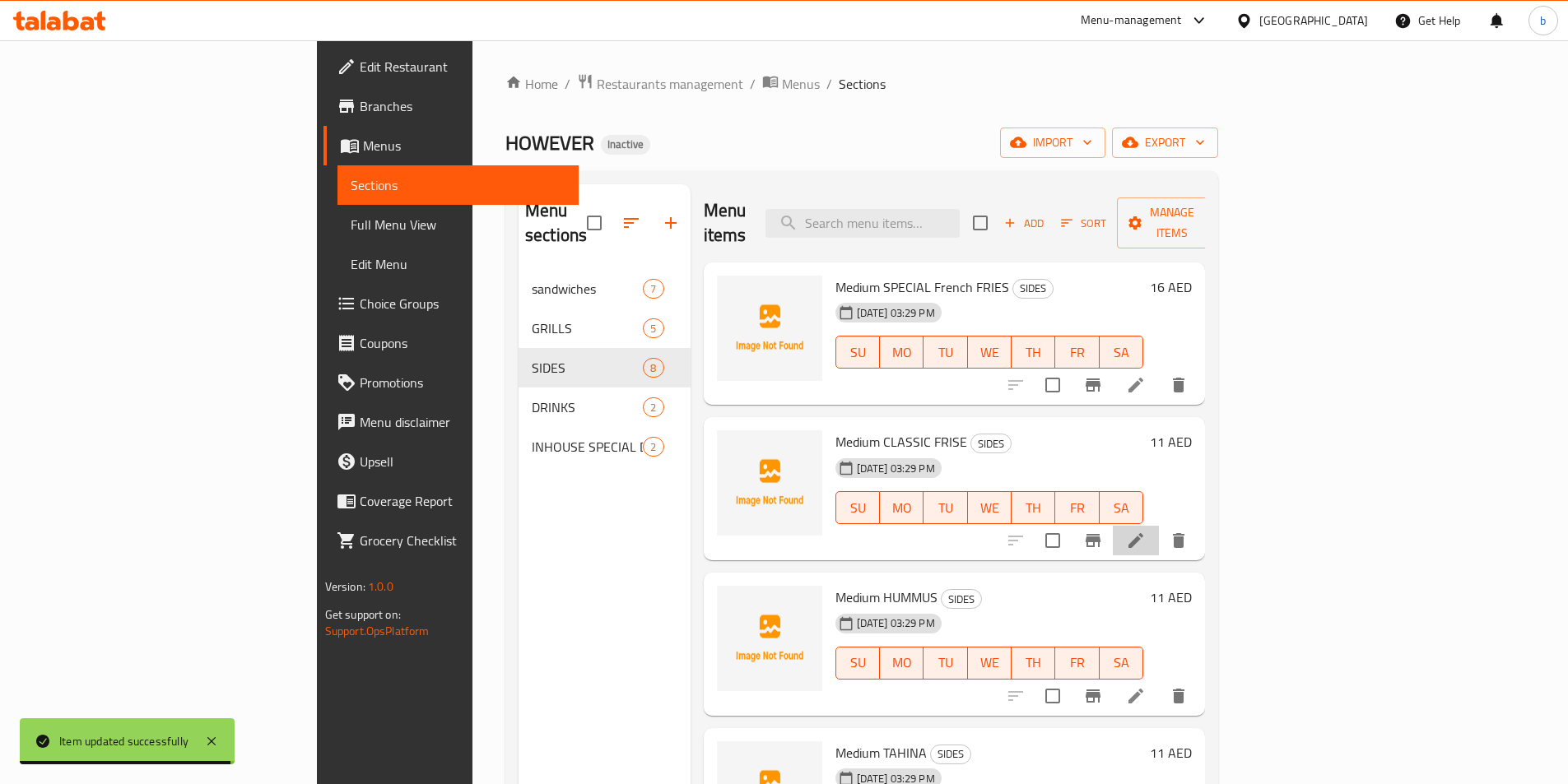
click at [1159, 526] on li at bounding box center [1135, 540] width 46 height 30
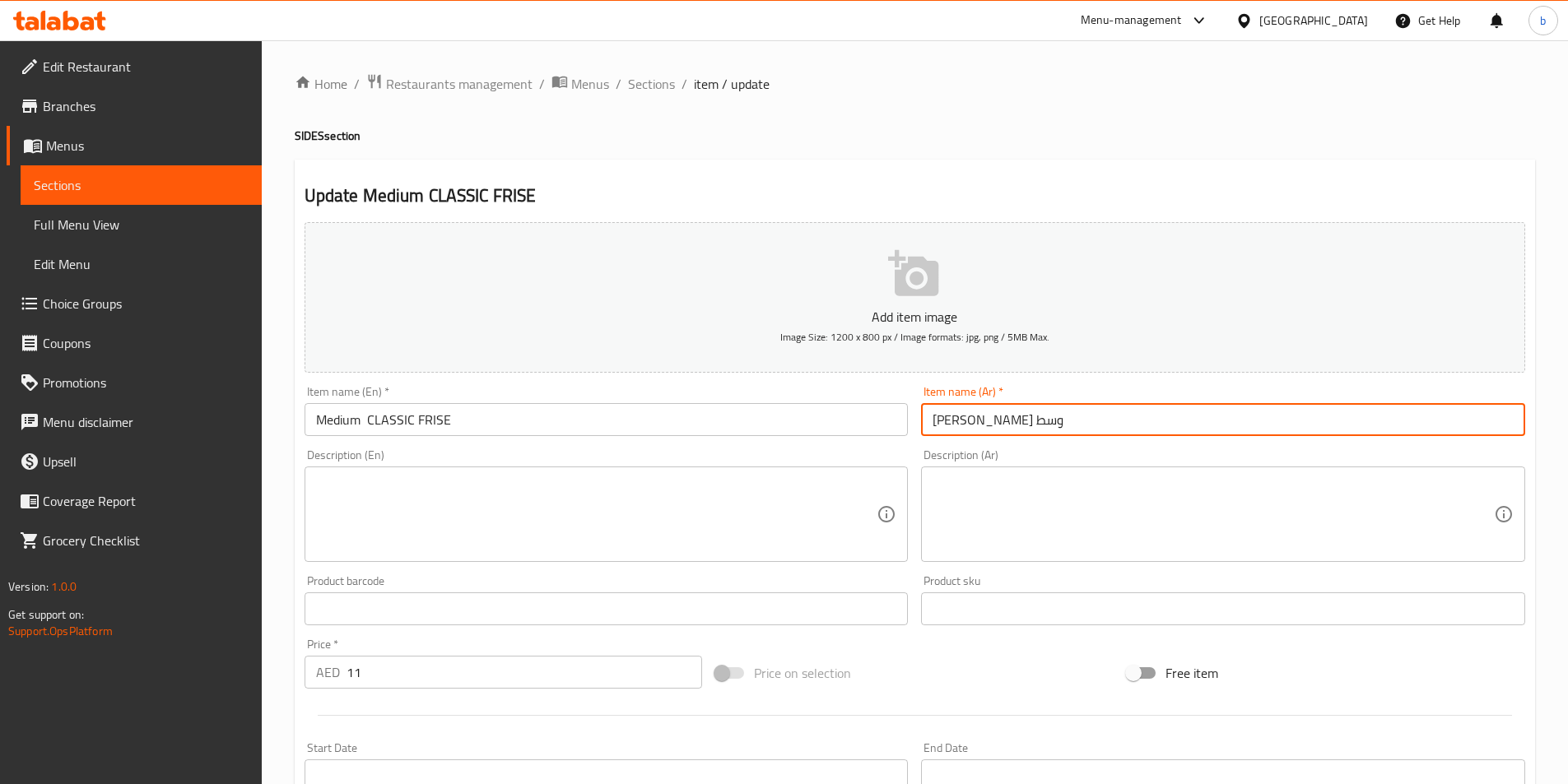
click at [970, 419] on input "[PERSON_NAME] وسط" at bounding box center [1223, 419] width 604 height 33
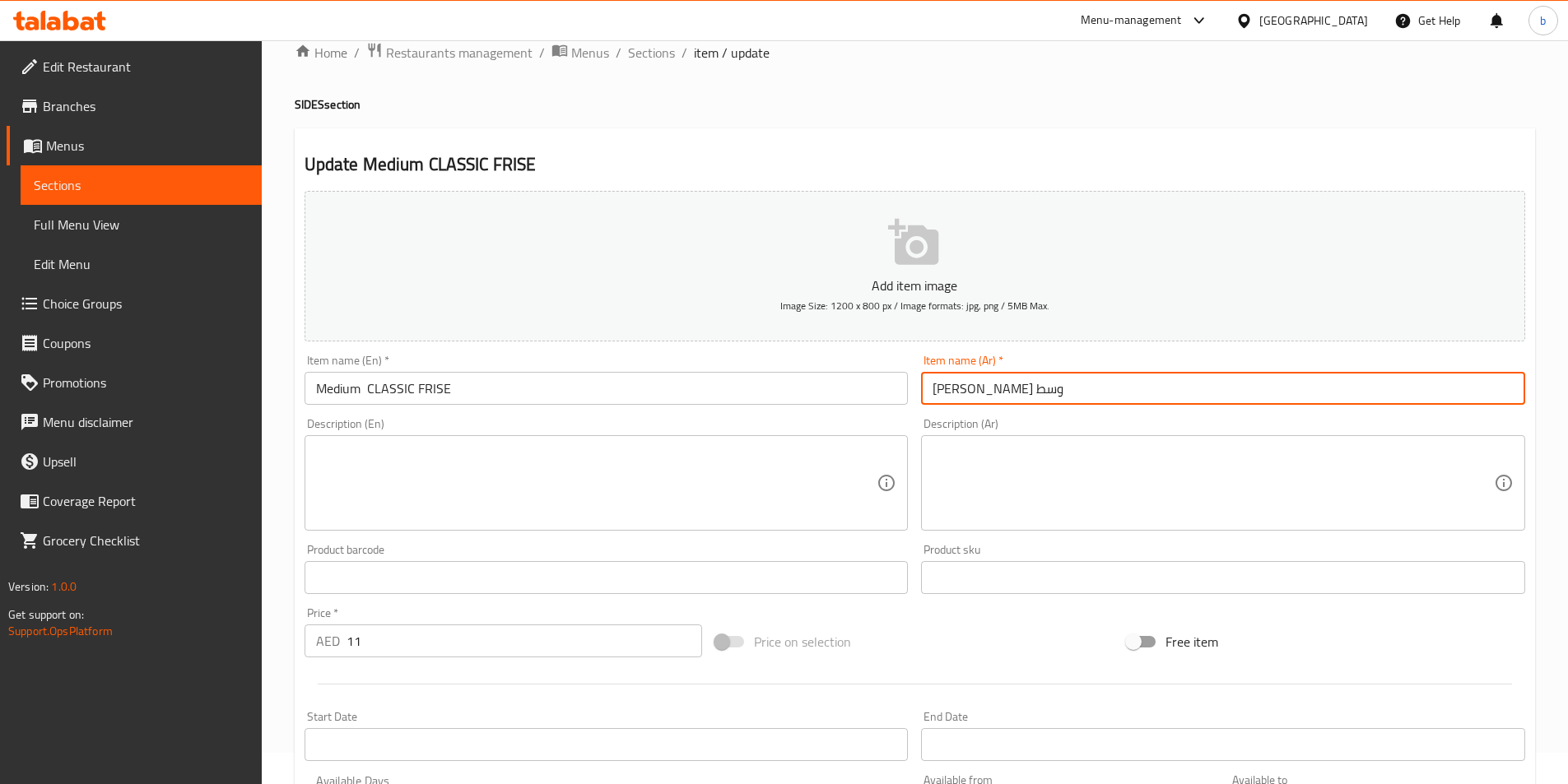
scroll to position [83, 0]
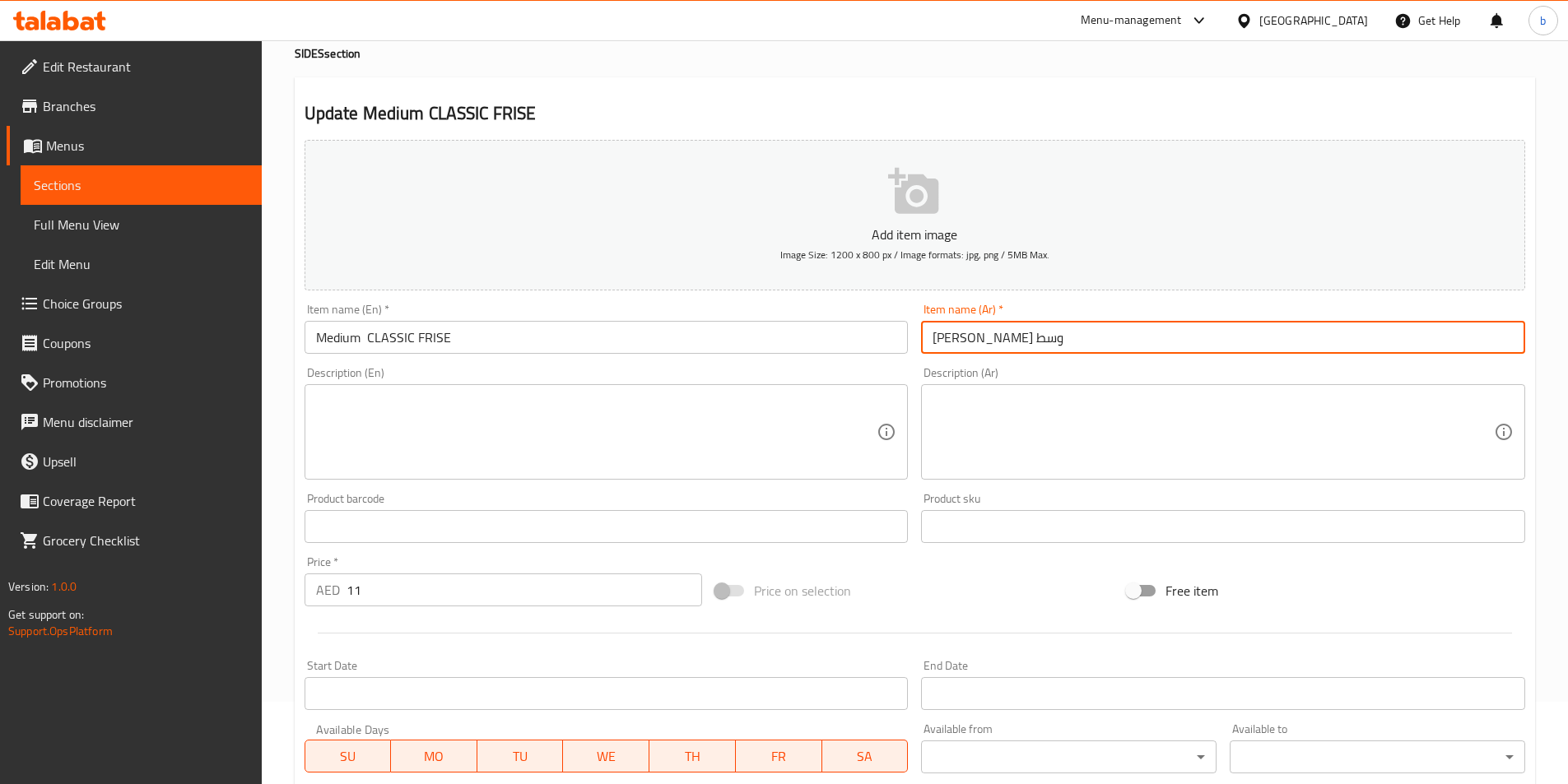
type input "فرايز كلاسيك وسط"
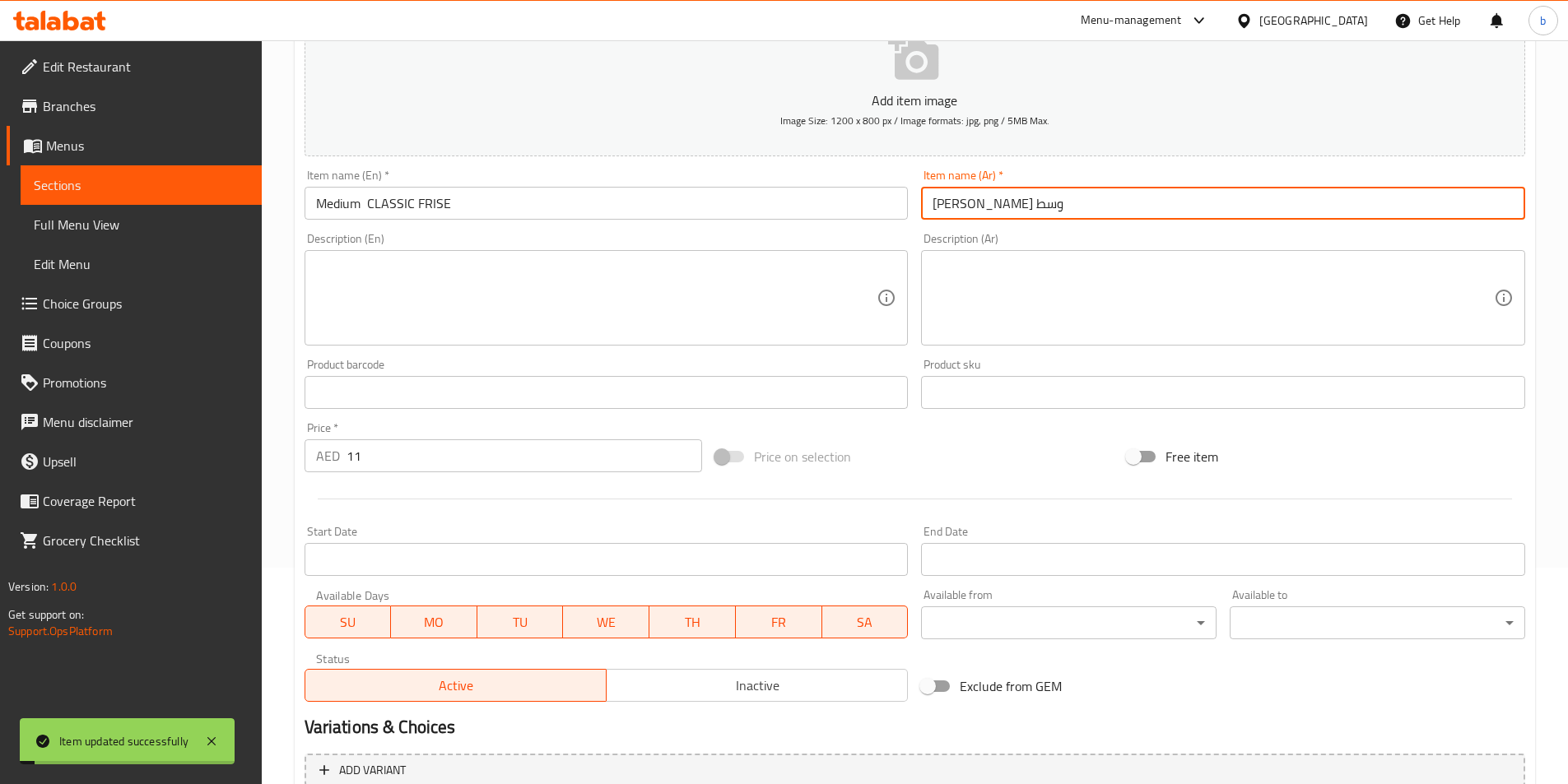
scroll to position [379, 0]
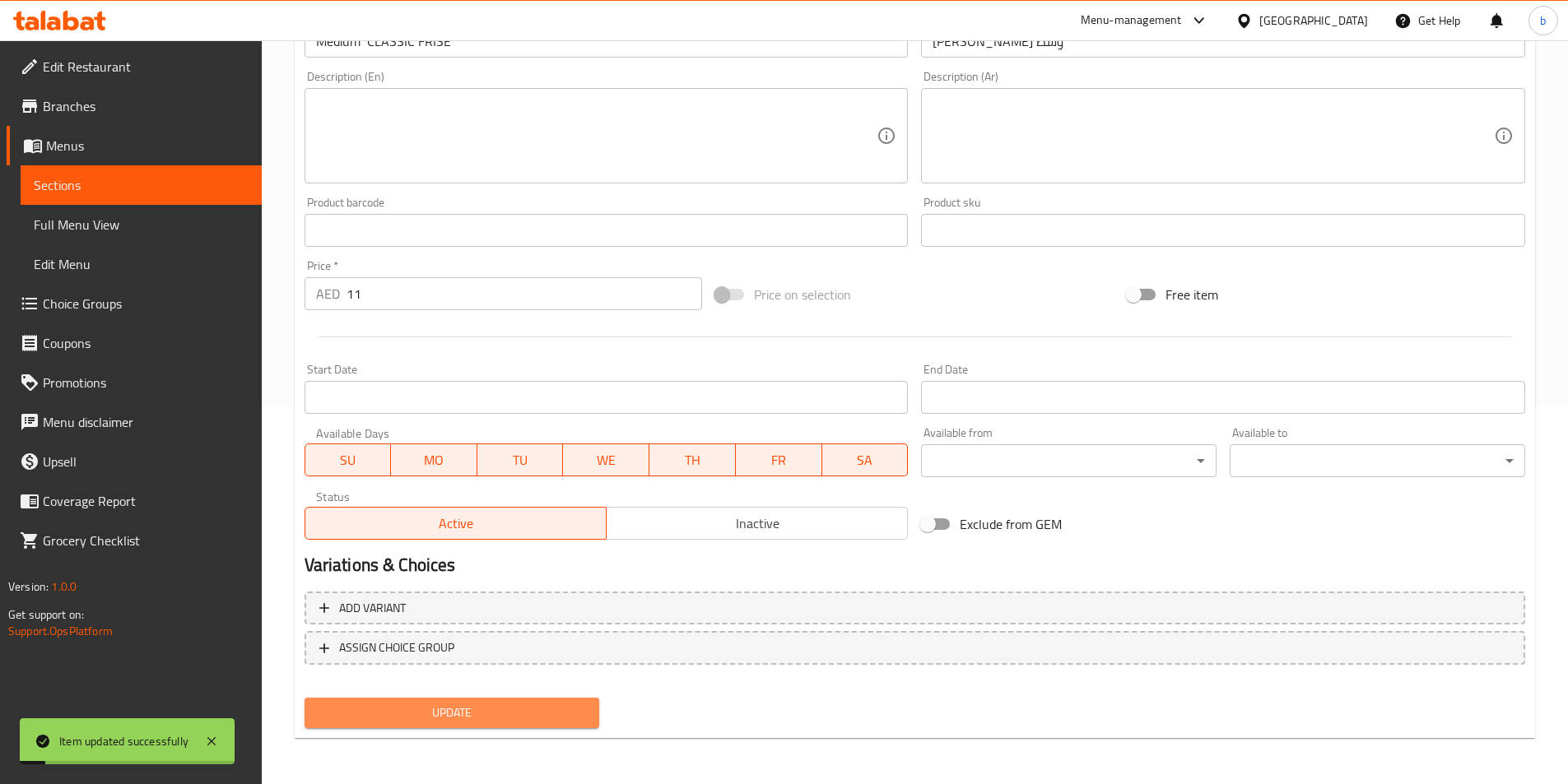
click at [470, 714] on span "Update" at bounding box center [451, 713] width 269 height 20
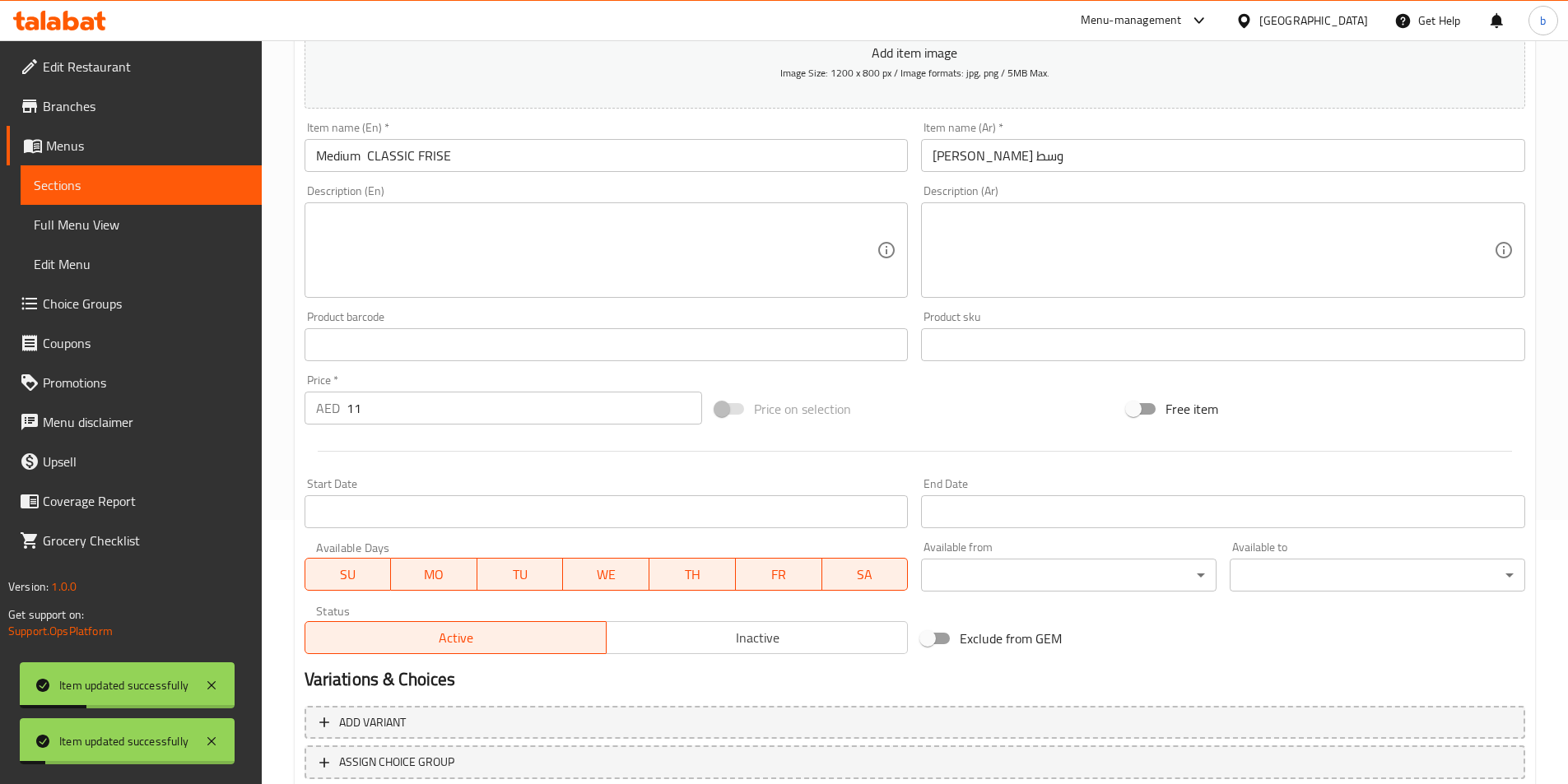
scroll to position [0, 0]
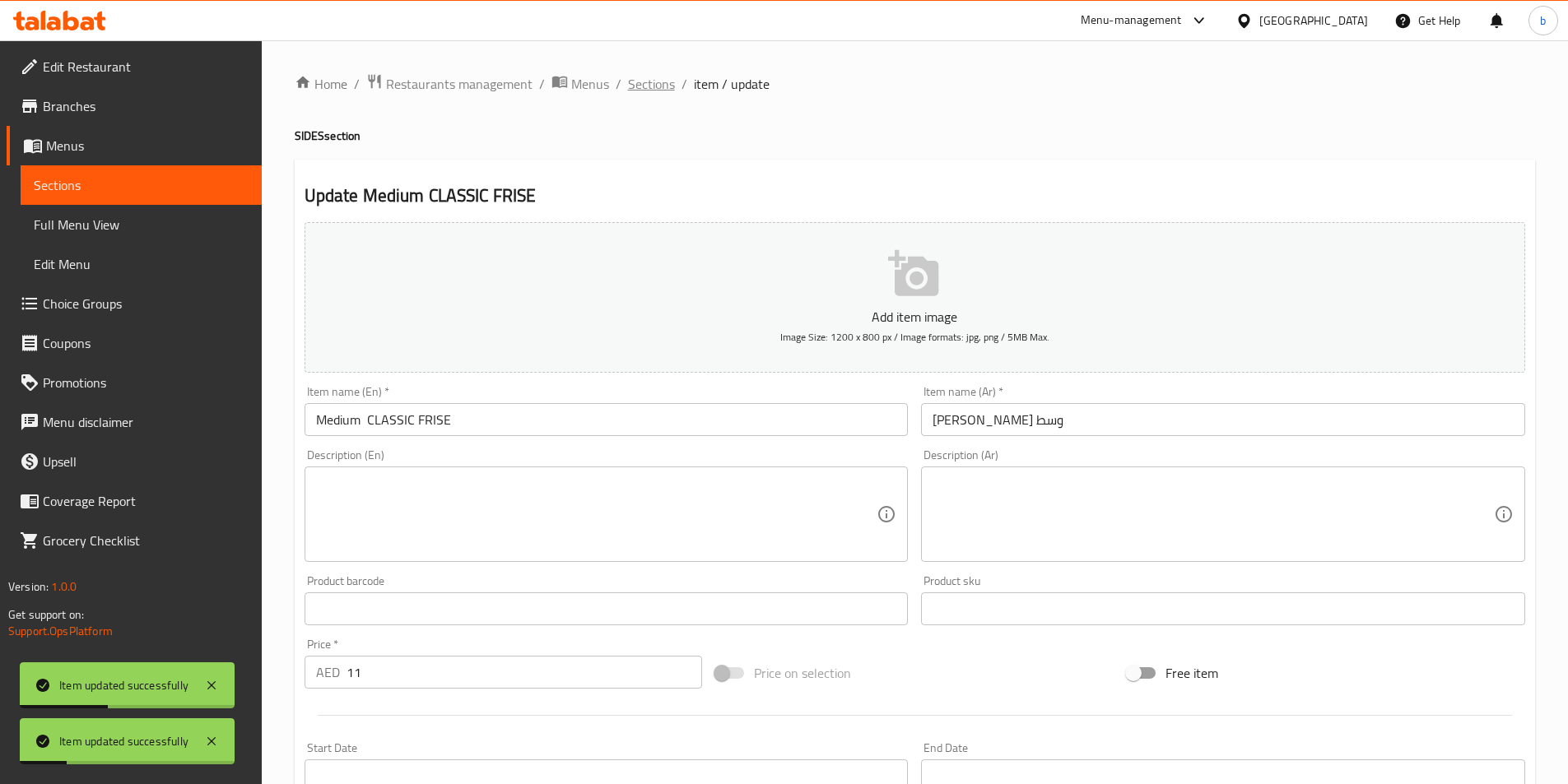
click at [632, 89] on span "Sections" at bounding box center [652, 84] width 47 height 19
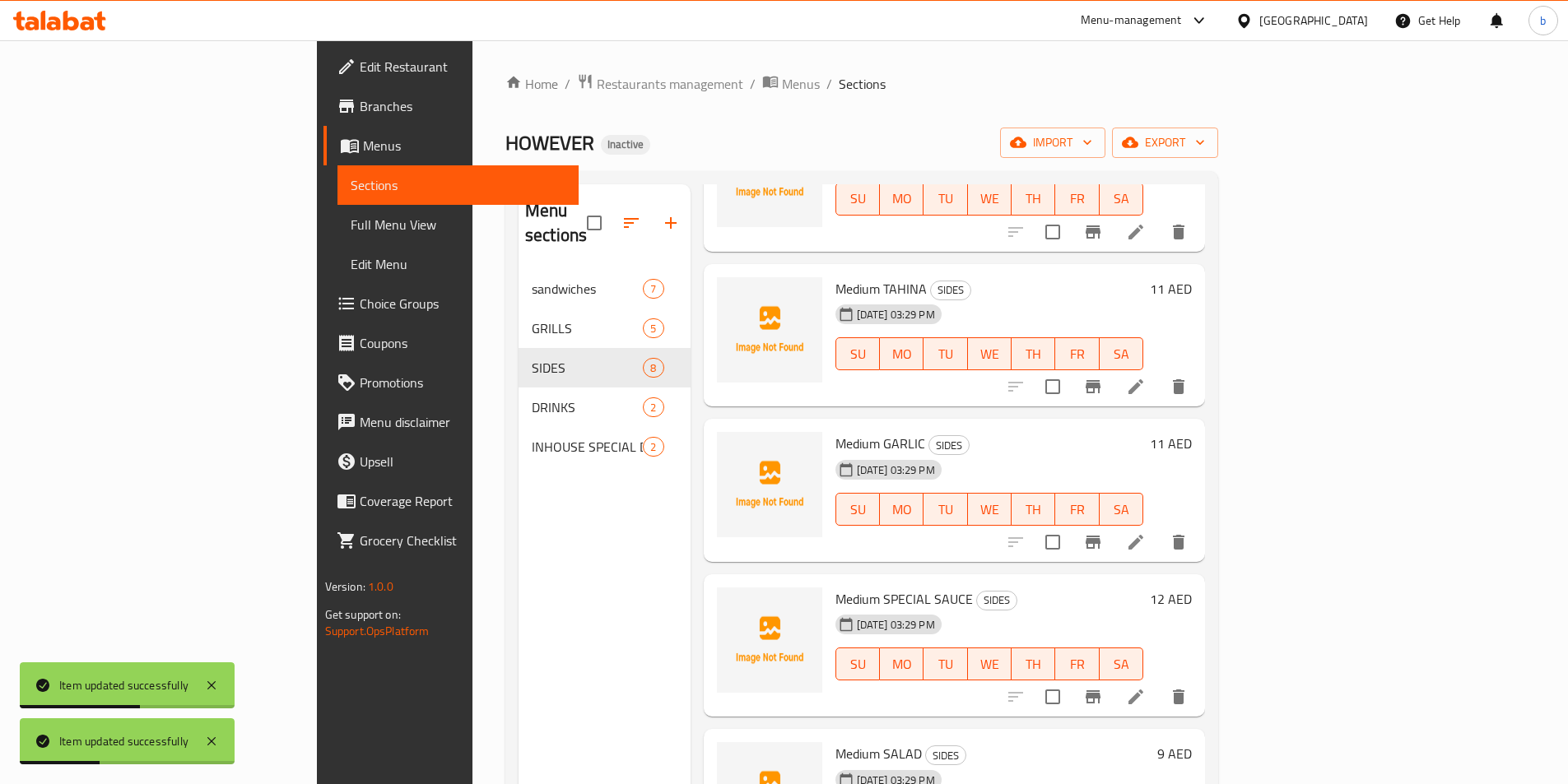
scroll to position [494, 0]
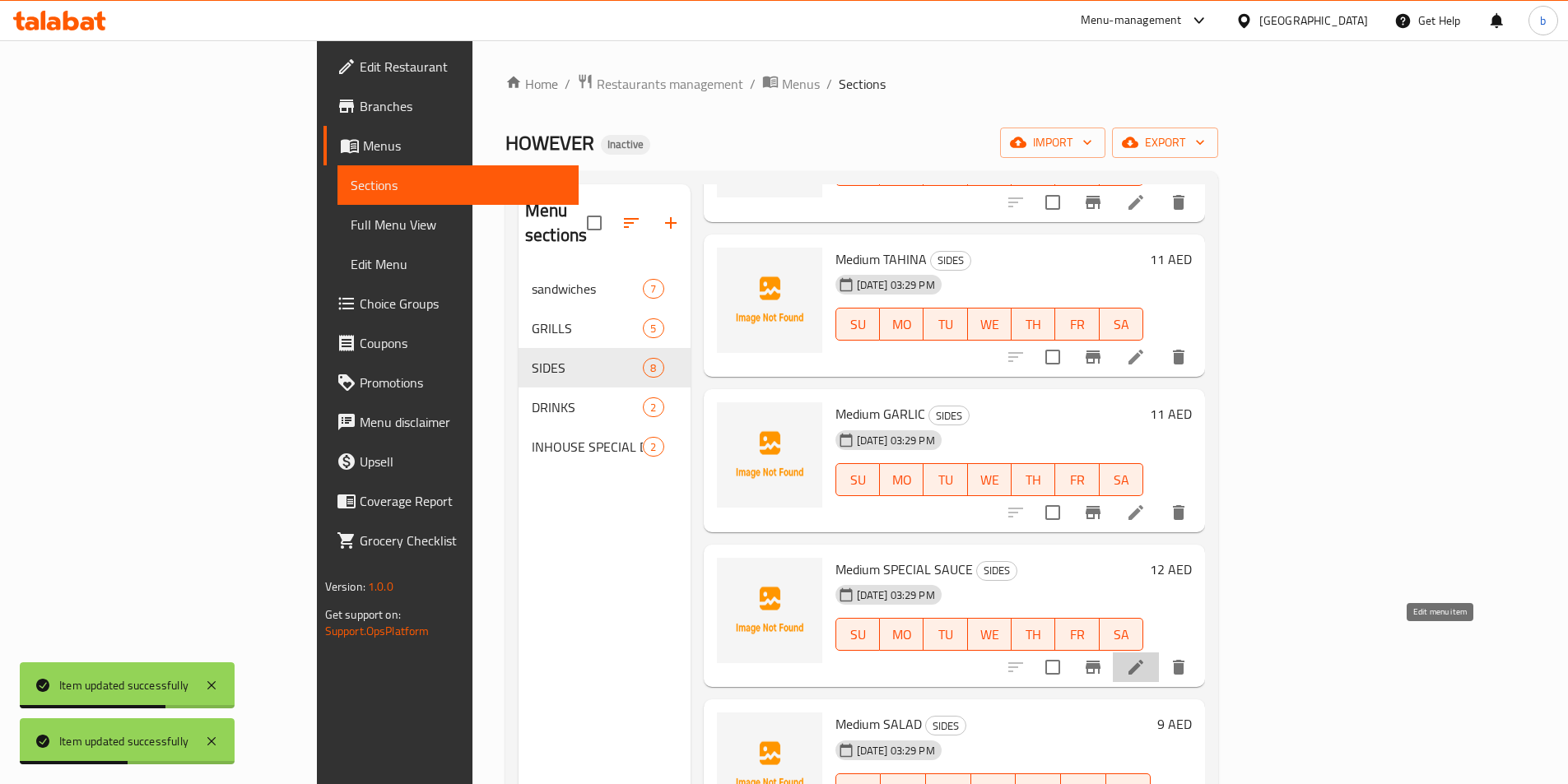
click at [1145, 657] on icon at bounding box center [1135, 667] width 19 height 19
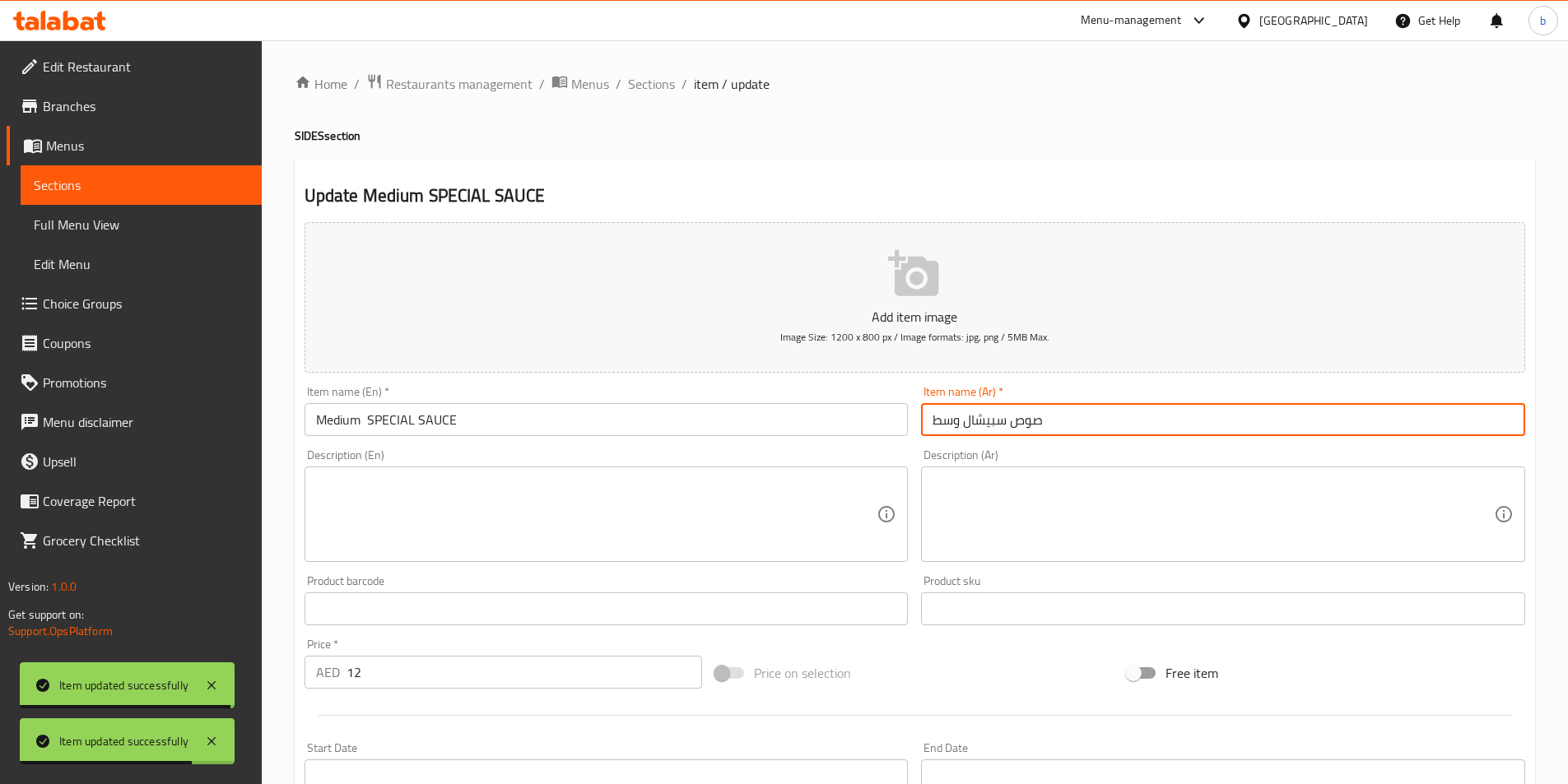
drag, startPoint x: 966, startPoint y: 424, endPoint x: 1007, endPoint y: 416, distance: 41.8
click at [1007, 416] on input "صوص سبيشال وسط" at bounding box center [1223, 419] width 604 height 33
type input "صوص خاص وسط"
click at [39, 25] on icon at bounding box center [31, 24] width 14 height 14
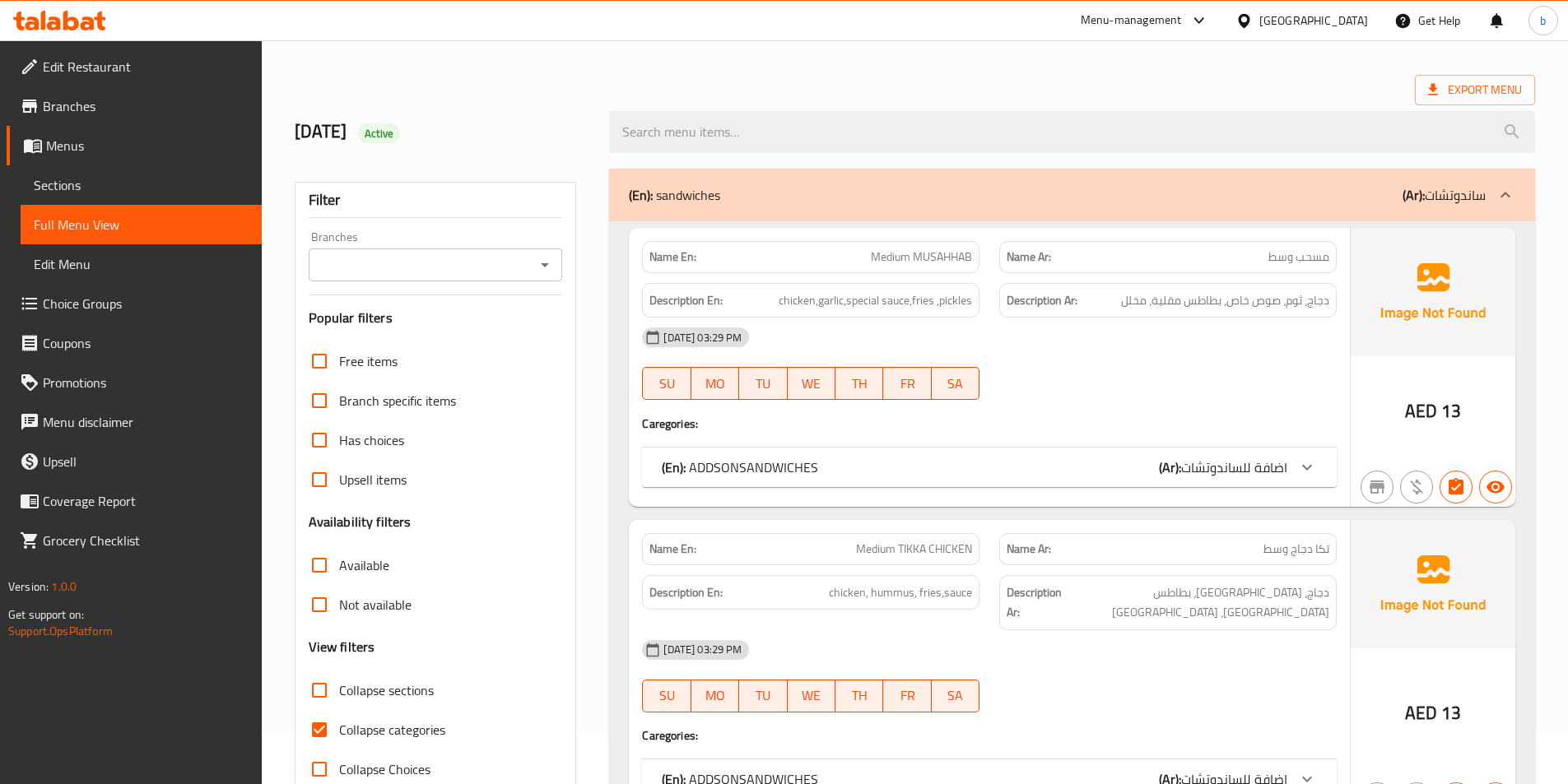
scroll to position [83, 0]
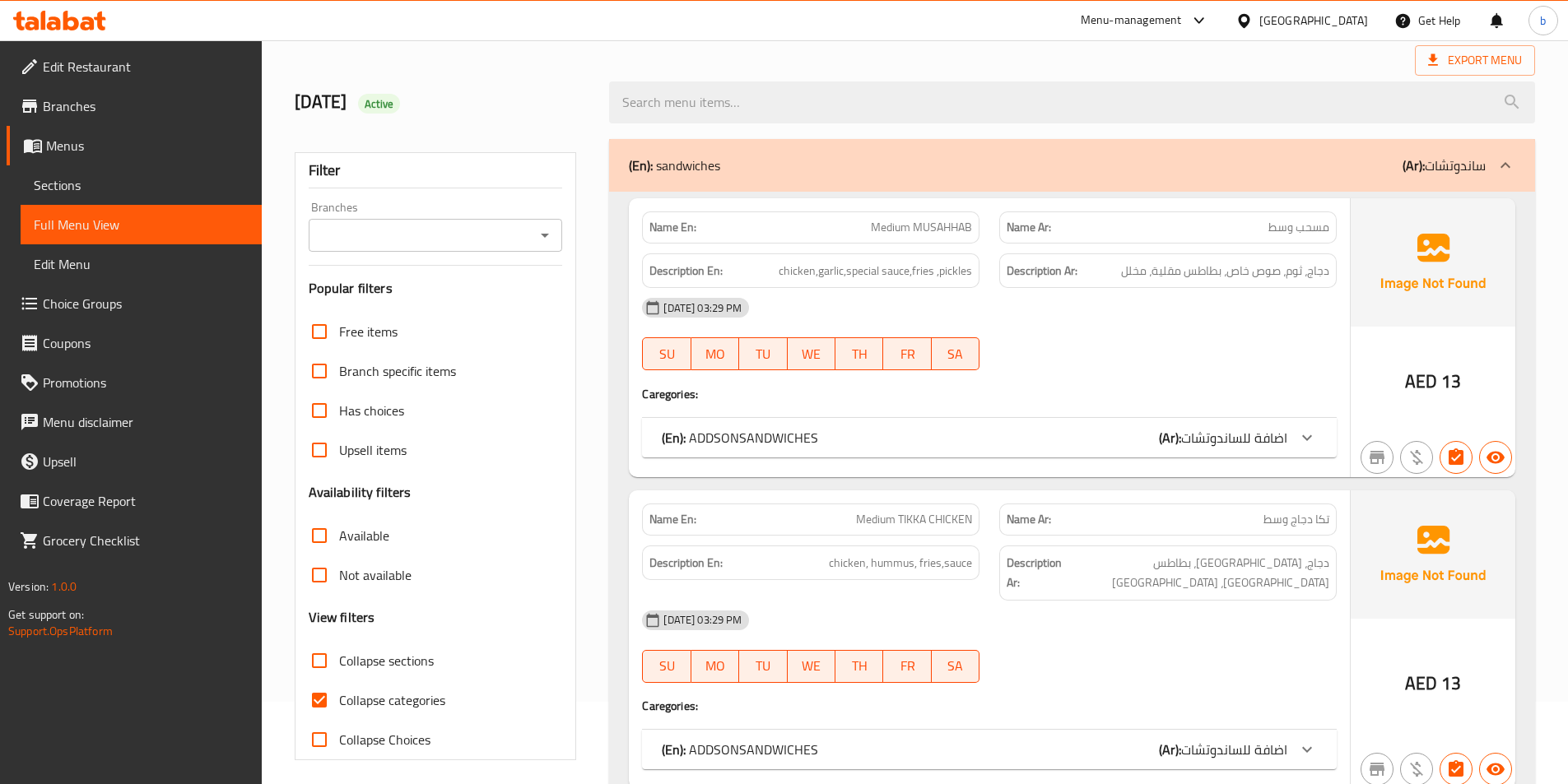
click at [342, 701] on span "Collapse categories" at bounding box center [392, 700] width 106 height 19
click at [339, 701] on input "Collapse categories" at bounding box center [319, 700] width 40 height 40
checkbox input "false"
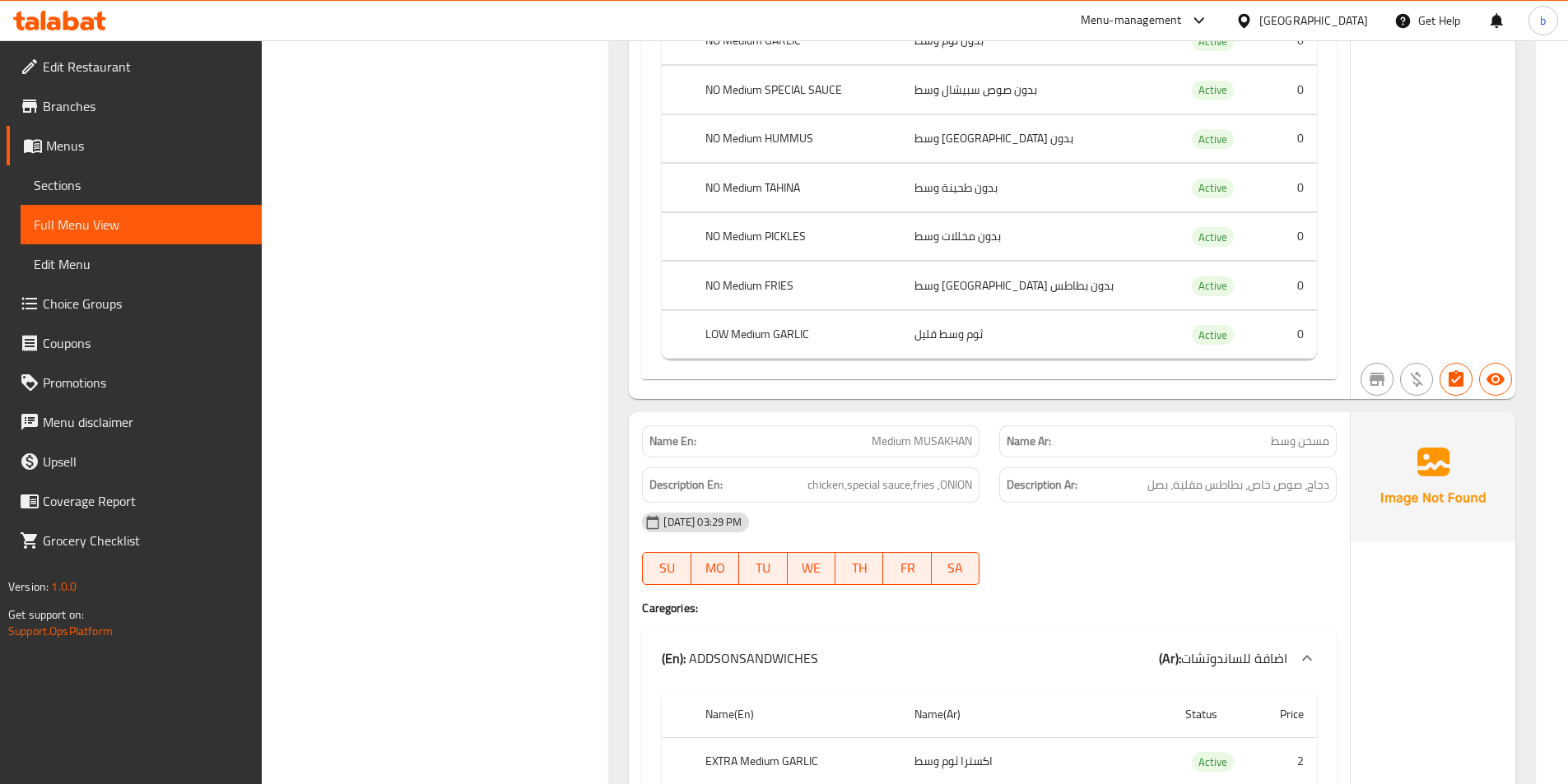
scroll to position [6661, 0]
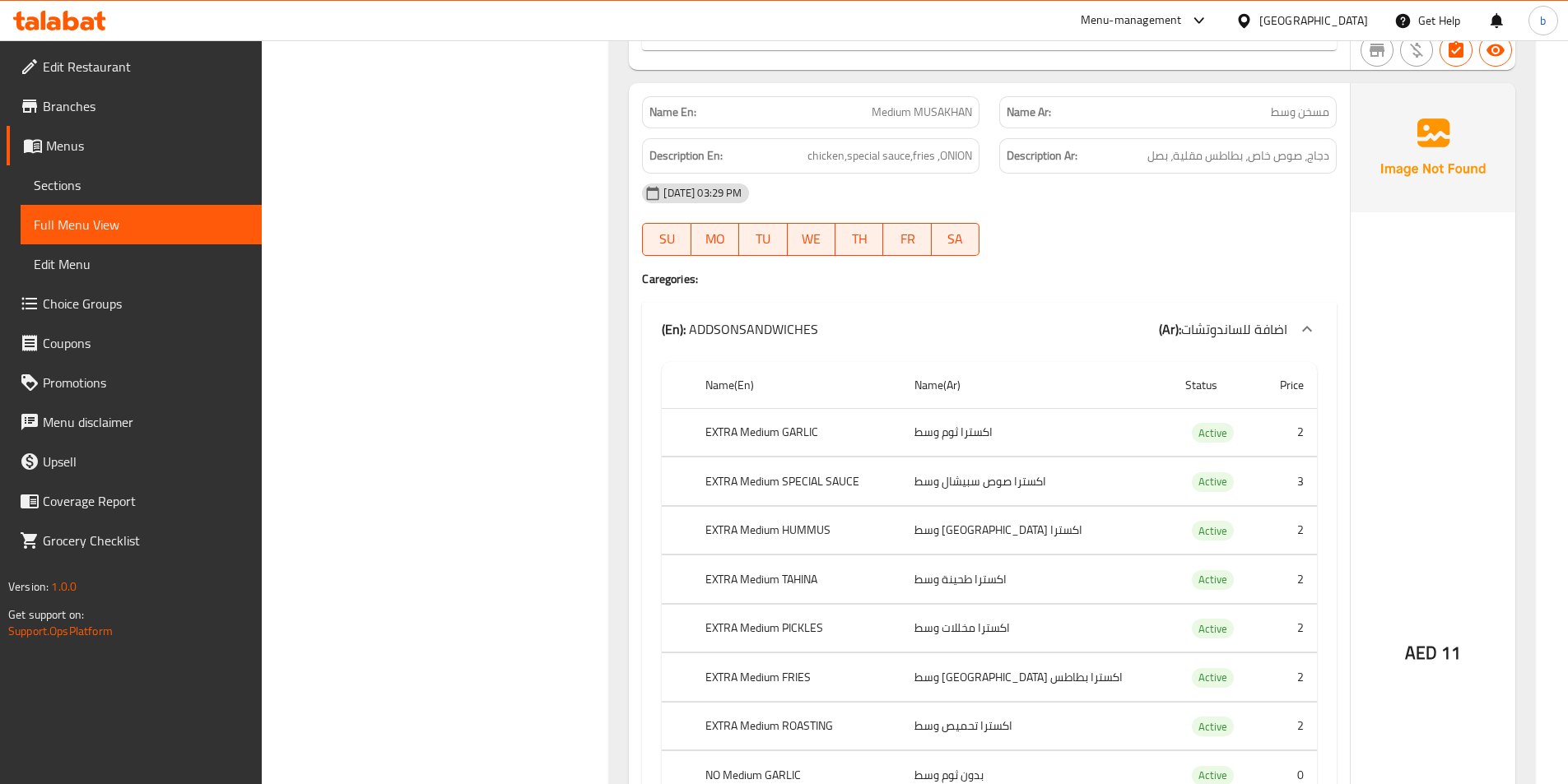
click at [78, 15] on icon at bounding box center [60, 20] width 93 height 19
